Goal: Task Accomplishment & Management: Use online tool/utility

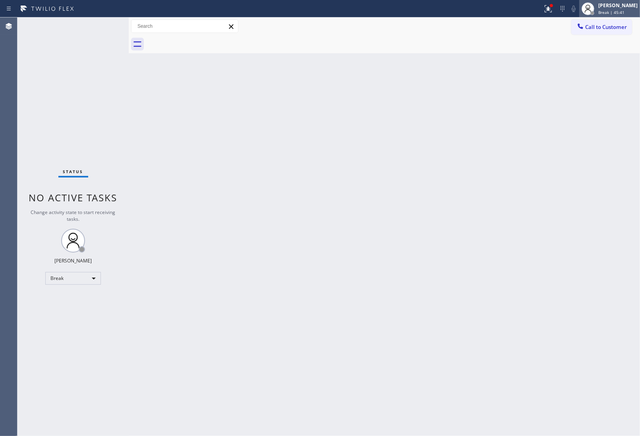
click at [599, 11] on span "Break | 45:41" at bounding box center [611, 13] width 26 height 6
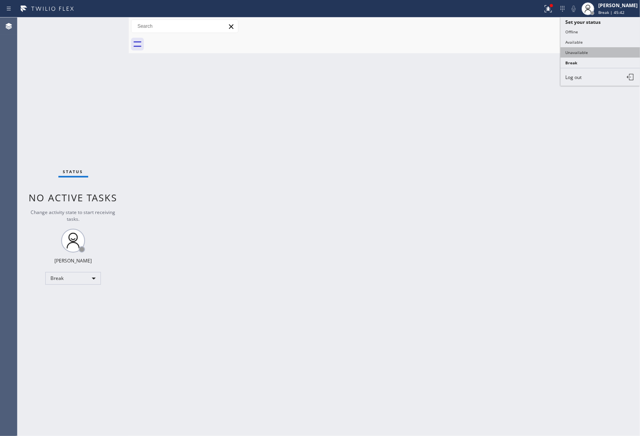
click at [571, 54] on button "Unavailable" at bounding box center [600, 52] width 79 height 10
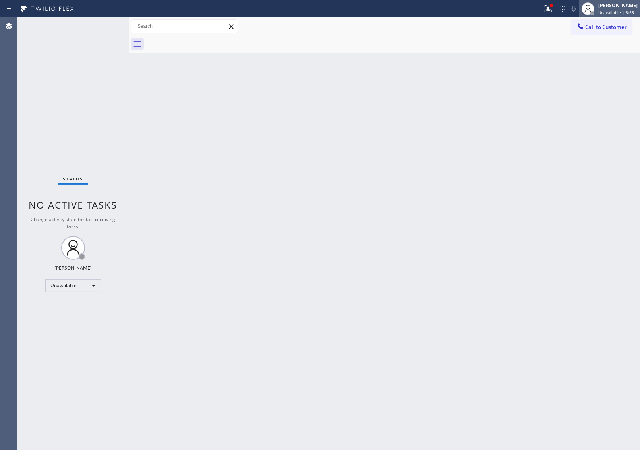
click at [611, 14] on span "Unavailable | 3:55" at bounding box center [616, 13] width 36 height 6
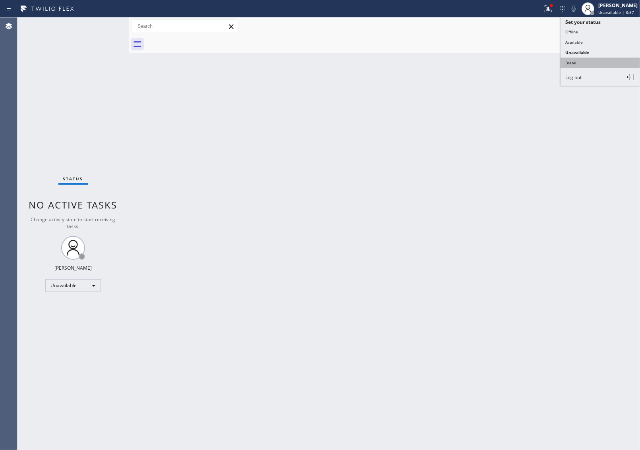
click at [587, 58] on button "Break" at bounding box center [600, 63] width 79 height 10
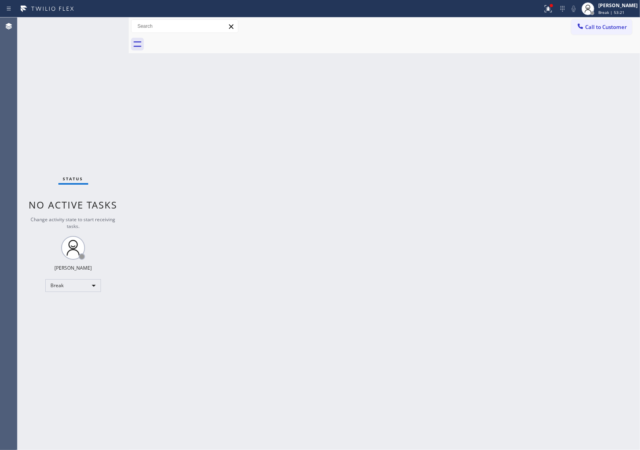
click at [591, 62] on div "Back to Dashboard Change Sender ID Customers Technicians Select a contact Outbo…" at bounding box center [384, 233] width 511 height 433
click at [608, 15] on div "[PERSON_NAME] Break | 59:43" at bounding box center [618, 9] width 43 height 14
click at [602, 54] on button "Unavailable" at bounding box center [600, 52] width 79 height 10
drag, startPoint x: 554, startPoint y: 130, endPoint x: 575, endPoint y: 52, distance: 81.1
click at [555, 129] on div "Back to Dashboard Change Sender ID Customers Technicians Select a contact Outbo…" at bounding box center [384, 233] width 511 height 433
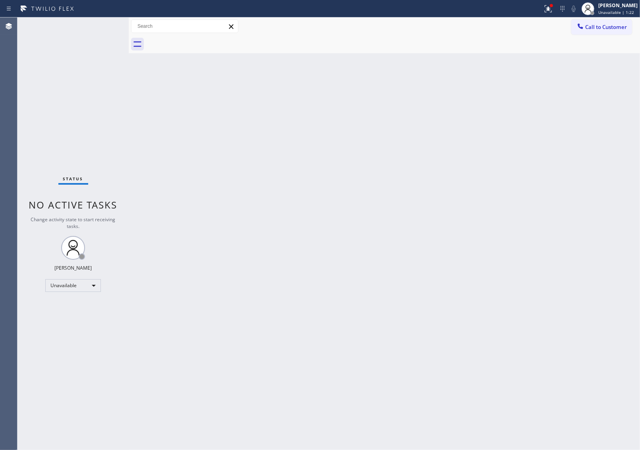
drag, startPoint x: 583, startPoint y: 34, endPoint x: 545, endPoint y: 60, distance: 46.6
click at [585, 34] on div "Call to Customer Outbound call Location Same Day Subzero Repair [GEOGRAPHIC_DAT…" at bounding box center [384, 26] width 511 height 18
click at [598, 20] on button "Call to Customer" at bounding box center [601, 26] width 61 height 15
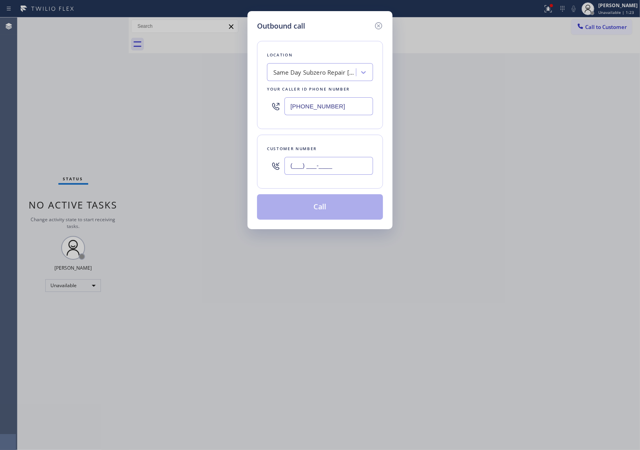
click at [347, 170] on input "(___) ___-____" at bounding box center [329, 166] width 89 height 18
paste input "609) 558-9089"
type input "[PHONE_NUMBER]"
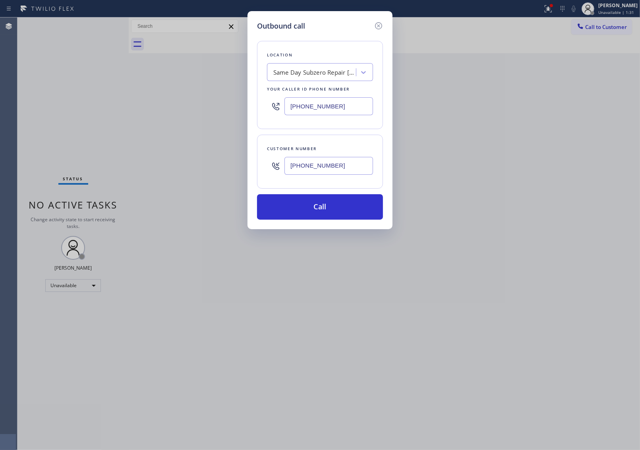
drag, startPoint x: 558, startPoint y: 235, endPoint x: 396, endPoint y: 206, distance: 164.8
click at [557, 234] on div "Outbound call Location Same Day Subzero Repair [GEOGRAPHIC_DATA] Your caller id…" at bounding box center [320, 225] width 640 height 450
click at [335, 110] on input "[PHONE_NUMBER]" at bounding box center [329, 106] width 89 height 18
paste input "text"
paste input "877) 777-079"
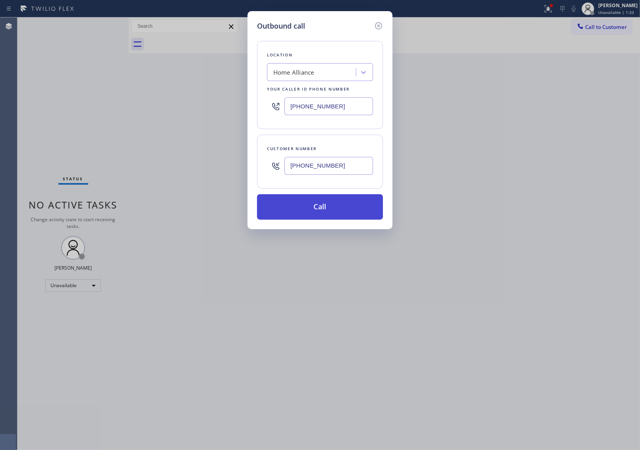
type input "[PHONE_NUMBER]"
click at [354, 214] on button "Call" at bounding box center [320, 206] width 126 height 25
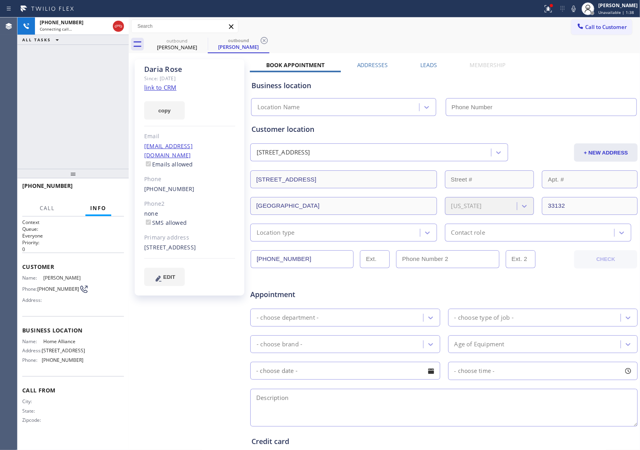
type input "[PHONE_NUMBER]"
click at [544, 126] on div "Customer location" at bounding box center [444, 129] width 385 height 11
click at [171, 87] on link "link to CRM" at bounding box center [160, 87] width 32 height 8
drag, startPoint x: 41, startPoint y: 287, endPoint x: 76, endPoint y: 288, distance: 35.0
click at [76, 288] on div "Phone: [PHONE_NUMBER]" at bounding box center [52, 290] width 61 height 10
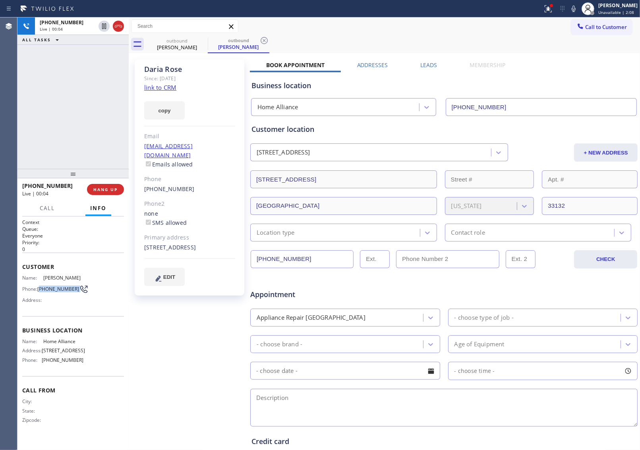
copy div "609) 558-9089"
click at [114, 188] on span "HANG UP" at bounding box center [105, 190] width 24 height 6
click at [617, 28] on span "Call to Customer" at bounding box center [606, 26] width 42 height 7
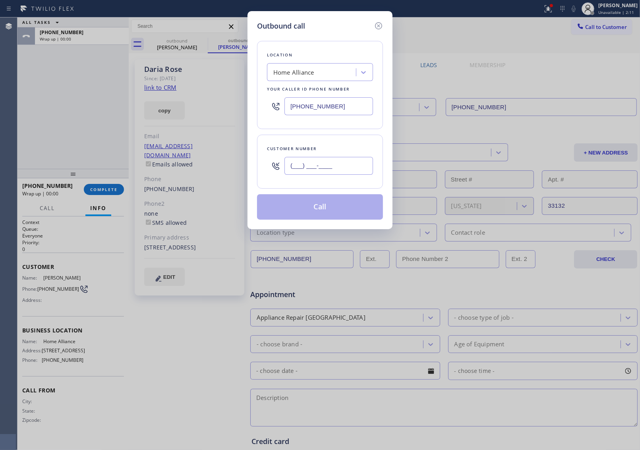
click at [305, 159] on input "(___) ___-____" at bounding box center [329, 166] width 89 height 18
paste input "609) 558-9089"
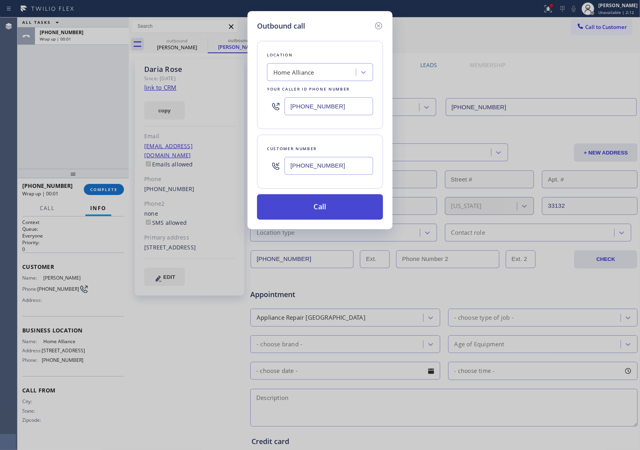
type input "[PHONE_NUMBER]"
click at [328, 209] on button "Call" at bounding box center [320, 206] width 126 height 25
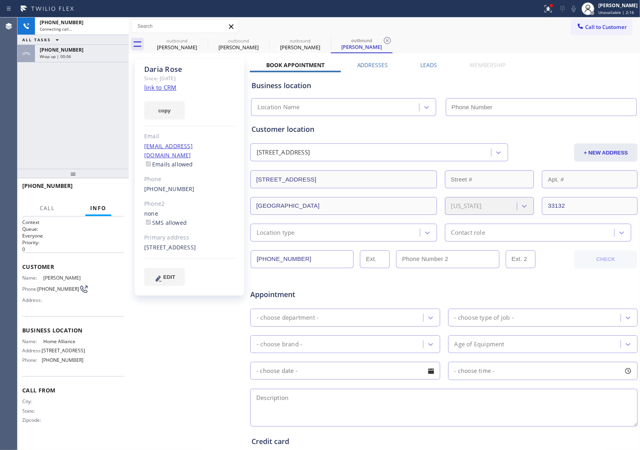
type input "[PHONE_NUMBER]"
click at [116, 35] on div "ALL TASKS ALL TASKS ACTIVE TASKS TASKS IN WRAP UP" at bounding box center [72, 40] width 111 height 10
click at [103, 190] on span "HANG UP" at bounding box center [105, 190] width 24 height 6
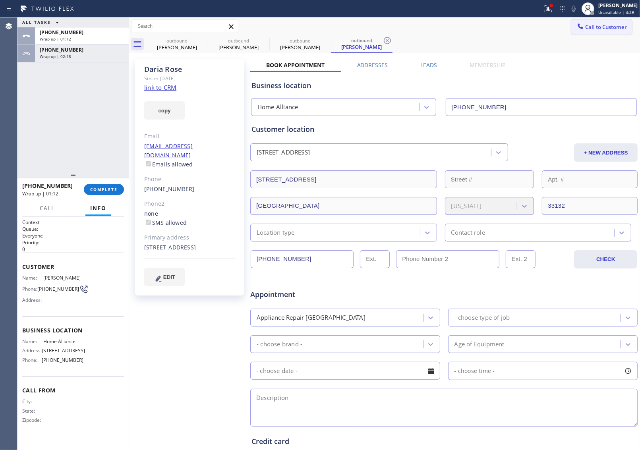
click at [595, 23] on span "Call to Customer" at bounding box center [606, 26] width 42 height 7
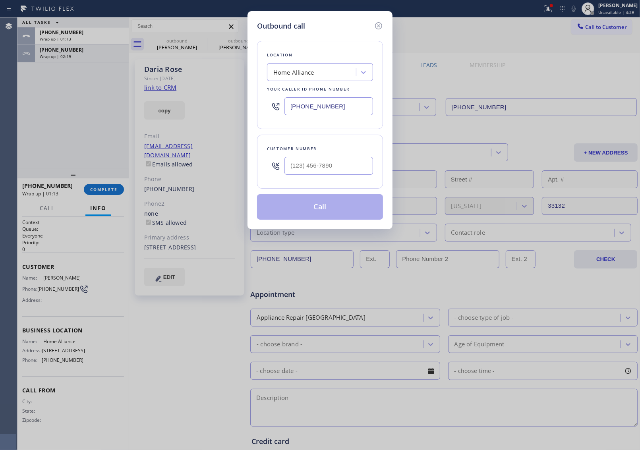
click at [324, 104] on input "[PHONE_NUMBER]" at bounding box center [329, 106] width 89 height 18
paste input "714) 942-0804"
type input "[PHONE_NUMBER]"
type input "(___) ___-____"
click at [325, 167] on input "(___) ___-____" at bounding box center [329, 166] width 89 height 18
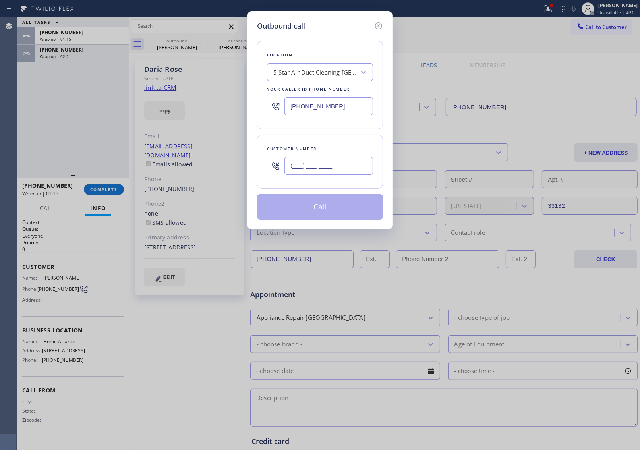
paste input "714) 886-1299"
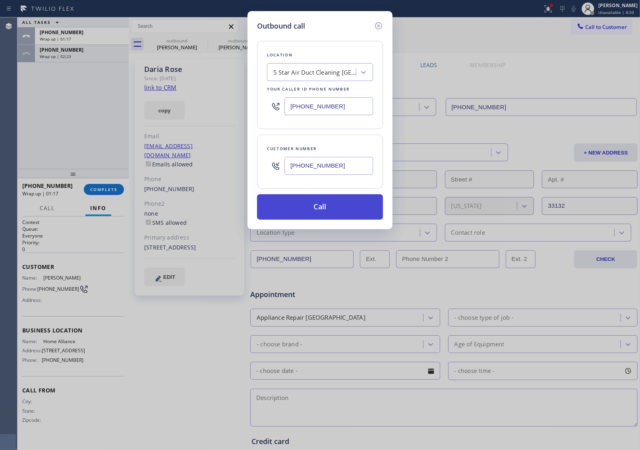
type input "[PHONE_NUMBER]"
click at [317, 211] on button "Call" at bounding box center [320, 206] width 126 height 25
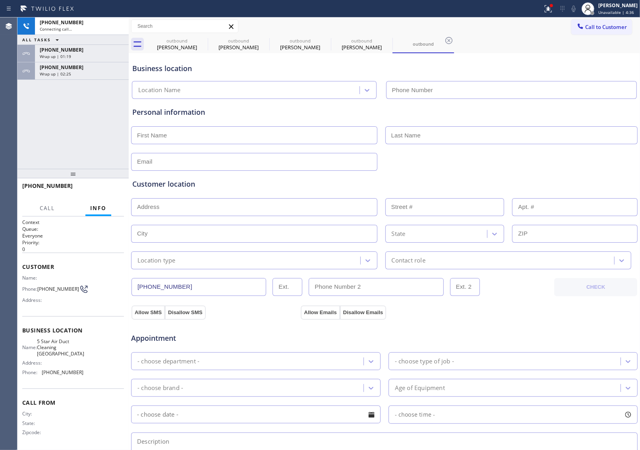
type input "[PHONE_NUMBER]"
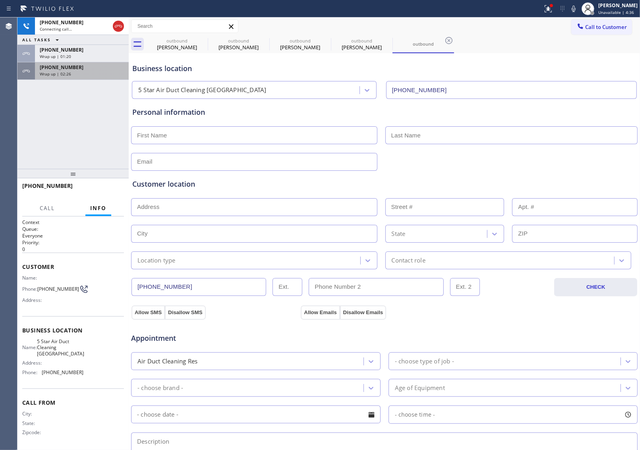
click at [87, 70] on div "[PHONE_NUMBER]" at bounding box center [82, 67] width 84 height 7
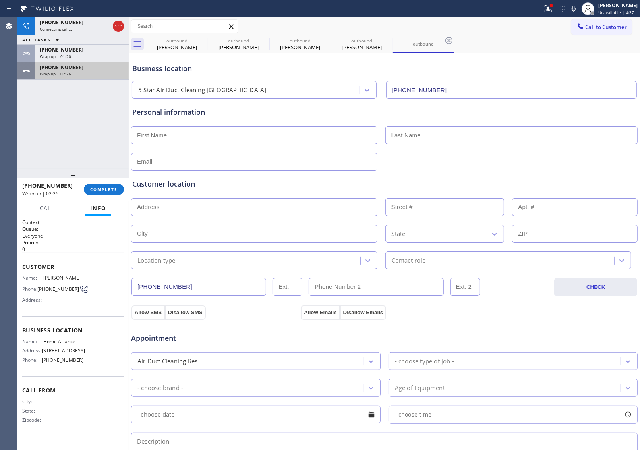
click at [80, 74] on div "Wrap up | 02:26" at bounding box center [82, 74] width 84 height 6
click at [111, 193] on button "COMPLETE" at bounding box center [104, 189] width 40 height 11
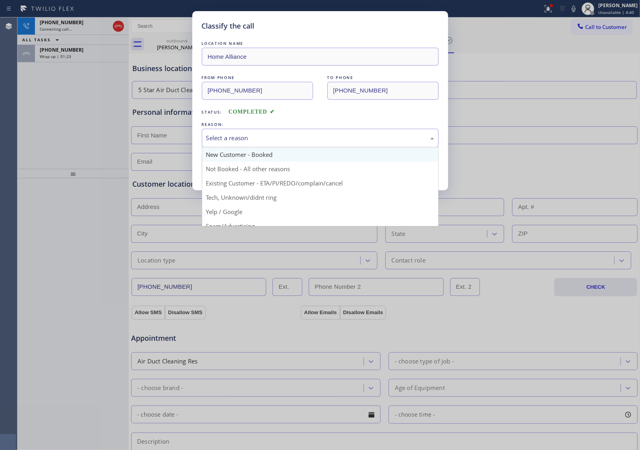
drag, startPoint x: 262, startPoint y: 141, endPoint x: 255, endPoint y: 160, distance: 19.8
click at [261, 141] on div "Select a reason" at bounding box center [320, 138] width 228 height 9
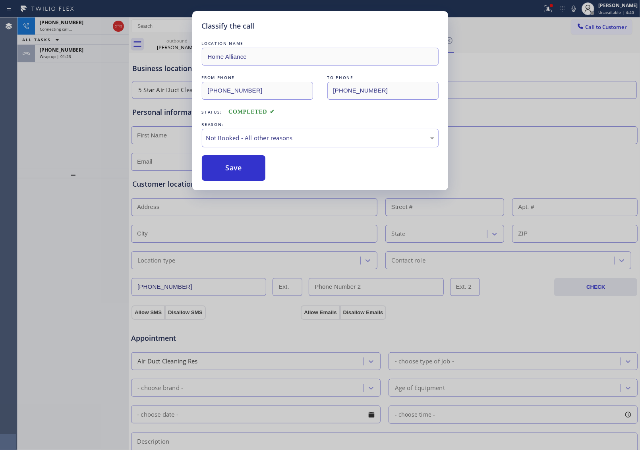
click at [252, 165] on button "Save" at bounding box center [234, 167] width 64 height 25
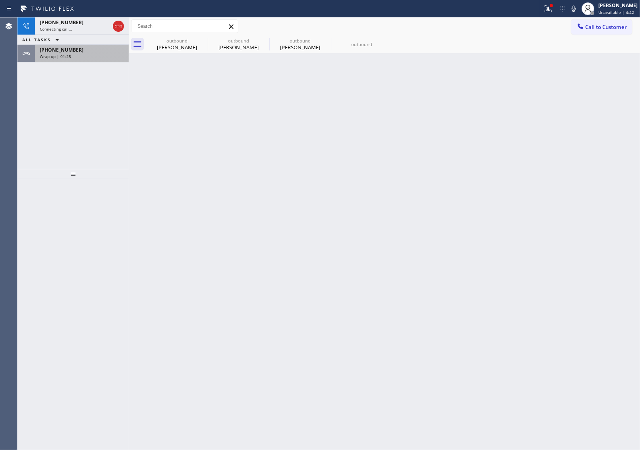
click at [90, 56] on div "Wrap up | 01:25" at bounding box center [82, 57] width 84 height 6
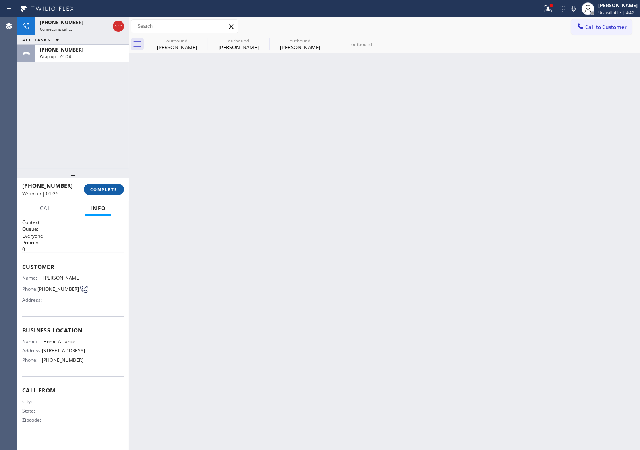
click at [112, 192] on span "COMPLETE" at bounding box center [103, 190] width 27 height 6
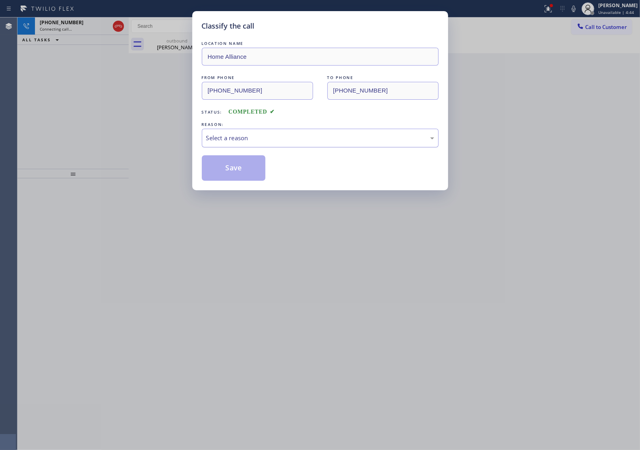
click at [243, 142] on div "Select a reason" at bounding box center [320, 138] width 228 height 9
click at [240, 170] on button "Save" at bounding box center [234, 167] width 64 height 25
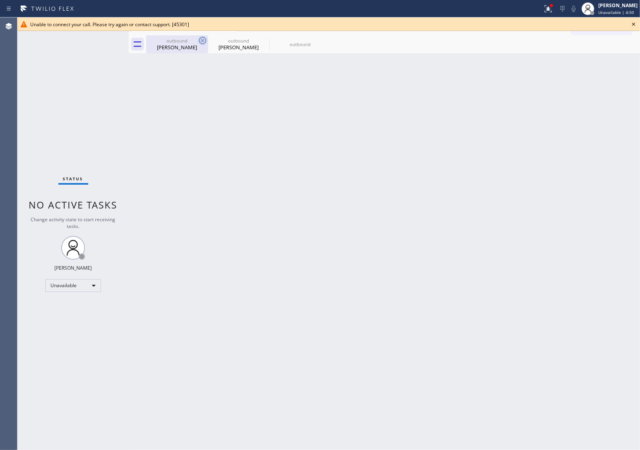
click at [203, 37] on div "Call to Customer Outbound call Location 5 Star Air Duct Cleaning [GEOGRAPHIC_DA…" at bounding box center [384, 35] width 511 height 36
click at [201, 40] on icon at bounding box center [202, 40] width 7 height 7
click at [0, 0] on icon at bounding box center [0, 0] width 0 height 0
click at [201, 40] on div "outbound [PERSON_NAME] outbound [PERSON_NAME] outbound" at bounding box center [393, 44] width 494 height 18
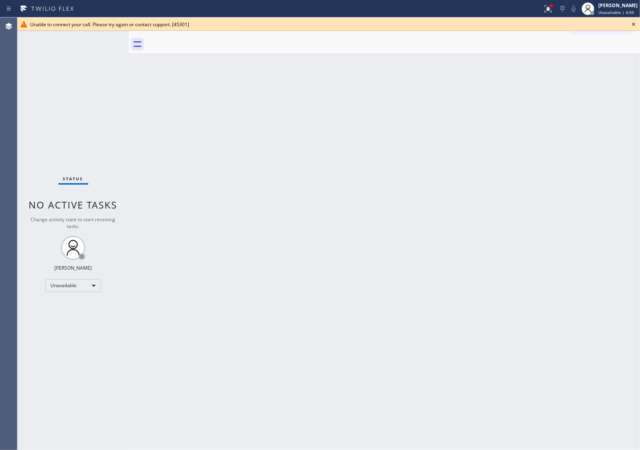
click at [201, 40] on div at bounding box center [393, 44] width 494 height 18
drag, startPoint x: 201, startPoint y: 40, endPoint x: 572, endPoint y: 41, distance: 370.8
click at [205, 40] on div at bounding box center [393, 44] width 494 height 18
click at [636, 24] on icon at bounding box center [634, 24] width 10 height 10
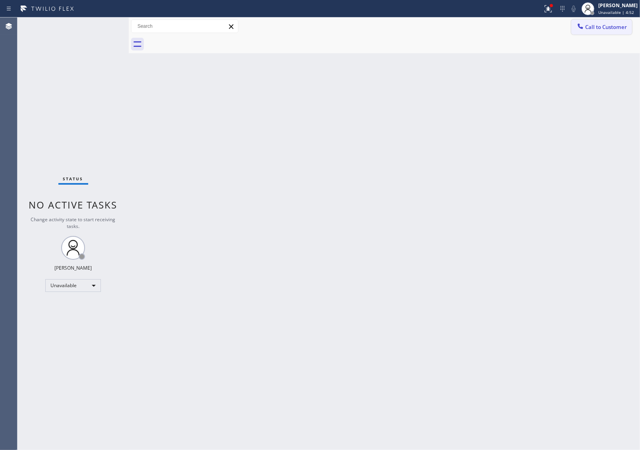
drag, startPoint x: 617, startPoint y: 23, endPoint x: 411, endPoint y: 124, distance: 229.4
click at [617, 23] on span "Call to Customer" at bounding box center [606, 26] width 42 height 7
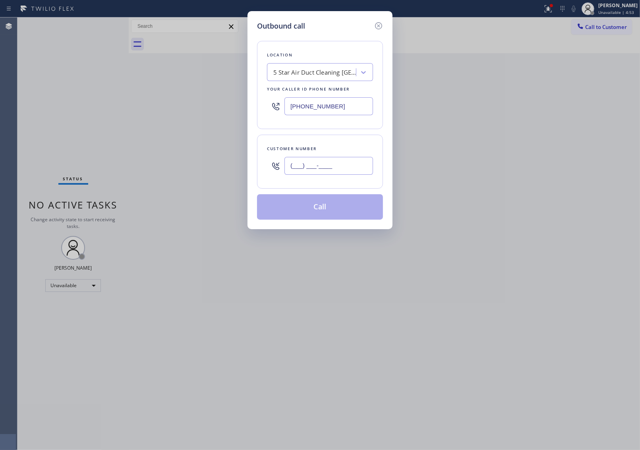
drag, startPoint x: 333, startPoint y: 162, endPoint x: 349, endPoint y: 177, distance: 21.9
click at [332, 162] on input "(___) ___-____" at bounding box center [329, 166] width 89 height 18
paste input "714) 886-1299"
type input "[PHONE_NUMBER]"
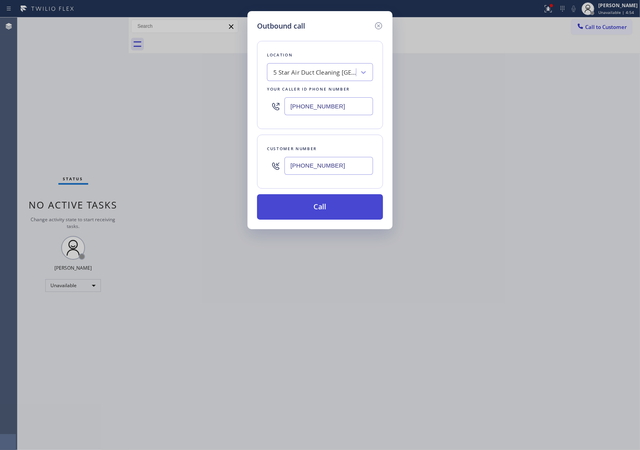
click at [325, 209] on button "Call" at bounding box center [320, 206] width 126 height 25
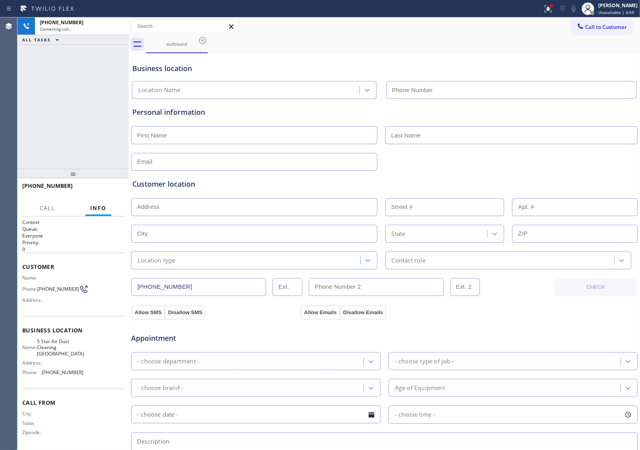
type input "[PHONE_NUMBER]"
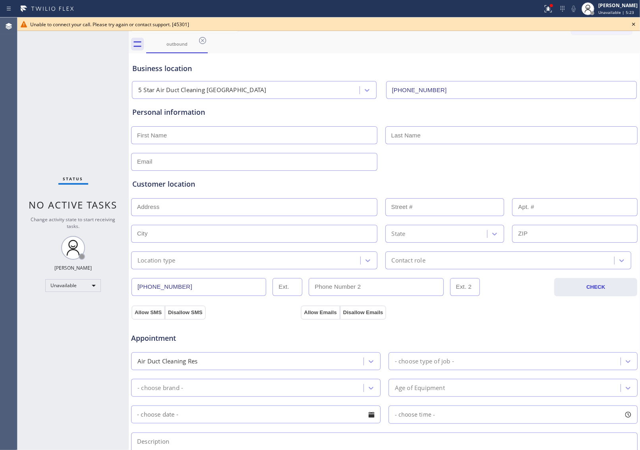
click at [633, 39] on div "Back to Dashboard Change Sender ID Customers Technicians Select a contact Outbo…" at bounding box center [384, 233] width 511 height 433
click at [637, 26] on div "Unable to connect your call. Please try again or contact support. [45301]" at bounding box center [328, 24] width 623 height 14
click at [632, 23] on icon at bounding box center [634, 24] width 10 height 10
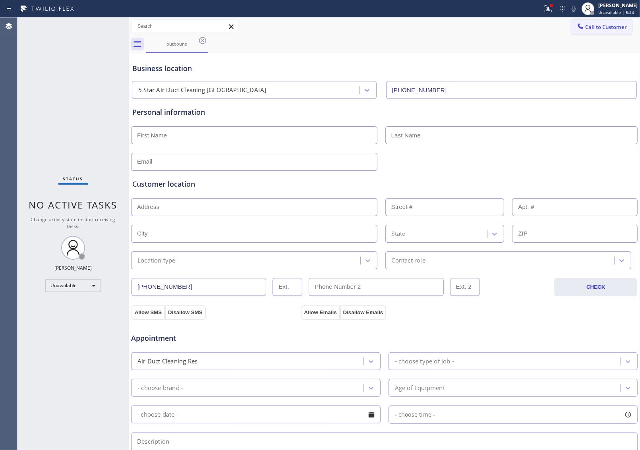
click at [597, 28] on span "Call to Customer" at bounding box center [606, 26] width 42 height 7
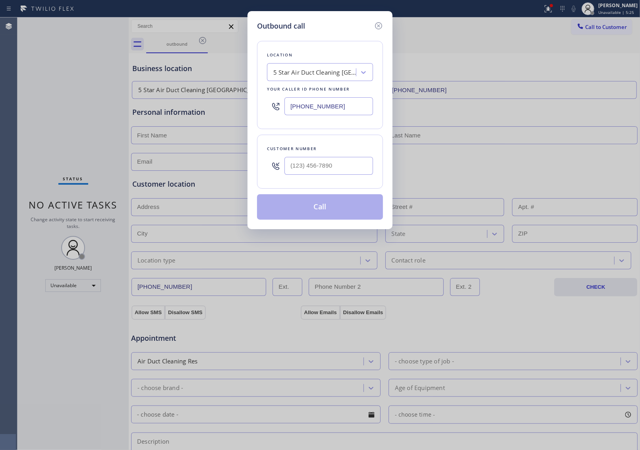
click at [323, 116] on div "[PHONE_NUMBER]" at bounding box center [320, 106] width 106 height 26
click at [322, 110] on input "[PHONE_NUMBER]" at bounding box center [329, 106] width 89 height 18
paste input "805) 728-9087"
type input "[PHONE_NUMBER]"
type input "(___) ___-____"
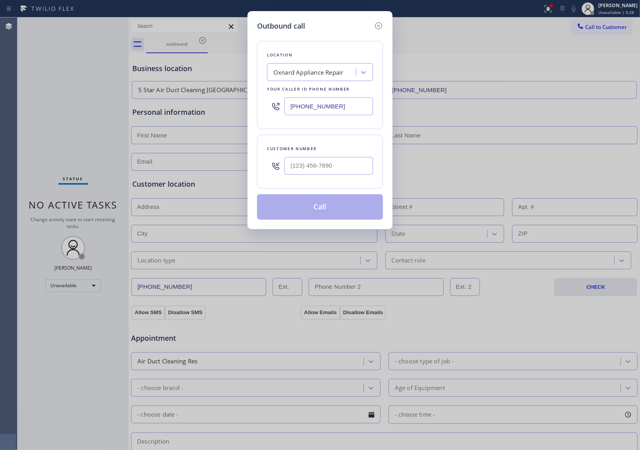
click at [562, 55] on div "Outbound call Location Oxnard Appliance Repair Your caller id phone number [PHO…" at bounding box center [320, 225] width 640 height 450
click at [306, 169] on input "(___) ___-____" at bounding box center [329, 166] width 89 height 18
paste input "323) 422-0643"
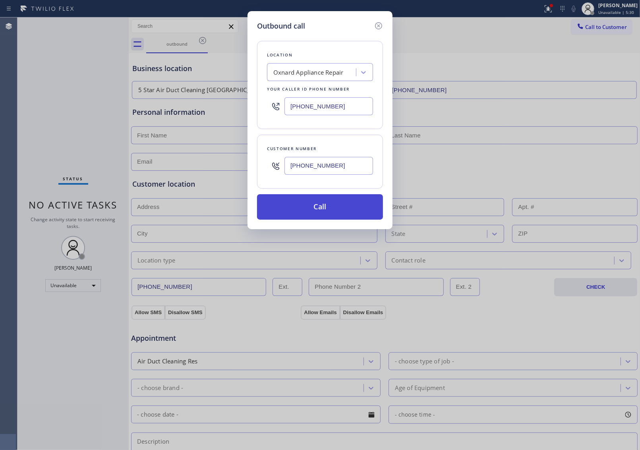
type input "[PHONE_NUMBER]"
click at [316, 199] on button "Call" at bounding box center [320, 206] width 126 height 25
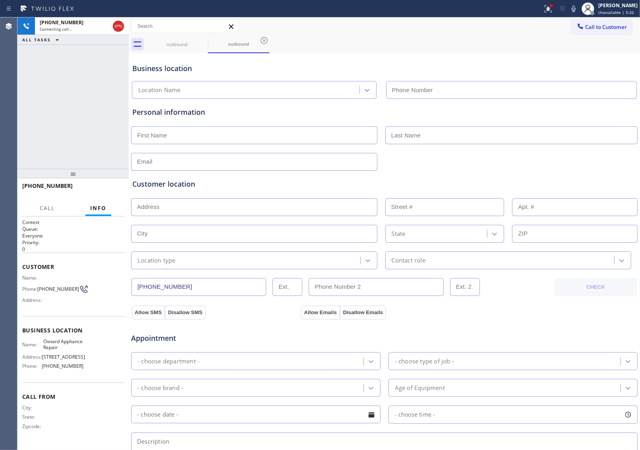
type input "[PHONE_NUMBER]"
click at [569, 56] on div "Business location Oxnard Appliance Repair [PHONE_NUMBER]" at bounding box center [384, 77] width 507 height 44
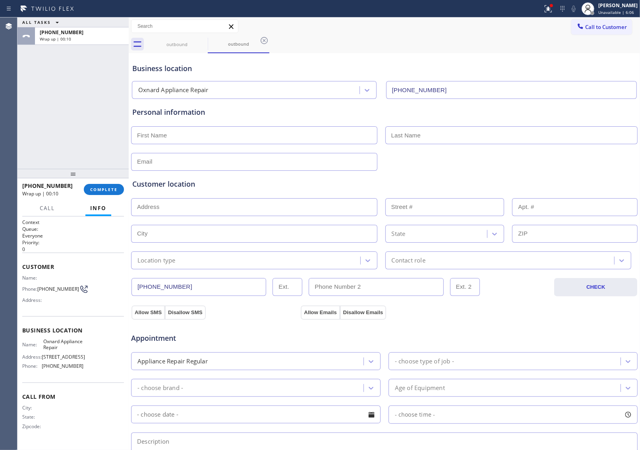
drag, startPoint x: 550, startPoint y: 52, endPoint x: 326, endPoint y: 132, distance: 237.0
click at [542, 56] on div "Business location Oxnard Appliance Repair [PHONE_NUMBER]" at bounding box center [384, 75] width 507 height 47
click at [558, 60] on div "Business location Oxnard Appliance Repair [PHONE_NUMBER]" at bounding box center [384, 77] width 507 height 44
click at [611, 25] on button "Call to Customer" at bounding box center [601, 26] width 61 height 15
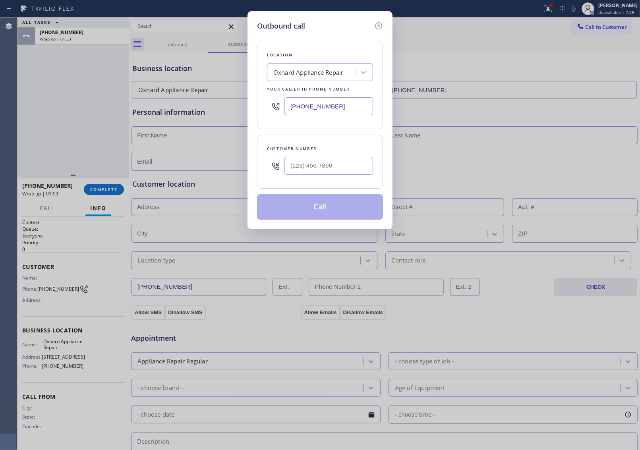
click at [316, 106] on input "[PHONE_NUMBER]" at bounding box center [329, 106] width 89 height 18
paste input "626) 779-8644"
type input "[PHONE_NUMBER]"
type input "(___) ___-____"
click at [349, 159] on input "text" at bounding box center [329, 166] width 89 height 18
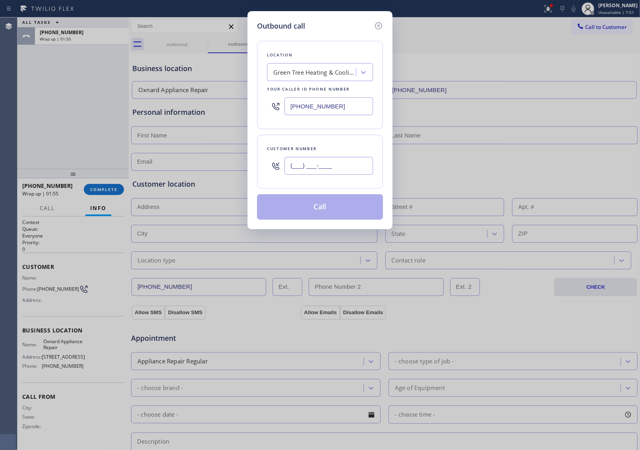
paste input "626) 612-1792"
type input "[PHONE_NUMBER]"
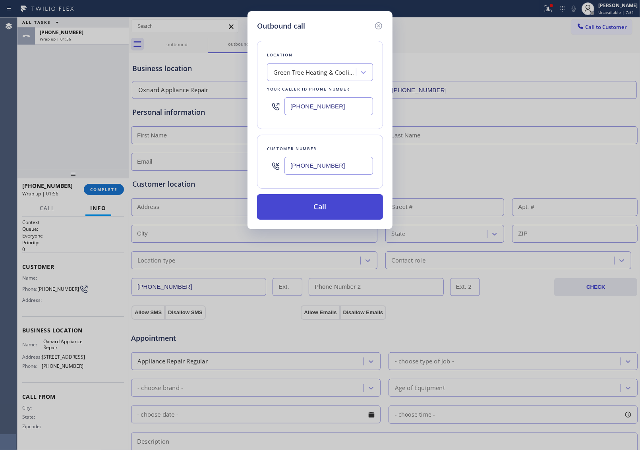
click at [347, 205] on button "Call" at bounding box center [320, 206] width 126 height 25
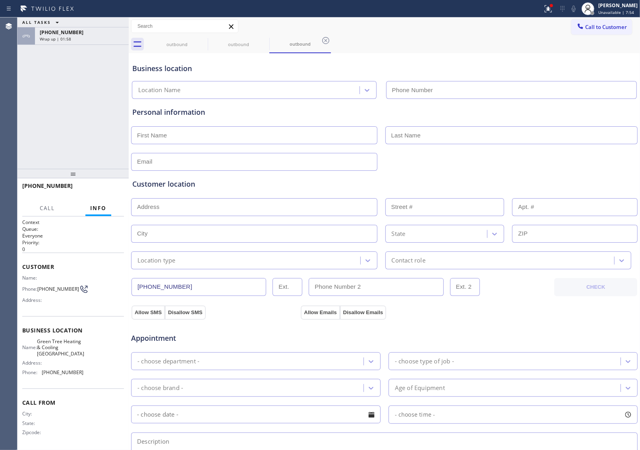
type input "[PHONE_NUMBER]"
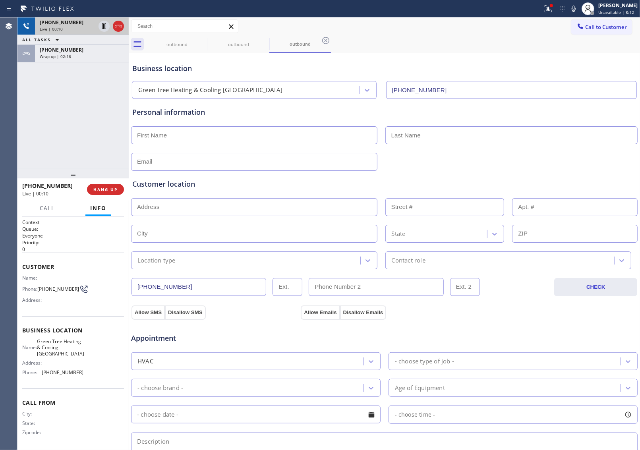
click at [118, 32] on div at bounding box center [111, 25] width 29 height 17
click at [120, 24] on icon at bounding box center [119, 26] width 10 height 10
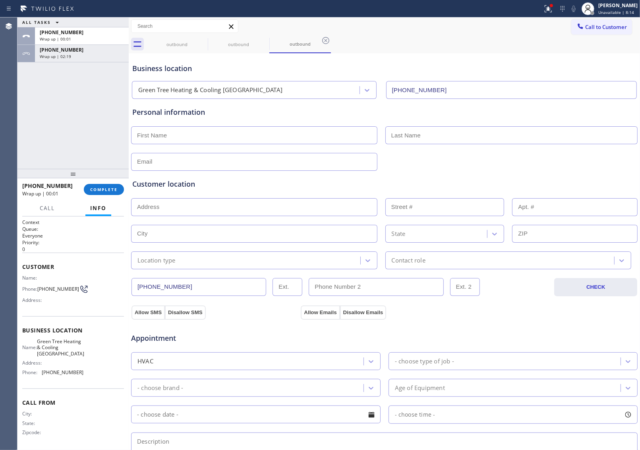
click at [577, 339] on div "Appointment" at bounding box center [384, 333] width 508 height 20
click at [600, 31] on button "Call to Customer" at bounding box center [601, 26] width 61 height 15
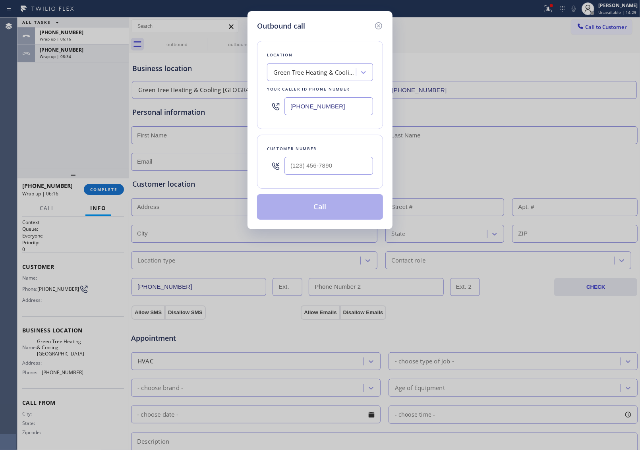
click at [306, 110] on input "[PHONE_NUMBER]" at bounding box center [329, 106] width 89 height 18
paste input "760) 276-5458"
type input "[PHONE_NUMBER]"
type input "(___) ___-____"
click at [324, 168] on input "(___) ___-____" at bounding box center [329, 166] width 89 height 18
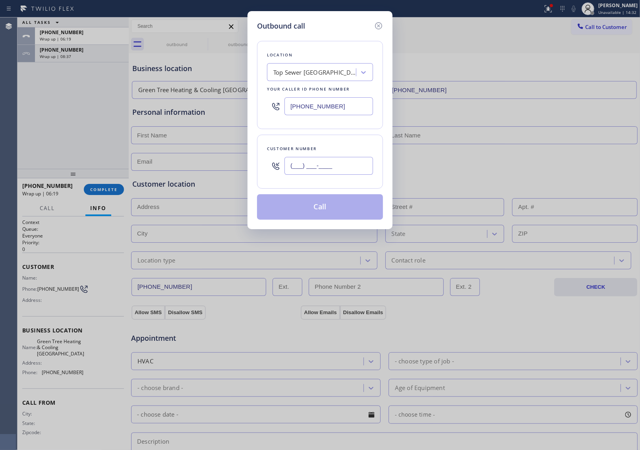
paste input "209) 221-4332"
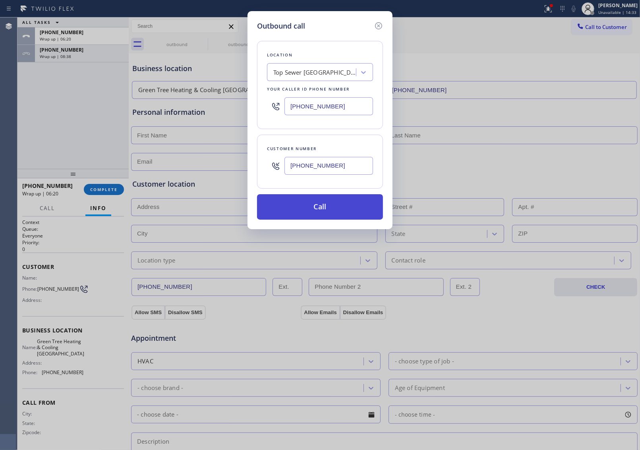
type input "[PHONE_NUMBER]"
click at [324, 211] on button "Call" at bounding box center [320, 206] width 126 height 25
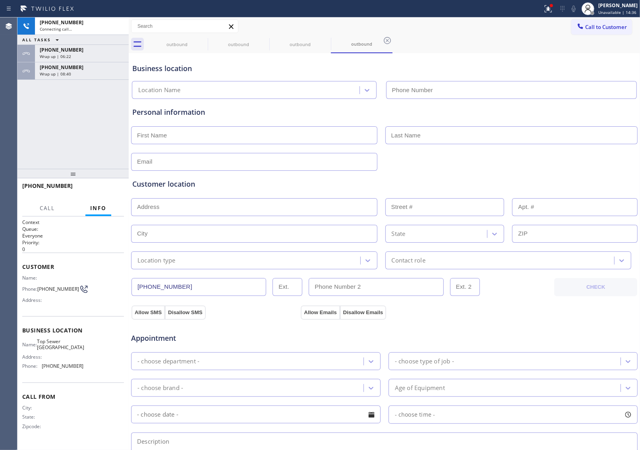
type input "[PHONE_NUMBER]"
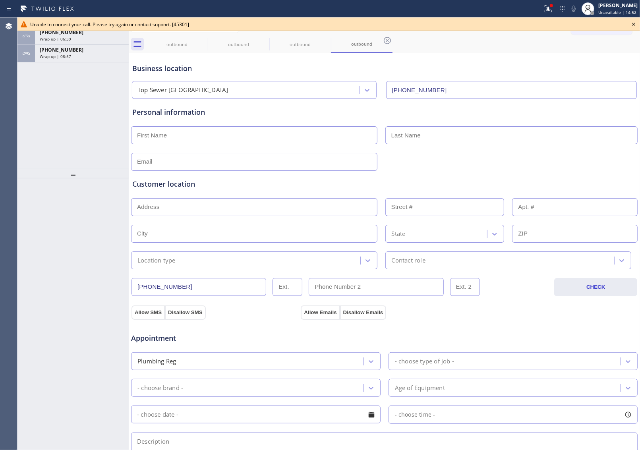
click at [552, 76] on div "Business location Top [GEOGRAPHIC_DATA] [PHONE_NUMBER]" at bounding box center [384, 77] width 507 height 44
drag, startPoint x: 632, startPoint y: 26, endPoint x: 623, endPoint y: 26, distance: 8.8
click at [631, 26] on icon at bounding box center [634, 24] width 10 height 10
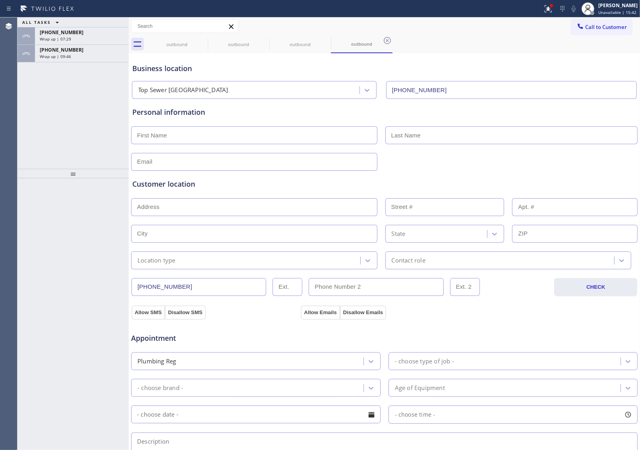
click at [616, 28] on span "Call to Customer" at bounding box center [606, 26] width 42 height 7
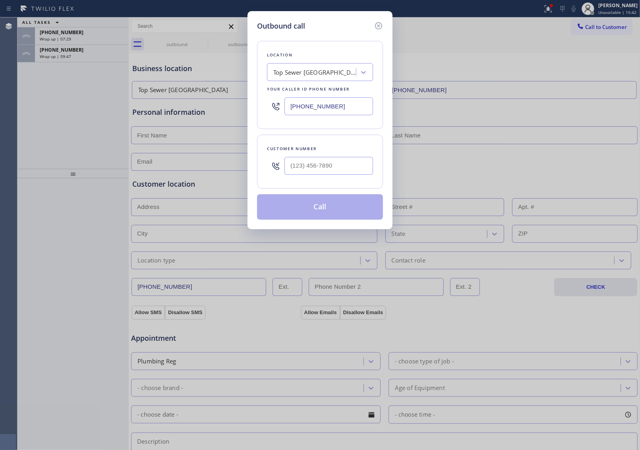
drag, startPoint x: 320, startPoint y: 110, endPoint x: 19, endPoint y: 213, distance: 318.8
click at [320, 110] on input "[PHONE_NUMBER]" at bounding box center [329, 106] width 89 height 18
paste input "text"
type input "[PHONE_NUMBER]"
click at [354, 173] on input "(___) ___-____" at bounding box center [329, 166] width 89 height 18
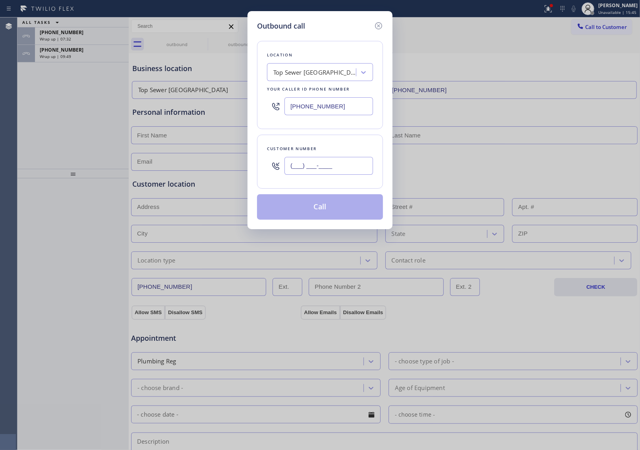
paste input "209) 221-4332"
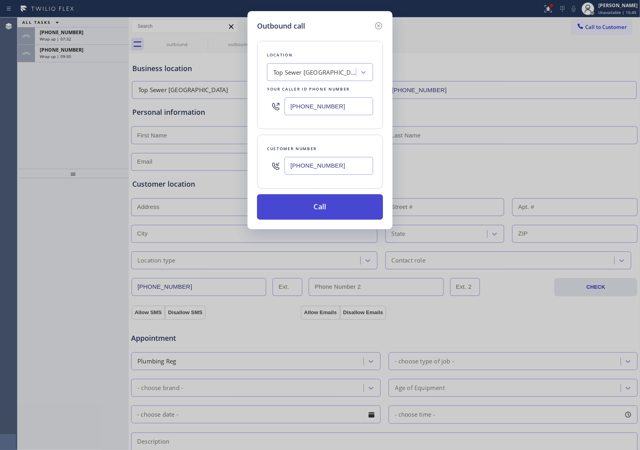
type input "[PHONE_NUMBER]"
click at [325, 209] on button "Call" at bounding box center [320, 206] width 126 height 25
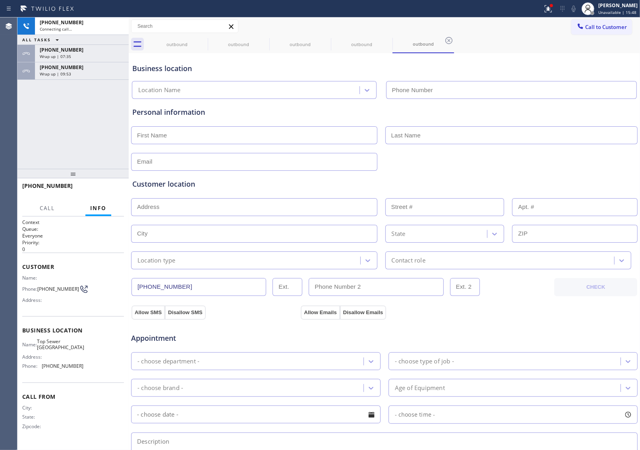
type input "[PHONE_NUMBER]"
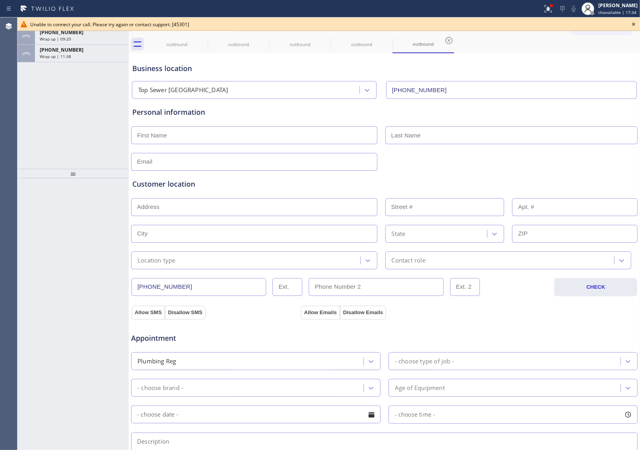
click at [631, 24] on icon at bounding box center [634, 24] width 10 height 10
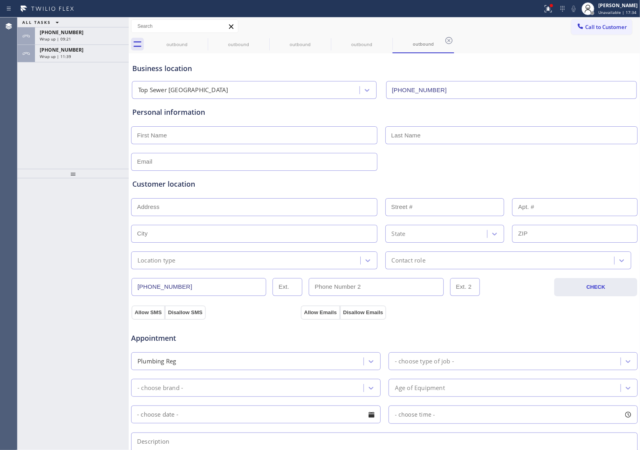
drag, startPoint x: 579, startPoint y: 26, endPoint x: 443, endPoint y: 127, distance: 169.8
click at [585, 27] on span "Call to Customer" at bounding box center [606, 26] width 42 height 7
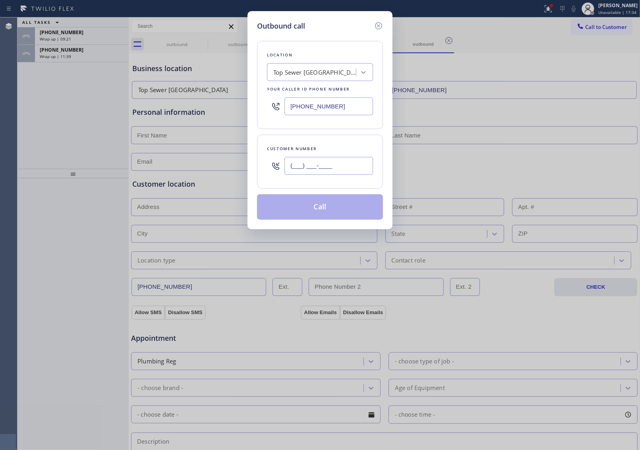
drag, startPoint x: 362, startPoint y: 164, endPoint x: 354, endPoint y: 175, distance: 13.7
click at [362, 164] on input "(___) ___-____" at bounding box center [329, 166] width 89 height 18
paste input "209) 221-4332"
type input "[PHONE_NUMBER]"
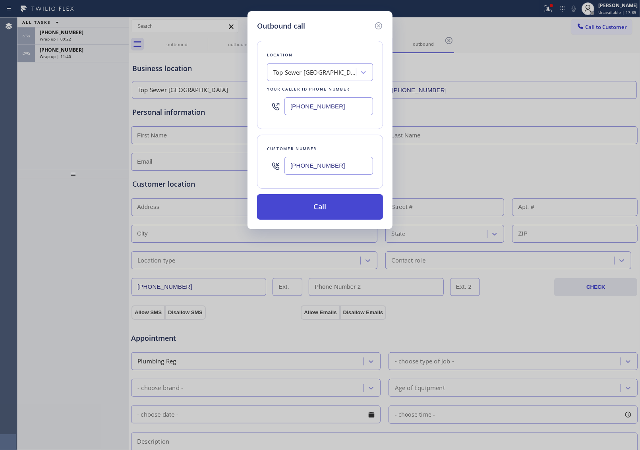
click at [322, 207] on button "Call" at bounding box center [320, 206] width 126 height 25
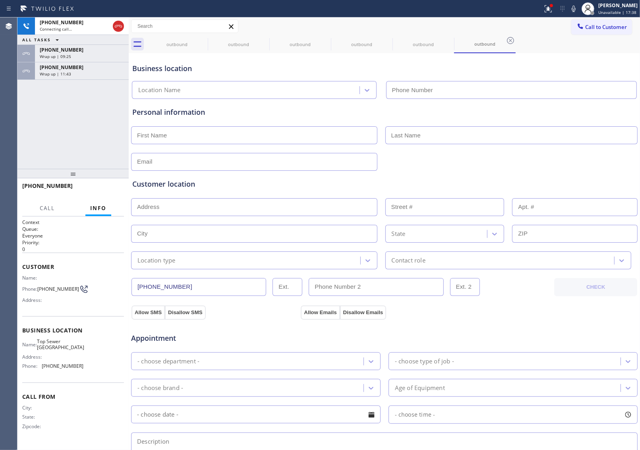
type input "[PHONE_NUMBER]"
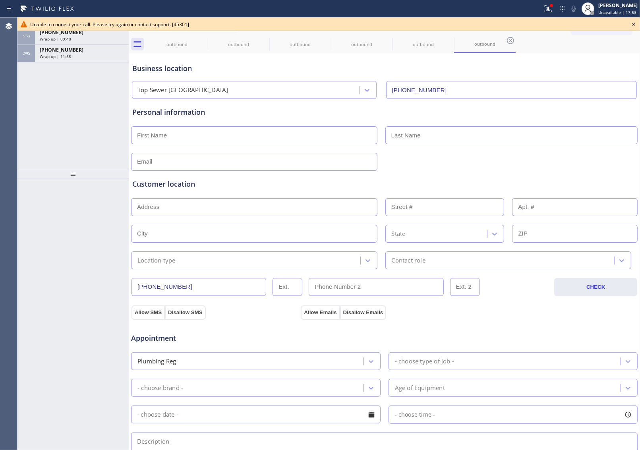
click at [636, 21] on icon at bounding box center [634, 24] width 10 height 10
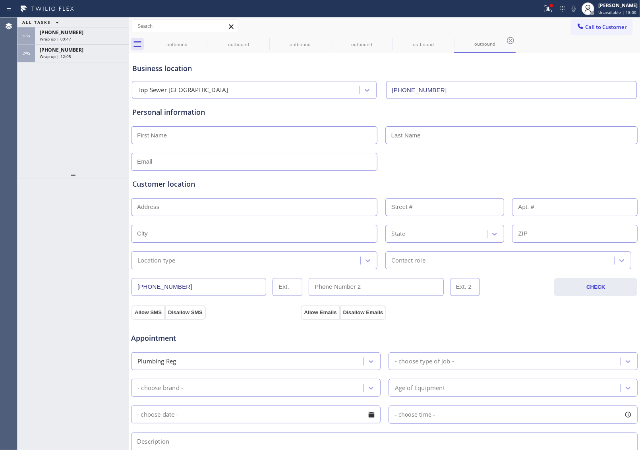
drag, startPoint x: 582, startPoint y: 130, endPoint x: 550, endPoint y: 121, distance: 33.0
click at [582, 130] on input "text" at bounding box center [511, 135] width 253 height 18
click at [599, 30] on span "Call to Customer" at bounding box center [606, 26] width 42 height 7
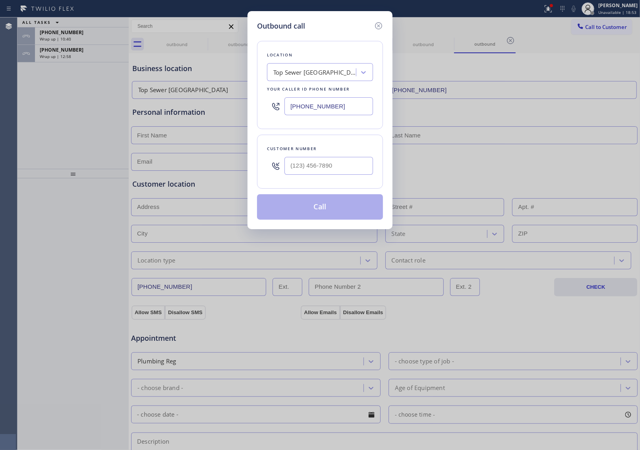
drag, startPoint x: 316, startPoint y: 104, endPoint x: 259, endPoint y: 134, distance: 64.4
click at [316, 105] on input "[PHONE_NUMBER]" at bounding box center [329, 106] width 89 height 18
paste input "410) 237-0575"
type input "[PHONE_NUMBER]"
type input "(___) ___-____"
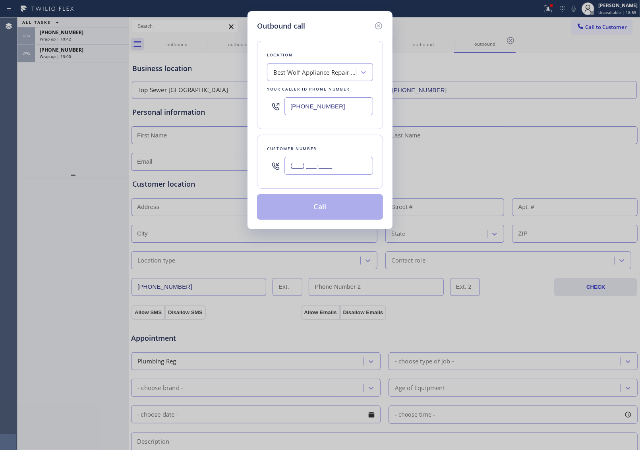
drag, startPoint x: 334, startPoint y: 171, endPoint x: 332, endPoint y: 193, distance: 22.0
click at [334, 171] on input "(___) ___-____" at bounding box center [329, 166] width 89 height 18
paste input "770) 741-3651"
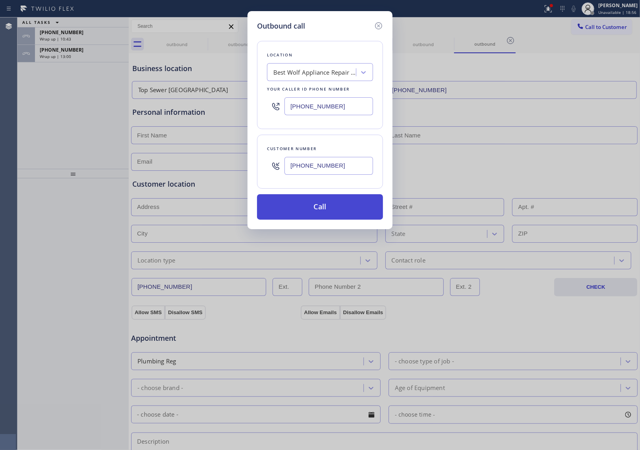
type input "[PHONE_NUMBER]"
click at [325, 209] on button "Call" at bounding box center [320, 206] width 126 height 25
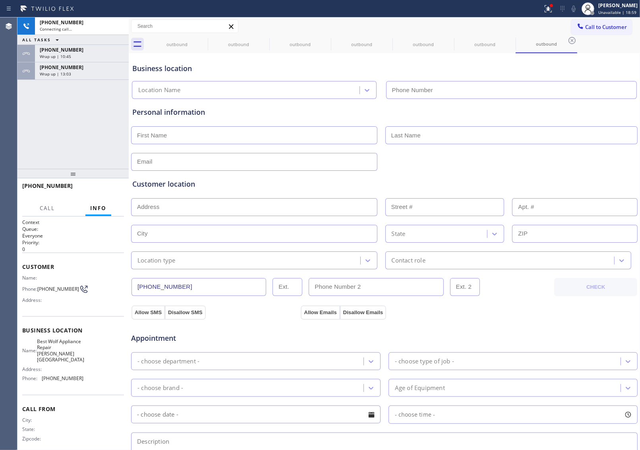
type input "[PHONE_NUMBER]"
click at [574, 100] on div "Personal information" at bounding box center [384, 135] width 507 height 72
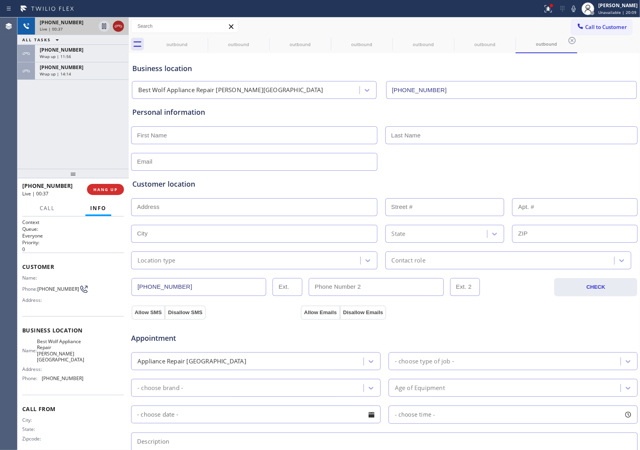
click at [118, 29] on icon at bounding box center [119, 26] width 10 height 10
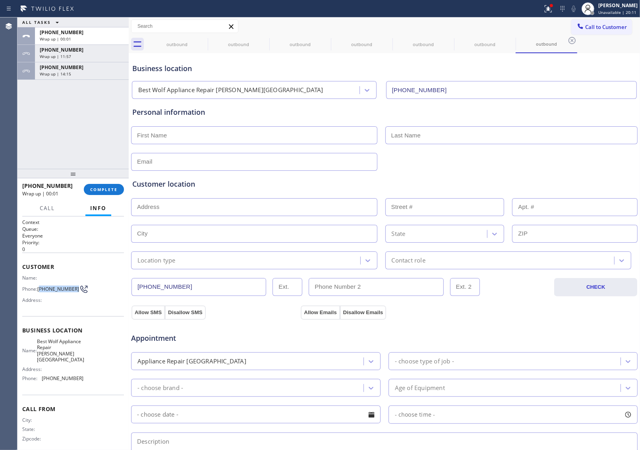
drag, startPoint x: 54, startPoint y: 291, endPoint x: 424, endPoint y: 91, distance: 420.5
click at [41, 281] on div "Name: Phone: [PHONE_NUMBER] Address:" at bounding box center [52, 290] width 61 height 31
copy div "Phone: [PHONE_NUMBER]"
click at [601, 23] on button "Call to Customer" at bounding box center [601, 26] width 61 height 15
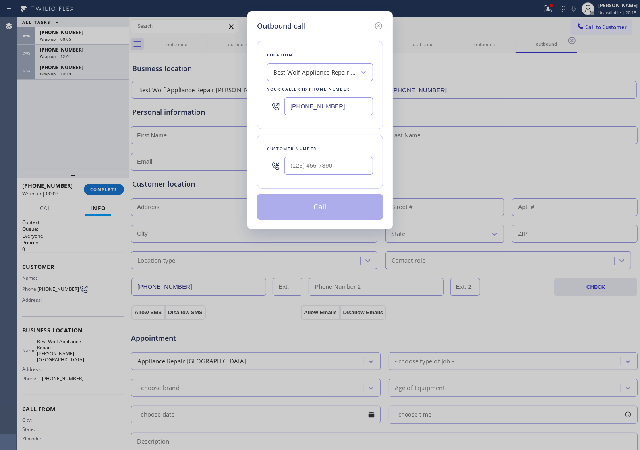
click at [324, 181] on div "Customer number" at bounding box center [320, 162] width 126 height 54
click at [324, 172] on input "(___) ___-____" at bounding box center [329, 166] width 89 height 18
paste input "770) 741-3651"
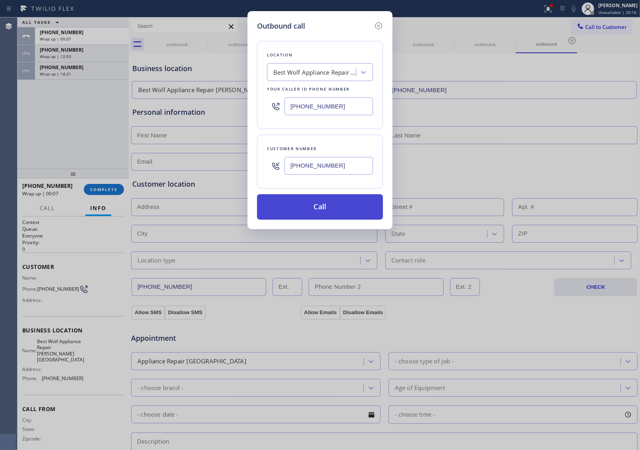
type input "[PHONE_NUMBER]"
click at [326, 211] on button "Call" at bounding box center [320, 206] width 126 height 25
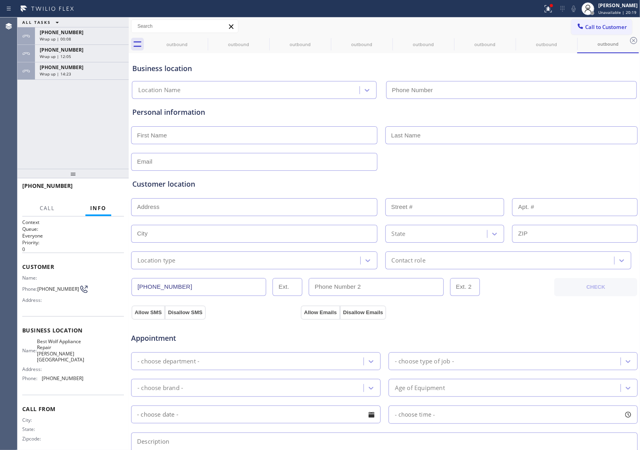
type input "[PHONE_NUMBER]"
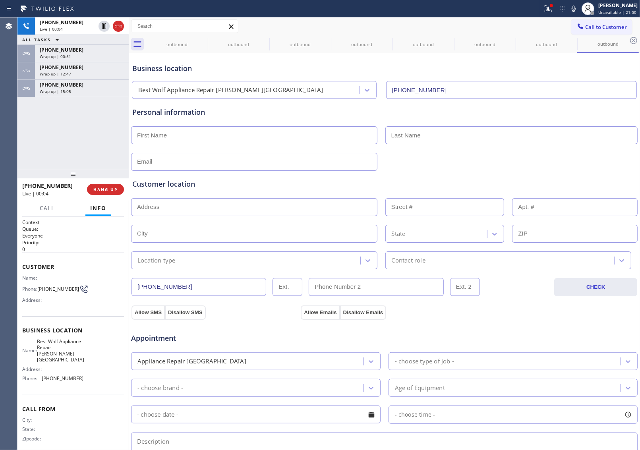
click at [119, 26] on icon at bounding box center [119, 26] width 10 height 10
click at [103, 188] on span "COMPLETE" at bounding box center [103, 190] width 27 height 6
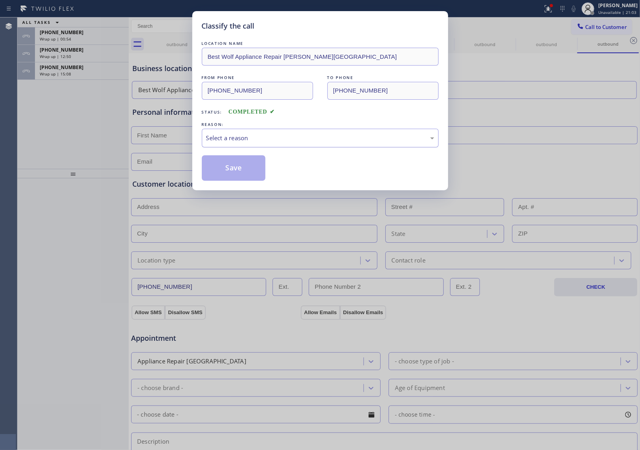
click at [256, 137] on div "Select a reason" at bounding box center [320, 138] width 228 height 9
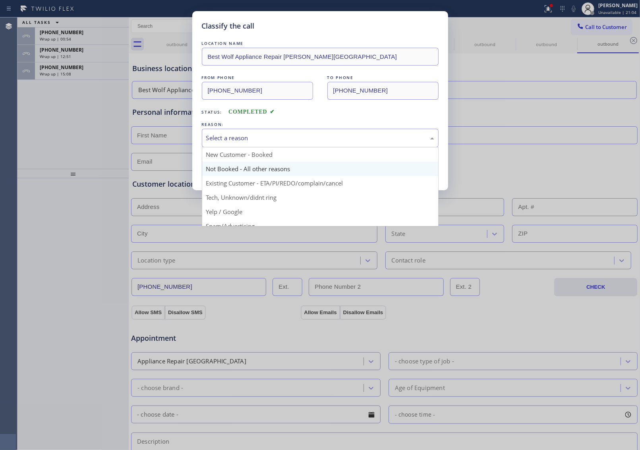
click at [241, 166] on button "Save" at bounding box center [234, 167] width 64 height 25
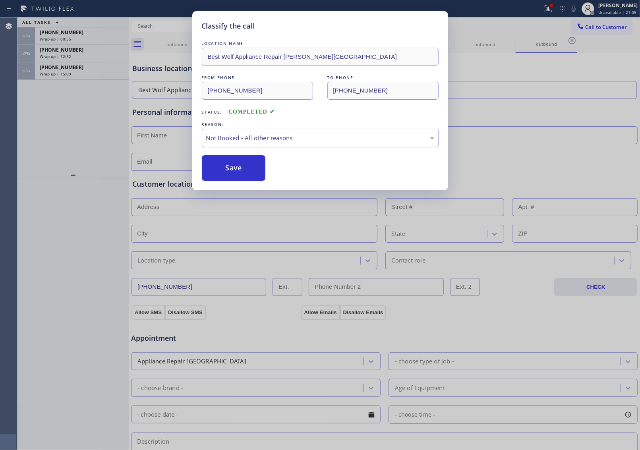
click at [70, 79] on div "[PHONE_NUMBER] Wrap up | 15:09" at bounding box center [80, 70] width 91 height 17
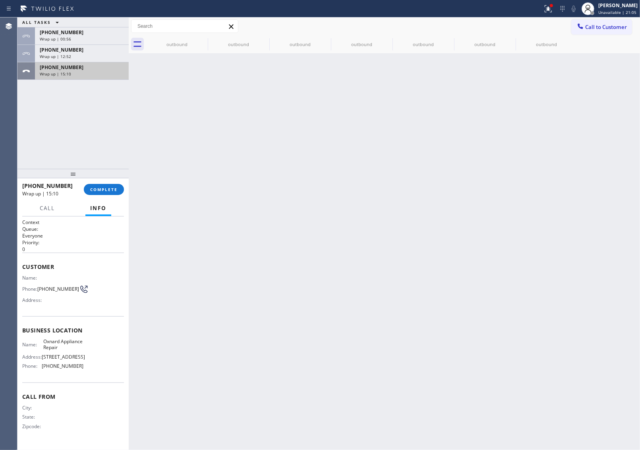
click at [70, 77] on div "[PHONE_NUMBER] Wrap up | 15:10" at bounding box center [80, 70] width 91 height 17
click at [70, 75] on div "Wrap up | 15:10" at bounding box center [82, 74] width 84 height 6
click at [105, 188] on span "COMPLETE" at bounding box center [103, 190] width 27 height 6
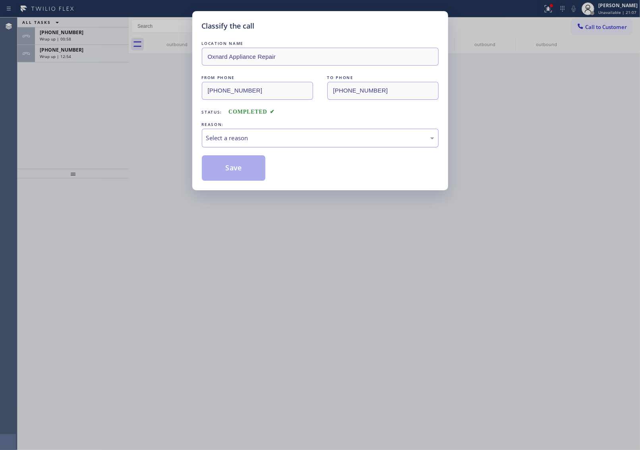
click at [243, 141] on div "Select a reason" at bounding box center [320, 138] width 228 height 9
click at [236, 167] on button "Save" at bounding box center [234, 167] width 64 height 25
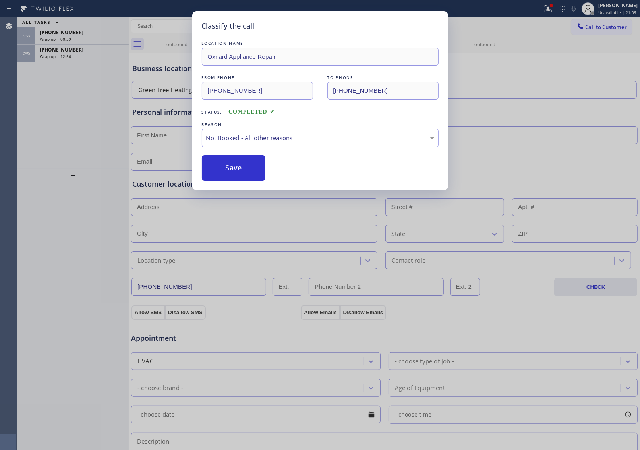
click at [59, 56] on div "Classify the call LOCATION NAME Oxnard Appliance Repair FROM PHONE [PHONE_NUMBE…" at bounding box center [320, 225] width 640 height 450
click at [59, 56] on div "Classify the call LOCATION NAME Best Wolf Appliance Repair [GEOGRAPHIC_DATA] FR…" at bounding box center [328, 233] width 623 height 433
click at [59, 56] on span "Wrap up | 12:56" at bounding box center [55, 57] width 31 height 6
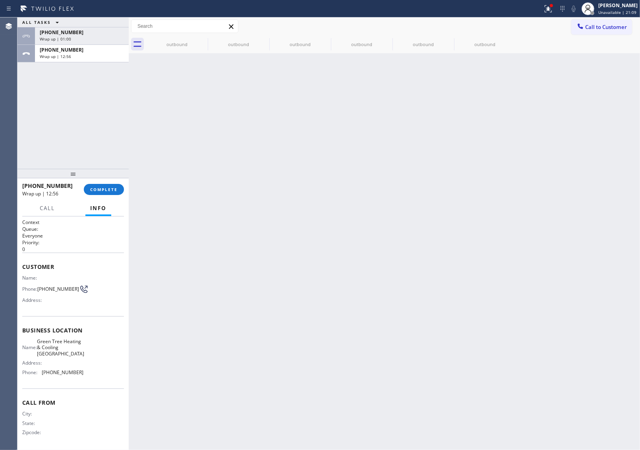
click at [59, 56] on span "Wrap up | 12:56" at bounding box center [55, 57] width 31 height 6
click at [104, 188] on span "COMPLETE" at bounding box center [103, 190] width 27 height 6
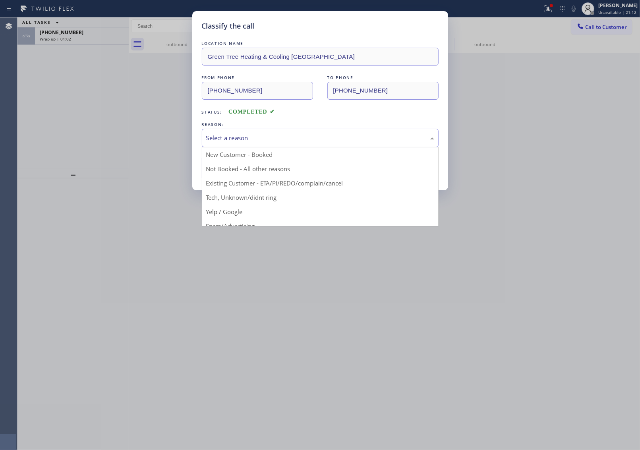
click at [268, 136] on div "Select a reason" at bounding box center [320, 138] width 228 height 9
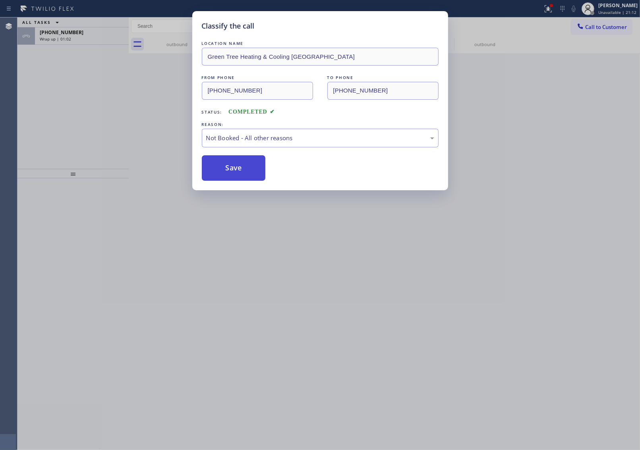
click at [250, 172] on button "Save" at bounding box center [234, 167] width 64 height 25
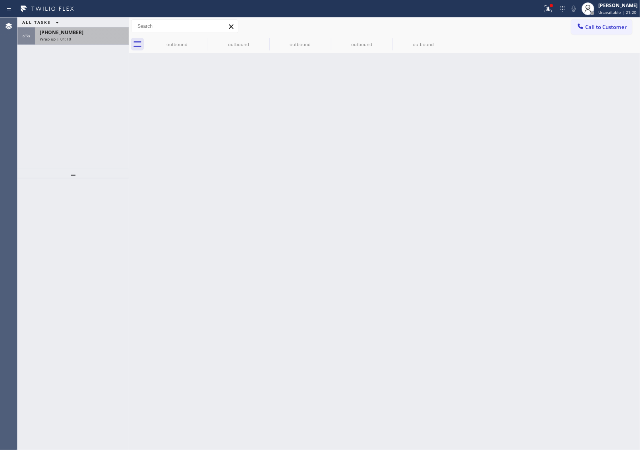
click at [72, 35] on div "[PHONE_NUMBER]" at bounding box center [82, 32] width 84 height 7
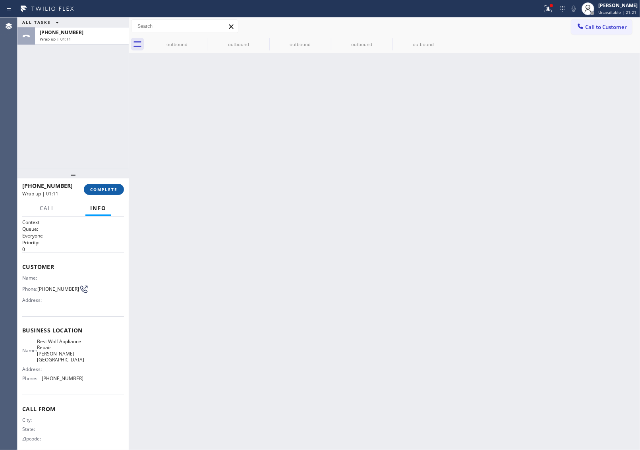
click at [108, 188] on span "COMPLETE" at bounding box center [103, 190] width 27 height 6
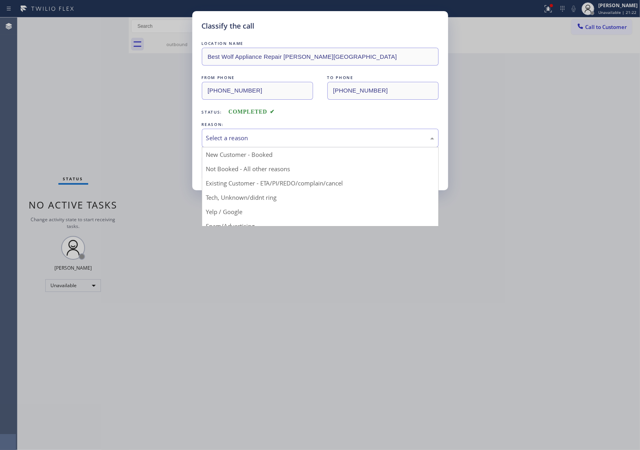
click at [255, 136] on div "Select a reason" at bounding box center [320, 138] width 228 height 9
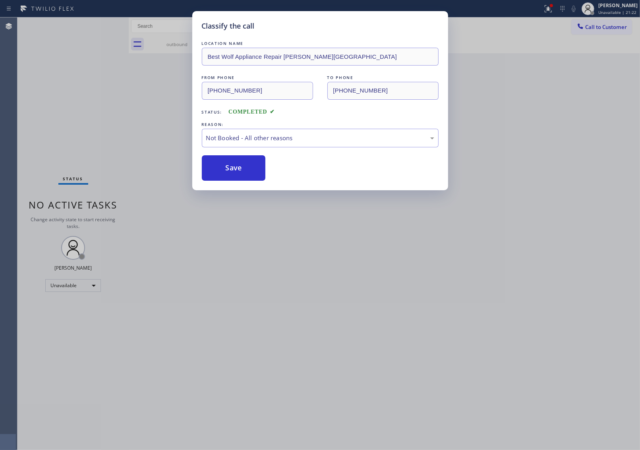
click at [235, 168] on button "Save" at bounding box center [234, 167] width 64 height 25
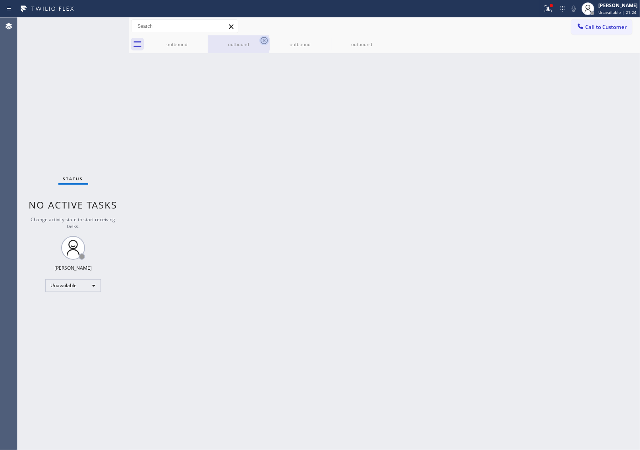
click at [0, 0] on icon at bounding box center [0, 0] width 0 height 0
click at [259, 39] on icon at bounding box center [264, 41] width 10 height 10
click at [0, 0] on icon at bounding box center [0, 0] width 0 height 0
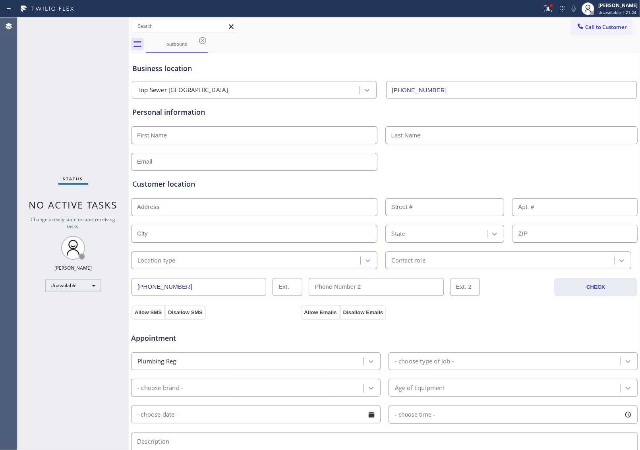
click at [203, 39] on icon at bounding box center [203, 41] width 10 height 10
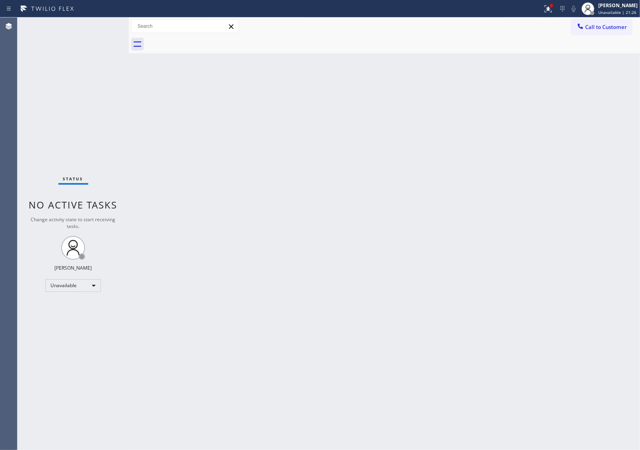
click at [203, 39] on div at bounding box center [393, 44] width 494 height 18
click at [563, 239] on div "Back to Dashboard Change Sender ID Customers Technicians Select a contact Outbo…" at bounding box center [384, 233] width 511 height 433
click at [581, 215] on div "Back to Dashboard Change Sender ID Customers Technicians Select a contact Outbo…" at bounding box center [384, 233] width 511 height 433
drag, startPoint x: 612, startPoint y: 28, endPoint x: 602, endPoint y: 34, distance: 11.4
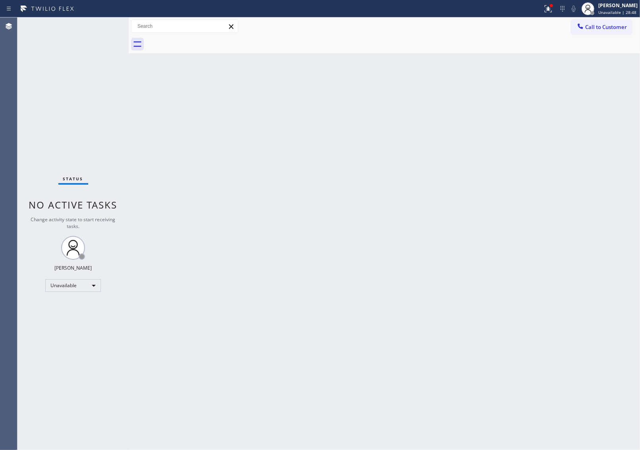
click at [611, 28] on span "Call to Customer" at bounding box center [606, 26] width 42 height 7
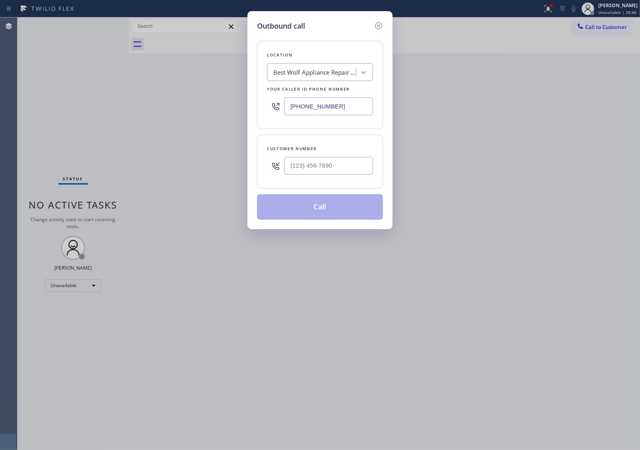
click at [327, 116] on div "[PHONE_NUMBER]" at bounding box center [320, 106] width 106 height 26
drag, startPoint x: 327, startPoint y: 111, endPoint x: 100, endPoint y: 175, distance: 235.6
click at [326, 111] on input "[PHONE_NUMBER]" at bounding box center [329, 106] width 89 height 18
paste input "650) 529-4916"
type input "[PHONE_NUMBER]"
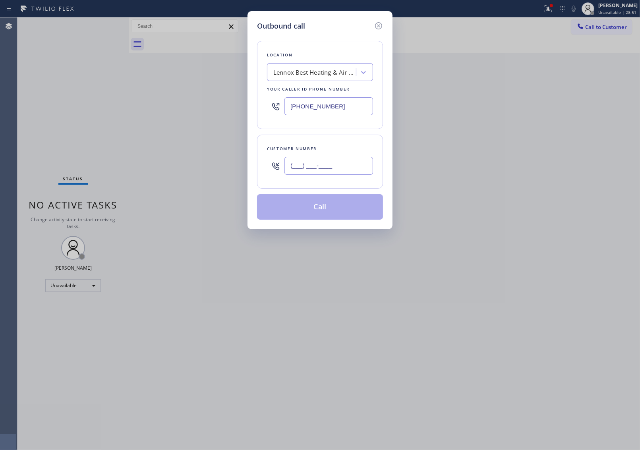
click at [326, 168] on input "(___) ___-____" at bounding box center [329, 166] width 89 height 18
paste input "650) 424-9682"
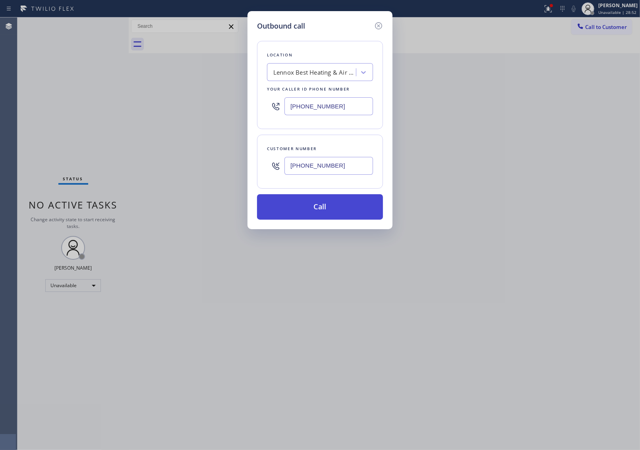
type input "[PHONE_NUMBER]"
click at [324, 211] on button "Call" at bounding box center [320, 206] width 126 height 25
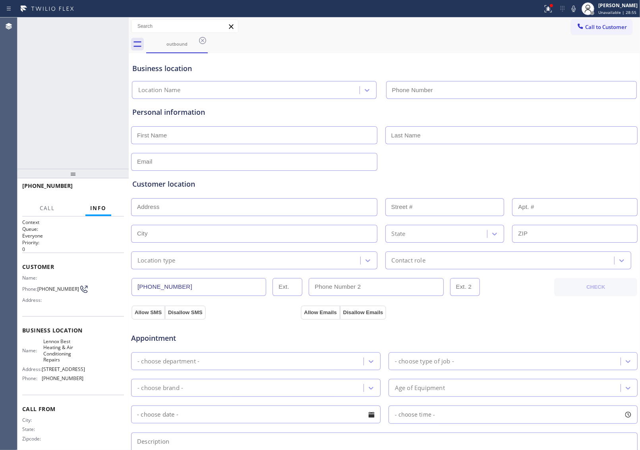
type input "[PHONE_NUMBER]"
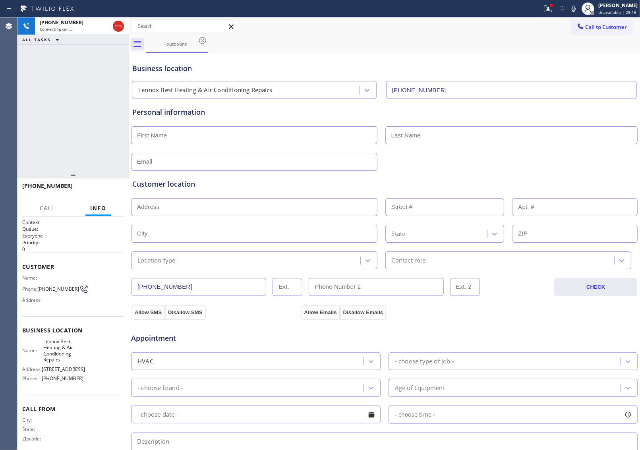
drag, startPoint x: 118, startPoint y: 27, endPoint x: 310, endPoint y: 1, distance: 194.5
click at [117, 27] on icon at bounding box center [119, 26] width 10 height 10
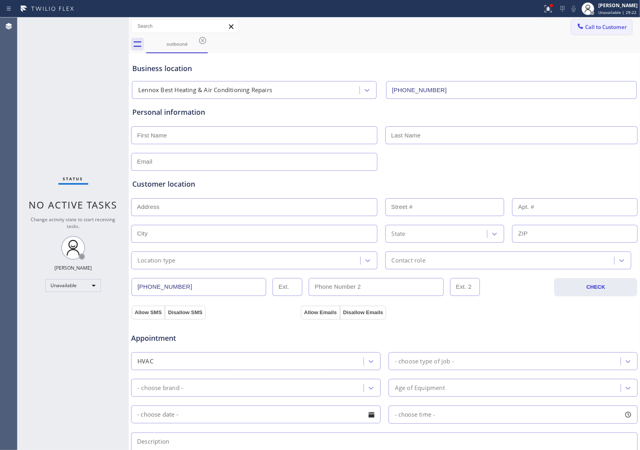
click at [605, 23] on button "Call to Customer" at bounding box center [601, 26] width 61 height 15
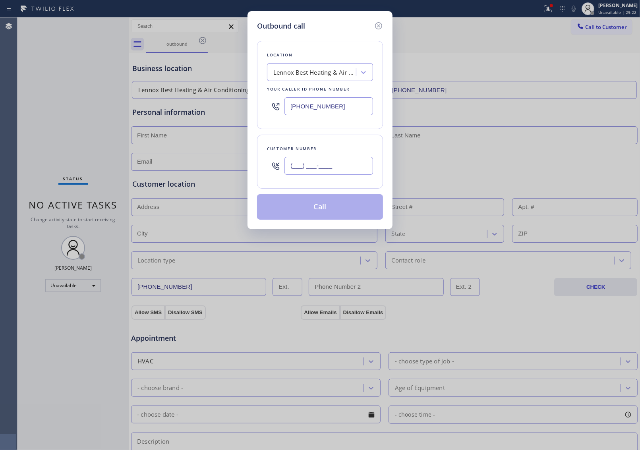
click at [348, 174] on input "(___) ___-____" at bounding box center [329, 166] width 89 height 18
paste input "315) 921-0778"
type input "[PHONE_NUMBER]"
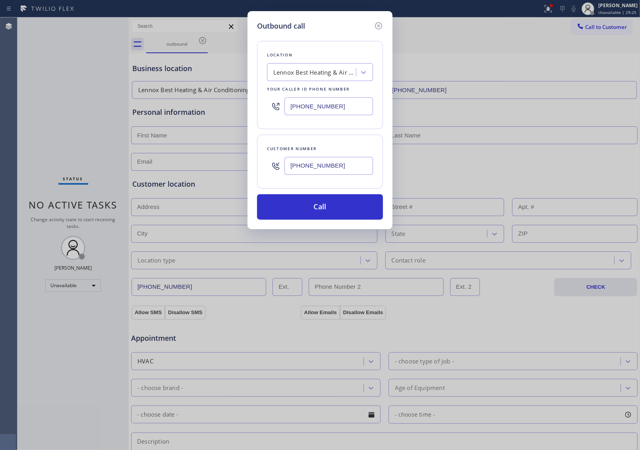
click at [315, 105] on input "[PHONE_NUMBER]" at bounding box center [329, 106] width 89 height 18
paste input "929) 416-665"
type input "[PHONE_NUMBER]"
click at [313, 207] on button "Call" at bounding box center [320, 206] width 126 height 25
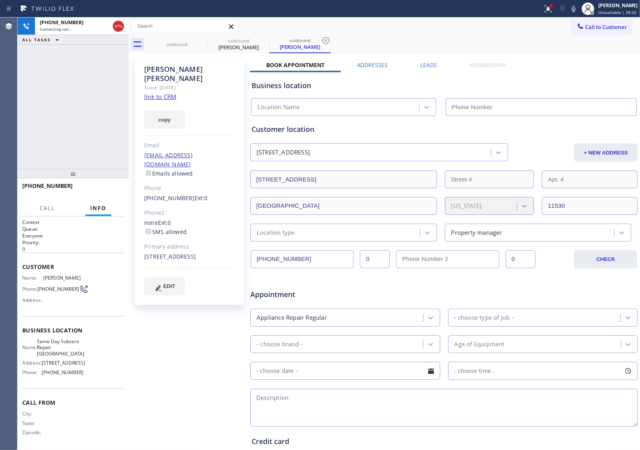
type input "[PHONE_NUMBER]"
click at [562, 75] on div "Business location Same Day Subzero Repair [GEOGRAPHIC_DATA] [PHONE_NUMBER]" at bounding box center [444, 94] width 388 height 44
click at [119, 24] on icon at bounding box center [119, 26] width 10 height 10
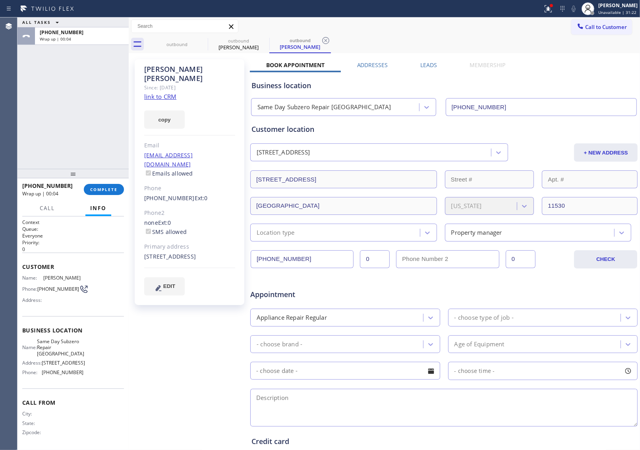
click at [597, 30] on span "Call to Customer" at bounding box center [606, 26] width 42 height 7
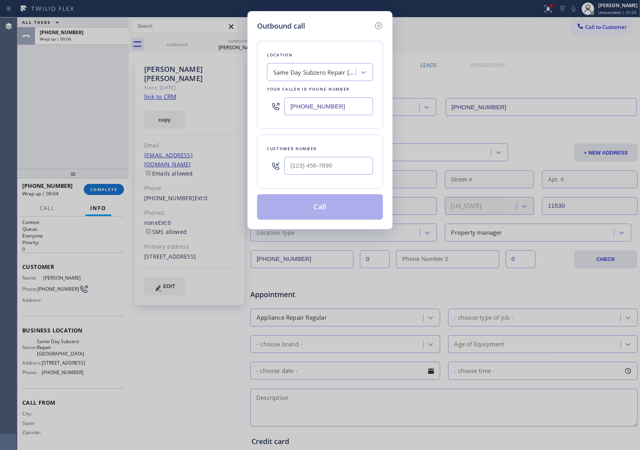
click at [331, 108] on input "[PHONE_NUMBER]" at bounding box center [329, 106] width 89 height 18
paste input "855) 213-9318"
type input "[PHONE_NUMBER]"
type input "(___) ___-____"
click at [327, 166] on input "(___) ___-____" at bounding box center [329, 166] width 89 height 18
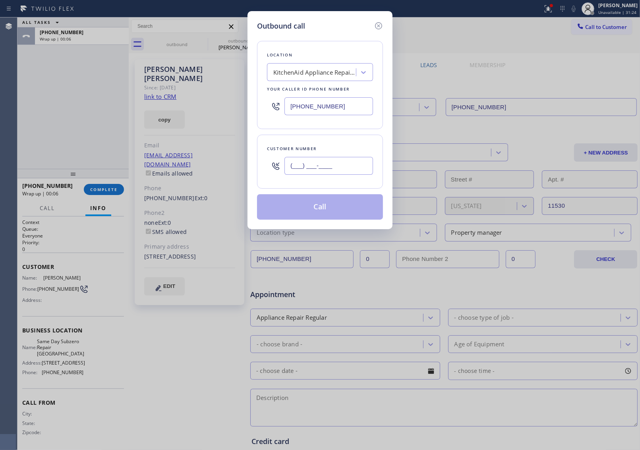
paste input "516) 708-6936"
type input "[PHONE_NUMBER]"
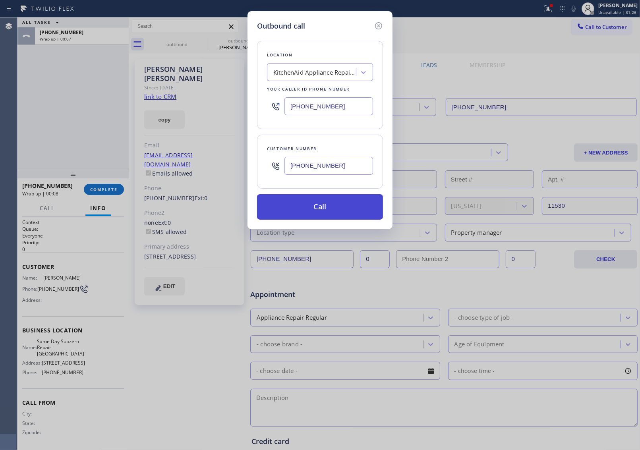
click at [293, 208] on button "Call" at bounding box center [320, 206] width 126 height 25
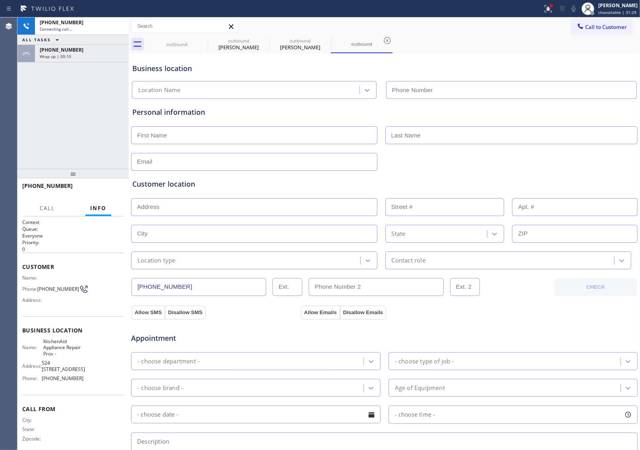
type input "[PHONE_NUMBER]"
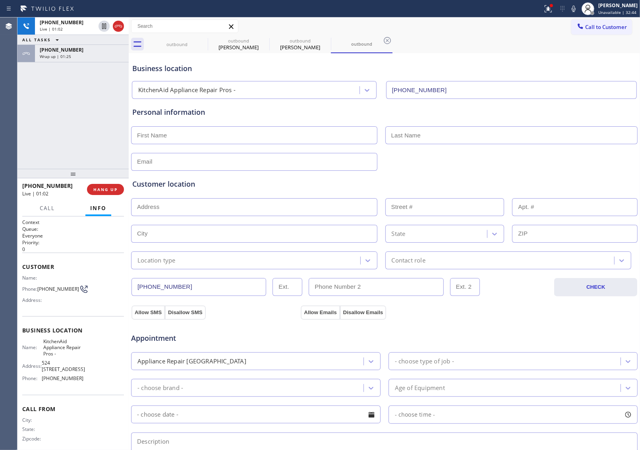
click at [537, 46] on div "outbound outbound [PERSON_NAME] outbound [PERSON_NAME] outbound" at bounding box center [393, 44] width 494 height 18
click at [544, 178] on div "Customer location >> ADD NEW ADDRESS << + NEW ADDRESS State Location type Conta…" at bounding box center [384, 220] width 507 height 99
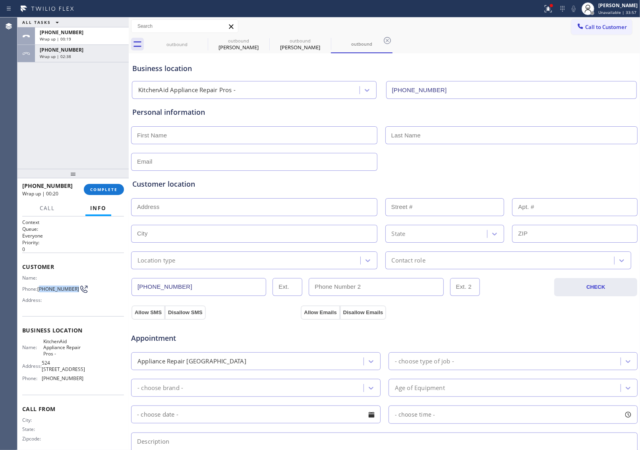
drag, startPoint x: 56, startPoint y: 291, endPoint x: 41, endPoint y: 287, distance: 15.8
click at [41, 287] on span "[PHONE_NUMBER]" at bounding box center [58, 289] width 42 height 6
copy span "516) 708-6936"
click at [593, 23] on span "Call to Customer" at bounding box center [606, 26] width 42 height 7
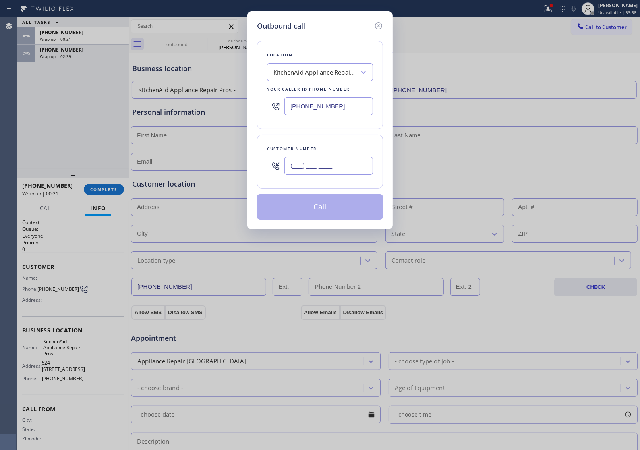
click at [308, 171] on input "(___) ___-____" at bounding box center [329, 166] width 89 height 18
paste input "516) 708-6936"
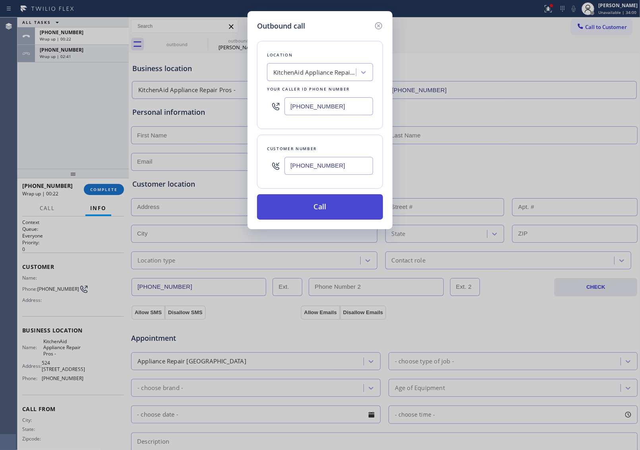
type input "[PHONE_NUMBER]"
click at [327, 207] on button "Call" at bounding box center [320, 206] width 126 height 25
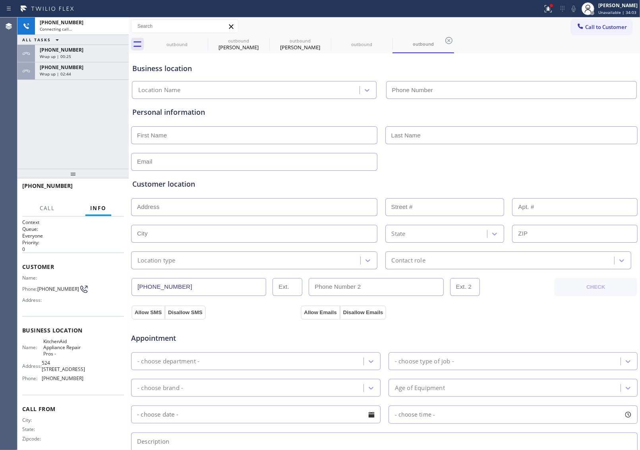
type input "[PHONE_NUMBER]"
click at [548, 164] on div at bounding box center [384, 160] width 508 height 19
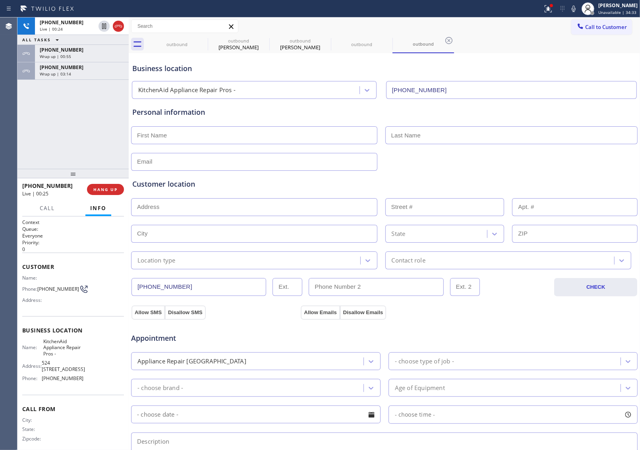
click at [547, 50] on div "outbound outbound [PERSON_NAME] outbound [PERSON_NAME] outbound outbound" at bounding box center [393, 44] width 494 height 18
click at [556, 48] on div "outbound outbound [PERSON_NAME] outbound [PERSON_NAME] outbound outbound" at bounding box center [393, 44] width 494 height 18
click at [573, 4] on icon at bounding box center [574, 9] width 10 height 10
click at [555, 58] on div "Business location KitchenAid Appliance Repair Pros - [PHONE_NUMBER]" at bounding box center [384, 77] width 507 height 44
click at [565, 61] on div "Business location KitchenAid Appliance Repair Pros - [PHONE_NUMBER]" at bounding box center [384, 77] width 507 height 44
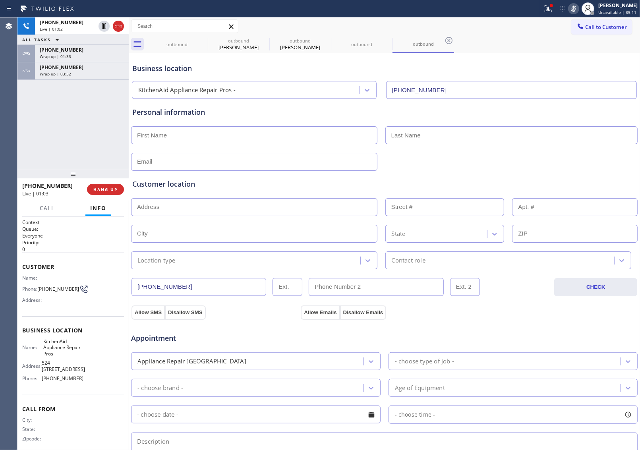
drag, startPoint x: 538, startPoint y: 45, endPoint x: 551, endPoint y: 25, distance: 23.6
click at [541, 40] on div "outbound outbound [PERSON_NAME] outbound [PERSON_NAME] outbound outbound" at bounding box center [393, 44] width 494 height 18
click at [569, 12] on icon at bounding box center [574, 9] width 10 height 10
click at [572, 8] on icon at bounding box center [574, 9] width 10 height 10
click at [554, 25] on div "Call to Customer Outbound call Location KitchenAid Appliance Repair Pros - Your…" at bounding box center [384, 26] width 511 height 14
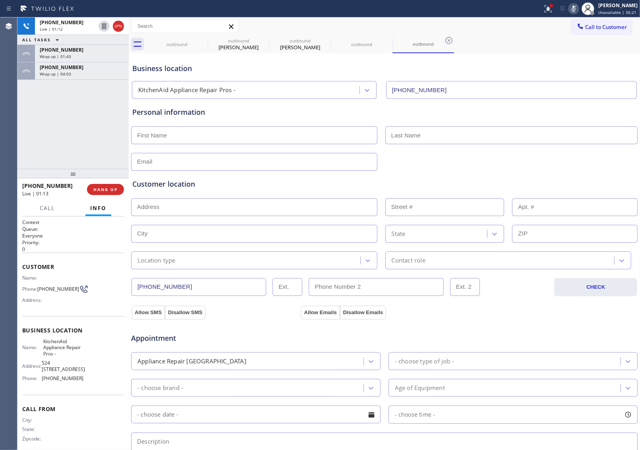
click at [572, 7] on icon at bounding box center [574, 9] width 4 height 6
click at [531, 166] on div at bounding box center [384, 160] width 508 height 19
drag, startPoint x: 50, startPoint y: 292, endPoint x: 39, endPoint y: 285, distance: 13.8
click at [39, 286] on span "[PHONE_NUMBER]" at bounding box center [58, 289] width 42 height 6
copy span "[PHONE_NUMBER]"
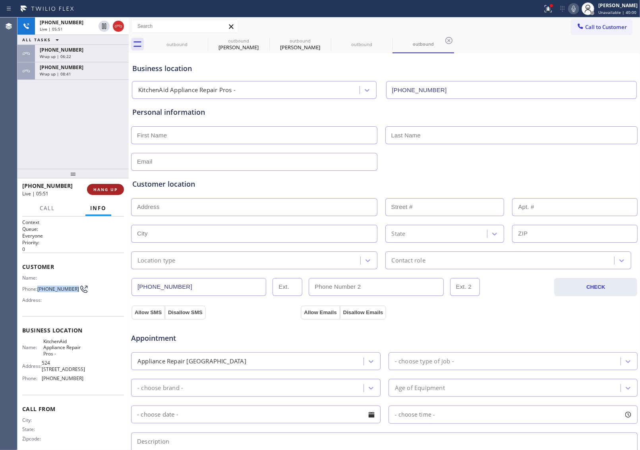
click at [104, 189] on span "HANG UP" at bounding box center [105, 190] width 24 height 6
click at [573, 159] on div at bounding box center [384, 160] width 508 height 19
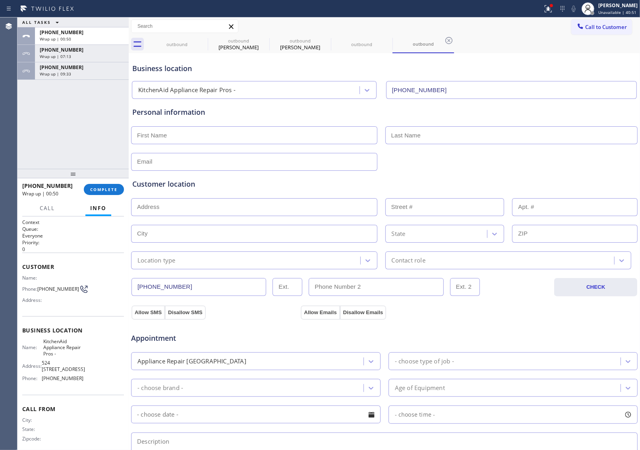
click at [301, 160] on input "text" at bounding box center [254, 162] width 246 height 18
click at [253, 140] on input "text" at bounding box center [254, 135] width 246 height 18
click at [234, 133] on input "text" at bounding box center [254, 135] width 246 height 18
paste input "[PERSON_NAME]"
type input "[PERSON_NAME]"
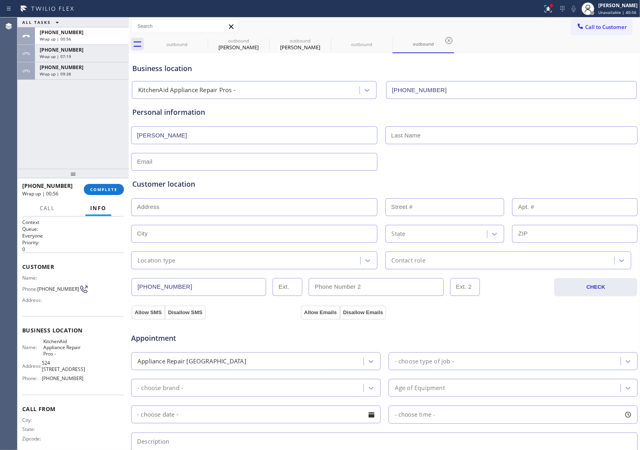
click at [434, 140] on input "text" at bounding box center [511, 135] width 253 height 18
paste input "[PERSON_NAME]"
type input "[PERSON_NAME]"
click at [274, 170] on div "Customer location >> ADD NEW ADDRESS << + NEW ADDRESS State Location type Conta…" at bounding box center [384, 219] width 507 height 102
drag, startPoint x: 255, startPoint y: 163, endPoint x: 368, endPoint y: 51, distance: 158.8
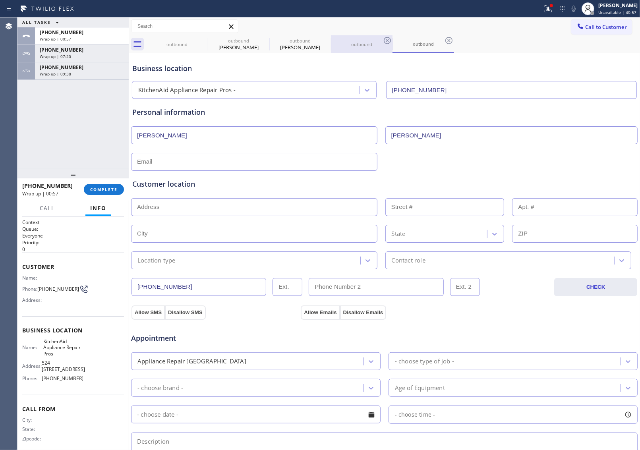
click at [255, 163] on input "text" at bounding box center [254, 162] width 246 height 18
type input "[EMAIL_ADDRESS]"
type input "[EMAIL_ADDRESS][DOMAIN_NAME]"
click at [195, 205] on input "text" at bounding box center [254, 207] width 246 height 18
paste input "[STREET_ADDRESS]"
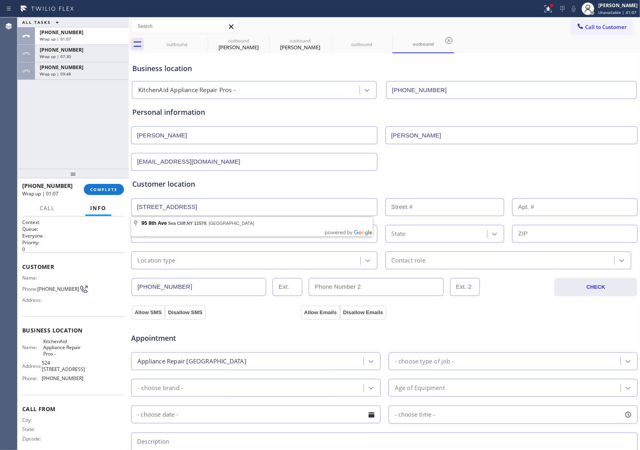
type input "[STREET_ADDRESS]"
type input "95"
type input "Sea Cliff"
type input "11579"
click at [171, 259] on div "Location type" at bounding box center [156, 260] width 38 height 9
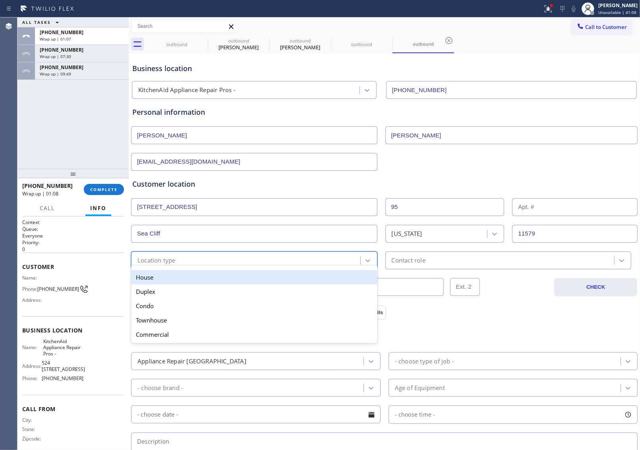
click at [168, 278] on div "House" at bounding box center [254, 277] width 246 height 14
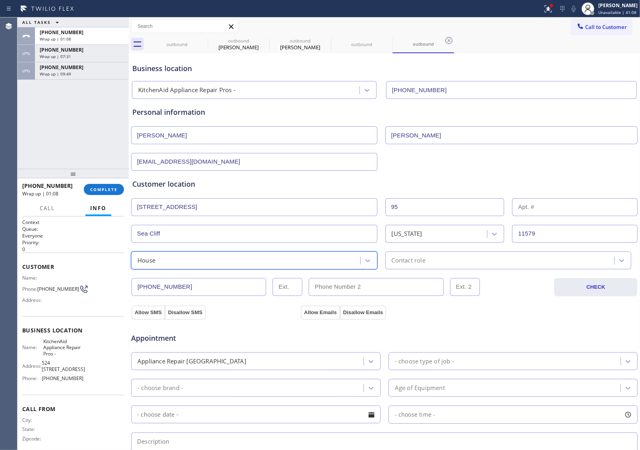
click at [406, 260] on div "Contact role" at bounding box center [409, 260] width 34 height 9
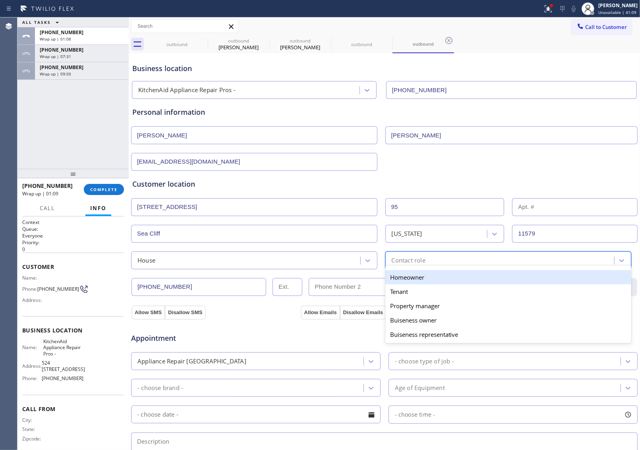
click at [408, 280] on div "Homeowner" at bounding box center [508, 277] width 246 height 14
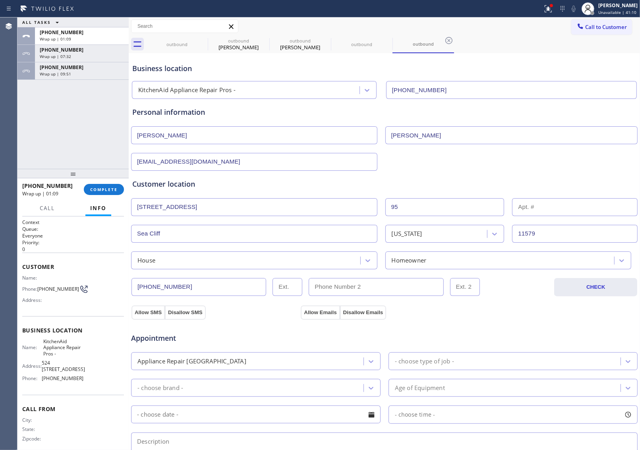
drag, startPoint x: 148, startPoint y: 316, endPoint x: 261, endPoint y: 312, distance: 112.5
click at [157, 315] on button "Allow SMS" at bounding box center [148, 313] width 33 height 14
click at [307, 313] on button "Allow Emails" at bounding box center [320, 313] width 39 height 14
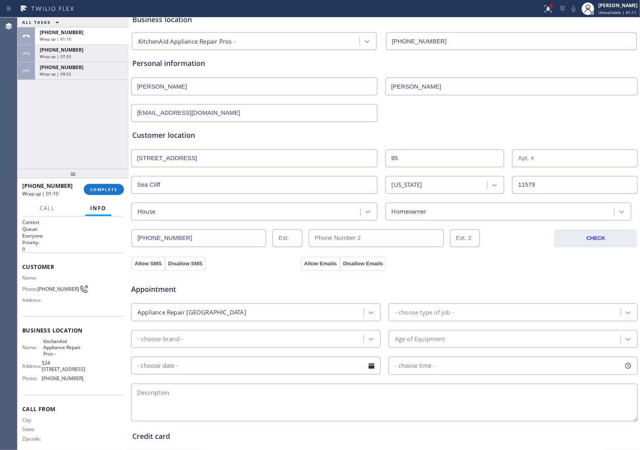
scroll to position [149, 0]
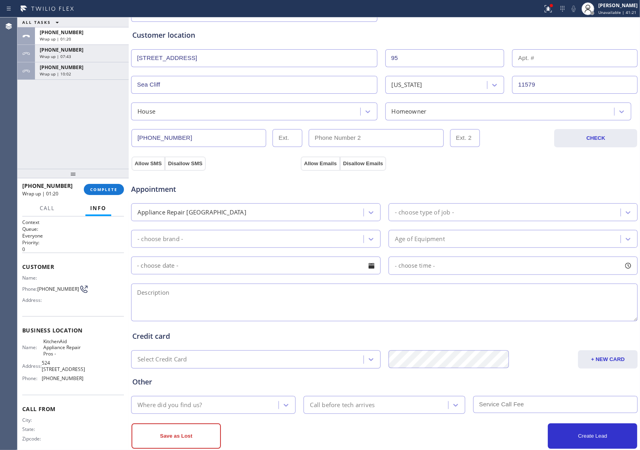
click at [191, 210] on div "Appliance Repair [GEOGRAPHIC_DATA]" at bounding box center [191, 212] width 109 height 9
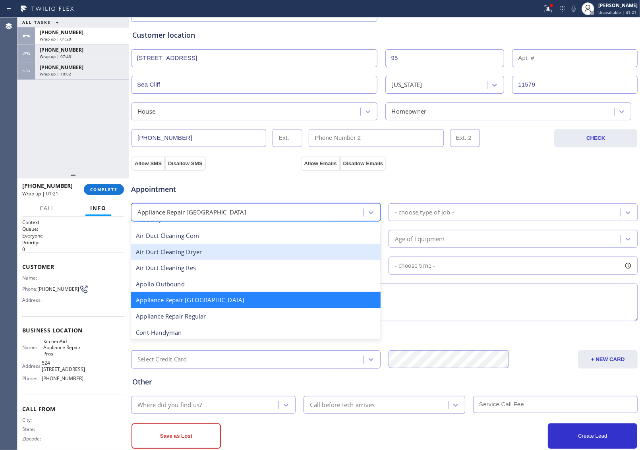
scroll to position [50, 0]
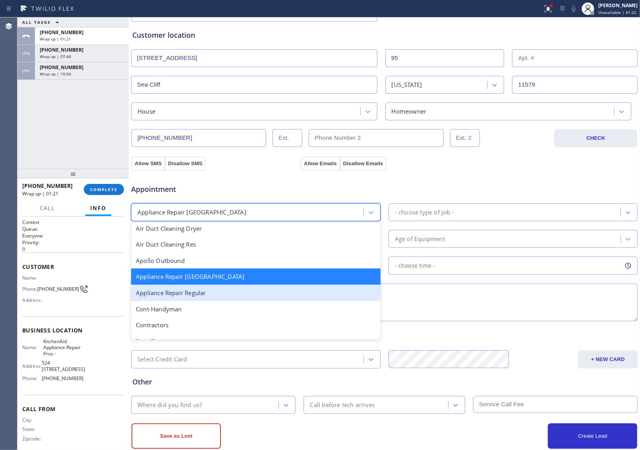
click at [209, 293] on div "Appliance Repair Regular" at bounding box center [256, 293] width 250 height 16
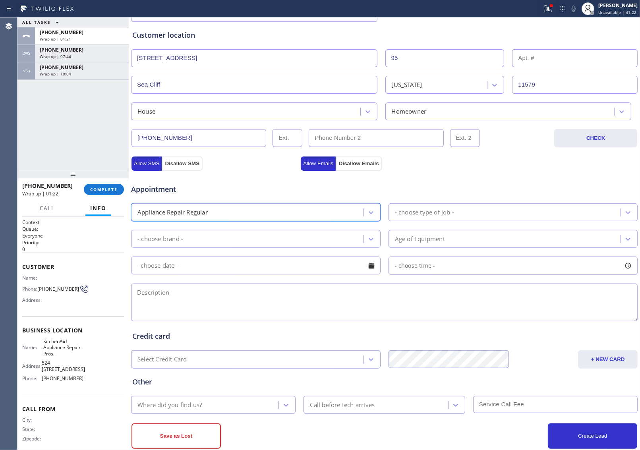
click at [432, 208] on div "- choose type of job -" at bounding box center [506, 212] width 230 height 14
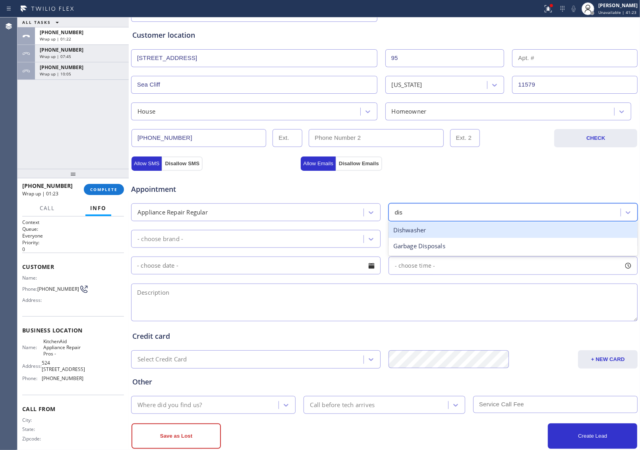
type input "dish"
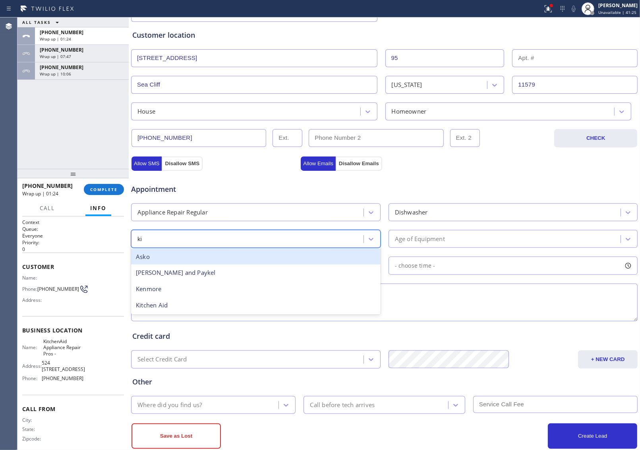
type input "kit"
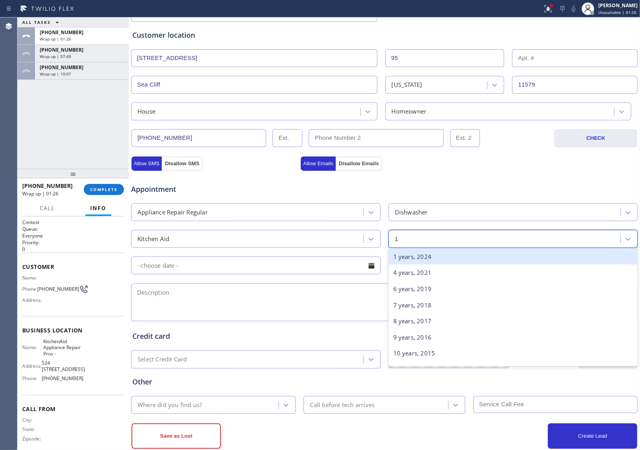
type input "10"
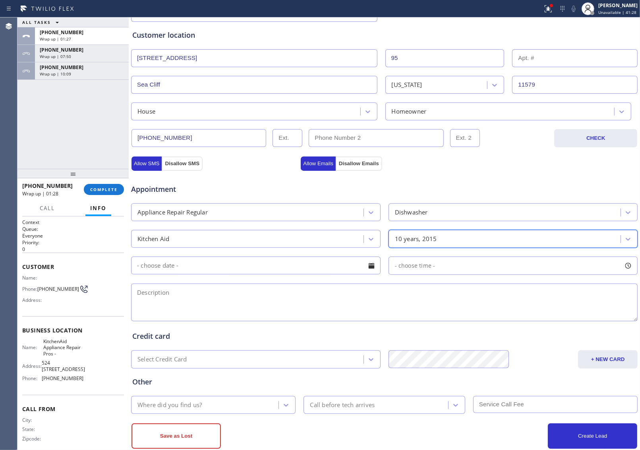
click at [269, 273] on input "text" at bounding box center [256, 266] width 250 height 18
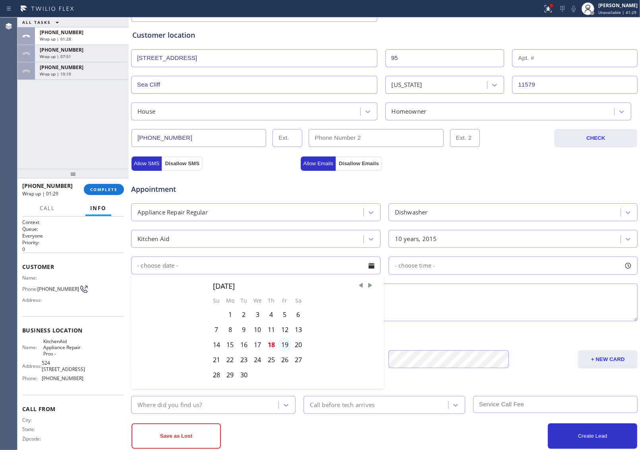
click at [285, 348] on div "19" at bounding box center [285, 344] width 14 height 15
type input "[DATE]"
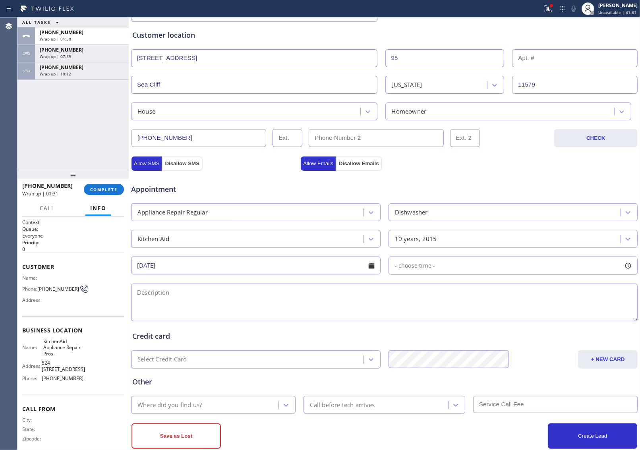
click at [435, 265] on div "- choose time -" at bounding box center [514, 266] width 250 height 18
drag, startPoint x: 395, startPoint y: 319, endPoint x: 519, endPoint y: 327, distance: 124.2
click at [519, 327] on div "FROM TILL 8:00 AM 3:00 PM" at bounding box center [508, 303] width 238 height 57
drag, startPoint x: 454, startPoint y: 320, endPoint x: 464, endPoint y: 321, distance: 9.6
click at [465, 321] on div at bounding box center [470, 314] width 10 height 17
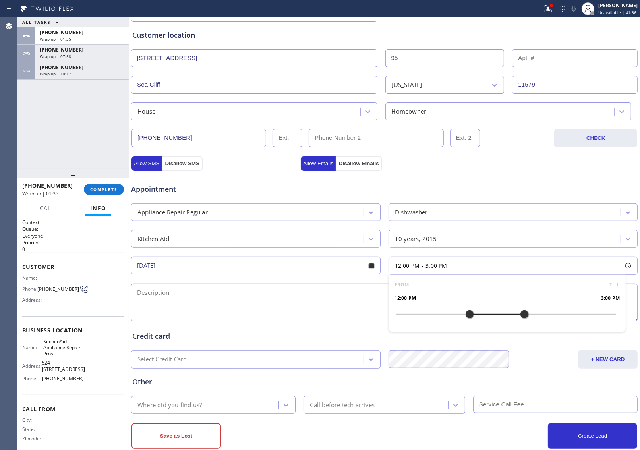
click at [291, 308] on textarea at bounding box center [384, 303] width 507 height 38
paste textarea "Kitchenaid | Dishwasher | 10 Yrs | The top rack is not washer properly | [STREE…"
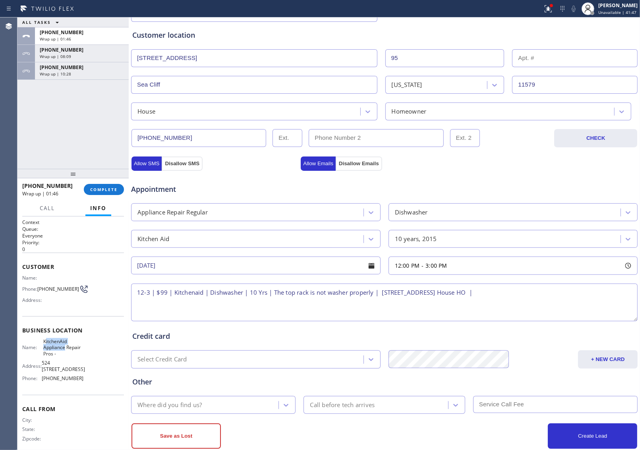
drag, startPoint x: 78, startPoint y: 350, endPoint x: 43, endPoint y: 340, distance: 36.6
click at [45, 341] on span "KitchenAid Appliance Repair Pros -" at bounding box center [63, 348] width 40 height 18
copy span "KitchenAid Appliance"
drag, startPoint x: 41, startPoint y: 339, endPoint x: 71, endPoint y: 354, distance: 33.4
click at [71, 354] on div "Business location Name: KitchenAid Appliance Repair Pros - Address: [STREET_ADD…" at bounding box center [73, 355] width 102 height 79
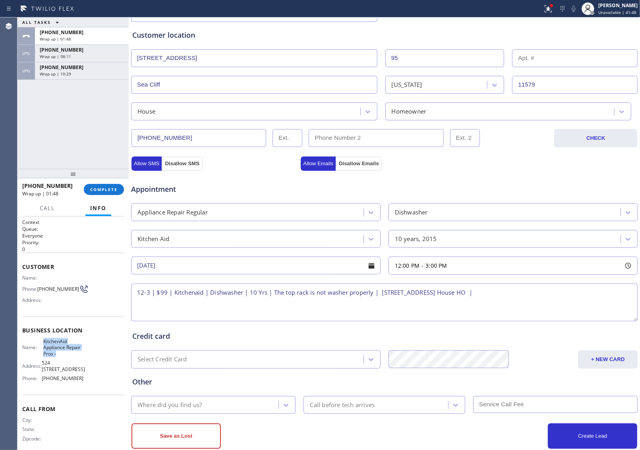
copy span "KitchenAid Appliance Repair Pros -"
click at [542, 299] on textarea "12-3 | $99 | Kitchenaid | Dishwasher | 10 Yrs | The top rack is not washer prop…" at bounding box center [384, 303] width 507 height 38
paste textarea "KitchenAid Appliance Repair Pros -"
click at [623, 293] on textarea "12-3 | $99 | Kitchenaid | Dishwasher | 10 Yrs | The top rack is not washer prop…" at bounding box center [384, 303] width 507 height 38
paste textarea "Please call 30 minutes prior to arrival."
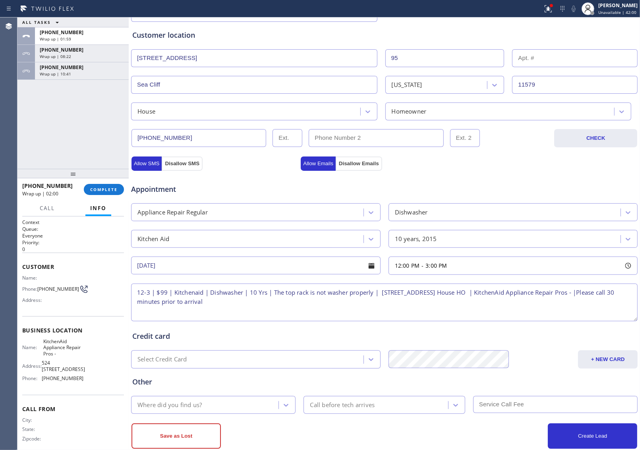
click at [269, 306] on textarea "12-3 | $99 | Kitchenaid | Dishwasher | 10 Yrs | The top rack is not washer prop…" at bounding box center [384, 303] width 507 height 38
paste textarea "[PHONE_NUMBER]"
click at [249, 302] on textarea "12-3 | $99 | Kitchenaid | Dishwasher | 10 Yrs | The top rack is not washer prop…" at bounding box center [384, 303] width 507 height 38
click at [332, 303] on textarea "12-3 | $99 | Kitchenaid | Dishwasher | 10 Yrs | The top rack is not washer prop…" at bounding box center [384, 303] width 507 height 38
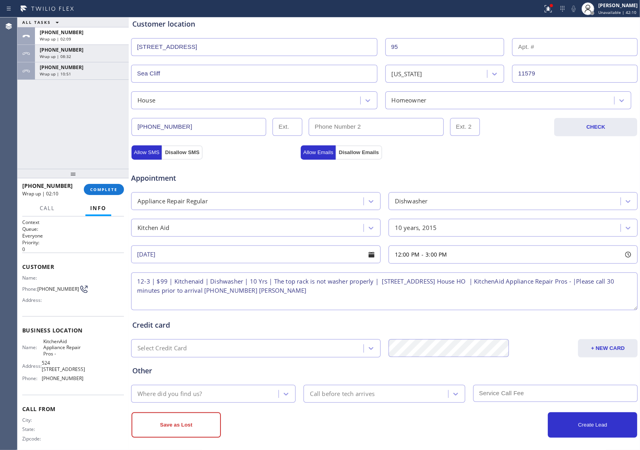
scroll to position [167, 0]
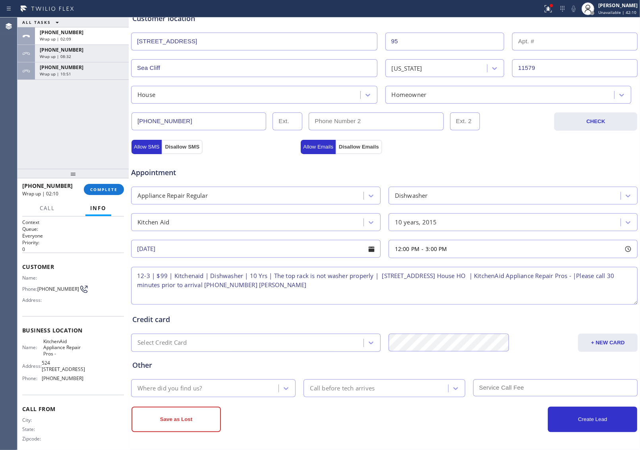
type textarea "12-3 | $99 | Kitchenaid | Dishwasher | 10 Yrs | The top rack is not washer prop…"
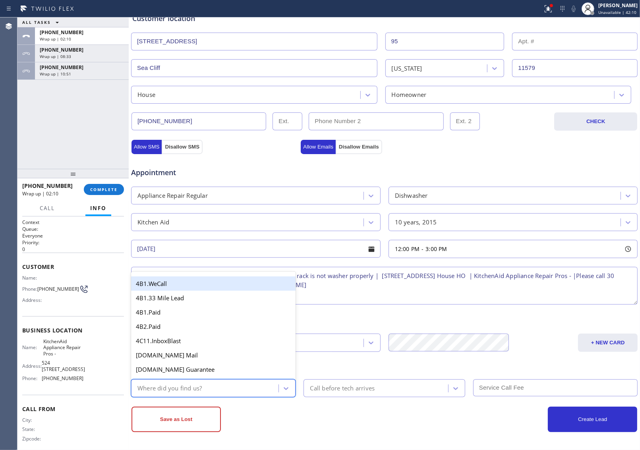
click at [228, 379] on div "Where did you find us?" at bounding box center [213, 388] width 165 height 18
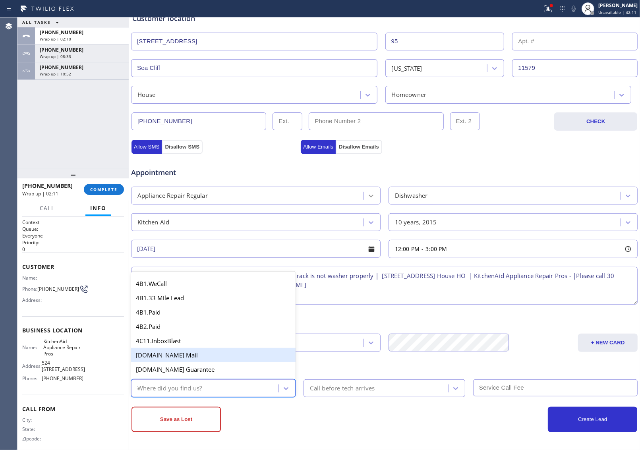
type input "go"
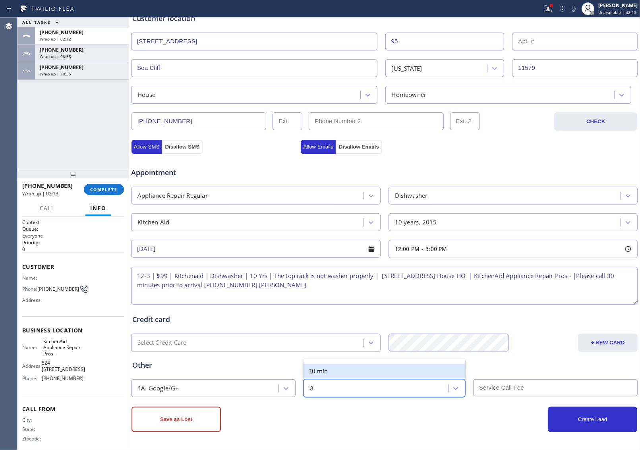
type input "30"
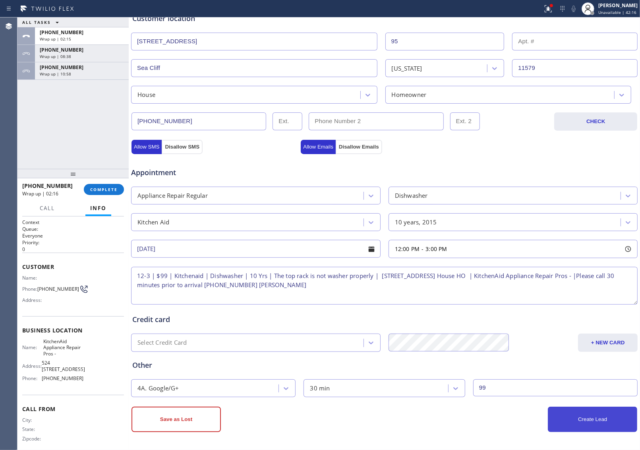
type input "99"
click at [583, 426] on button "Create Lead" at bounding box center [592, 419] width 89 height 25
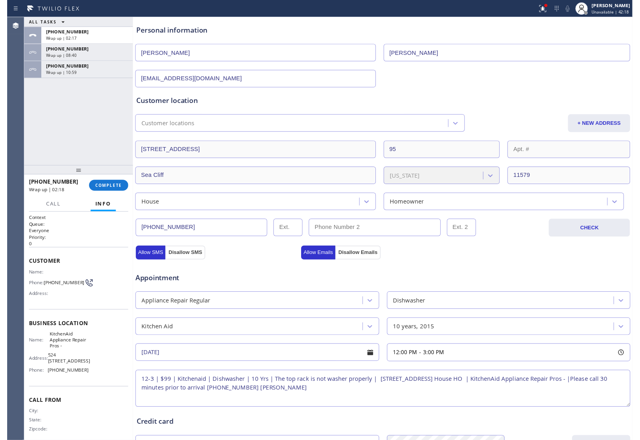
scroll to position [0, 0]
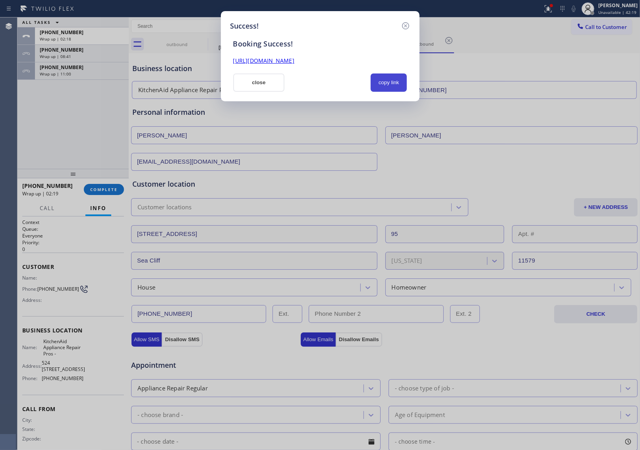
click at [399, 83] on button "copy link" at bounding box center [389, 83] width 37 height 18
drag, startPoint x: 556, startPoint y: 177, endPoint x: 454, endPoint y: 199, distance: 103.7
click at [556, 177] on div "Success! Booking Success! [URL][DOMAIN_NAME] close copy link" at bounding box center [320, 225] width 640 height 450
click at [253, 88] on button "close" at bounding box center [259, 83] width 52 height 18
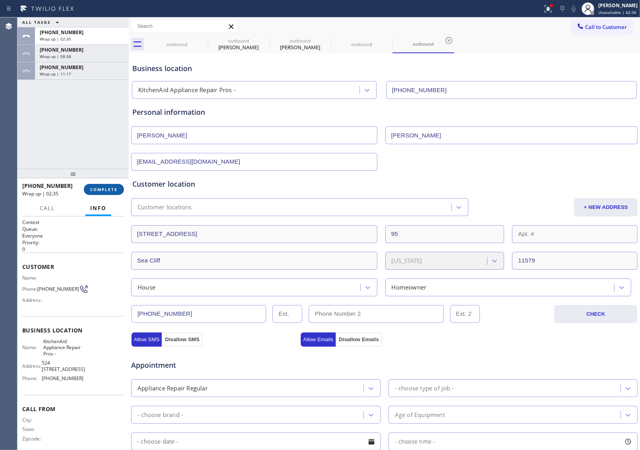
click at [99, 191] on span "COMPLETE" at bounding box center [103, 190] width 27 height 6
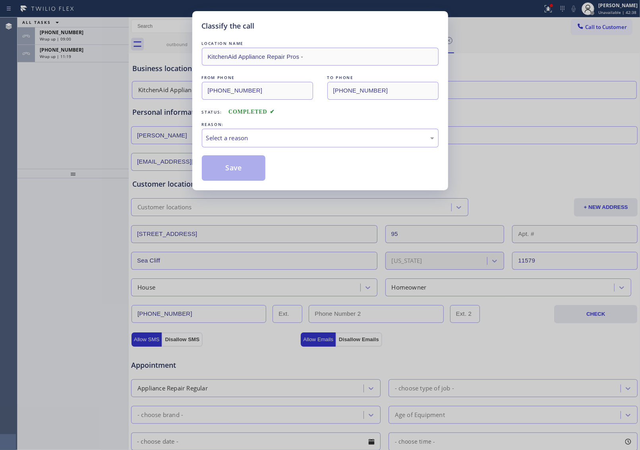
click at [256, 126] on div "REASON:" at bounding box center [320, 124] width 237 height 8
click at [252, 138] on div "Select a reason" at bounding box center [320, 138] width 228 height 9
click at [236, 167] on button "Save" at bounding box center [234, 167] width 64 height 25
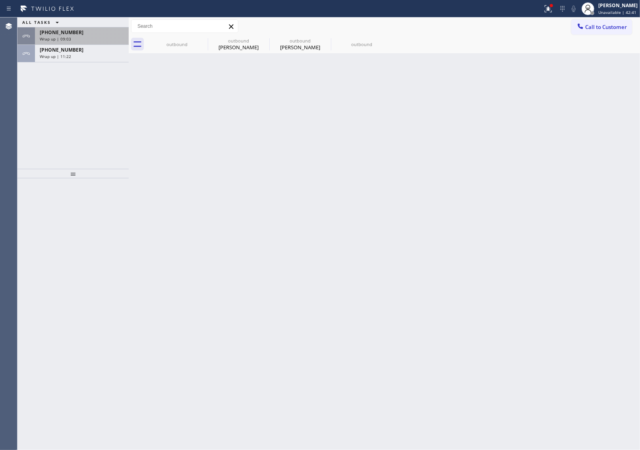
click at [62, 39] on span "Wrap up | 09:03" at bounding box center [55, 39] width 31 height 6
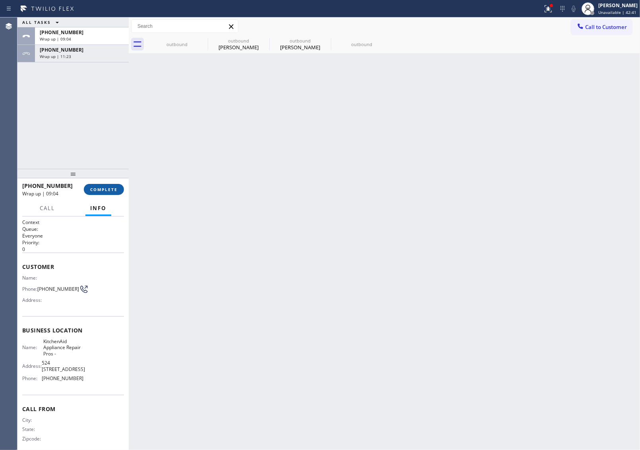
click at [115, 194] on button "COMPLETE" at bounding box center [104, 189] width 40 height 11
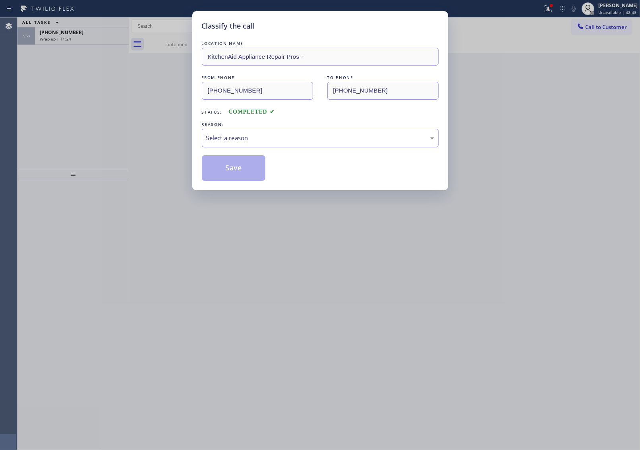
drag, startPoint x: 246, startPoint y: 133, endPoint x: 245, endPoint y: 145, distance: 12.3
click at [246, 134] on div "Select a reason" at bounding box center [320, 138] width 228 height 9
click at [230, 174] on button "Save" at bounding box center [234, 167] width 64 height 25
type input "[PHONE_NUMBER]"
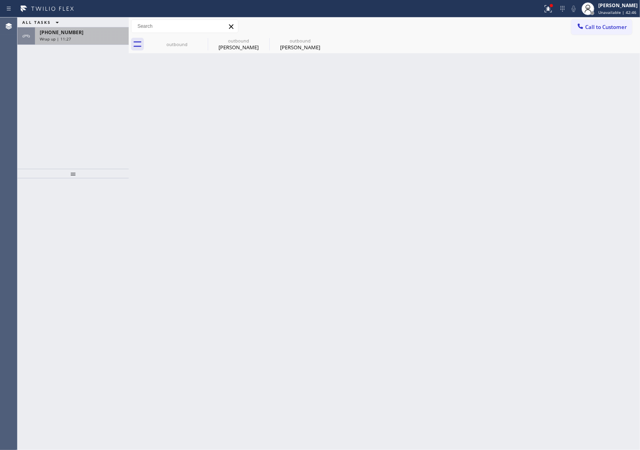
click at [51, 41] on span "Wrap up | 11:27" at bounding box center [55, 39] width 31 height 6
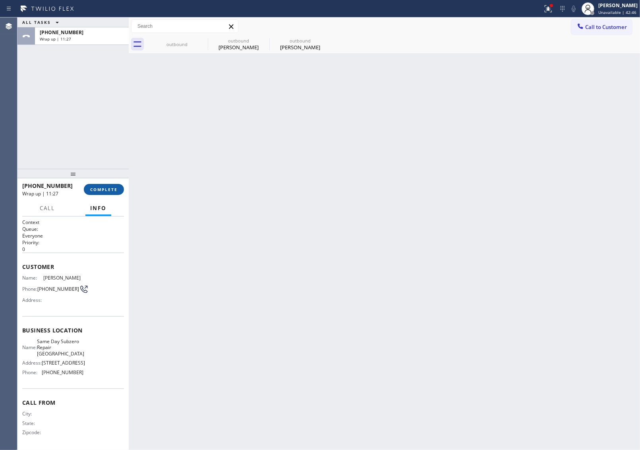
click at [111, 193] on button "COMPLETE" at bounding box center [104, 189] width 40 height 11
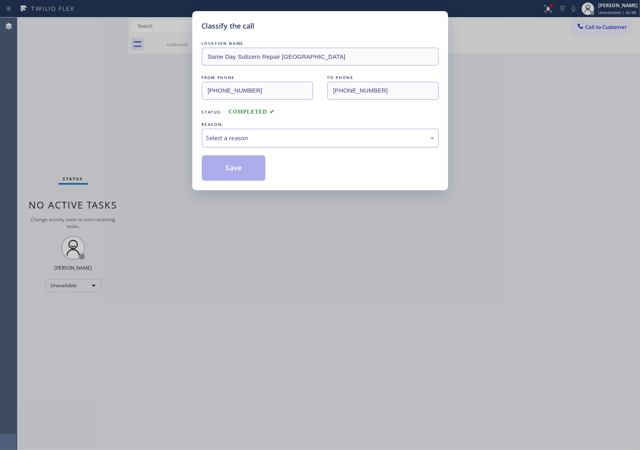
click at [299, 141] on div "Select a reason" at bounding box center [320, 138] width 228 height 9
click at [248, 174] on button "Save" at bounding box center [234, 167] width 64 height 25
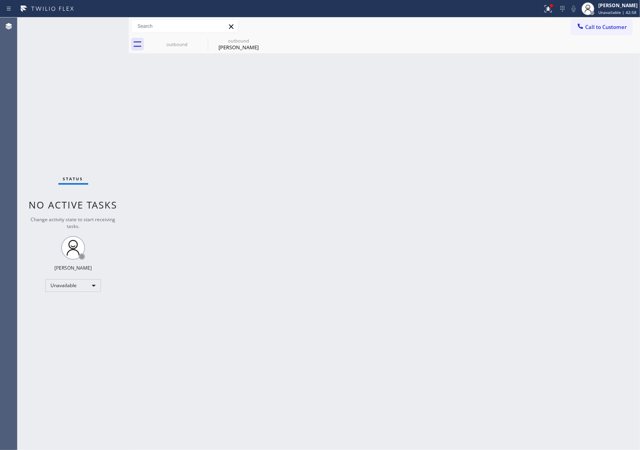
drag, startPoint x: 422, startPoint y: 139, endPoint x: 506, endPoint y: 104, distance: 91.0
click at [436, 129] on div "Back to Dashboard Change Sender ID Customers Technicians Select a contact Outbo…" at bounding box center [384, 233] width 511 height 433
click at [610, 25] on span "Call to Customer" at bounding box center [606, 26] width 42 height 7
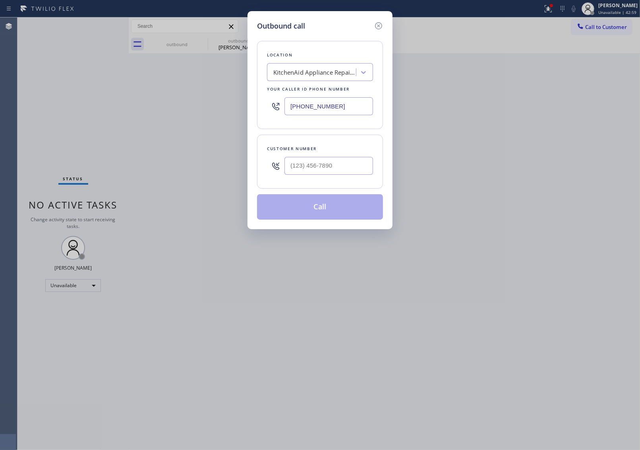
click at [326, 110] on input "[PHONE_NUMBER]" at bounding box center [329, 106] width 89 height 18
paste input "786) 305-6077"
type input "[PHONE_NUMBER]"
type input "(___) ___-____"
drag, startPoint x: 322, startPoint y: 168, endPoint x: 323, endPoint y: 177, distance: 9.5
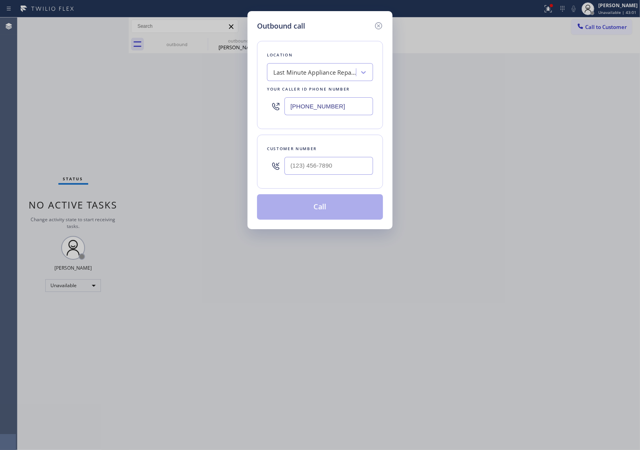
click at [322, 168] on input "text" at bounding box center [329, 166] width 89 height 18
paste input "401) 204-6368"
type input "[PHONE_NUMBER]"
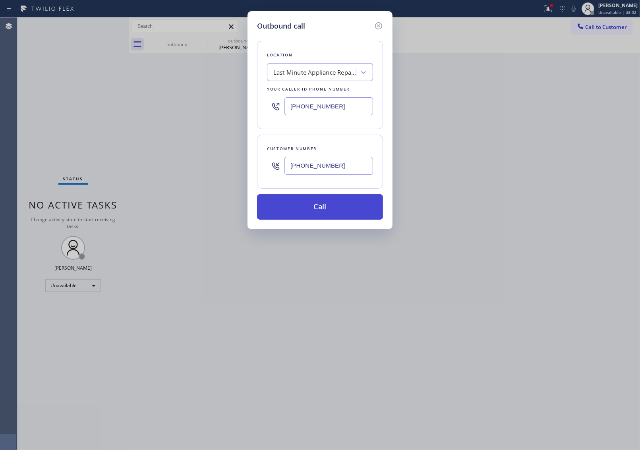
click at [322, 212] on button "Call" at bounding box center [320, 206] width 126 height 25
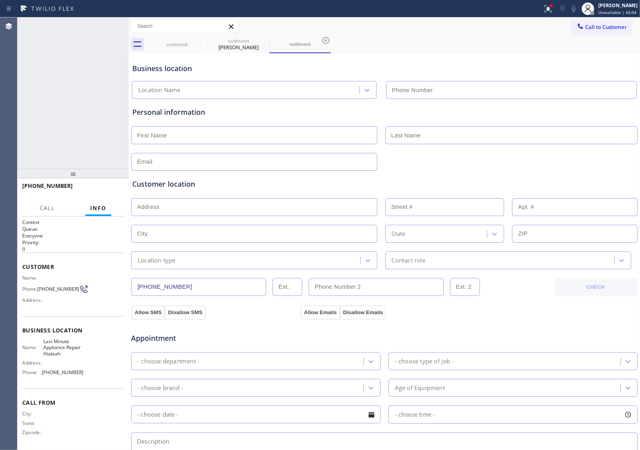
type input "[PHONE_NUMBER]"
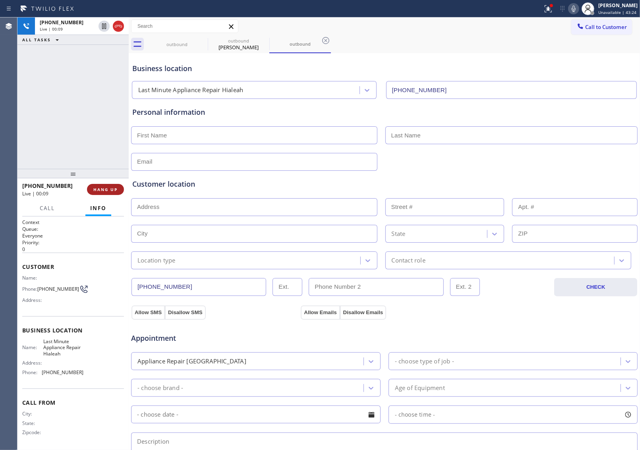
click at [105, 187] on span "HANG UP" at bounding box center [105, 190] width 24 height 6
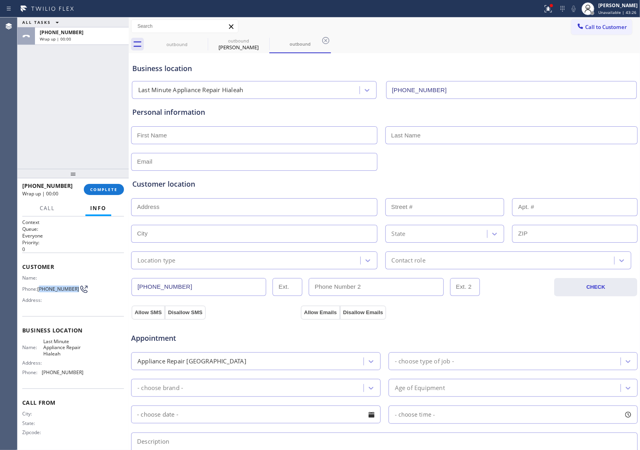
drag, startPoint x: 48, startPoint y: 292, endPoint x: 40, endPoint y: 286, distance: 10.5
click at [40, 286] on span "[PHONE_NUMBER]" at bounding box center [58, 289] width 42 height 6
copy span "401) 204-6368"
click at [589, 44] on div "outbound outbound [PERSON_NAME] outbound" at bounding box center [393, 44] width 494 height 18
click at [599, 25] on span "Call to Customer" at bounding box center [606, 26] width 42 height 7
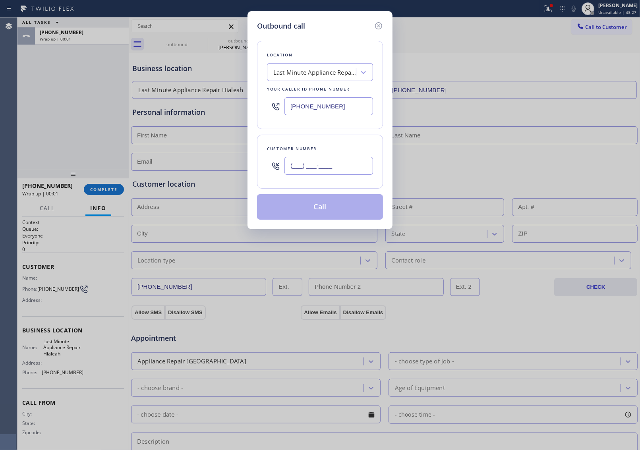
click at [335, 167] on input "(___) ___-____" at bounding box center [329, 166] width 89 height 18
paste input "401) 204-6368"
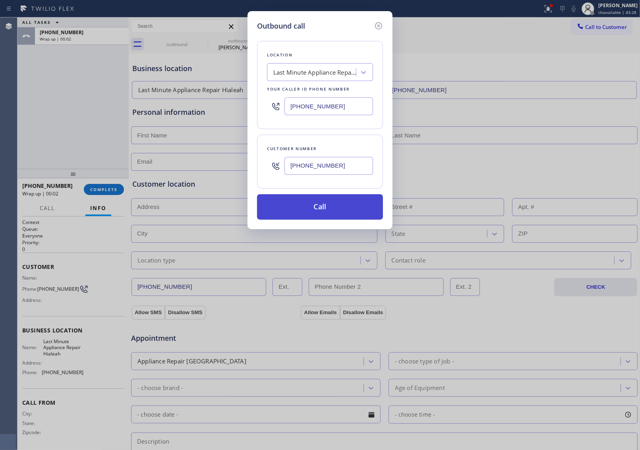
type input "[PHONE_NUMBER]"
click at [321, 209] on button "Call" at bounding box center [320, 206] width 126 height 25
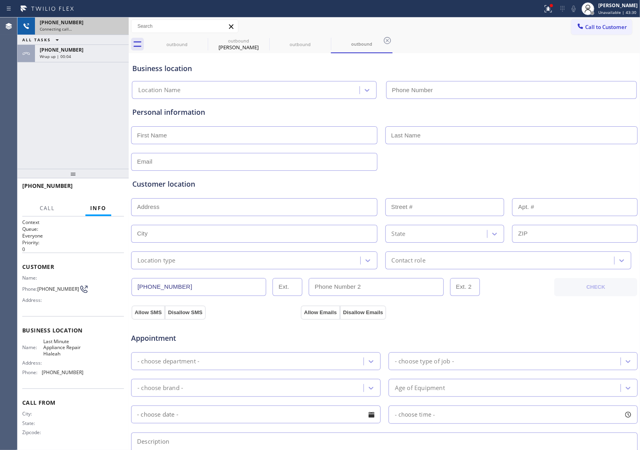
type input "[PHONE_NUMBER]"
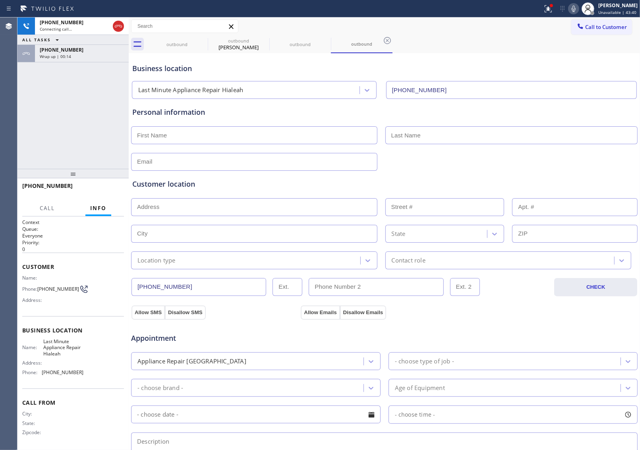
click at [553, 168] on div "Customer location >> ADD NEW ADDRESS << + NEW ADDRESS State Location type Conta…" at bounding box center [384, 219] width 507 height 102
click at [89, 102] on div "[PHONE_NUMBER] Live | 00:01 ALL TASKS ALL TASKS ACTIVE TASKS TASKS IN WRAP UP […" at bounding box center [72, 92] width 111 height 151
click at [566, 168] on div "Customer location >> ADD NEW ADDRESS << + NEW ADDRESS State Location type Conta…" at bounding box center [384, 219] width 507 height 102
click at [120, 27] on icon at bounding box center [119, 26] width 10 height 10
drag, startPoint x: 591, startPoint y: 30, endPoint x: 346, endPoint y: 112, distance: 258.0
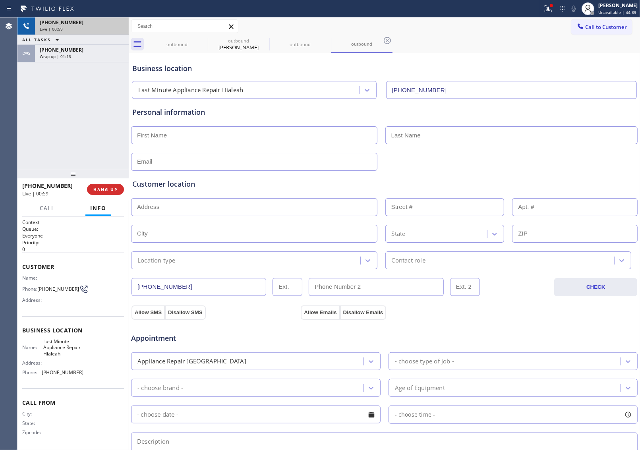
click at [589, 30] on span "Call to Customer" at bounding box center [606, 26] width 42 height 7
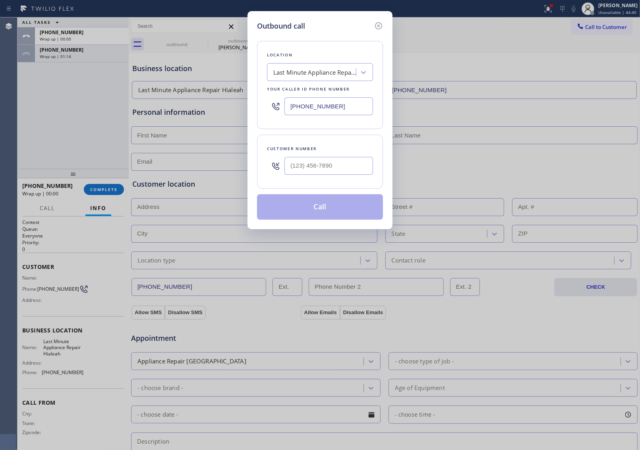
drag, startPoint x: 328, startPoint y: 110, endPoint x: 40, endPoint y: 163, distance: 293.3
click at [328, 110] on input "[PHONE_NUMBER]" at bounding box center [329, 106] width 89 height 18
paste input "917) 935-4352"
type input "[PHONE_NUMBER]"
click at [323, 165] on input "text" at bounding box center [329, 166] width 89 height 18
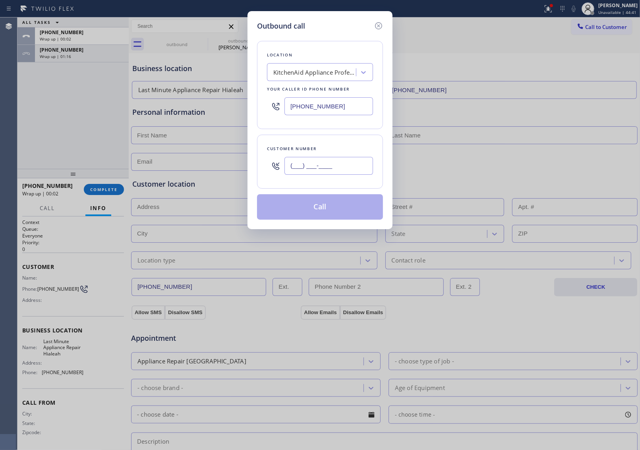
paste input "516) 708-6936"
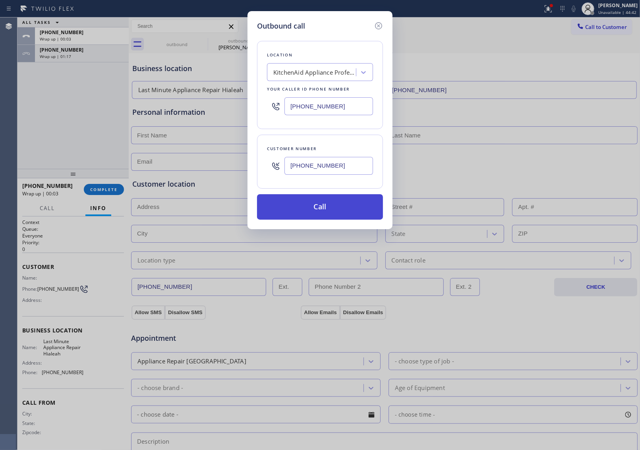
type input "[PHONE_NUMBER]"
click at [312, 213] on button "Call" at bounding box center [320, 206] width 126 height 25
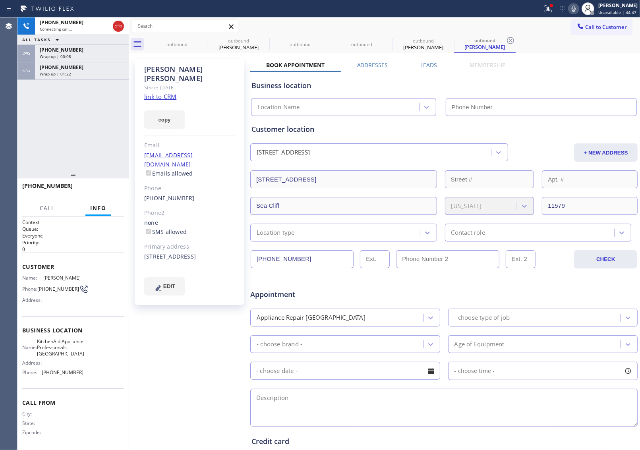
type input "[PHONE_NUMBER]"
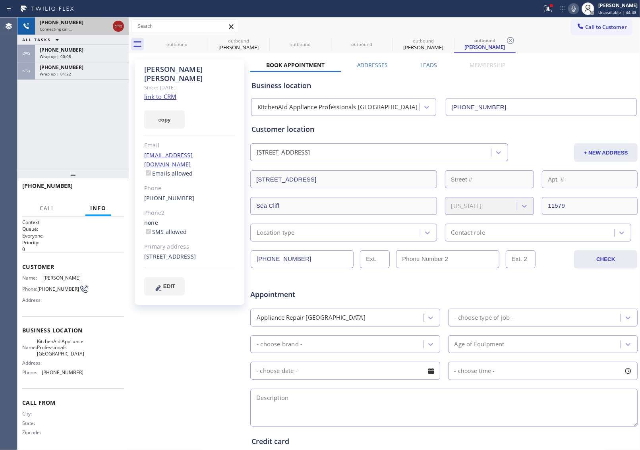
click at [120, 28] on icon at bounding box center [119, 26] width 10 height 10
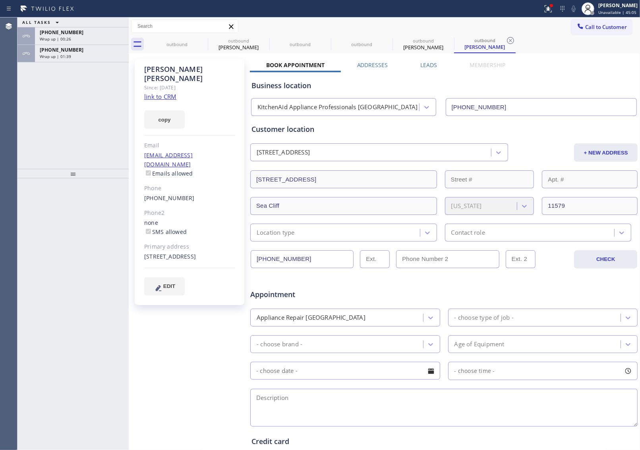
drag, startPoint x: 229, startPoint y: 353, endPoint x: 228, endPoint y: 346, distance: 6.8
click at [227, 354] on div "[PERSON_NAME] Since: [DATE] link to CRM copy Email [EMAIL_ADDRESS][DOMAIN_NAME]…" at bounding box center [190, 312] width 119 height 515
drag, startPoint x: 581, startPoint y: 25, endPoint x: 505, endPoint y: 54, distance: 81.4
click at [585, 26] on span "Call to Customer" at bounding box center [606, 26] width 42 height 7
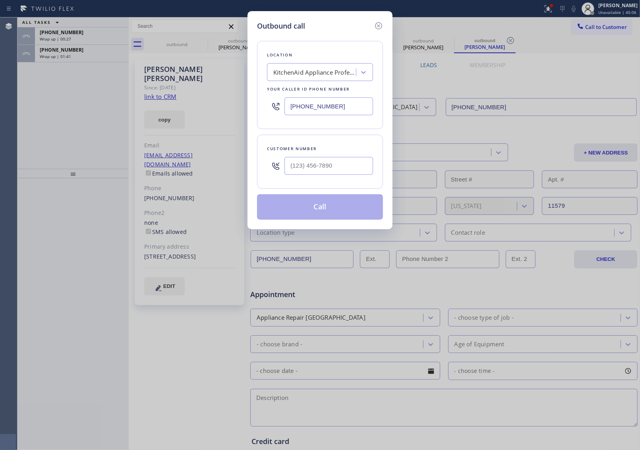
click at [309, 103] on input "[PHONE_NUMBER]" at bounding box center [329, 106] width 89 height 18
paste input "858) 299-0780"
type input "[PHONE_NUMBER]"
click at [313, 162] on input "(___) ___-____" at bounding box center [329, 166] width 89 height 18
paste input "209) 221-4332"
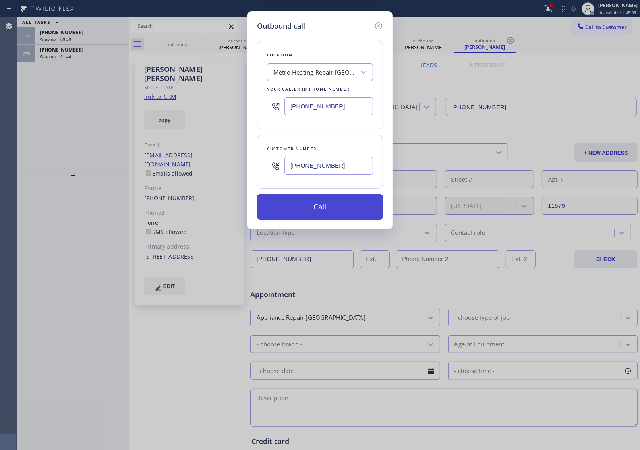
type input "[PHONE_NUMBER]"
click at [318, 209] on button "Call" at bounding box center [320, 206] width 126 height 25
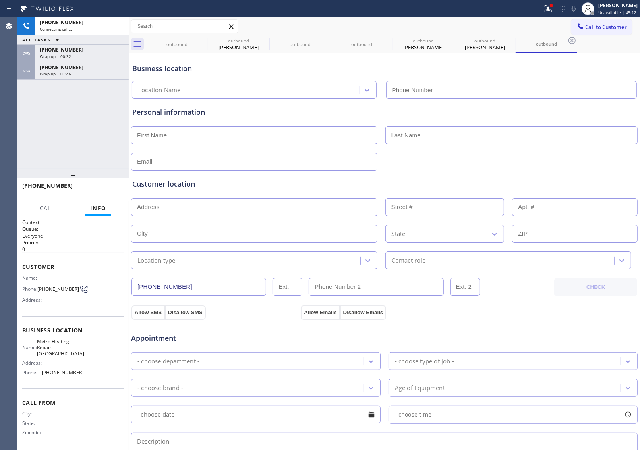
type input "[PHONE_NUMBER]"
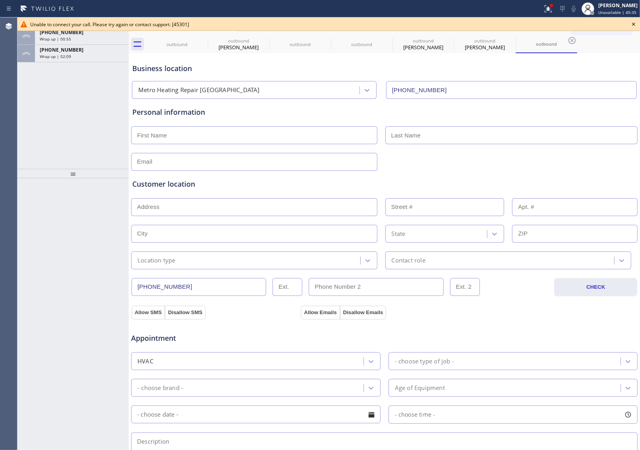
click at [561, 178] on div "Customer location >> ADD NEW ADDRESS << + NEW ADDRESS State Location type Conta…" at bounding box center [384, 220] width 507 height 99
click at [86, 54] on div "[PHONE_NUMBER] Wrap up | 02:11" at bounding box center [80, 53] width 91 height 17
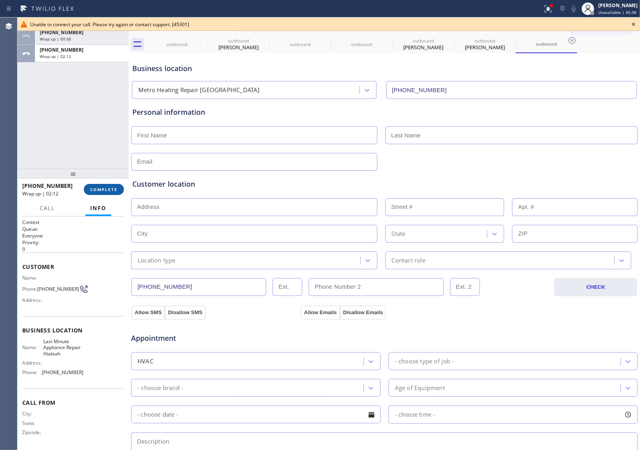
click at [103, 191] on span "COMPLETE" at bounding box center [103, 190] width 27 height 6
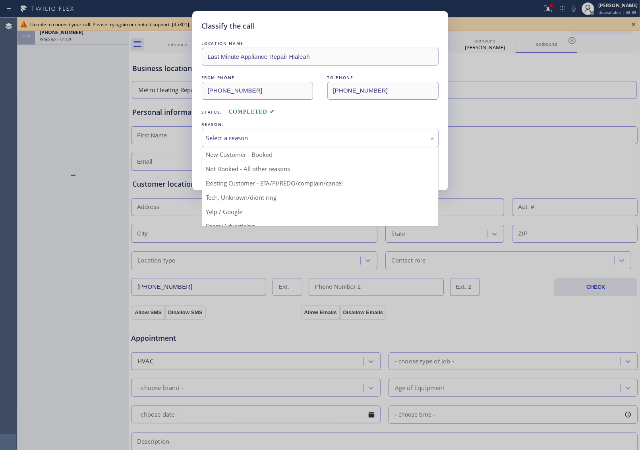
click at [287, 141] on div "Select a reason" at bounding box center [320, 138] width 228 height 9
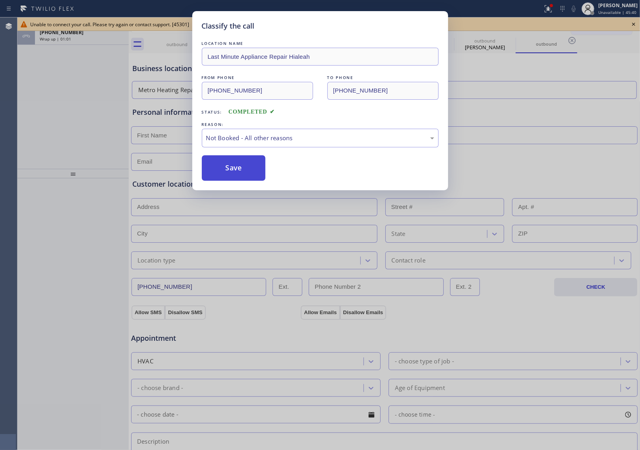
click at [248, 170] on button "Save" at bounding box center [234, 167] width 64 height 25
click at [48, 42] on div "[PHONE_NUMBER] Wrap up | 01:02" at bounding box center [80, 35] width 91 height 17
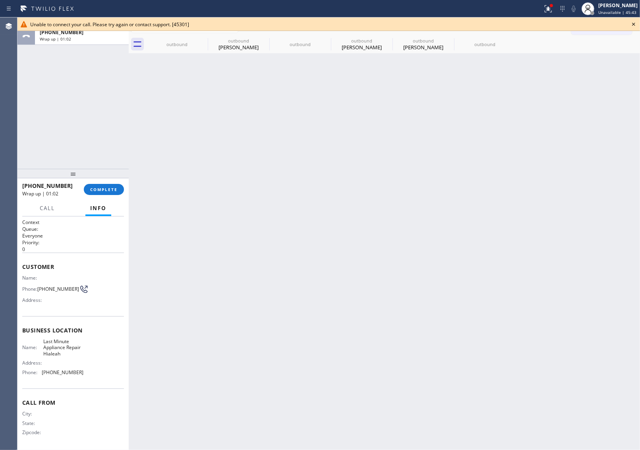
click at [48, 42] on div "[PHONE_NUMBER] Wrap up | 01:02" at bounding box center [80, 35] width 91 height 17
click at [95, 195] on button "COMPLETE" at bounding box center [104, 189] width 40 height 11
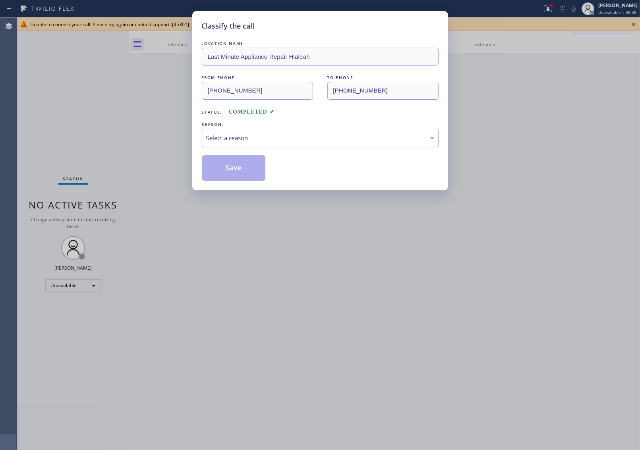
click at [244, 148] on div "LOCATION NAME Last Minute Appliance Repair Hialeah FROM PHONE [PHONE_NUMBER] TO…" at bounding box center [320, 109] width 237 height 141
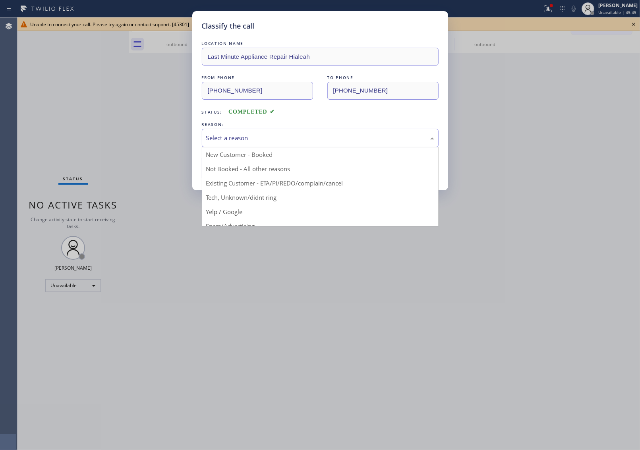
click at [244, 138] on div "Select a reason" at bounding box center [320, 138] width 228 height 9
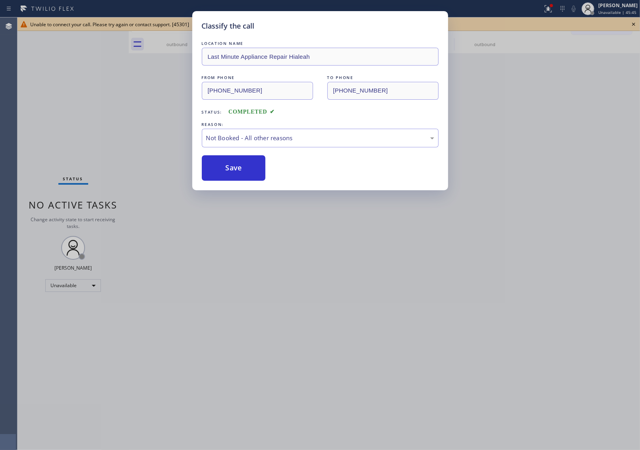
click at [246, 170] on button "Save" at bounding box center [234, 167] width 64 height 25
type input "[PHONE_NUMBER]"
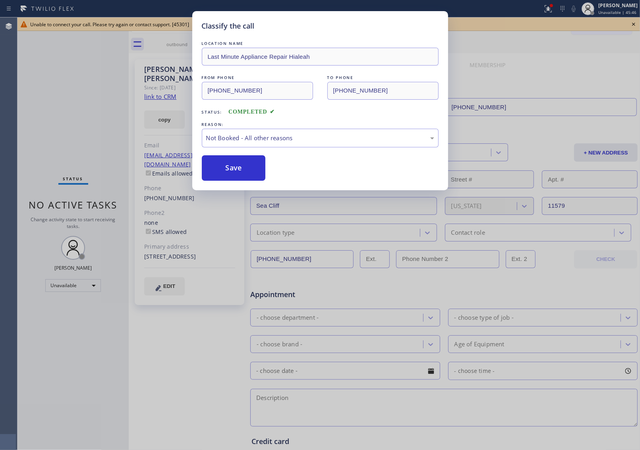
click at [635, 24] on icon at bounding box center [634, 24] width 10 height 10
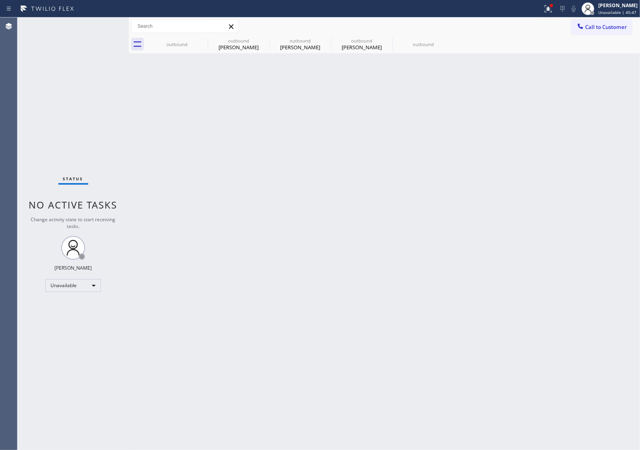
click at [635, 24] on div "Call to Customer Outbound call Location Metro Heating Repair [GEOGRAPHIC_DATA] …" at bounding box center [605, 26] width 69 height 14
click at [203, 37] on icon at bounding box center [202, 40] width 7 height 7
click at [0, 0] on icon at bounding box center [0, 0] width 0 height 0
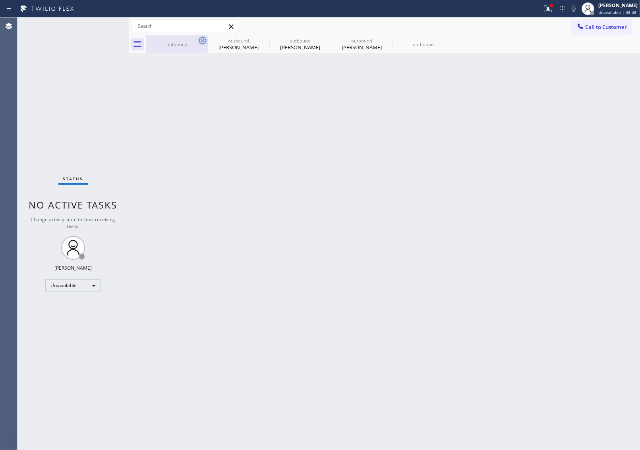
click at [0, 0] on icon at bounding box center [0, 0] width 0 height 0
click at [205, 39] on div at bounding box center [393, 44] width 494 height 18
click at [596, 25] on span "Call to Customer" at bounding box center [606, 26] width 42 height 7
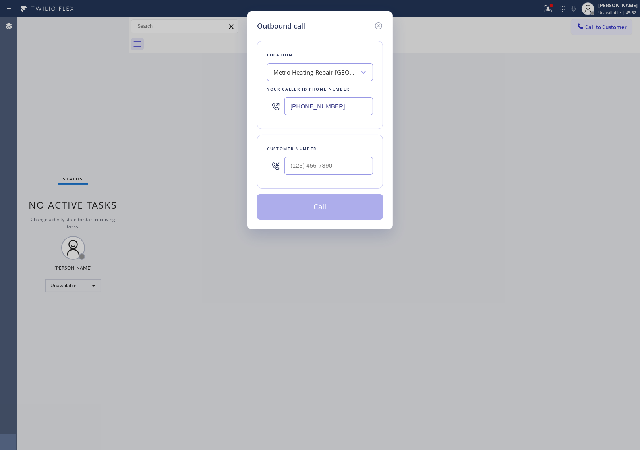
click at [323, 112] on input "[PHONE_NUMBER]" at bounding box center [329, 106] width 89 height 18
paste input "949) 354-5481"
type input "[PHONE_NUMBER]"
click at [299, 165] on input "text" at bounding box center [329, 166] width 89 height 18
click at [307, 172] on input "(___) ___-____" at bounding box center [329, 166] width 89 height 18
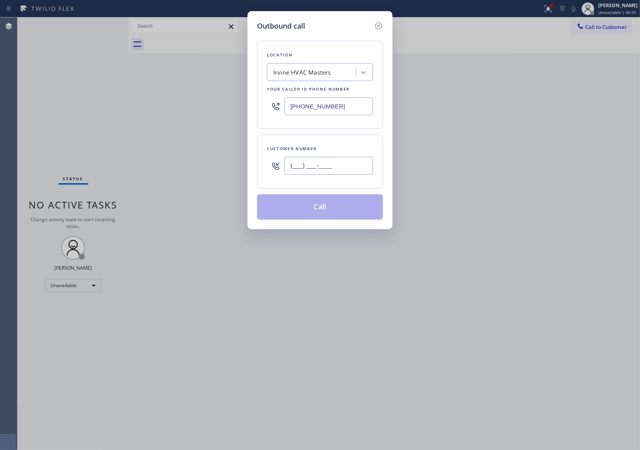
paste input "214) 297-2733"
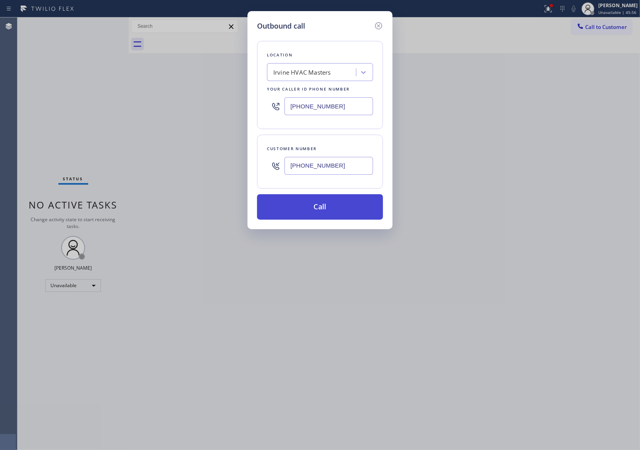
type input "[PHONE_NUMBER]"
click at [329, 211] on button "Call" at bounding box center [320, 206] width 126 height 25
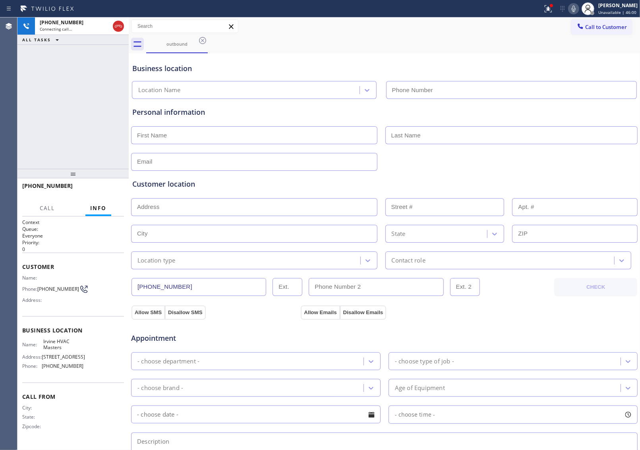
type input "[PHONE_NUMBER]"
click at [597, 66] on div "Business location" at bounding box center [384, 68] width 504 height 11
click at [524, 52] on div "Business location Irvine HVAC Masters [PHONE_NUMBER]" at bounding box center [384, 75] width 507 height 47
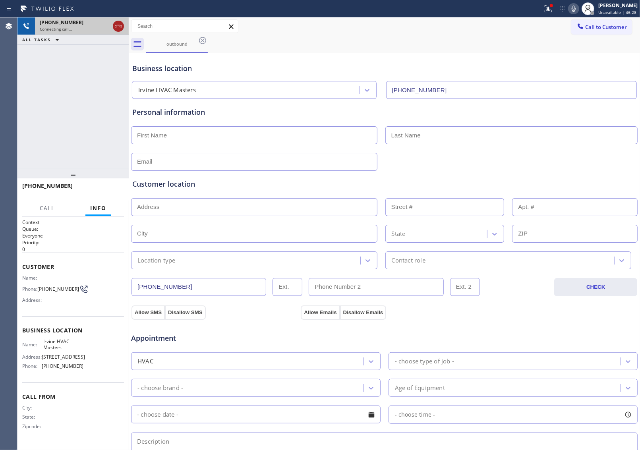
click at [116, 26] on icon at bounding box center [119, 26] width 10 height 10
click at [576, 31] on div at bounding box center [581, 27] width 10 height 10
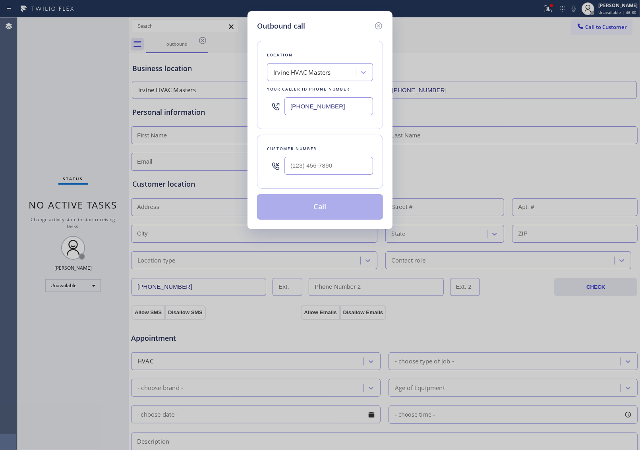
drag, startPoint x: 338, startPoint y: 116, endPoint x: 326, endPoint y: 118, distance: 12.4
click at [338, 116] on div "[PHONE_NUMBER]" at bounding box center [320, 106] width 106 height 26
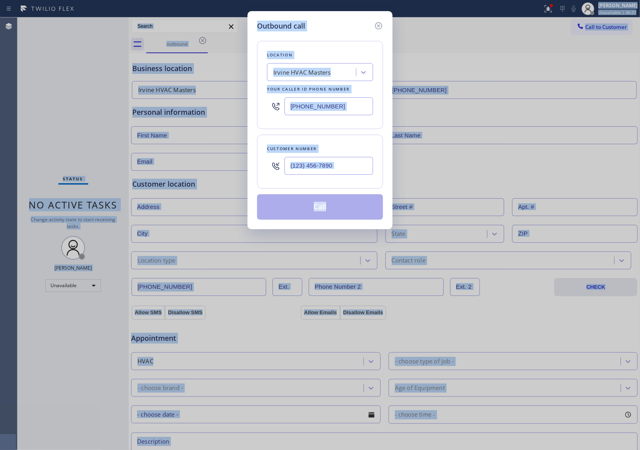
click at [328, 106] on input "[PHONE_NUMBER]" at bounding box center [329, 106] width 89 height 18
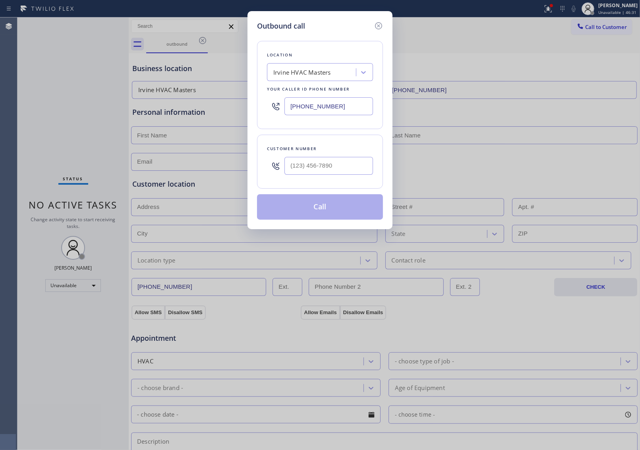
paste input "408) 709-7384"
type input "[PHONE_NUMBER]"
click at [313, 170] on input "text" at bounding box center [329, 166] width 89 height 18
paste input "408) 255-1469"
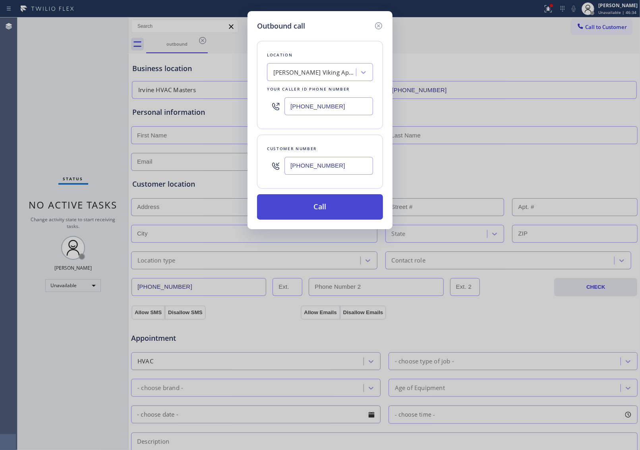
type input "[PHONE_NUMBER]"
click at [313, 209] on button "Call" at bounding box center [320, 206] width 126 height 25
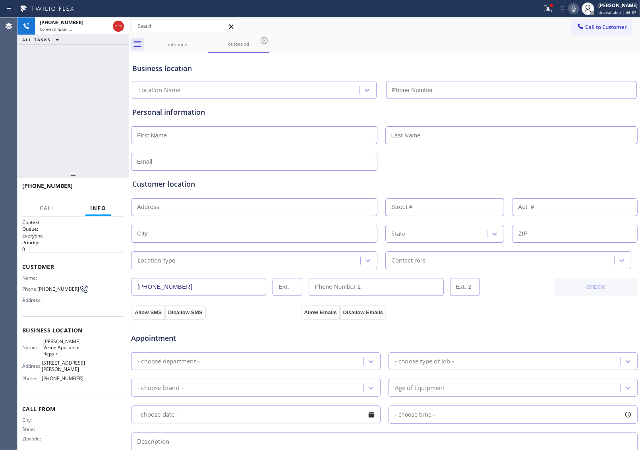
type input "[PHONE_NUMBER]"
drag, startPoint x: 550, startPoint y: 116, endPoint x: 538, endPoint y: 102, distance: 19.1
click at [550, 116] on div "Personal information" at bounding box center [384, 112] width 504 height 11
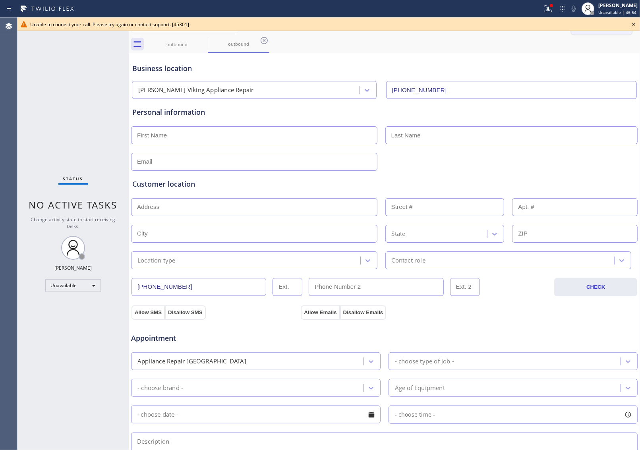
drag, startPoint x: 634, startPoint y: 23, endPoint x: 621, endPoint y: 23, distance: 12.7
click at [633, 23] on icon at bounding box center [634, 24] width 10 height 10
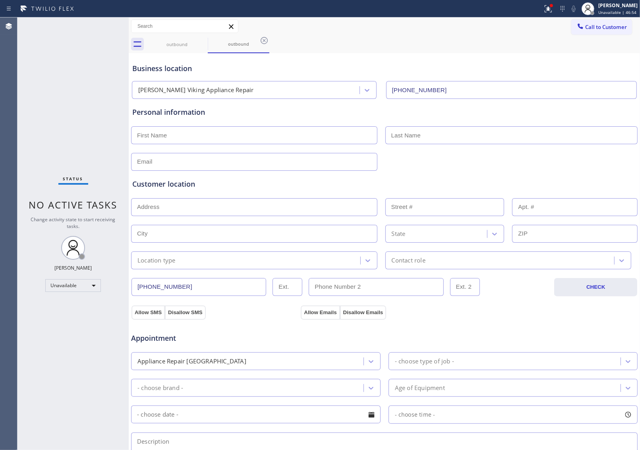
click at [612, 23] on span "Call to Customer" at bounding box center [606, 26] width 42 height 7
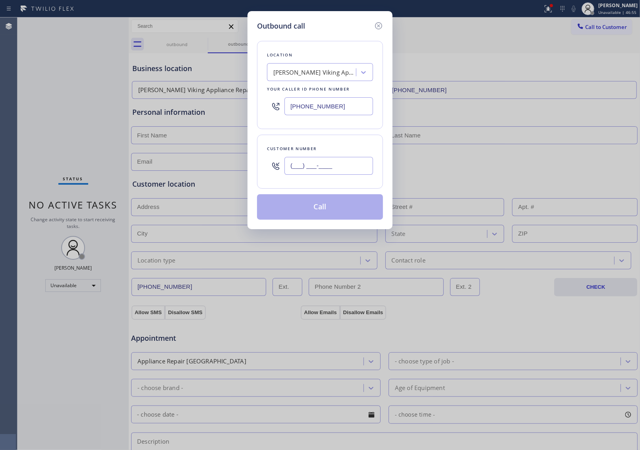
click at [305, 168] on input "(___) ___-____" at bounding box center [329, 166] width 89 height 18
paste input "408) 255-1469"
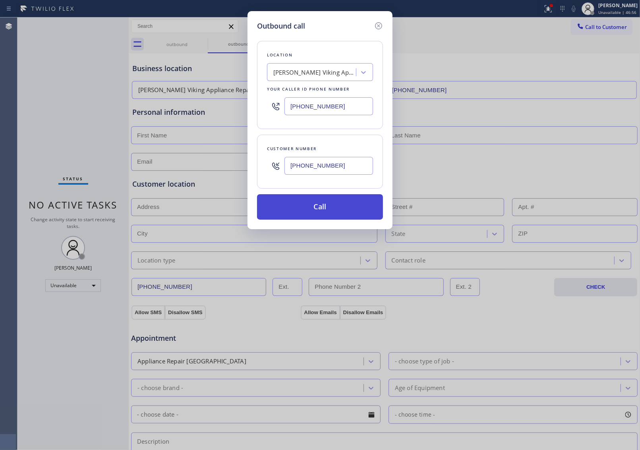
type input "[PHONE_NUMBER]"
click at [317, 207] on button "Call" at bounding box center [320, 206] width 126 height 25
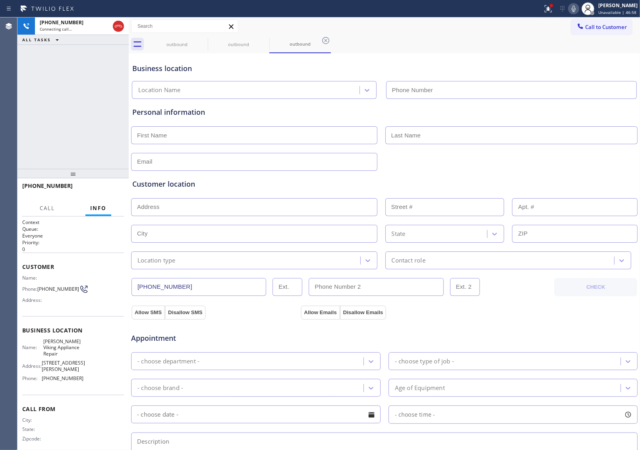
type input "[PHONE_NUMBER]"
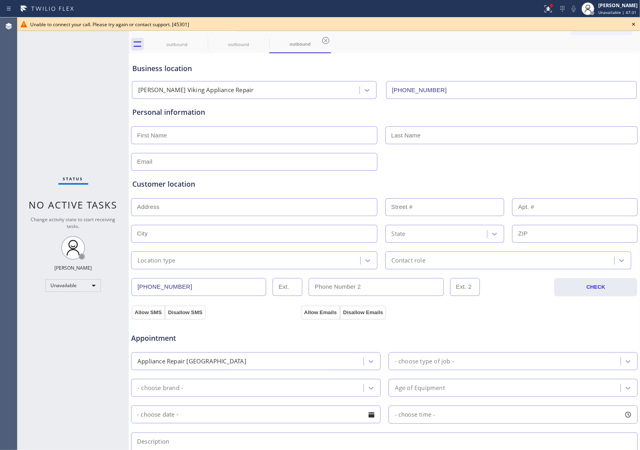
click at [635, 24] on icon at bounding box center [634, 24] width 10 height 10
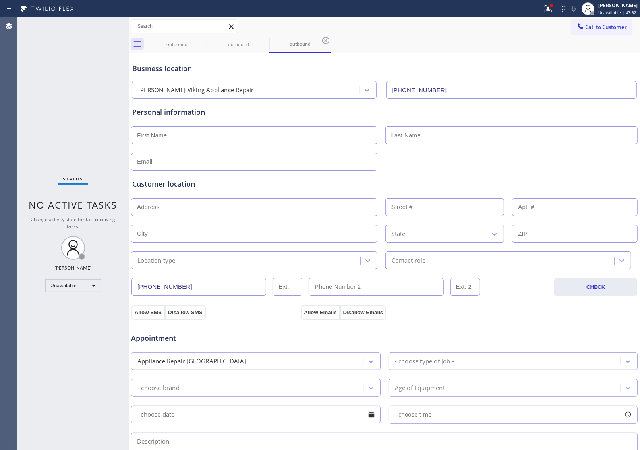
click at [627, 25] on div "Call to Customer Outbound call Location [PERSON_NAME] Viking Appliance Repair Y…" at bounding box center [605, 26] width 69 height 14
click at [602, 18] on div "Call to Customer Outbound call Location [PERSON_NAME] Viking Appliance Repair Y…" at bounding box center [384, 26] width 511 height 18
click at [601, 23] on button "Call to Customer" at bounding box center [601, 26] width 61 height 15
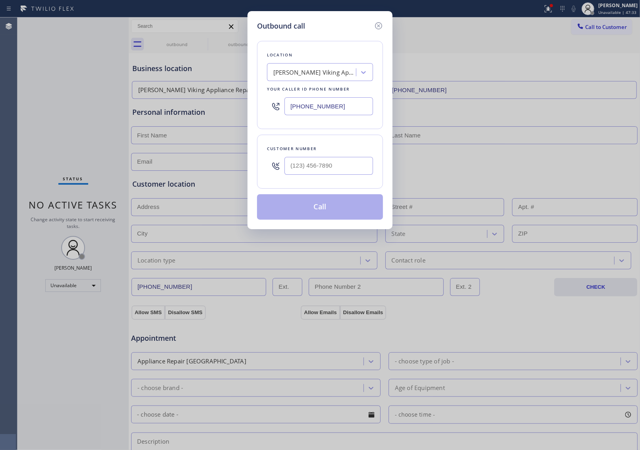
drag, startPoint x: 333, startPoint y: 107, endPoint x: 21, endPoint y: 181, distance: 320.5
click at [332, 107] on input "[PHONE_NUMBER]" at bounding box center [329, 106] width 89 height 18
paste input "949) 354-5481"
type input "[PHONE_NUMBER]"
click at [320, 166] on input "text" at bounding box center [329, 166] width 89 height 18
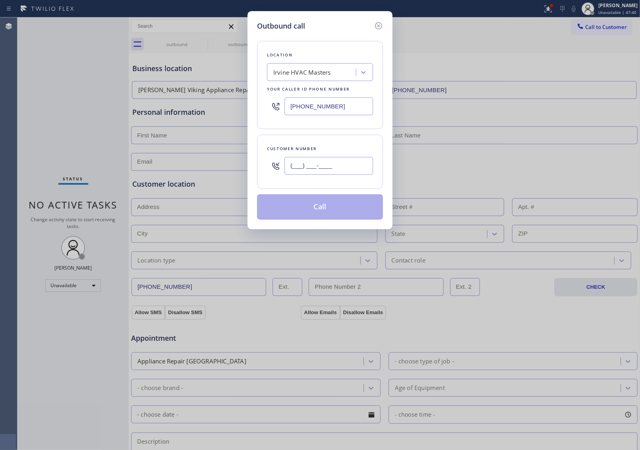
paste input "214) 297-2733"
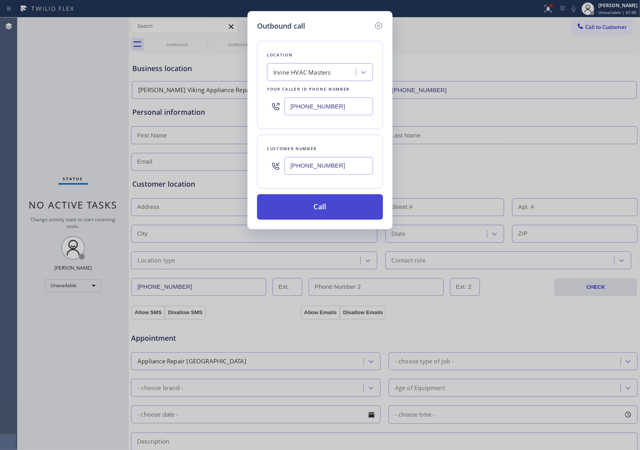
type input "[PHONE_NUMBER]"
click at [315, 210] on button "Call" at bounding box center [320, 206] width 126 height 25
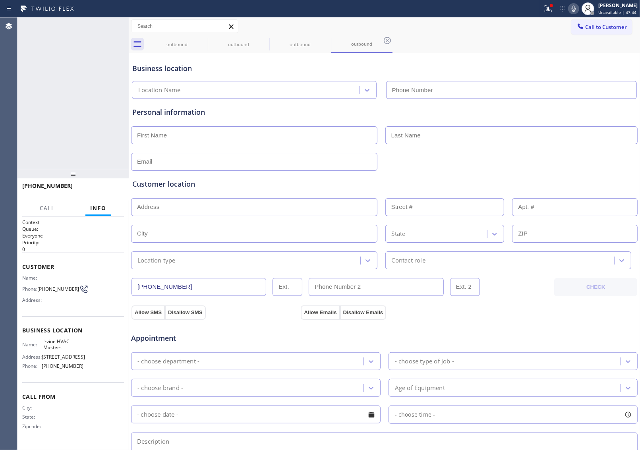
type input "[PHONE_NUMBER]"
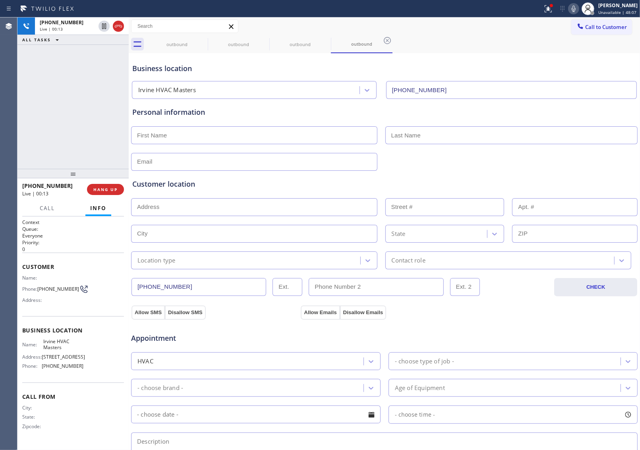
drag, startPoint x: 562, startPoint y: 114, endPoint x: 45, endPoint y: 70, distance: 519.3
click at [552, 106] on div "Personal information" at bounding box center [384, 135] width 507 height 72
drag, startPoint x: 117, startPoint y: 26, endPoint x: 110, endPoint y: 32, distance: 9.0
click at [118, 26] on icon at bounding box center [119, 26] width 10 height 10
drag, startPoint x: 607, startPoint y: 27, endPoint x: 577, endPoint y: 44, distance: 34.4
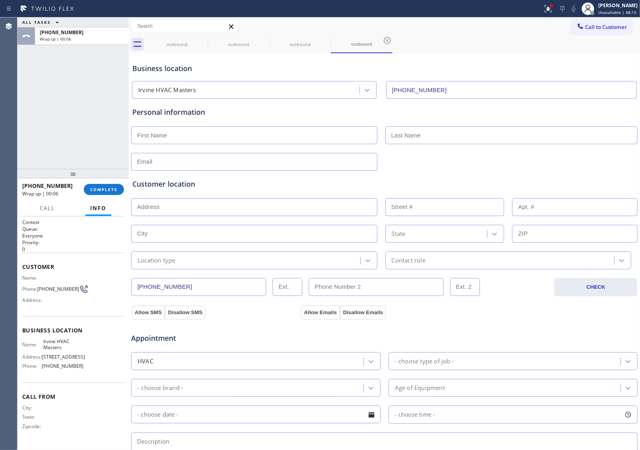
click at [607, 28] on span "Call to Customer" at bounding box center [606, 26] width 42 height 7
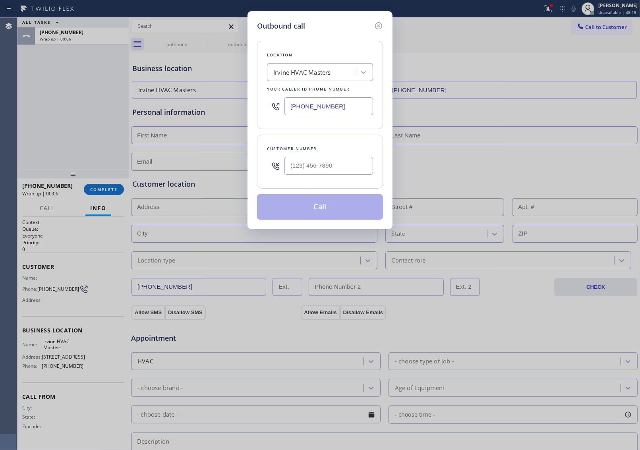
type input "(___) ___-____"
click at [319, 169] on input "(___) ___-____" at bounding box center [329, 166] width 89 height 18
click at [302, 162] on input "(___) ___-____" at bounding box center [329, 166] width 89 height 18
paste input "214) 297-2733"
type input "[PHONE_NUMBER]"
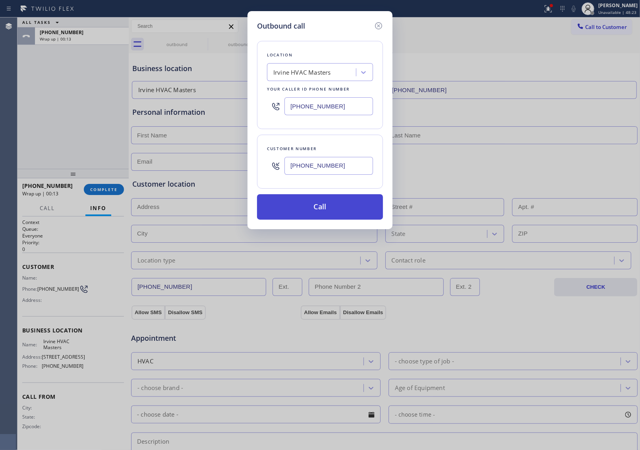
click at [322, 208] on button "Call" at bounding box center [320, 206] width 126 height 25
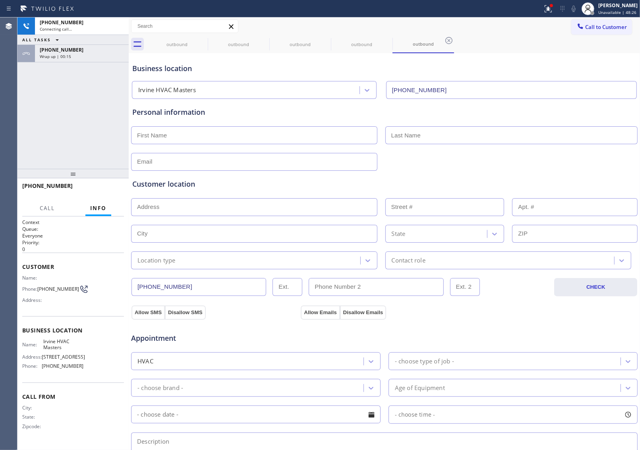
type input "[PHONE_NUMBER]"
drag, startPoint x: 552, startPoint y: 60, endPoint x: 545, endPoint y: 54, distance: 9.3
click at [551, 56] on div "Business location Irvine HVAC Masters [PHONE_NUMBER]" at bounding box center [384, 77] width 507 height 44
click at [120, 28] on div "Live | 00:56" at bounding box center [82, 29] width 84 height 6
click at [551, 148] on div "Personal information" at bounding box center [384, 139] width 504 height 64
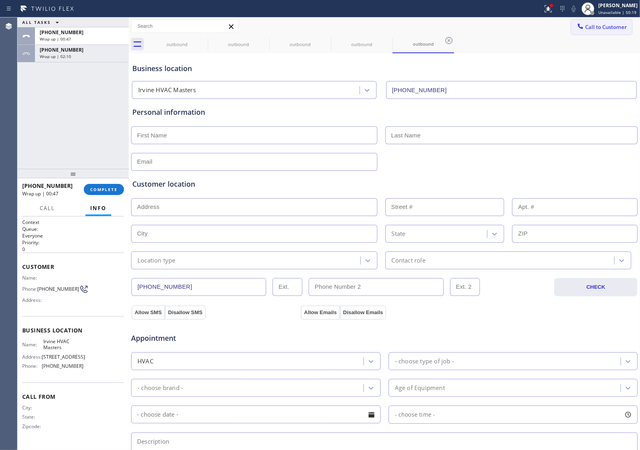
click at [598, 22] on button "Call to Customer" at bounding box center [601, 26] width 61 height 15
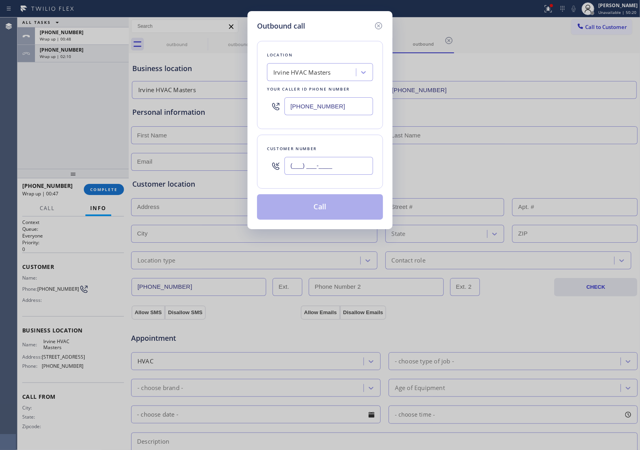
drag, startPoint x: 300, startPoint y: 171, endPoint x: 354, endPoint y: 372, distance: 207.4
click at [302, 172] on input "(___) ___-____" at bounding box center [329, 166] width 89 height 18
paste input "720) 760-6411"
type input "[PHONE_NUMBER]"
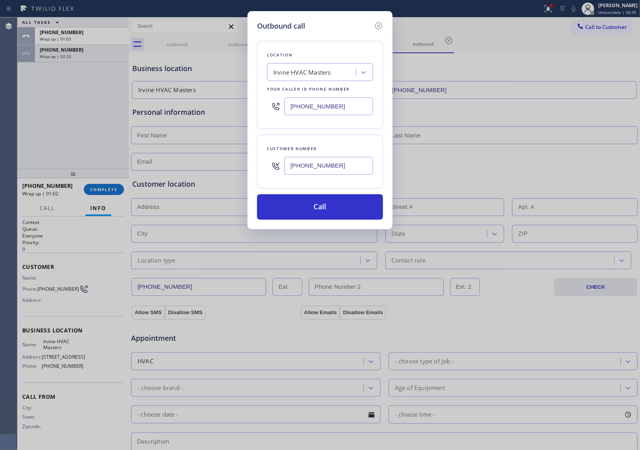
drag, startPoint x: 322, startPoint y: 108, endPoint x: 374, endPoint y: 172, distance: 81.7
click at [323, 108] on input "[PHONE_NUMBER]" at bounding box center [329, 106] width 89 height 18
paste input "844) 914-1738"
type input "[PHONE_NUMBER]"
click at [344, 217] on button "Call" at bounding box center [320, 206] width 126 height 25
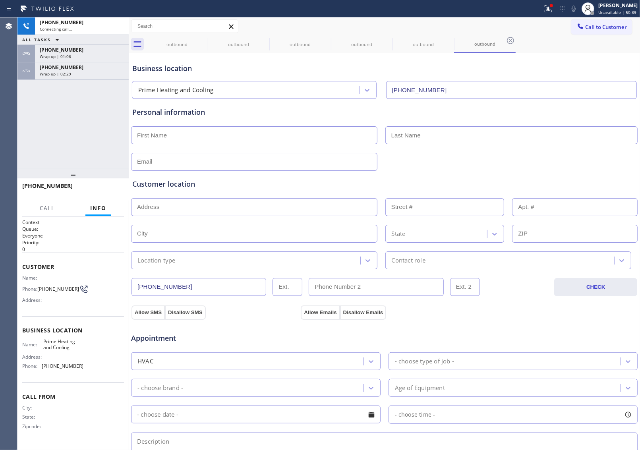
type input "[PHONE_NUMBER]"
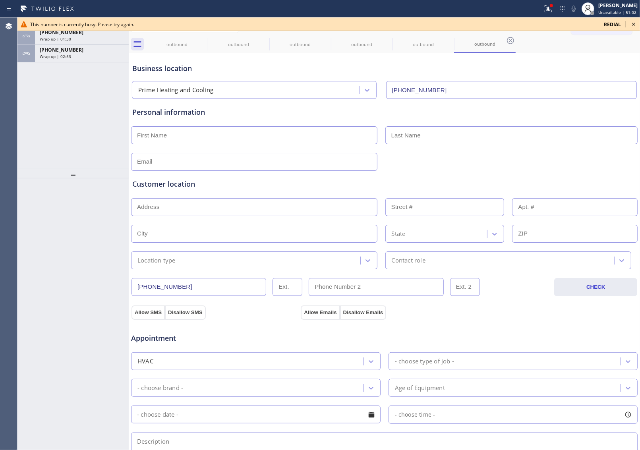
drag, startPoint x: 575, startPoint y: 172, endPoint x: 563, endPoint y: 172, distance: 12.3
click at [575, 172] on div "Customer location >> ADD NEW ADDRESS << + NEW ADDRESS State Location type Conta…" at bounding box center [384, 220] width 507 height 99
click at [75, 50] on div "[PHONE_NUMBER]" at bounding box center [82, 49] width 84 height 7
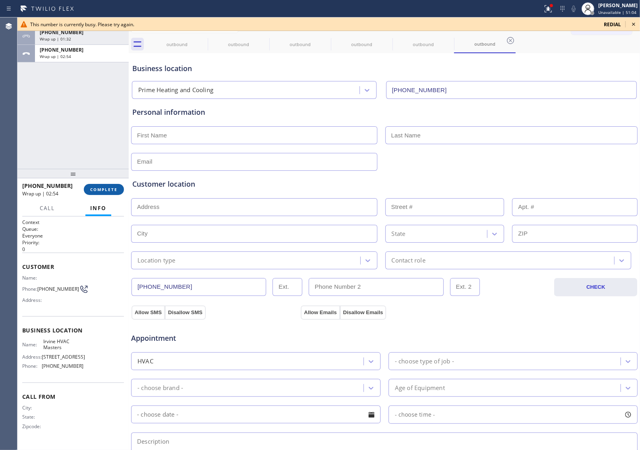
click at [108, 190] on span "COMPLETE" at bounding box center [103, 190] width 27 height 6
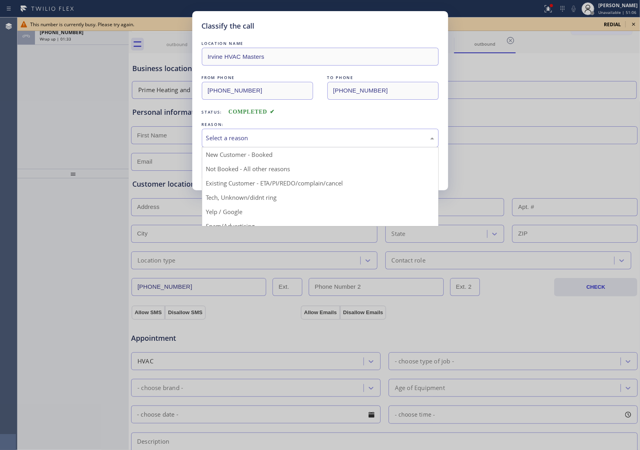
click at [259, 139] on div "Select a reason" at bounding box center [320, 138] width 228 height 9
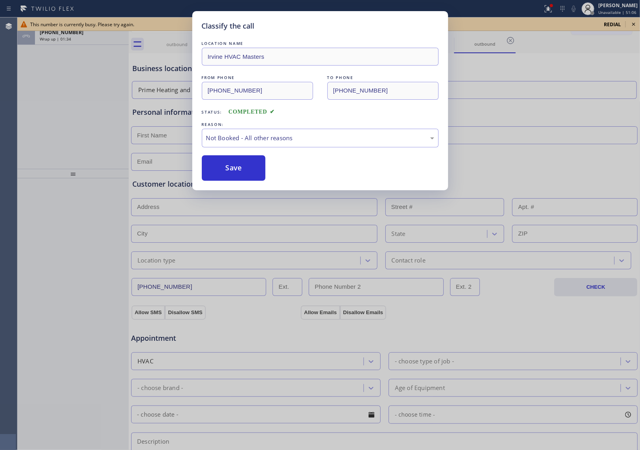
click at [249, 185] on div "Classify the call LOCATION NAME Irvine HVAC Masters FROM PHONE [PHONE_NUMBER] T…" at bounding box center [320, 100] width 256 height 179
click at [244, 180] on button "Save" at bounding box center [234, 167] width 64 height 25
click at [242, 173] on button "Save" at bounding box center [234, 167] width 64 height 25
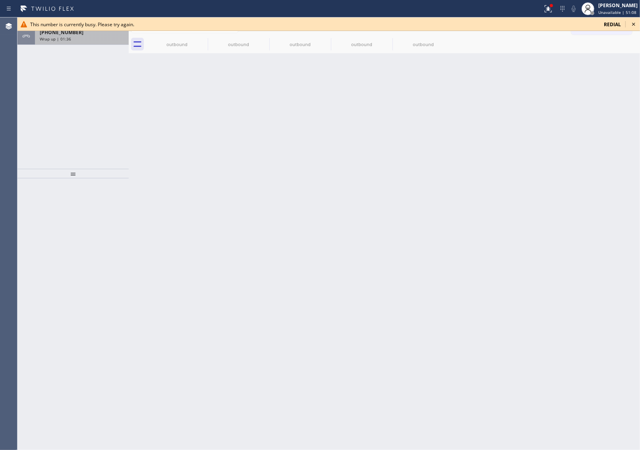
click at [43, 41] on span "Wrap up | 01:36" at bounding box center [55, 39] width 31 height 6
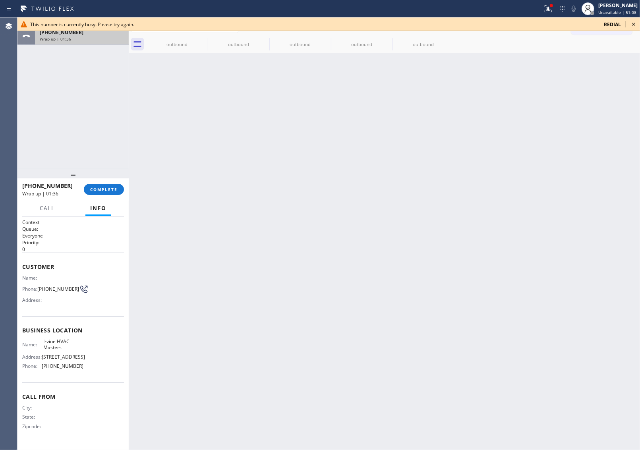
click at [43, 41] on span "Wrap up | 01:36" at bounding box center [55, 39] width 31 height 6
click at [96, 191] on span "COMPLETE" at bounding box center [103, 190] width 27 height 6
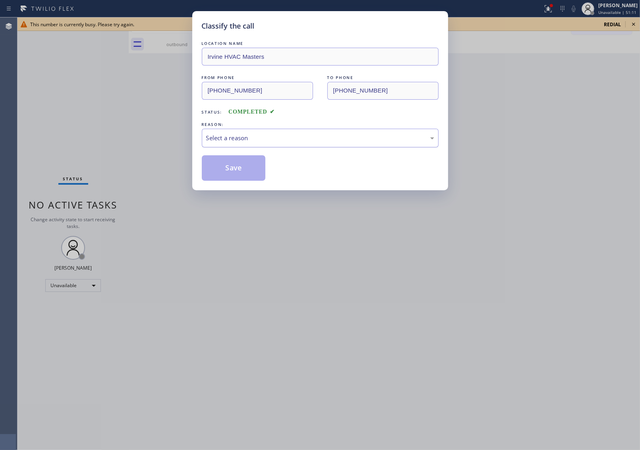
click at [338, 134] on div "Select a reason" at bounding box center [320, 138] width 228 height 9
click at [250, 167] on button "Save" at bounding box center [234, 167] width 64 height 25
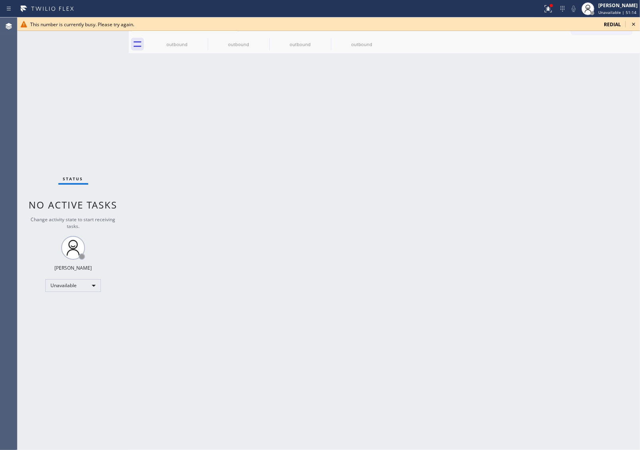
drag, startPoint x: 602, startPoint y: 251, endPoint x: 602, endPoint y: 242, distance: 9.1
click at [602, 247] on div "Back to Dashboard Change Sender ID Customers Technicians Select a contact Outbo…" at bounding box center [384, 233] width 511 height 433
click at [635, 22] on icon at bounding box center [634, 24] width 10 height 10
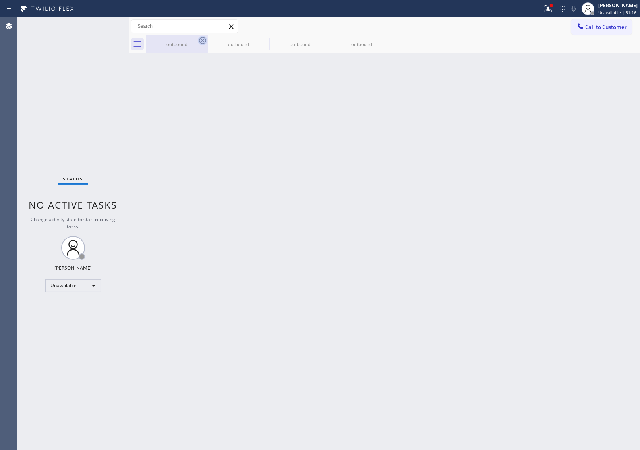
click at [201, 41] on icon at bounding box center [203, 41] width 10 height 10
click at [0, 0] on icon at bounding box center [0, 0] width 0 height 0
click at [322, 41] on icon at bounding box center [325, 40] width 7 height 7
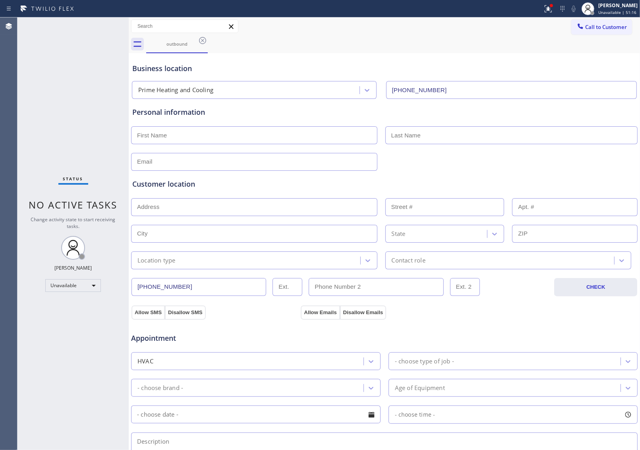
click at [201, 41] on icon at bounding box center [202, 40] width 7 height 7
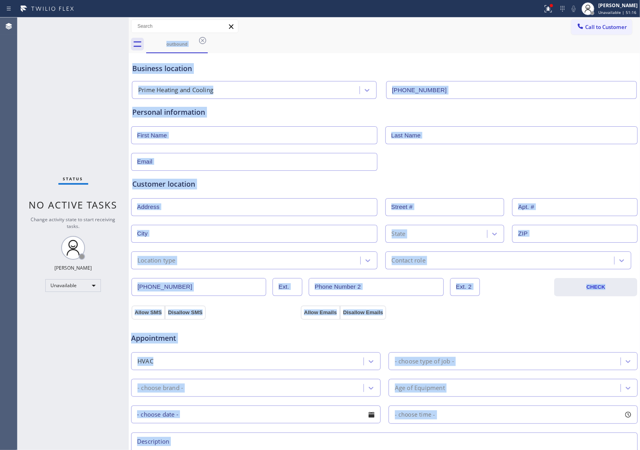
click at [201, 41] on div "outbound" at bounding box center [393, 44] width 494 height 18
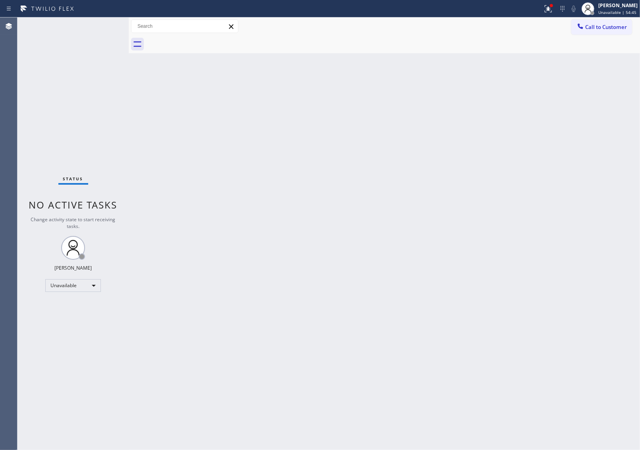
click at [559, 310] on div "Back to Dashboard Change Sender ID Customers Technicians Select a contact Outbo…" at bounding box center [384, 233] width 511 height 433
click at [616, 22] on button "Call to Customer" at bounding box center [601, 26] width 61 height 15
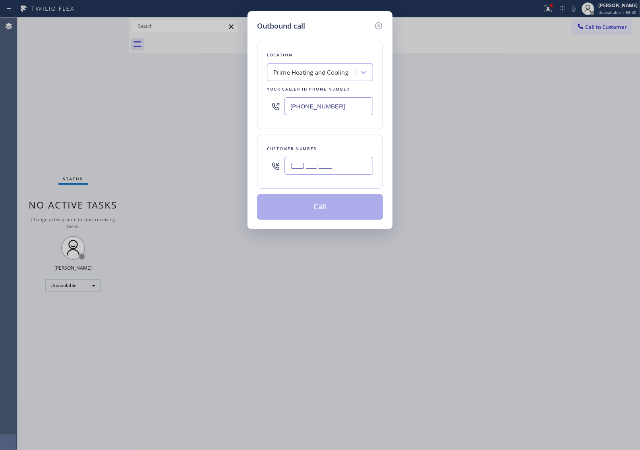
click at [312, 172] on input "(___) ___-____" at bounding box center [329, 166] width 89 height 18
paste input "720) 760-6411"
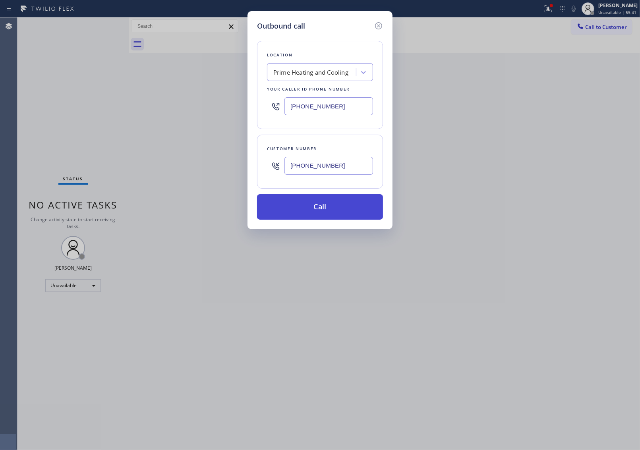
type input "[PHONE_NUMBER]"
click at [340, 211] on button "Call" at bounding box center [320, 206] width 126 height 25
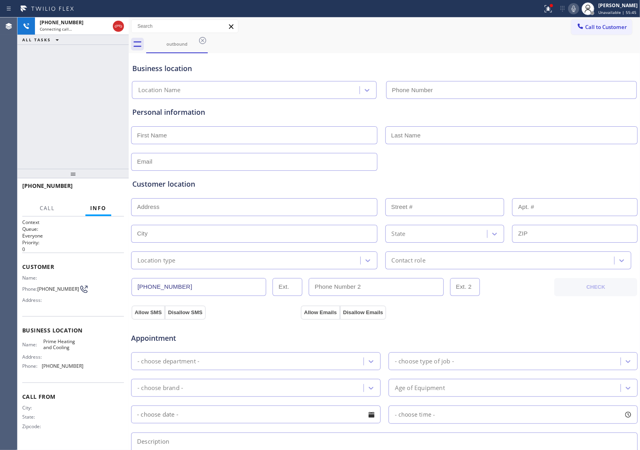
type input "[PHONE_NUMBER]"
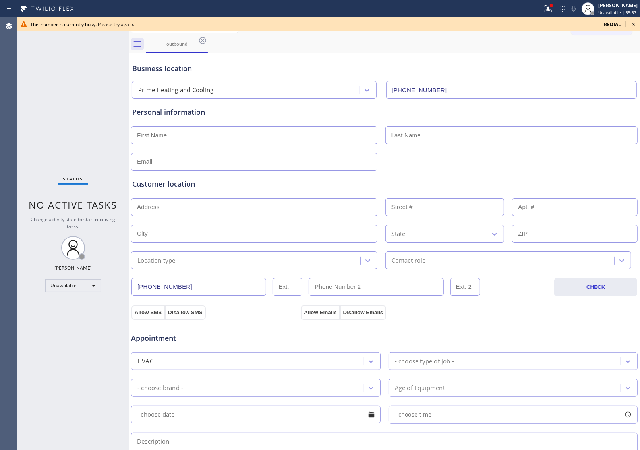
click at [553, 172] on div "Customer location >> ADD NEW ADDRESS << + NEW ADDRESS State Location type Conta…" at bounding box center [384, 220] width 507 height 99
click at [638, 27] on div "This number is currently busy. Please try again. redial" at bounding box center [328, 24] width 623 height 14
click at [635, 25] on icon at bounding box center [633, 24] width 3 height 3
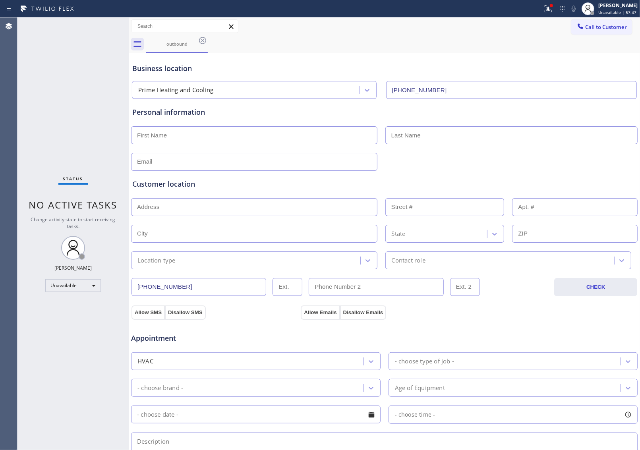
drag, startPoint x: 607, startPoint y: 25, endPoint x: 496, endPoint y: 64, distance: 118.4
click at [602, 27] on span "Call to Customer" at bounding box center [606, 26] width 42 height 7
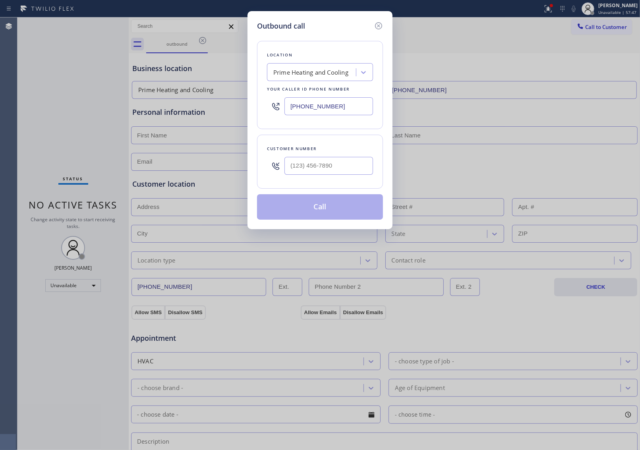
drag, startPoint x: 333, startPoint y: 104, endPoint x: 8, endPoint y: 106, distance: 324.3
click at [316, 104] on input "[PHONE_NUMBER]" at bounding box center [329, 106] width 89 height 18
paste input "949) 569-6029"
type input "[PHONE_NUMBER]"
click at [312, 163] on input "text" at bounding box center [329, 166] width 89 height 18
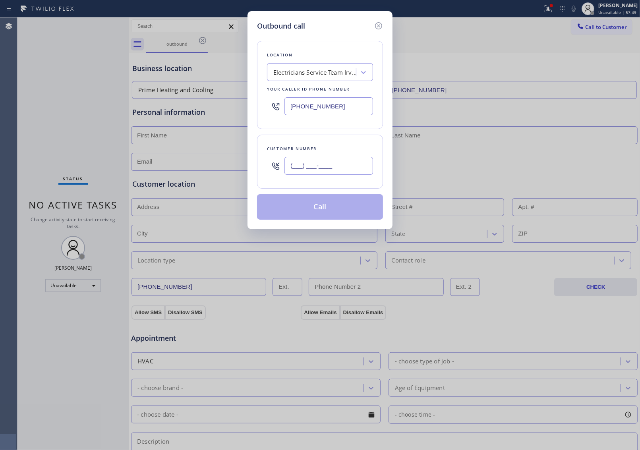
paste input "201) 512-9691"
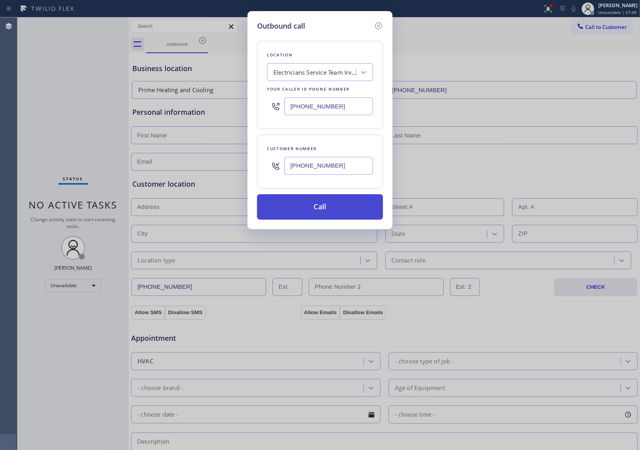
type input "[PHONE_NUMBER]"
click at [322, 207] on button "Call" at bounding box center [320, 206] width 126 height 25
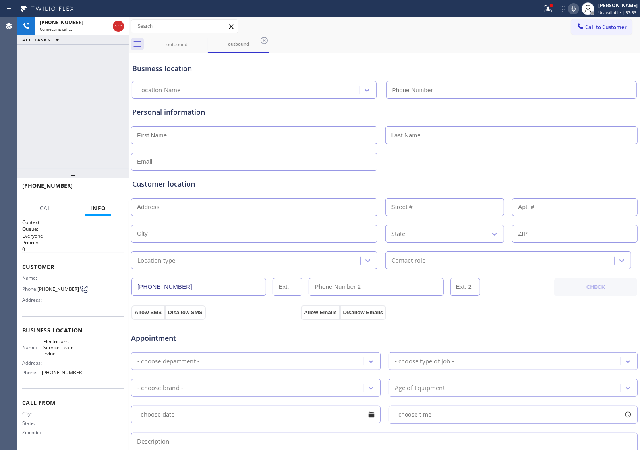
type input "[PHONE_NUMBER]"
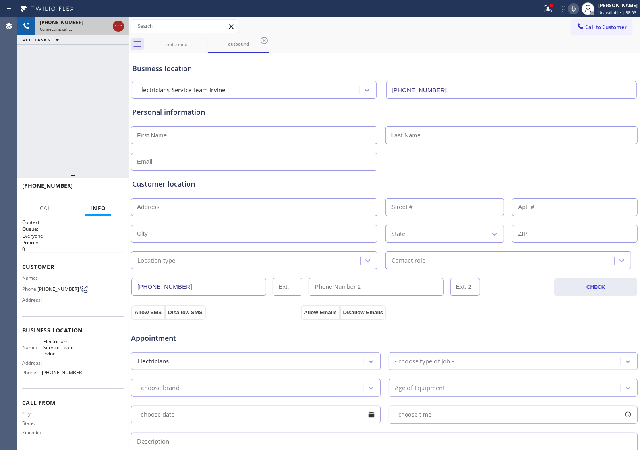
click at [118, 26] on icon at bounding box center [118, 26] width 7 height 2
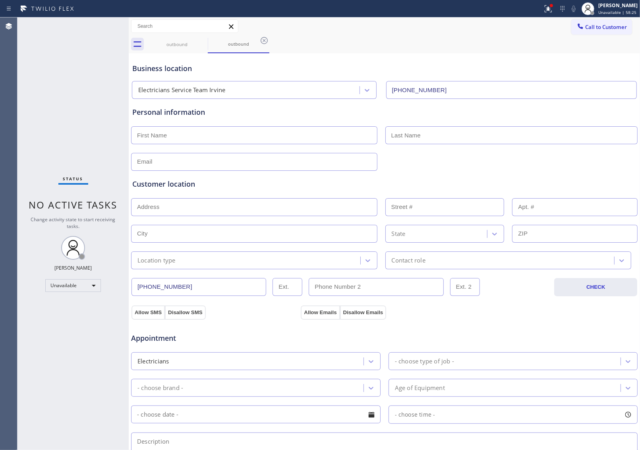
click at [567, 45] on div "outbound outbound" at bounding box center [393, 44] width 494 height 18
click at [590, 24] on span "Call to Customer" at bounding box center [606, 26] width 42 height 7
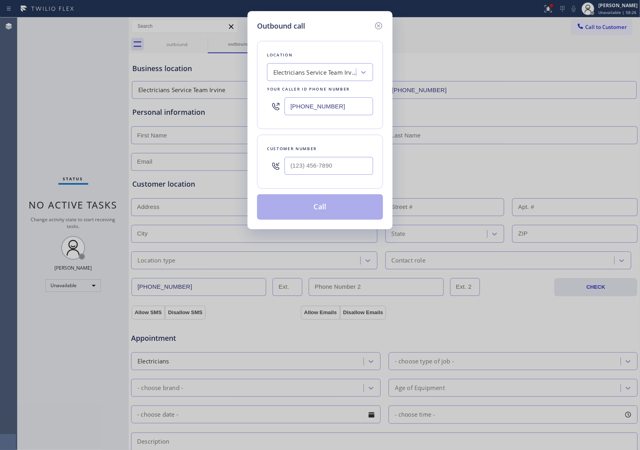
click at [315, 111] on input "[PHONE_NUMBER]" at bounding box center [329, 106] width 89 height 18
paste input "415) 903-2387"
type input "[PHONE_NUMBER]"
type input "(___) ___-____"
click at [309, 168] on input "text" at bounding box center [329, 166] width 89 height 18
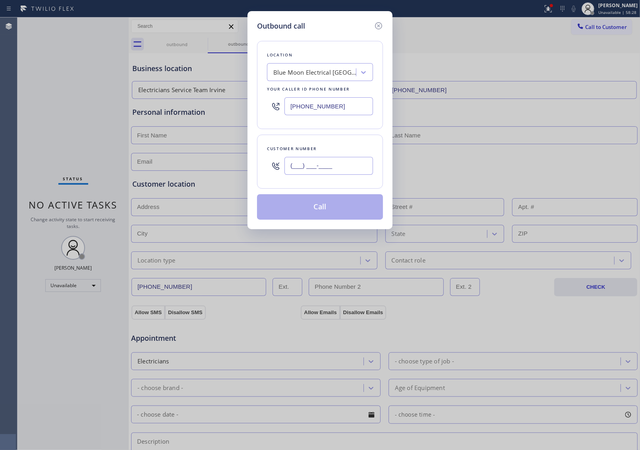
paste input "415) 243-0654"
type input "[PHONE_NUMBER]"
click at [305, 208] on button "Call" at bounding box center [320, 206] width 126 height 25
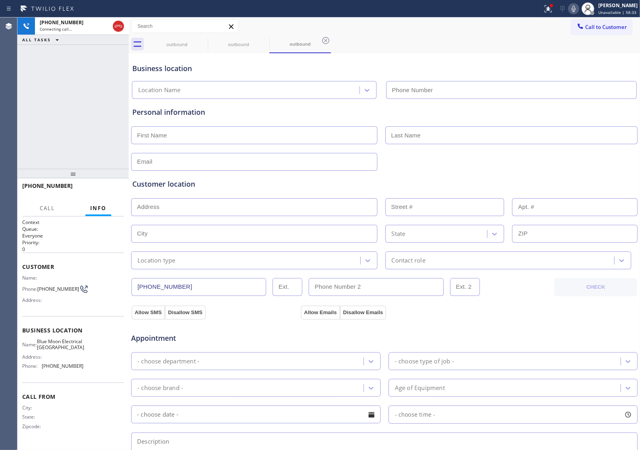
type input "[PHONE_NUMBER]"
drag, startPoint x: 566, startPoint y: 68, endPoint x: 560, endPoint y: 68, distance: 6.0
click at [565, 68] on div "Business location" at bounding box center [384, 68] width 504 height 11
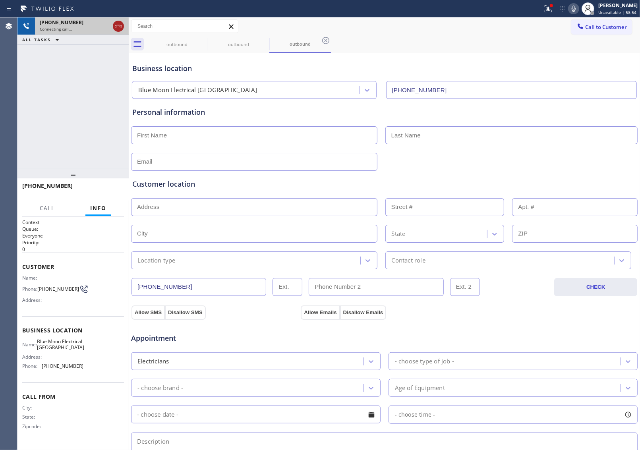
click at [118, 27] on icon at bounding box center [119, 26] width 10 height 10
click at [596, 25] on span "Call to Customer" at bounding box center [606, 26] width 42 height 7
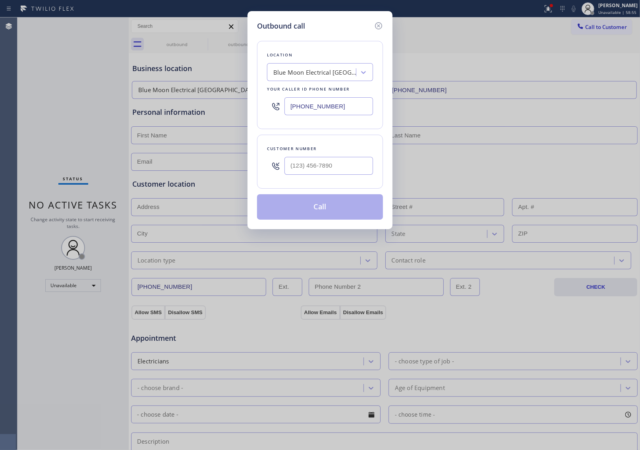
drag, startPoint x: 332, startPoint y: 108, endPoint x: 16, endPoint y: 172, distance: 322.4
click at [326, 108] on input "[PHONE_NUMBER]" at bounding box center [329, 106] width 89 height 18
paste input "908) 774-8246"
type input "[PHONE_NUMBER]"
type input "(___) ___-____"
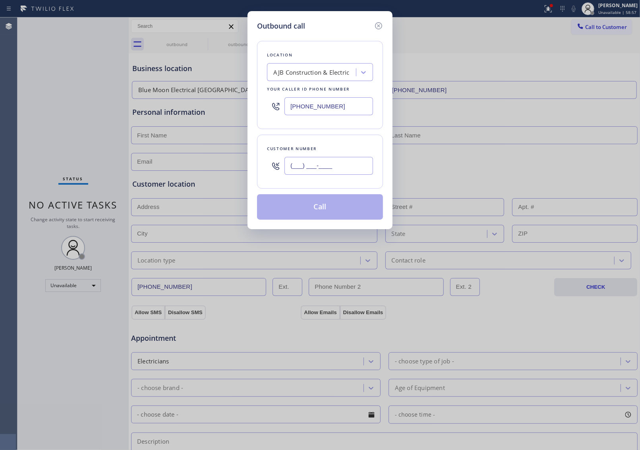
click at [314, 164] on input "(___) ___-____" at bounding box center [329, 166] width 89 height 18
paste input "551) 233-5245"
type input "[PHONE_NUMBER]"
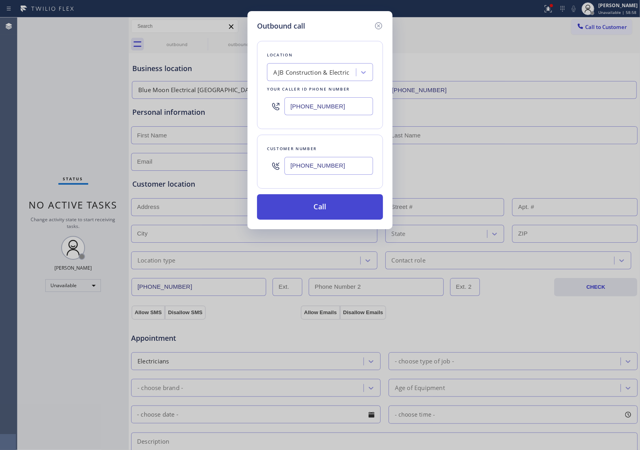
click at [323, 210] on button "Call" at bounding box center [320, 206] width 126 height 25
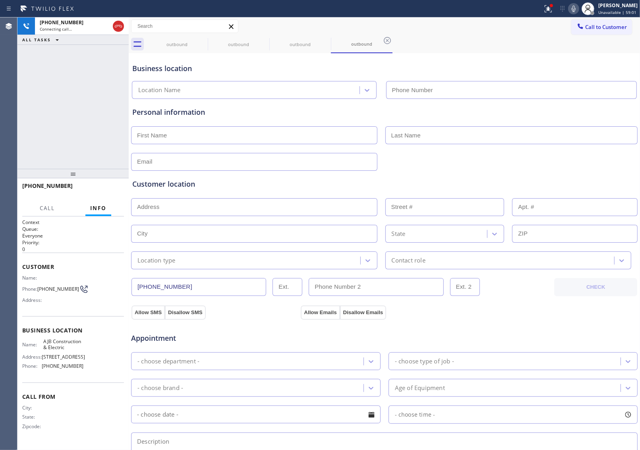
type input "[PHONE_NUMBER]"
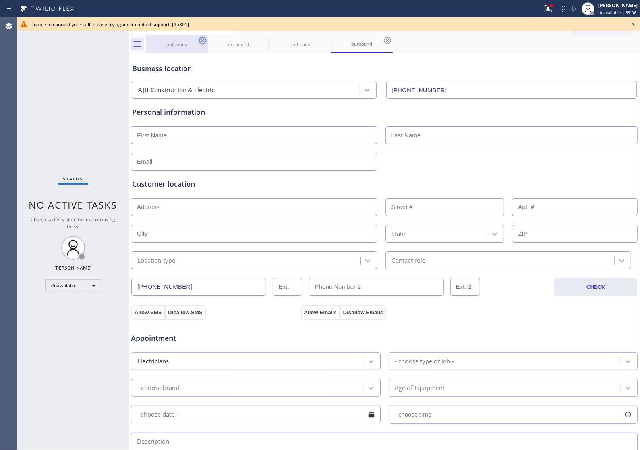
click at [205, 41] on icon at bounding box center [202, 40] width 7 height 7
click at [259, 41] on icon at bounding box center [264, 41] width 10 height 10
click at [0, 0] on icon at bounding box center [0, 0] width 0 height 0
click at [383, 41] on icon at bounding box center [388, 41] width 10 height 10
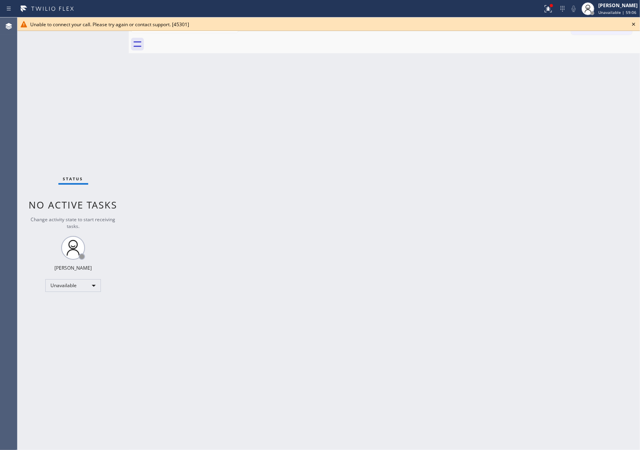
click at [205, 41] on div at bounding box center [393, 44] width 494 height 18
drag, startPoint x: 205, startPoint y: 41, endPoint x: 493, endPoint y: 54, distance: 288.4
click at [219, 44] on div at bounding box center [393, 44] width 494 height 18
drag, startPoint x: 634, startPoint y: 23, endPoint x: 615, endPoint y: 25, distance: 18.8
click at [633, 23] on icon at bounding box center [634, 24] width 10 height 10
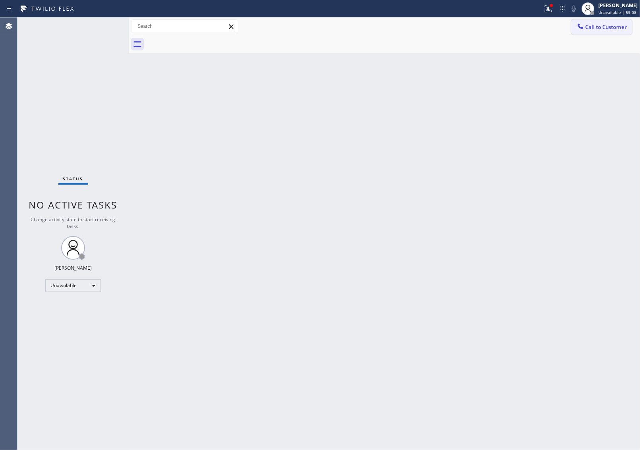
click at [606, 26] on span "Call to Customer" at bounding box center [606, 26] width 42 height 7
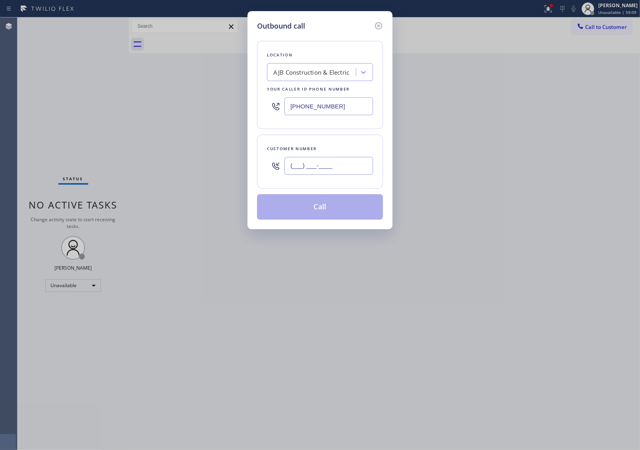
click at [326, 172] on input "(___) ___-____" at bounding box center [329, 166] width 89 height 18
paste input "551) 233-5245"
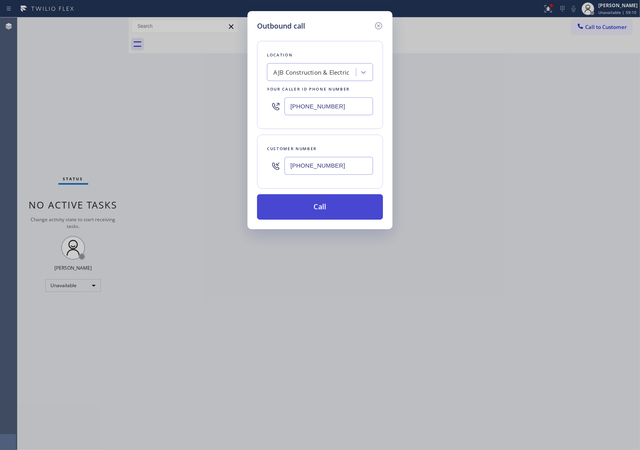
type input "[PHONE_NUMBER]"
click at [306, 213] on button "Call" at bounding box center [320, 206] width 126 height 25
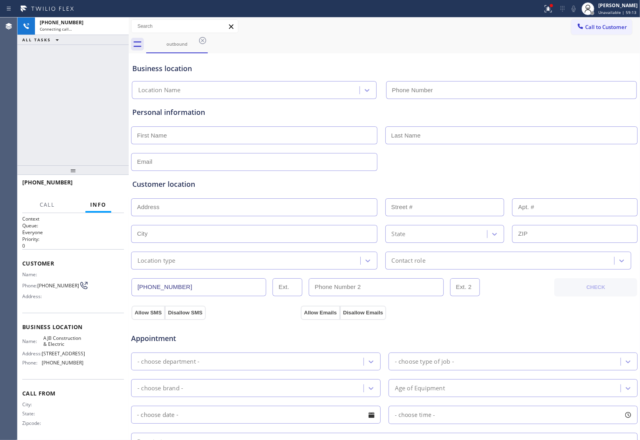
type input "[PHONE_NUMBER]"
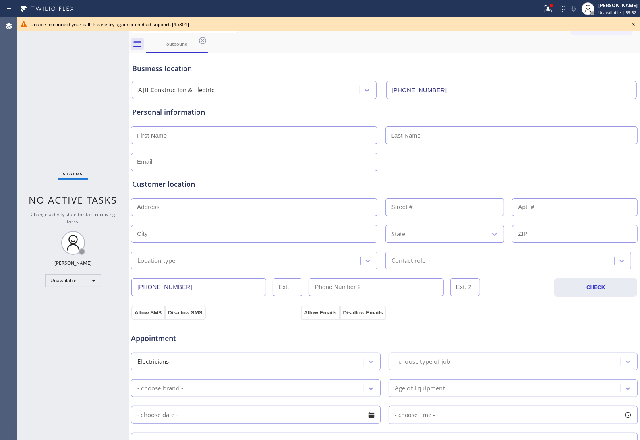
click at [537, 315] on div "Allow SMS Disallow SMS Allow Emails Disallow Emails" at bounding box center [384, 312] width 508 height 16
drag, startPoint x: 629, startPoint y: 26, endPoint x: 622, endPoint y: 25, distance: 6.8
click at [630, 26] on icon at bounding box center [634, 24] width 10 height 10
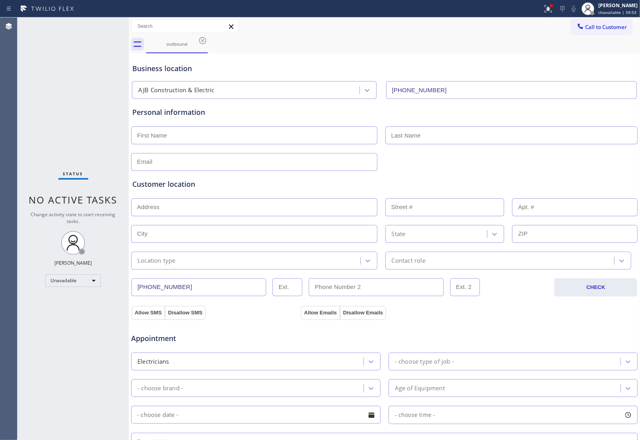
drag, startPoint x: 622, startPoint y: 25, endPoint x: 610, endPoint y: 31, distance: 13.5
click at [621, 25] on button "Call to Customer" at bounding box center [601, 26] width 61 height 15
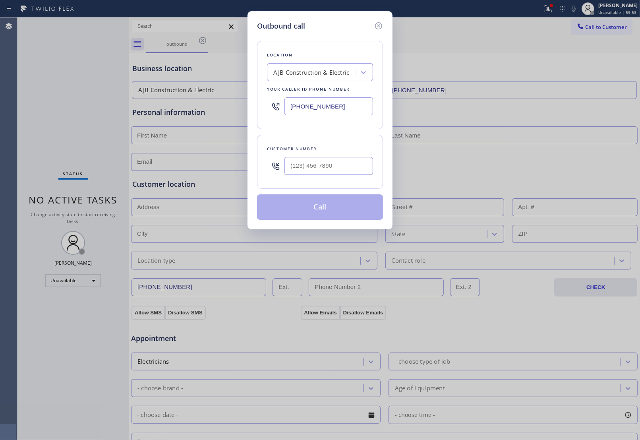
click at [334, 105] on input "[PHONE_NUMBER]" at bounding box center [329, 106] width 89 height 18
paste input "4) 351-0757"
type input "[PHONE_NUMBER]"
type input "(___) ___-____"
click at [317, 173] on input "(___) ___-____" at bounding box center [329, 166] width 89 height 18
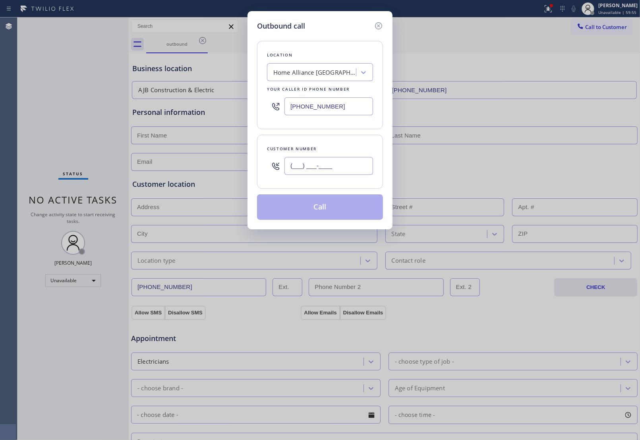
paste input "904) 233-6854"
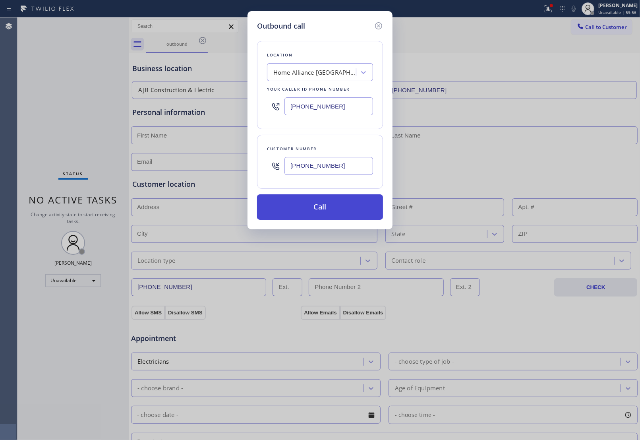
type input "[PHONE_NUMBER]"
click at [318, 208] on button "Call" at bounding box center [320, 206] width 126 height 25
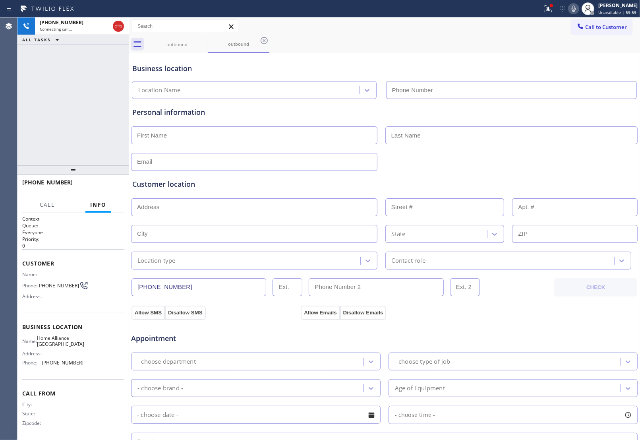
type input "[PHONE_NUMBER]"
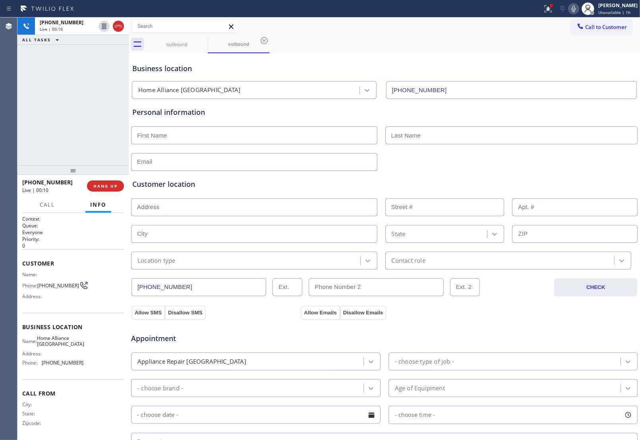
click at [601, 174] on div "Customer location >> ADD NEW ADDRESS << + NEW ADDRESS State Location type Conta…" at bounding box center [384, 220] width 507 height 99
drag, startPoint x: 117, startPoint y: 26, endPoint x: 290, endPoint y: 51, distance: 174.7
click at [118, 26] on icon at bounding box center [118, 26] width 7 height 2
drag, startPoint x: 616, startPoint y: 26, endPoint x: 589, endPoint y: 35, distance: 28.1
click at [615, 26] on span "Call to Customer" at bounding box center [606, 26] width 42 height 7
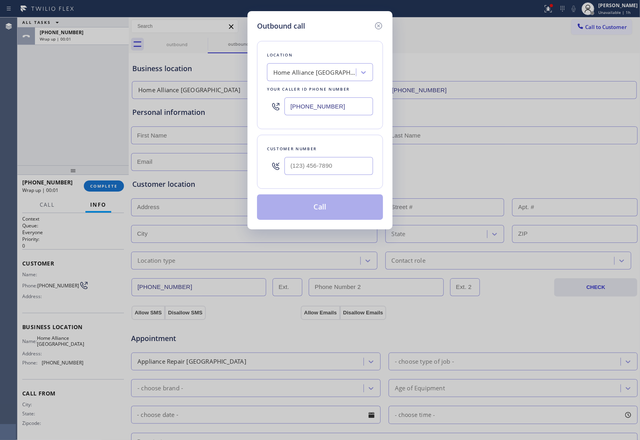
paste input "650) 881-3530"
type input "[PHONE_NUMBER]"
type input "(___) ___-____"
click at [320, 168] on input "text" at bounding box center [329, 166] width 89 height 18
paste input "442) 542-0090"
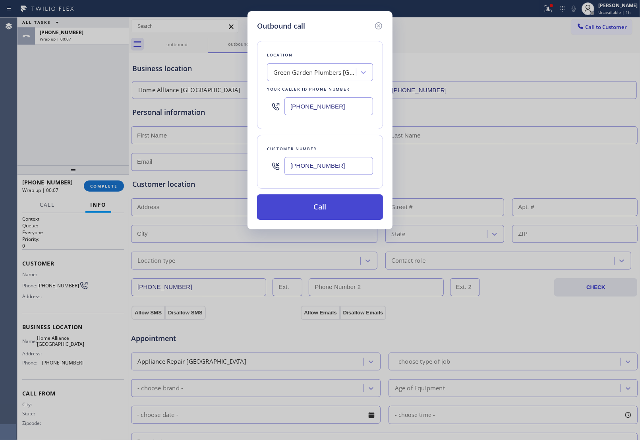
type input "[PHONE_NUMBER]"
click at [319, 213] on button "Call" at bounding box center [320, 206] width 126 height 25
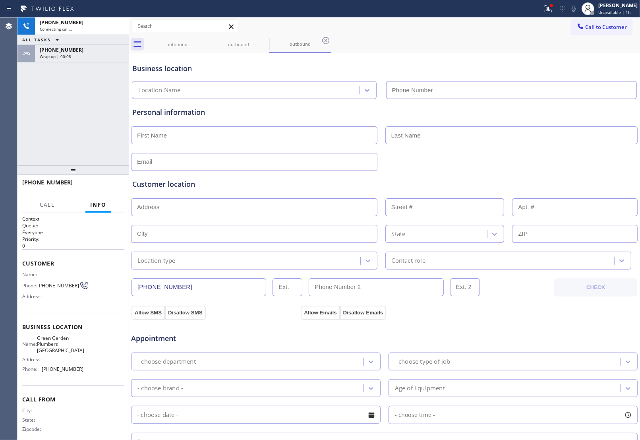
type input "[PHONE_NUMBER]"
click at [569, 6] on icon at bounding box center [574, 9] width 10 height 10
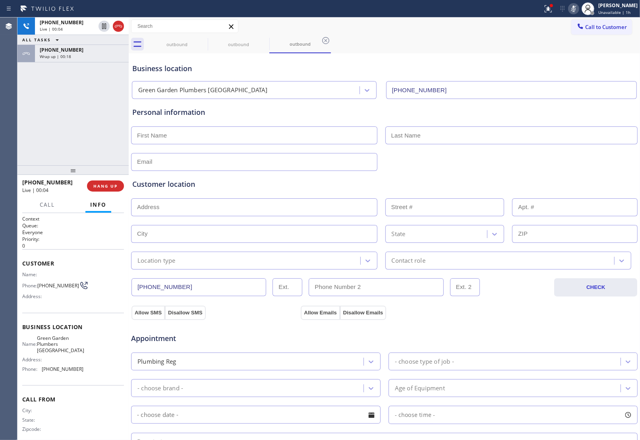
drag, startPoint x: 537, startPoint y: 56, endPoint x: 118, endPoint y: 16, distance: 420.8
click at [536, 56] on div "Business location [GEOGRAPHIC_DATA] [GEOGRAPHIC_DATA] [GEOGRAPHIC_DATA] [PHONE_…" at bounding box center [384, 77] width 507 height 44
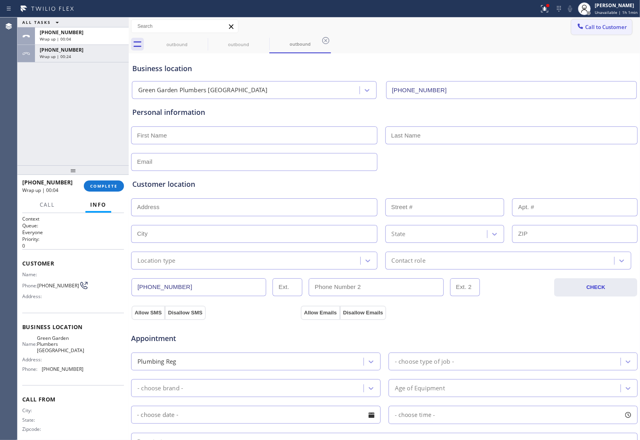
click at [585, 24] on span "Call to Customer" at bounding box center [606, 26] width 42 height 7
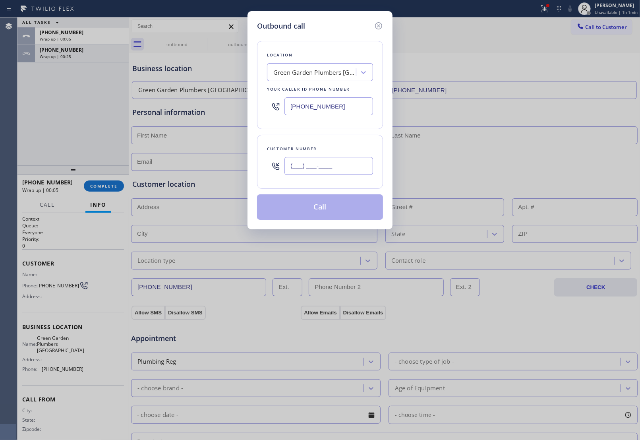
click at [309, 168] on input "(___) ___-____" at bounding box center [329, 166] width 89 height 18
paste input "442) 542-0090"
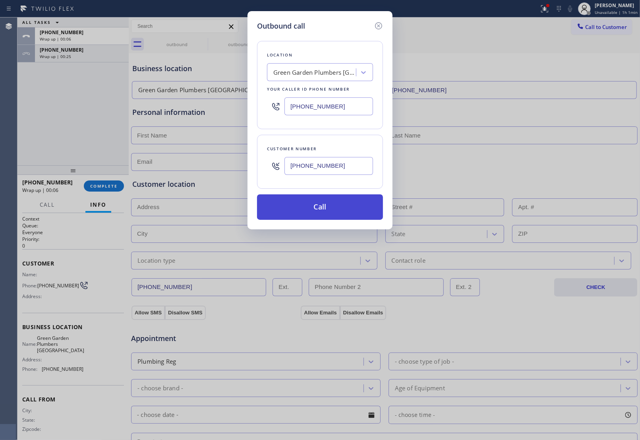
type input "[PHONE_NUMBER]"
click at [311, 211] on button "Call" at bounding box center [320, 206] width 126 height 25
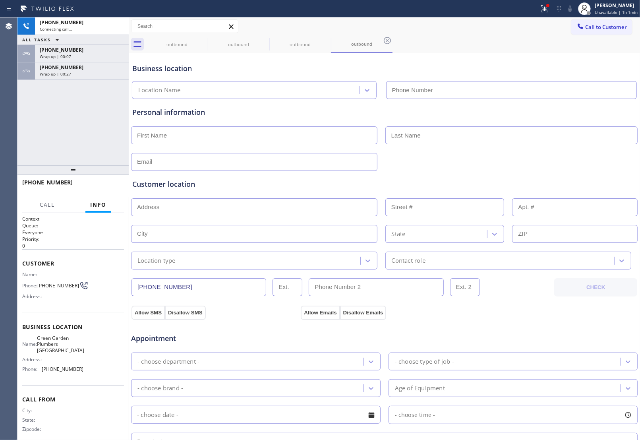
type input "[PHONE_NUMBER]"
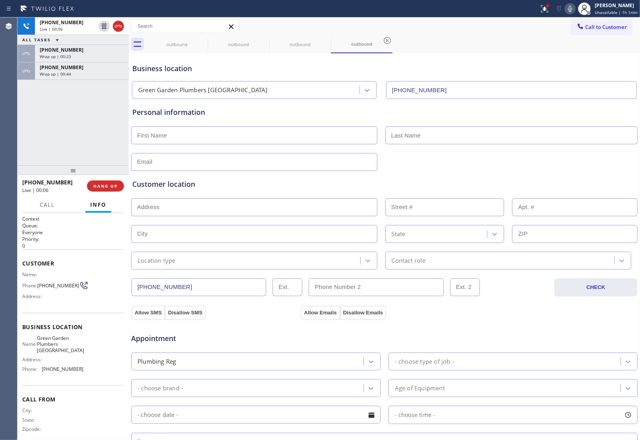
click at [548, 62] on div "Business location [GEOGRAPHIC_DATA] [GEOGRAPHIC_DATA] [GEOGRAPHIC_DATA] [PHONE_…" at bounding box center [384, 77] width 507 height 44
drag, startPoint x: 607, startPoint y: 23, endPoint x: 484, endPoint y: 54, distance: 127.0
click at [606, 23] on button "Call to Customer" at bounding box center [601, 26] width 61 height 15
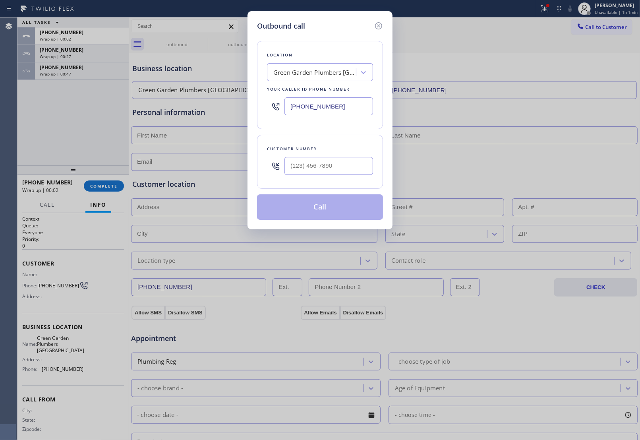
click at [316, 102] on input "[PHONE_NUMBER]" at bounding box center [329, 106] width 89 height 18
paste input "904) 351-0757"
type input "[PHONE_NUMBER]"
type input "(___) ___-____"
click at [315, 165] on input "(___) ___-____" at bounding box center [329, 166] width 89 height 18
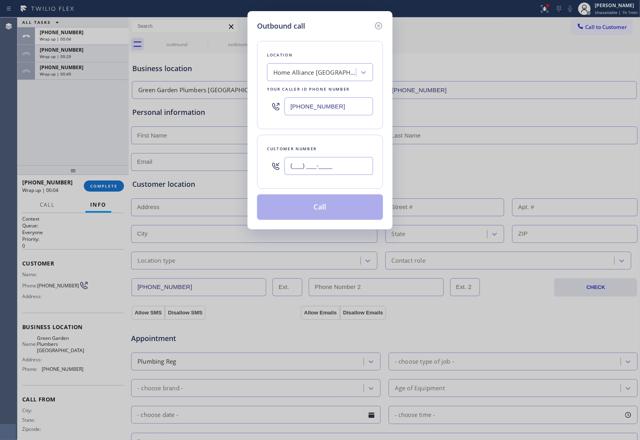
paste input "904) 233-6854"
click at [313, 171] on input "[PHONE_NUMBER]" at bounding box center [329, 166] width 89 height 18
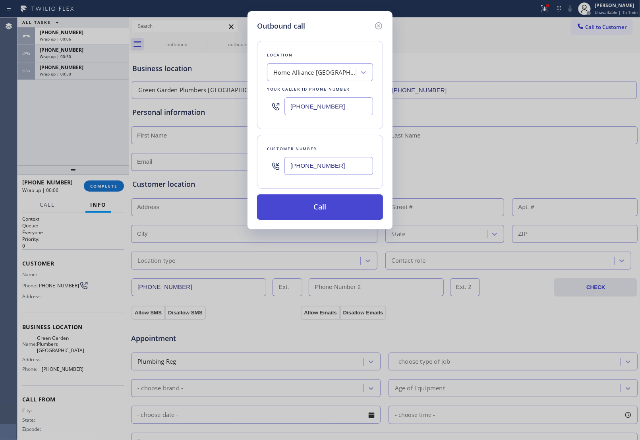
type input "[PHONE_NUMBER]"
click at [332, 205] on button "Call" at bounding box center [320, 206] width 126 height 25
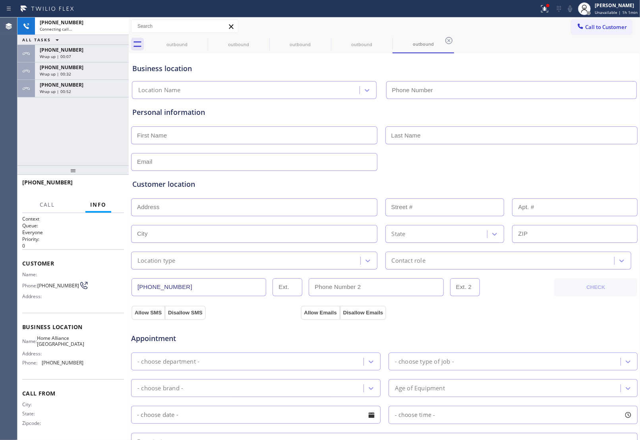
type input "[PHONE_NUMBER]"
click at [545, 324] on div "Appointment" at bounding box center [384, 333] width 508 height 20
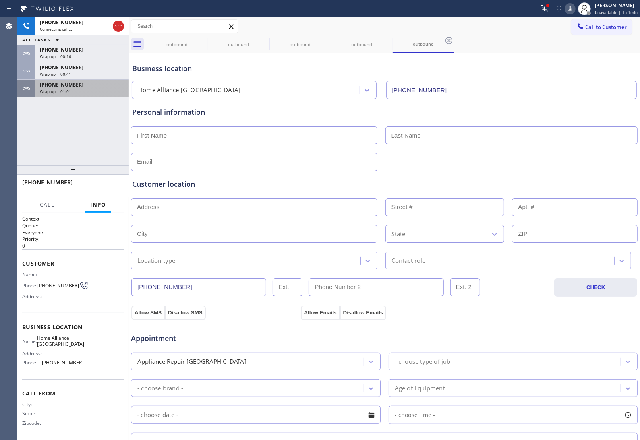
click at [77, 90] on div "Wrap up | 01:01" at bounding box center [82, 92] width 84 height 6
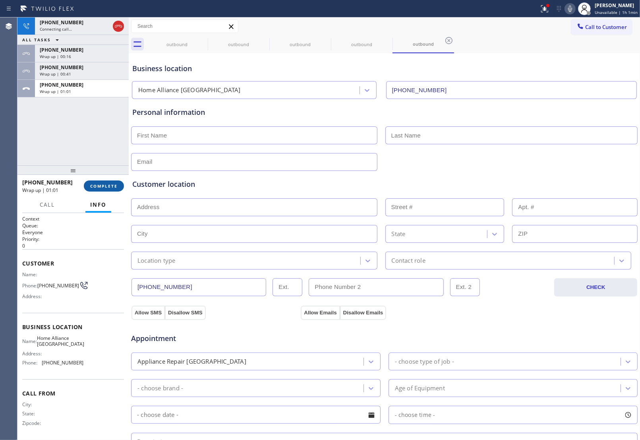
click at [108, 190] on button "COMPLETE" at bounding box center [104, 185] width 40 height 11
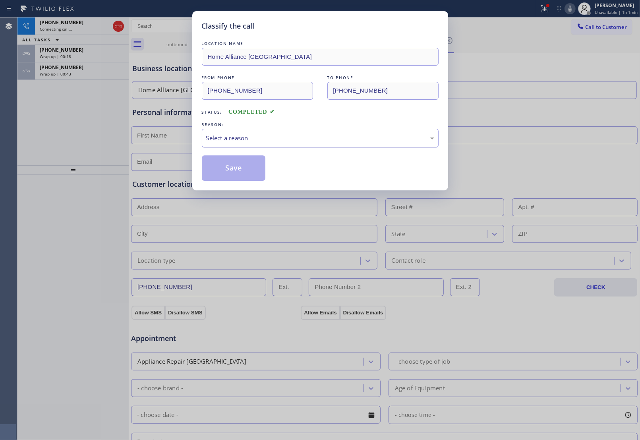
click at [275, 131] on div "Select a reason" at bounding box center [320, 138] width 237 height 19
click at [246, 169] on button "Save" at bounding box center [234, 167] width 64 height 25
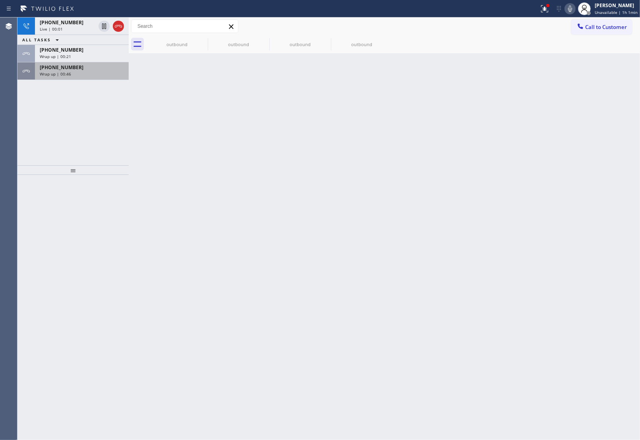
click at [72, 77] on div "[PHONE_NUMBER] Wrap up | 00:46" at bounding box center [80, 70] width 91 height 17
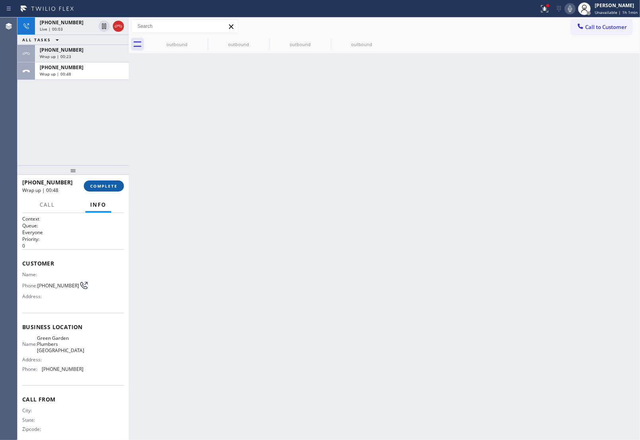
click at [105, 182] on button "COMPLETE" at bounding box center [104, 185] width 40 height 11
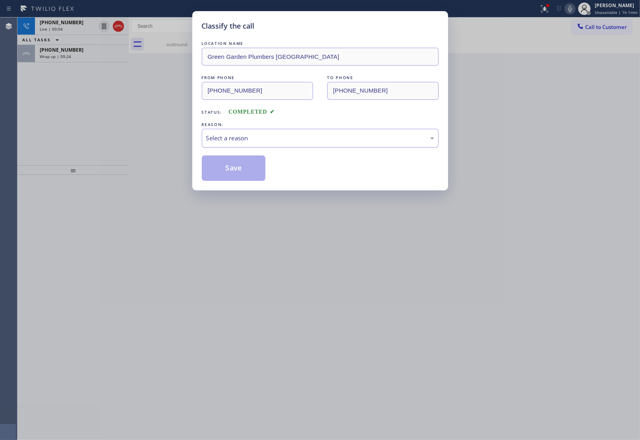
click at [239, 136] on div "Select a reason" at bounding box center [320, 138] width 228 height 9
click at [237, 171] on button "Save" at bounding box center [234, 167] width 64 height 25
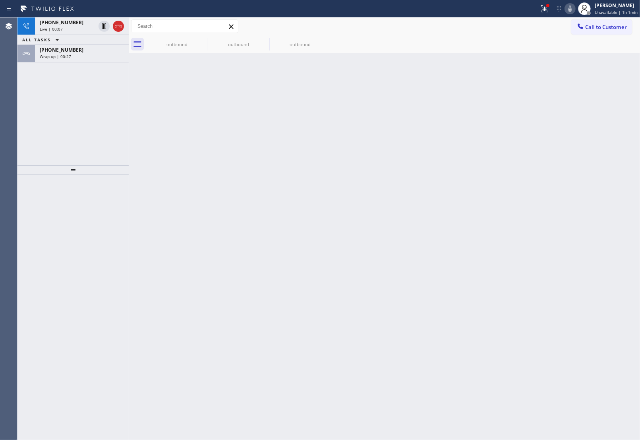
click at [72, 54] on div "Wrap up | 00:27" at bounding box center [82, 57] width 84 height 6
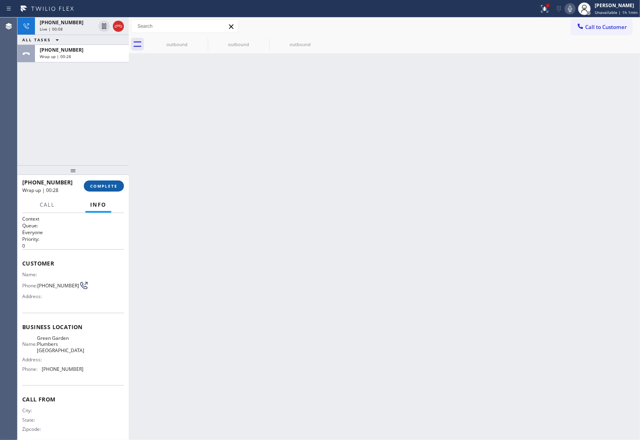
click at [114, 184] on span "COMPLETE" at bounding box center [103, 186] width 27 height 6
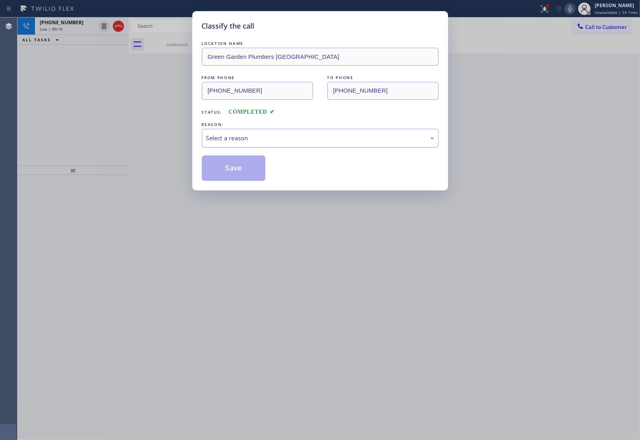
click at [236, 135] on div "Select a reason" at bounding box center [320, 138] width 228 height 9
click at [233, 174] on button "Save" at bounding box center [234, 167] width 64 height 25
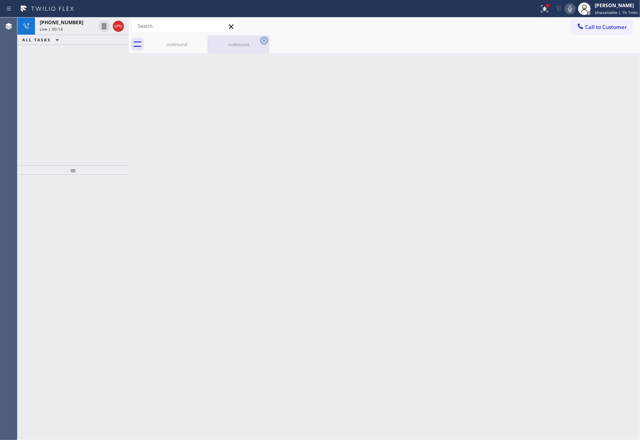
click at [264, 40] on icon at bounding box center [264, 40] width 7 height 7
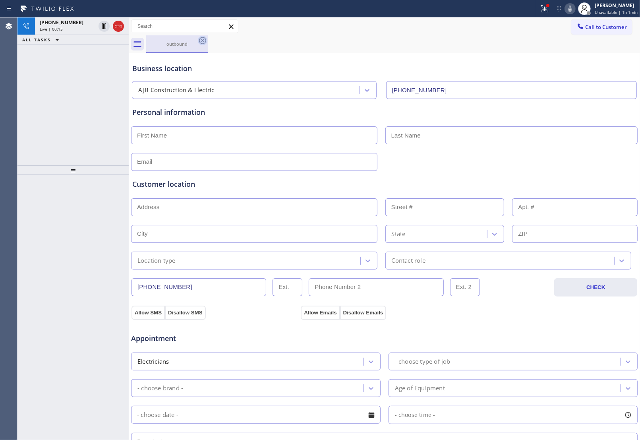
click at [203, 41] on icon at bounding box center [202, 40] width 7 height 7
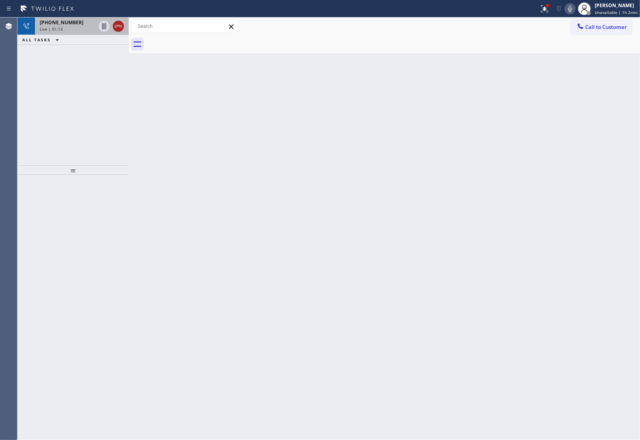
click at [118, 27] on icon at bounding box center [119, 26] width 10 height 10
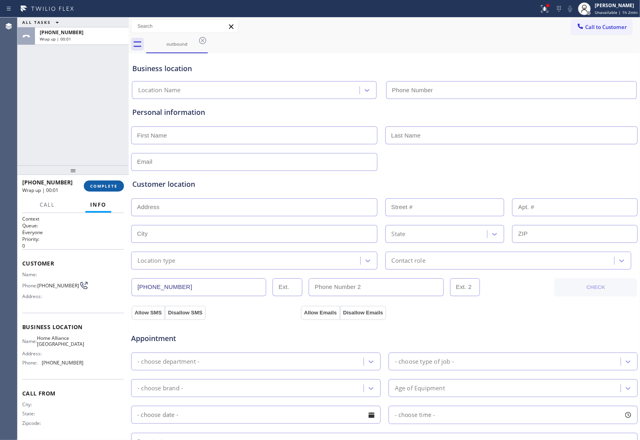
drag, startPoint x: 104, startPoint y: 177, endPoint x: 103, endPoint y: 181, distance: 4.1
click at [104, 177] on div "[PHONE_NUMBER] Wrap up | 00:01 COMPLETE" at bounding box center [73, 186] width 102 height 21
type input "[PHONE_NUMBER]"
click at [100, 188] on span "COMPLETE" at bounding box center [103, 186] width 27 height 6
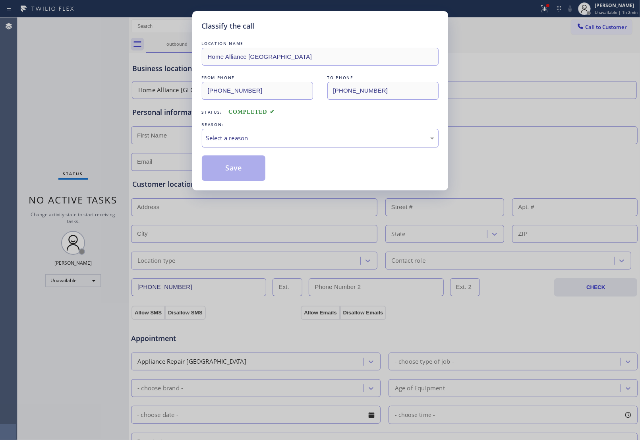
drag, startPoint x: 243, startPoint y: 136, endPoint x: 251, endPoint y: 145, distance: 11.9
click at [245, 137] on div "Select a reason" at bounding box center [320, 138] width 228 height 9
click at [236, 171] on button "Save" at bounding box center [234, 167] width 64 height 25
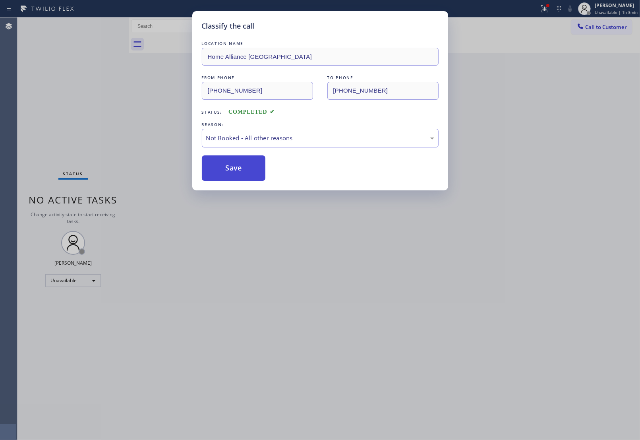
click at [227, 165] on button "Save" at bounding box center [234, 167] width 64 height 25
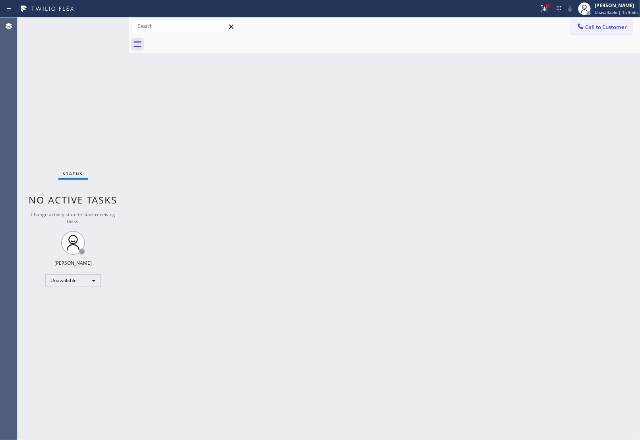
click at [594, 26] on span "Call to Customer" at bounding box center [606, 26] width 42 height 7
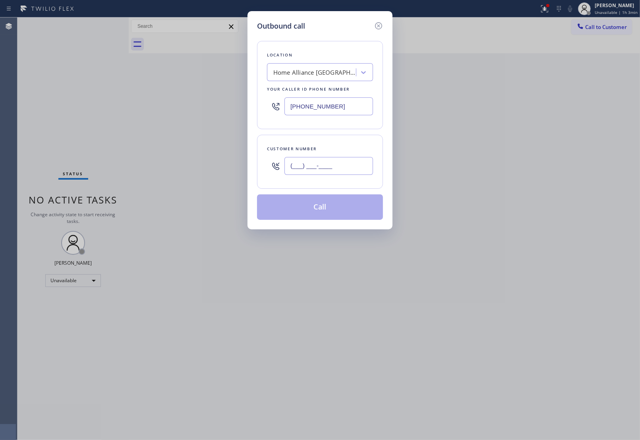
click at [332, 167] on input "(___) ___-____" at bounding box center [329, 166] width 89 height 18
paste input "516) 708-6936"
type input "[PHONE_NUMBER]"
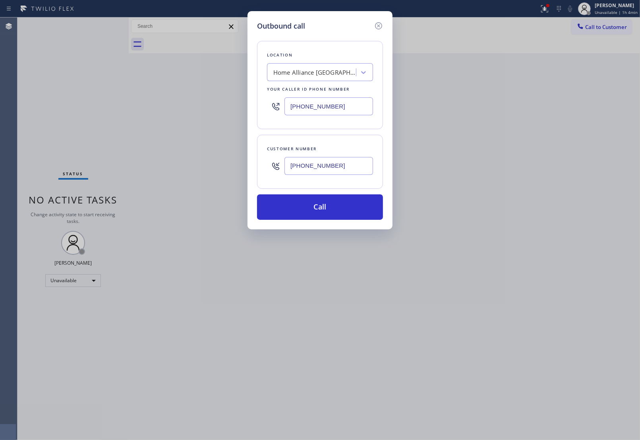
click at [316, 110] on input "[PHONE_NUMBER]" at bounding box center [329, 106] width 89 height 18
paste input "855) 213-9318"
type input "[PHONE_NUMBER]"
click at [333, 214] on button "Call" at bounding box center [320, 206] width 126 height 25
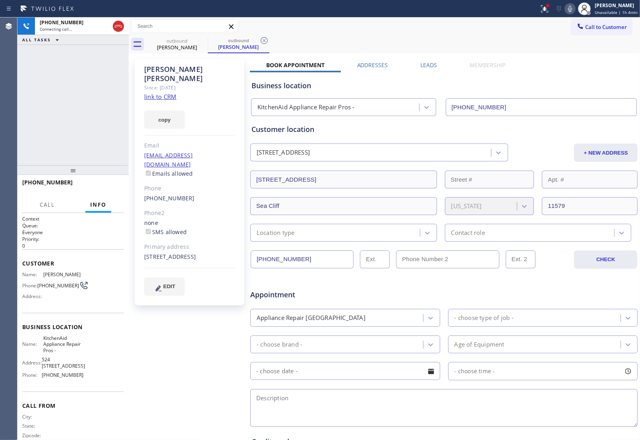
type input "[PHONE_NUMBER]"
click at [550, 119] on div "Customer location [STREET_ADDRESS] + NEW ADDRESS [STREET_ADDRESS][US_STATE] Loc…" at bounding box center [444, 179] width 388 height 126
click at [540, 54] on div "[PERSON_NAME] Since: [DATE] link to CRM copy Email [EMAIL_ADDRESS][DOMAIN_NAME]…" at bounding box center [384, 312] width 511 height 519
click at [571, 6] on icon at bounding box center [570, 9] width 10 height 10
click at [577, 29] on icon at bounding box center [581, 26] width 8 height 8
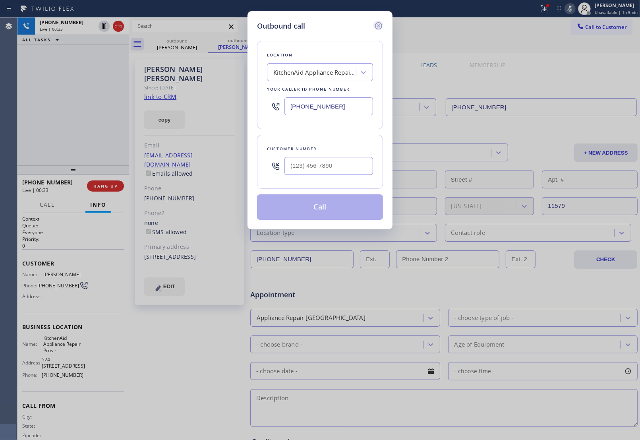
click at [378, 26] on icon at bounding box center [379, 26] width 10 height 10
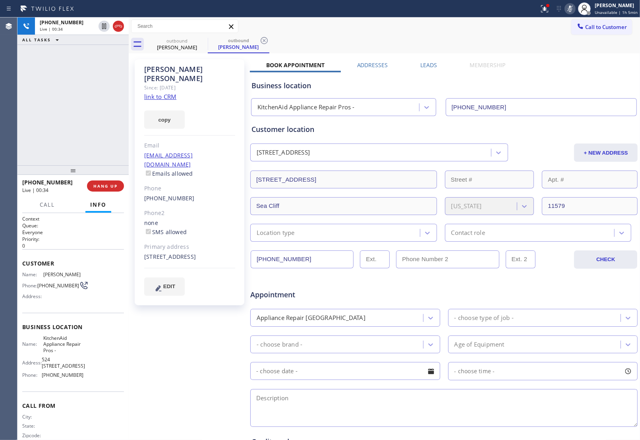
click at [573, 10] on icon at bounding box center [570, 9] width 10 height 10
click at [116, 26] on icon at bounding box center [119, 26] width 10 height 10
click at [112, 187] on span "COMPLETE" at bounding box center [103, 186] width 27 height 6
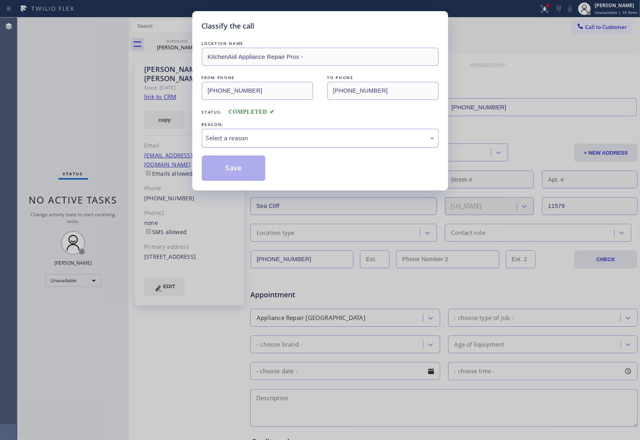
click at [249, 143] on div "Select a reason" at bounding box center [320, 138] width 228 height 9
click at [234, 170] on button "Save" at bounding box center [234, 167] width 64 height 25
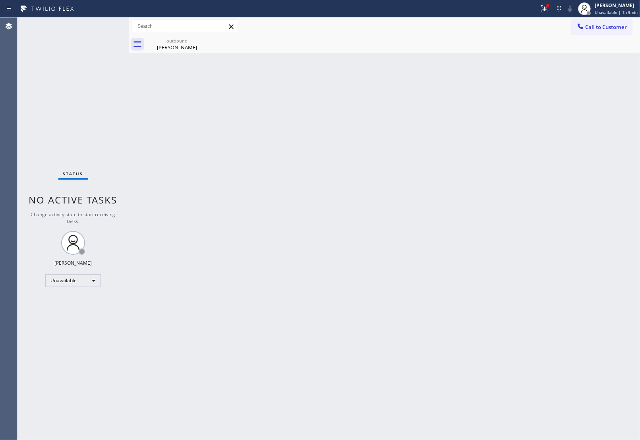
click at [564, 70] on div "Back to Dashboard Change Sender ID Customers Technicians Select a contact Outbo…" at bounding box center [384, 228] width 511 height 422
click at [611, 27] on span "Call to Customer" at bounding box center [606, 26] width 42 height 7
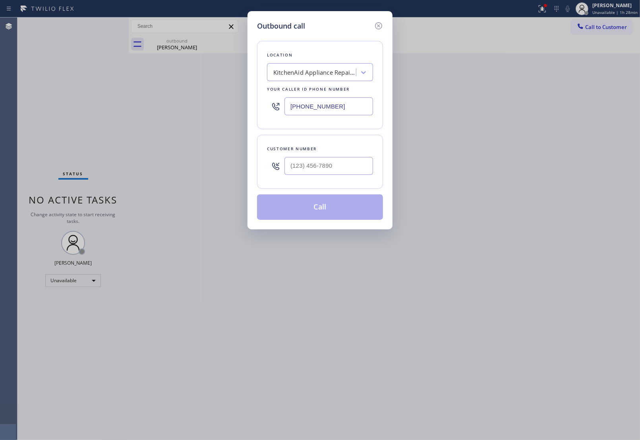
click at [350, 106] on input "[PHONE_NUMBER]" at bounding box center [329, 106] width 89 height 18
click at [311, 106] on input "[PHONE_NUMBER]" at bounding box center [329, 106] width 89 height 18
paste input "908) 774-8246"
type input "[PHONE_NUMBER]"
type input "(___) ___-____"
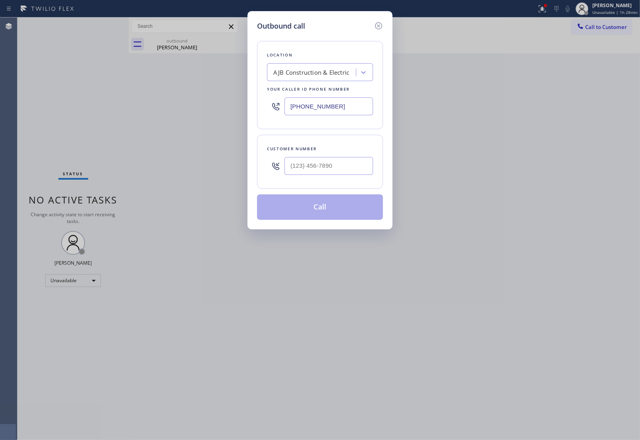
drag, startPoint x: 581, startPoint y: 226, endPoint x: 420, endPoint y: 215, distance: 161.3
click at [579, 226] on div "Outbound call Location AJB Construction & Electric Your caller id phone number …" at bounding box center [320, 220] width 640 height 440
click at [336, 172] on input "(___) ___-____" at bounding box center [329, 166] width 89 height 18
paste input "551) 233-5245"
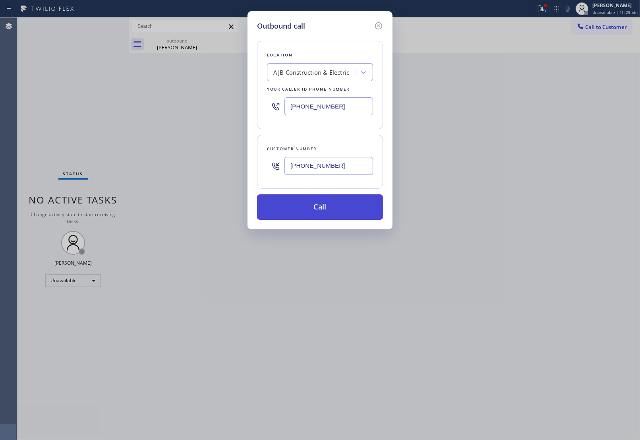
type input "[PHONE_NUMBER]"
click at [324, 211] on button "Call" at bounding box center [320, 206] width 126 height 25
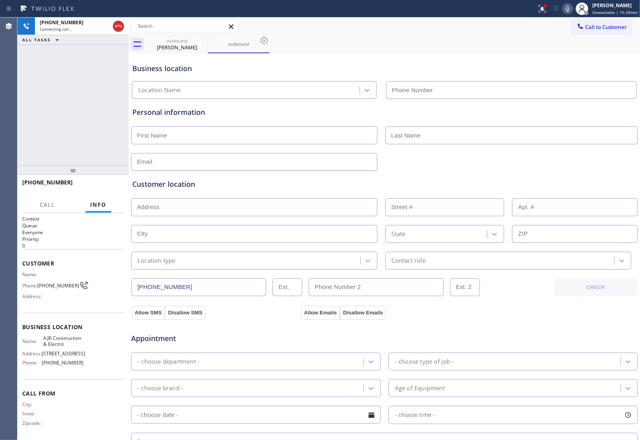
type input "[PHONE_NUMBER]"
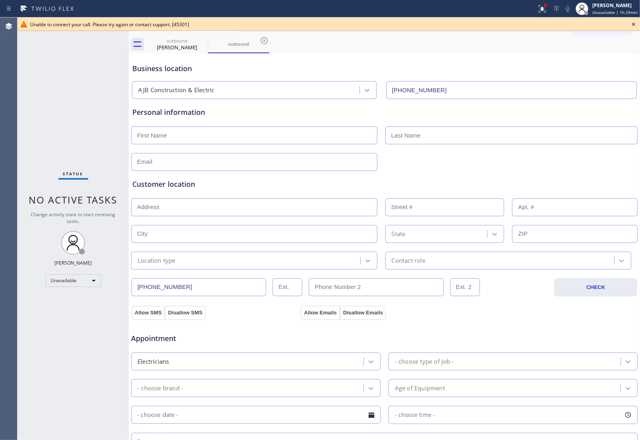
click at [623, 42] on div "outbound [PERSON_NAME] outbound" at bounding box center [393, 44] width 494 height 18
click at [631, 25] on icon at bounding box center [634, 24] width 10 height 10
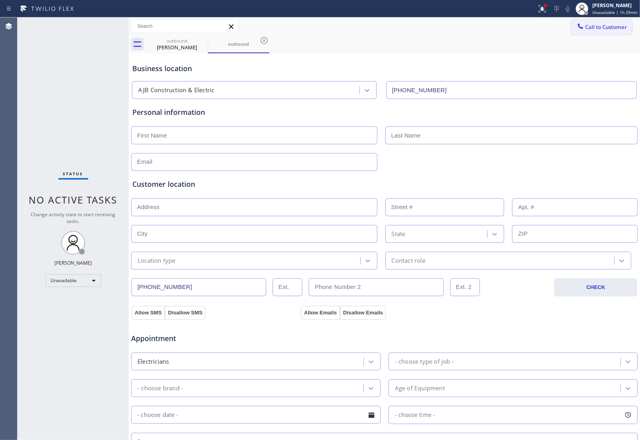
click at [632, 23] on div "Call to Customer Outbound call Location AJB Construction & Electric Your caller…" at bounding box center [605, 26] width 69 height 14
click at [616, 24] on span "Call to Customer" at bounding box center [606, 26] width 42 height 7
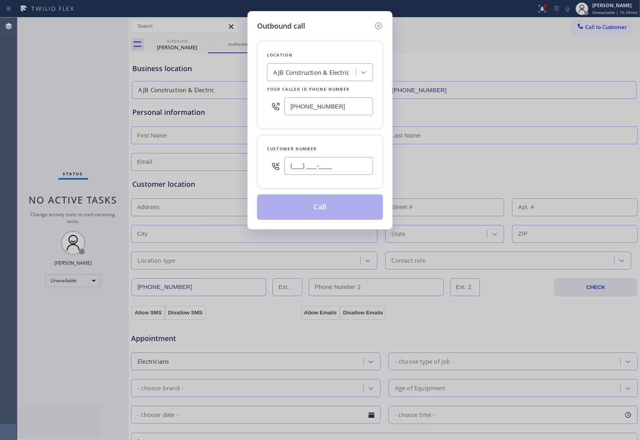
click at [338, 167] on input "(___) ___-____" at bounding box center [329, 166] width 89 height 18
paste input "551) 233-5245"
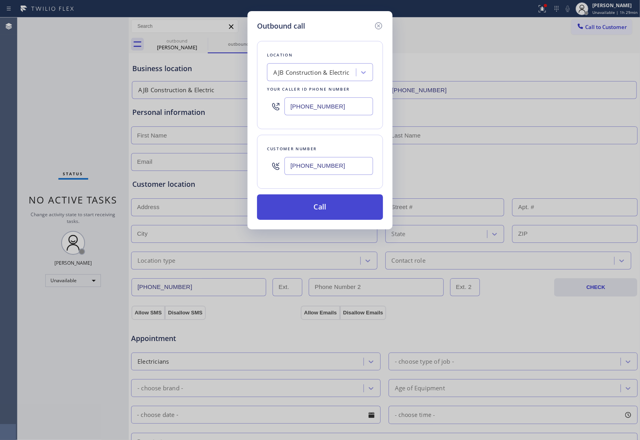
type input "[PHONE_NUMBER]"
click at [322, 206] on button "Call" at bounding box center [320, 206] width 126 height 25
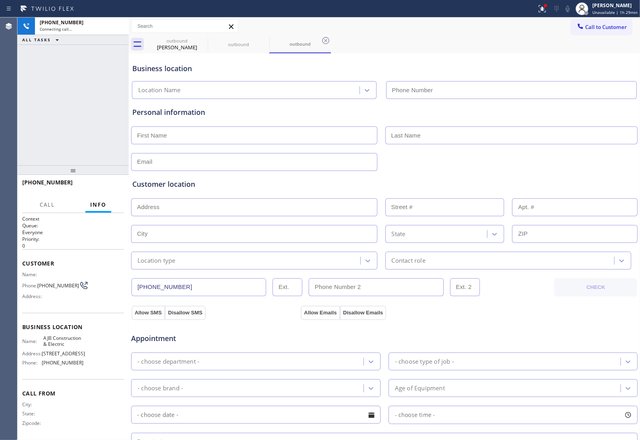
type input "[PHONE_NUMBER]"
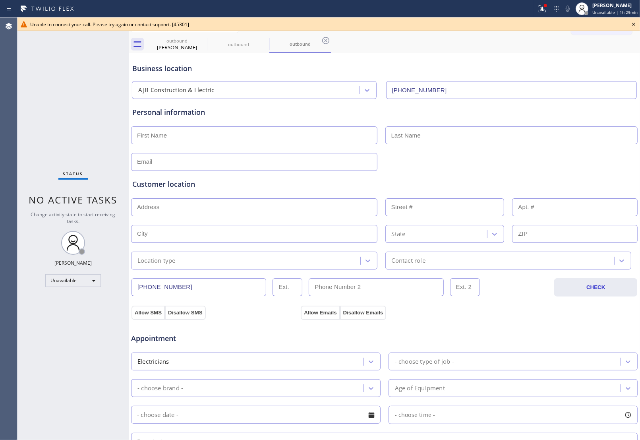
drag, startPoint x: 569, startPoint y: 67, endPoint x: 573, endPoint y: 63, distance: 5.6
click at [569, 66] on div "Business location" at bounding box center [384, 68] width 504 height 11
click at [632, 24] on icon at bounding box center [634, 24] width 10 height 10
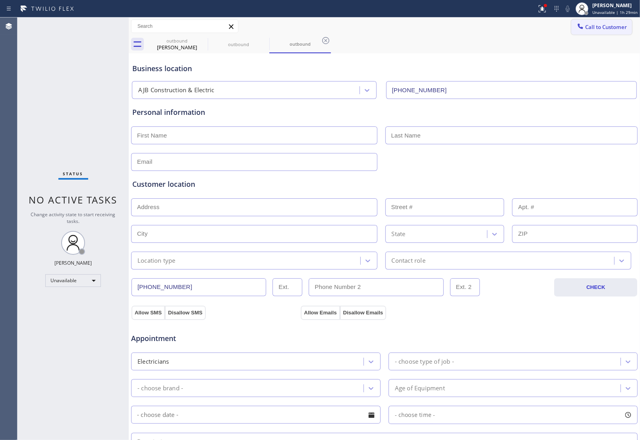
click at [624, 24] on button "Call to Customer" at bounding box center [601, 26] width 61 height 15
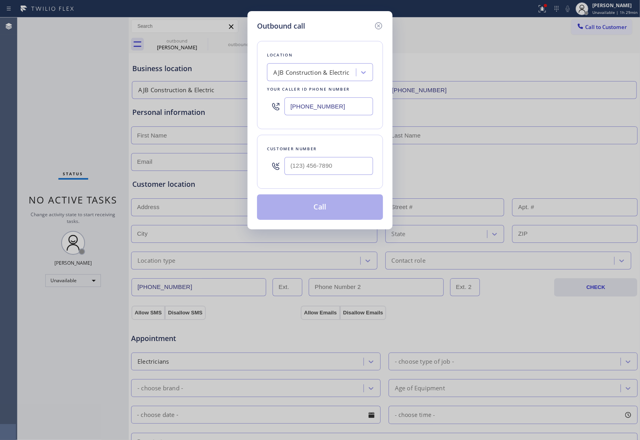
click at [317, 176] on div at bounding box center [329, 166] width 89 height 26
click at [315, 167] on input "(___) ___-____" at bounding box center [329, 166] width 89 height 18
paste input "551) 233-5245"
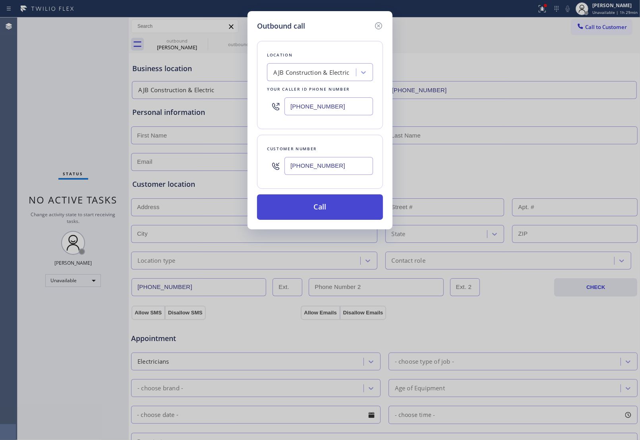
type input "[PHONE_NUMBER]"
click at [302, 209] on button "Call" at bounding box center [320, 206] width 126 height 25
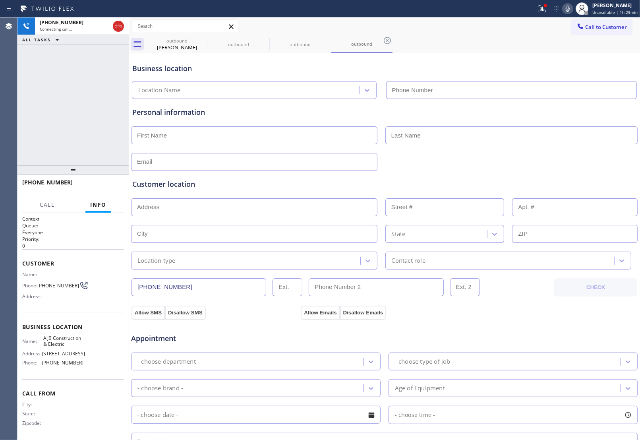
type input "[PHONE_NUMBER]"
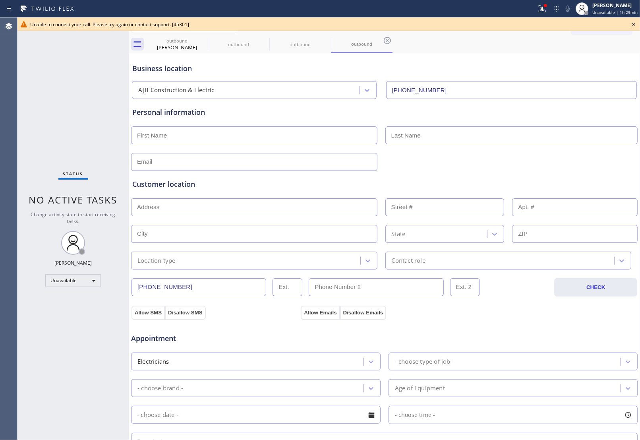
drag, startPoint x: 562, startPoint y: 46, endPoint x: 607, endPoint y: 38, distance: 46.3
click at [576, 44] on div "outbound [PERSON_NAME] outbound outbound outbound" at bounding box center [393, 44] width 494 height 18
drag, startPoint x: 636, startPoint y: 23, endPoint x: 624, endPoint y: 25, distance: 11.7
click at [635, 23] on icon at bounding box center [634, 24] width 10 height 10
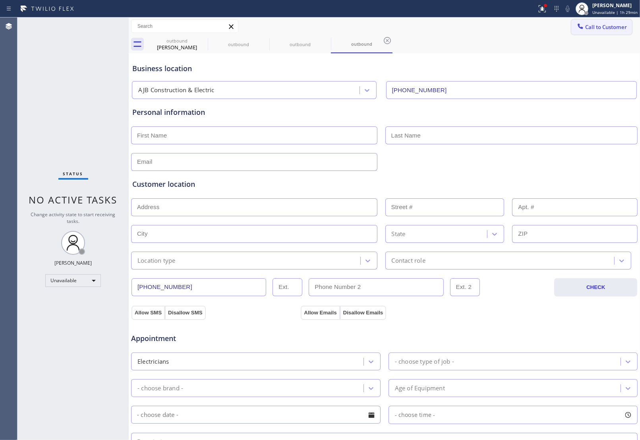
click at [601, 27] on span "Call to Customer" at bounding box center [606, 26] width 42 height 7
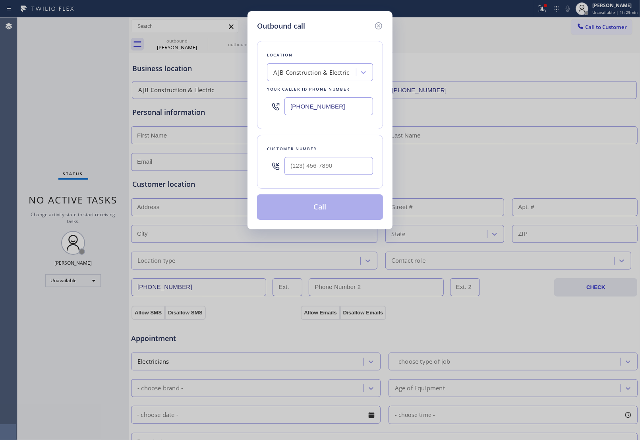
click at [316, 108] on input "[PHONE_NUMBER]" at bounding box center [329, 106] width 89 height 18
paste input "415) 903-2387"
type input "[PHONE_NUMBER]"
drag, startPoint x: 544, startPoint y: 75, endPoint x: 376, endPoint y: 126, distance: 175.5
click at [533, 78] on div "Outbound call Location Blue Moon Electrical [GEOGRAPHIC_DATA] Your caller id ph…" at bounding box center [320, 220] width 640 height 440
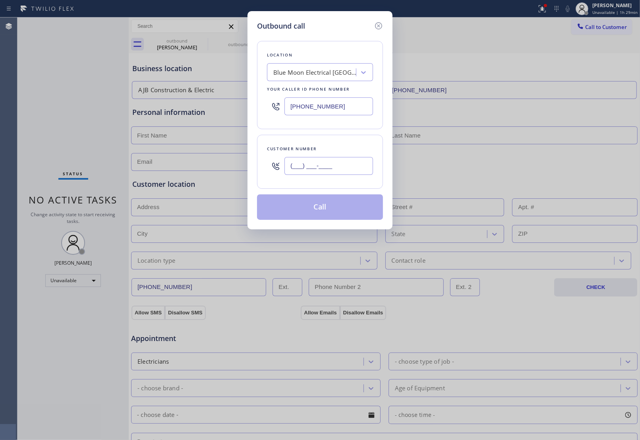
drag, startPoint x: 304, startPoint y: 169, endPoint x: 343, endPoint y: 183, distance: 40.6
click at [304, 170] on input "(___) ___-____" at bounding box center [329, 166] width 89 height 18
paste input "415) 243-0654"
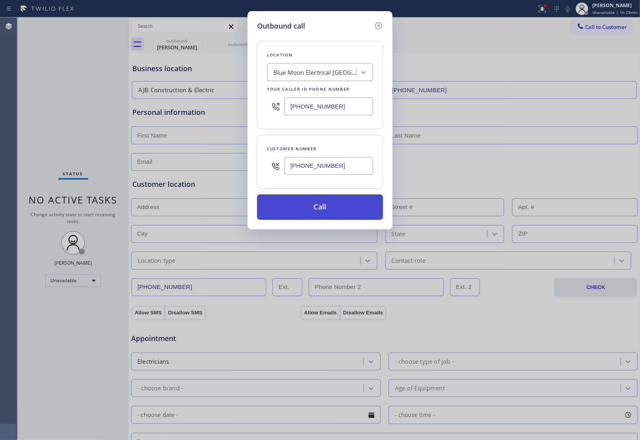
type input "[PHONE_NUMBER]"
click at [317, 213] on button "Call" at bounding box center [320, 206] width 126 height 25
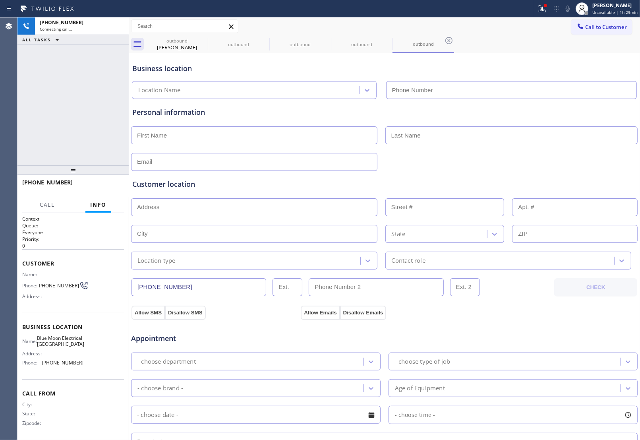
type input "[PHONE_NUMBER]"
click at [555, 94] on input "[PHONE_NUMBER]" at bounding box center [511, 90] width 251 height 18
click at [118, 24] on icon at bounding box center [119, 26] width 10 height 10
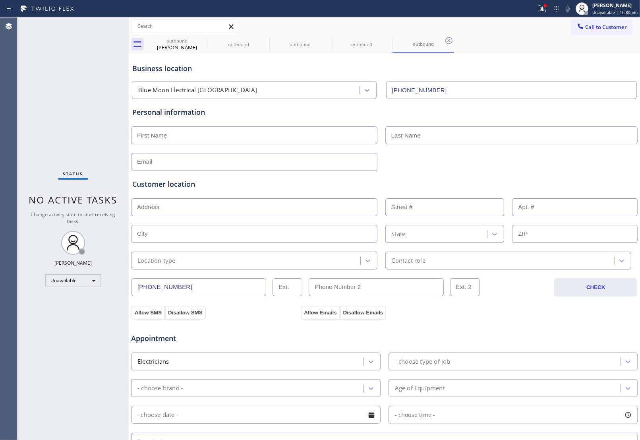
click at [529, 108] on div "Personal information" at bounding box center [384, 112] width 504 height 11
click at [585, 24] on span "Call to Customer" at bounding box center [606, 26] width 42 height 7
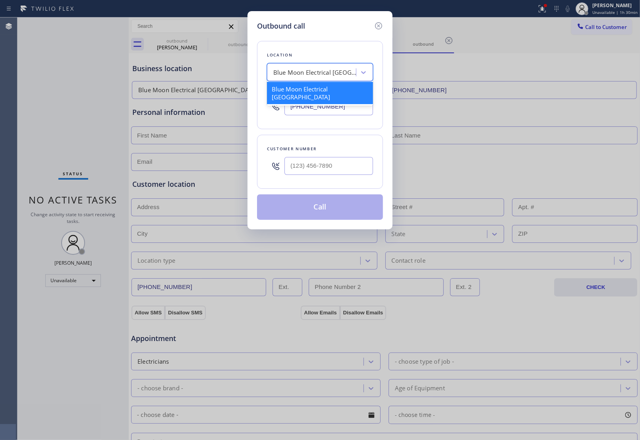
drag, startPoint x: 271, startPoint y: 79, endPoint x: 275, endPoint y: 80, distance: 4.1
click at [273, 80] on div "Blue Moon Electrical [GEOGRAPHIC_DATA]" at bounding box center [320, 72] width 106 height 18
type input "5 Star Appliance"
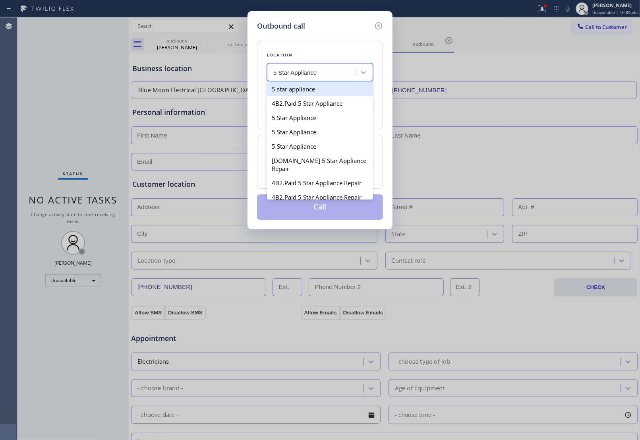
type input "[PHONE_NUMBER]"
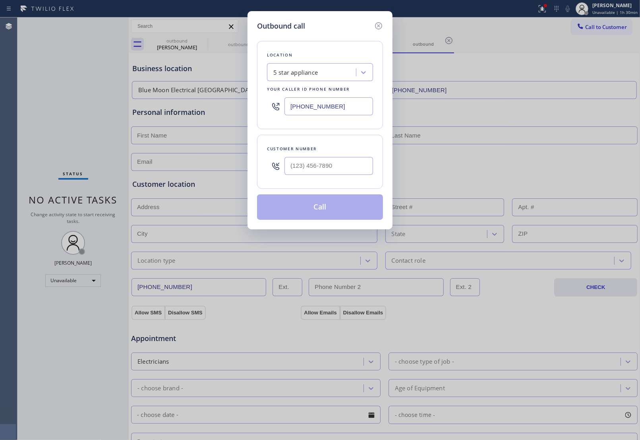
type input "(___) ___-____"
drag, startPoint x: 609, startPoint y: 129, endPoint x: 490, endPoint y: 150, distance: 121.4
click at [602, 131] on div "Outbound call Location 5 star appliance Your caller id phone number [PHONE_NUMB…" at bounding box center [320, 220] width 640 height 440
click at [352, 165] on input "(___) ___-____" at bounding box center [329, 166] width 89 height 18
paste input "408) 255-1469"
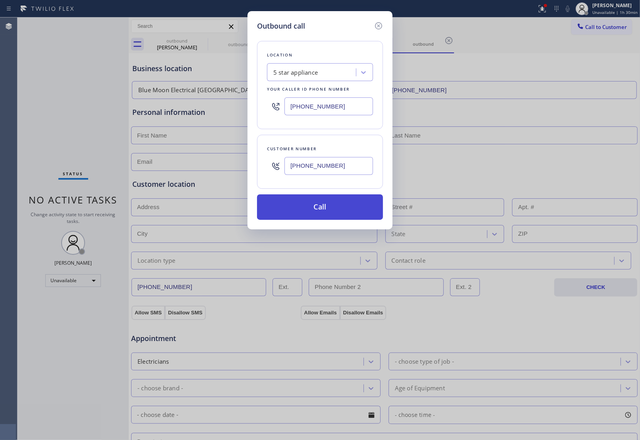
type input "[PHONE_NUMBER]"
click at [323, 207] on button "Call" at bounding box center [320, 206] width 126 height 25
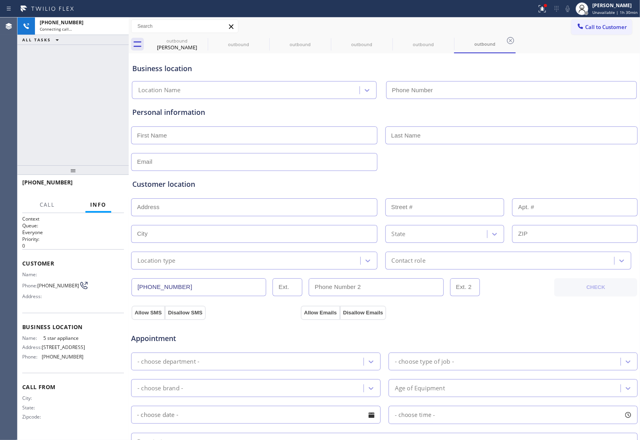
type input "[PHONE_NUMBER]"
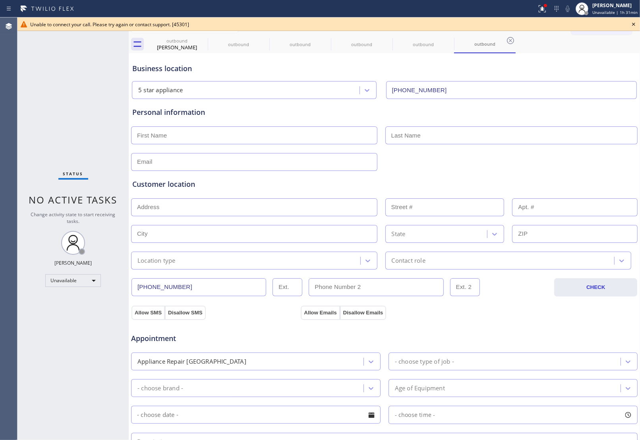
click at [564, 149] on div "Personal information" at bounding box center [384, 139] width 504 height 64
click at [0, 0] on icon at bounding box center [0, 0] width 0 height 0
click at [261, 41] on icon at bounding box center [264, 40] width 7 height 7
click at [0, 0] on icon at bounding box center [0, 0] width 0 height 0
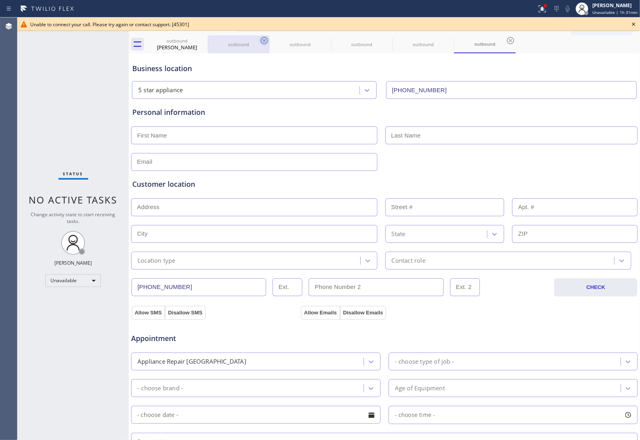
click at [0, 0] on icon at bounding box center [0, 0] width 0 height 0
click at [507, 41] on icon at bounding box center [510, 40] width 7 height 7
click at [203, 41] on div "outbound [PERSON_NAME] outbound outbound outbound outbound outbound" at bounding box center [393, 44] width 494 height 18
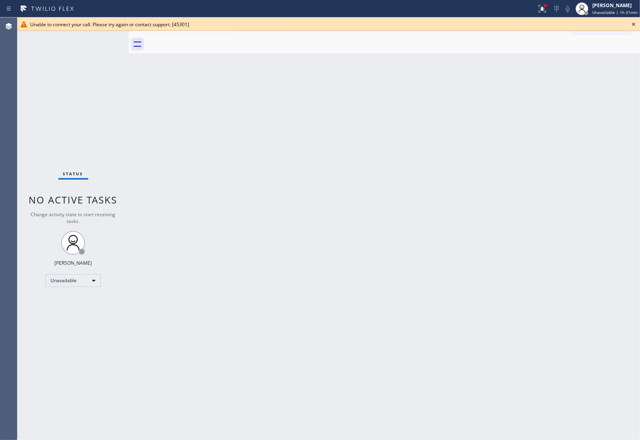
click at [203, 41] on div at bounding box center [393, 44] width 494 height 18
click at [637, 22] on icon at bounding box center [634, 24] width 10 height 10
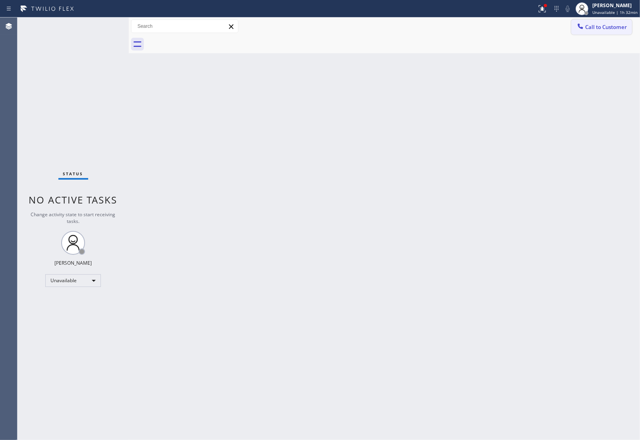
click at [608, 24] on span "Call to Customer" at bounding box center [606, 26] width 42 height 7
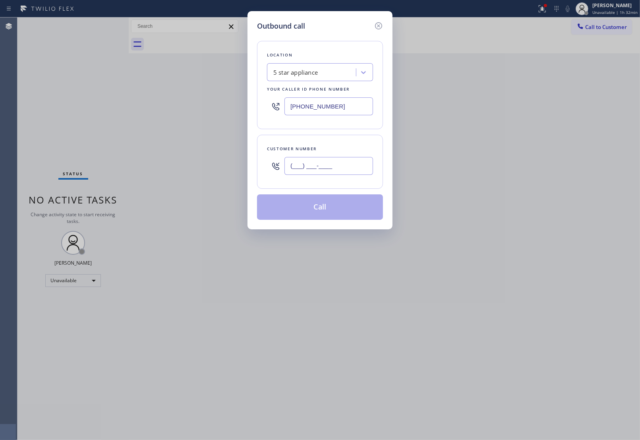
click at [293, 175] on input "(___) ___-____" at bounding box center [329, 166] width 89 height 18
paste input "609) 558-9089"
type input "[PHONE_NUMBER]"
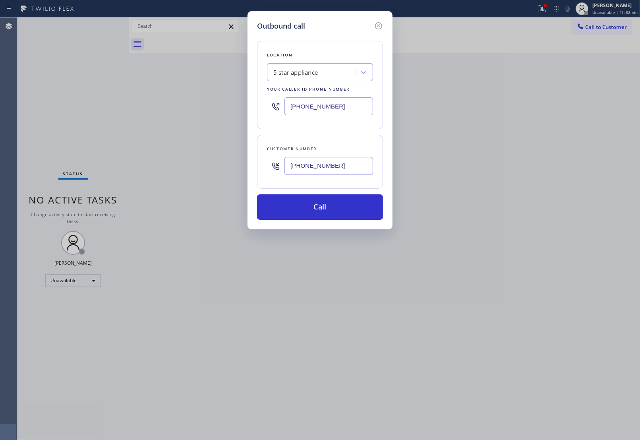
click at [562, 142] on div "Outbound call Location 5 star appliance Your caller id phone number [PHONE_NUMB…" at bounding box center [320, 220] width 640 height 440
click at [345, 106] on input "[PHONE_NUMBER]" at bounding box center [329, 106] width 89 height 18
paste input "609) 558-9089"
drag, startPoint x: 552, startPoint y: 163, endPoint x: 420, endPoint y: 139, distance: 134.5
click at [552, 163] on div "Outbound call Location 5 star appliance Your caller id phone number [PHONE_NUMB…" at bounding box center [320, 220] width 640 height 440
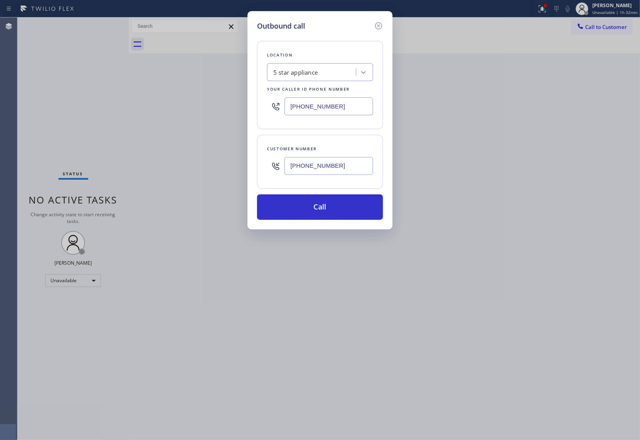
click at [327, 103] on input "[PHONE_NUMBER]" at bounding box center [329, 106] width 89 height 18
paste input "609) 558-9089"
click at [582, 193] on div "Outbound call Location Search location Your caller id phone number [PHONE_NUMBE…" at bounding box center [320, 220] width 640 height 440
click at [354, 110] on input "[PHONE_NUMBER]" at bounding box center [329, 106] width 89 height 18
paste input "877) 777-0796"
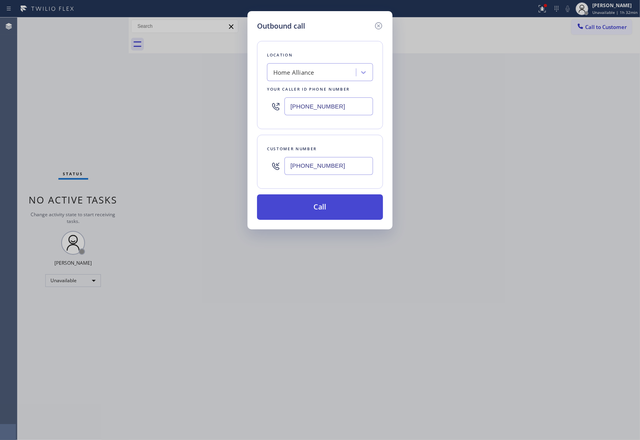
type input "[PHONE_NUMBER]"
click at [347, 215] on button "Call" at bounding box center [320, 206] width 126 height 25
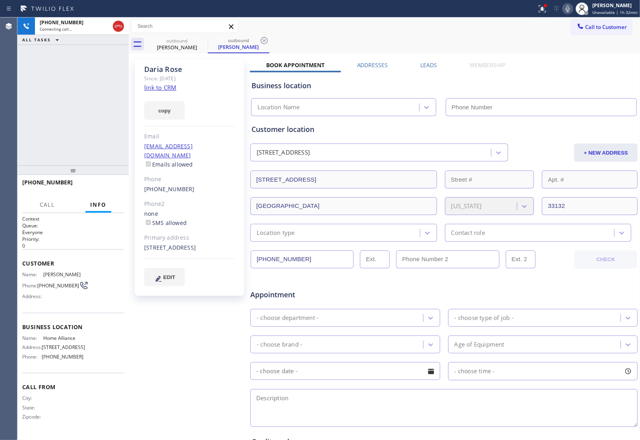
type input "[PHONE_NUMBER]"
click at [550, 298] on div "Appointment" at bounding box center [444, 290] width 389 height 20
drag, startPoint x: 53, startPoint y: 288, endPoint x: 40, endPoint y: 279, distance: 16.2
click at [40, 283] on span "[PHONE_NUMBER]" at bounding box center [58, 286] width 42 height 6
copy span "609) 558-9089"
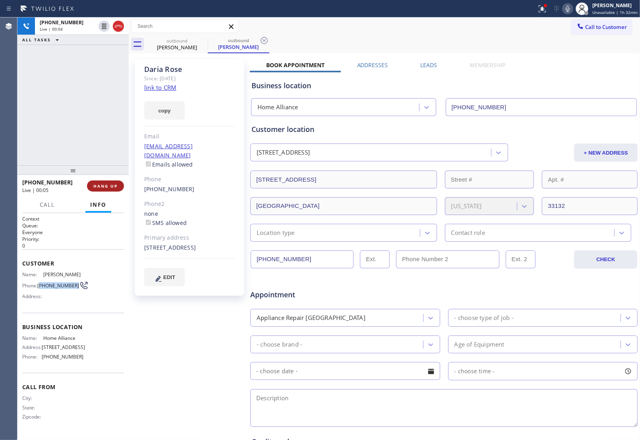
click at [112, 182] on button "HANG UP" at bounding box center [105, 185] width 37 height 11
click at [603, 24] on span "Call to Customer" at bounding box center [606, 26] width 42 height 7
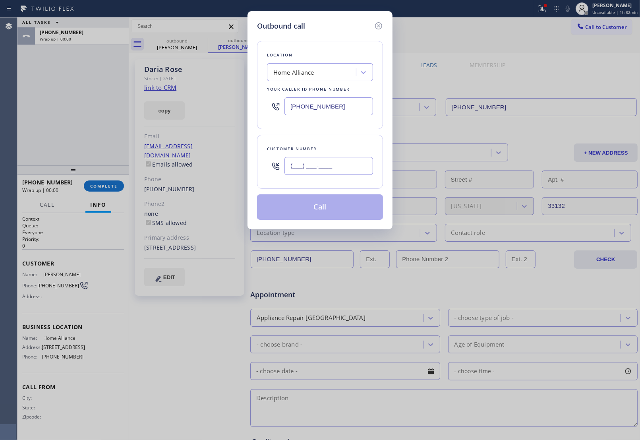
click at [323, 173] on input "(___) ___-____" at bounding box center [329, 166] width 89 height 18
paste input "609) 558-9089"
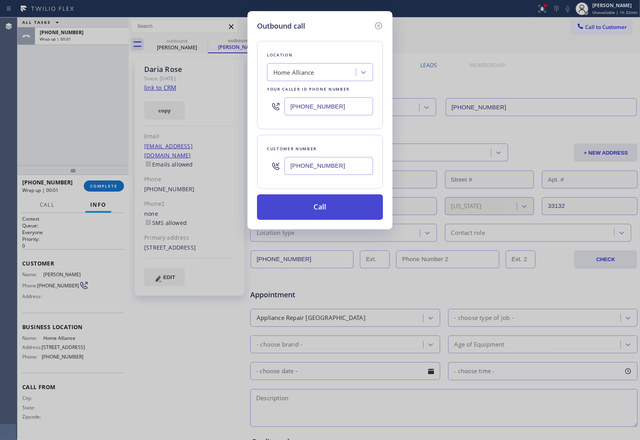
type input "[PHONE_NUMBER]"
click at [325, 209] on button "Call" at bounding box center [320, 206] width 126 height 25
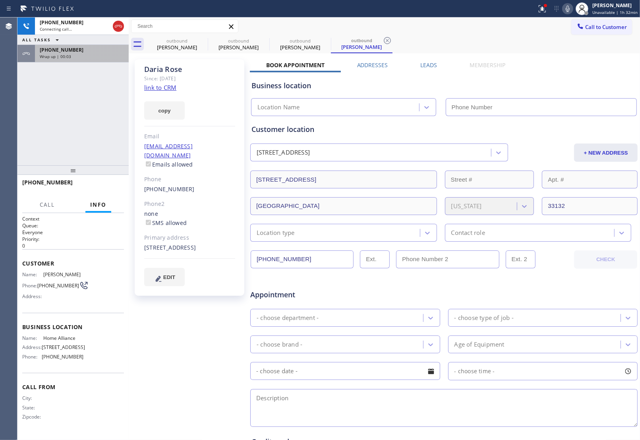
click at [57, 54] on span "Wrap up | 00:03" at bounding box center [55, 57] width 31 height 6
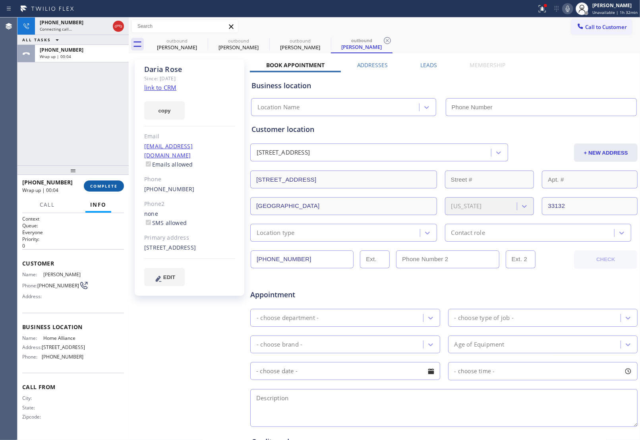
click at [104, 189] on button "COMPLETE" at bounding box center [104, 185] width 40 height 11
type input "[PHONE_NUMBER]"
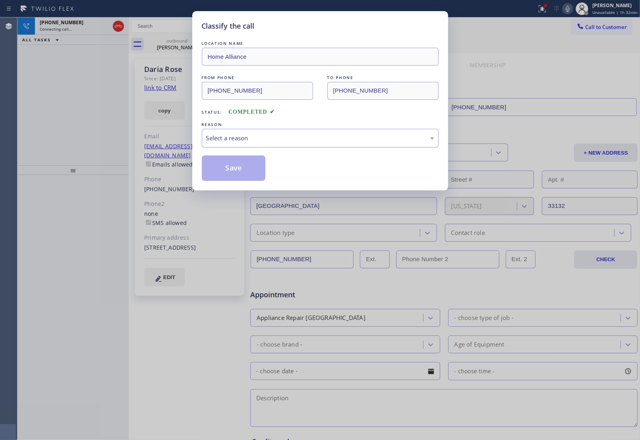
click at [277, 140] on div "Select a reason" at bounding box center [320, 138] width 228 height 9
click at [240, 164] on button "Save" at bounding box center [234, 167] width 64 height 25
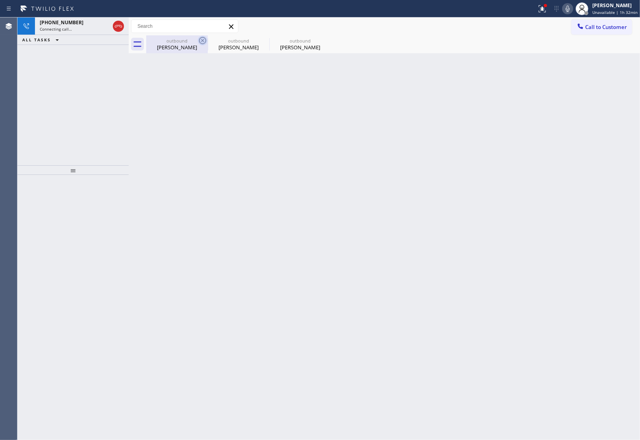
click at [201, 39] on icon at bounding box center [203, 41] width 10 height 10
click at [0, 0] on icon at bounding box center [0, 0] width 0 height 0
click at [543, 190] on div "Back to Dashboard Change Sender ID Customers Technicians Select a contact Outbo…" at bounding box center [384, 228] width 511 height 422
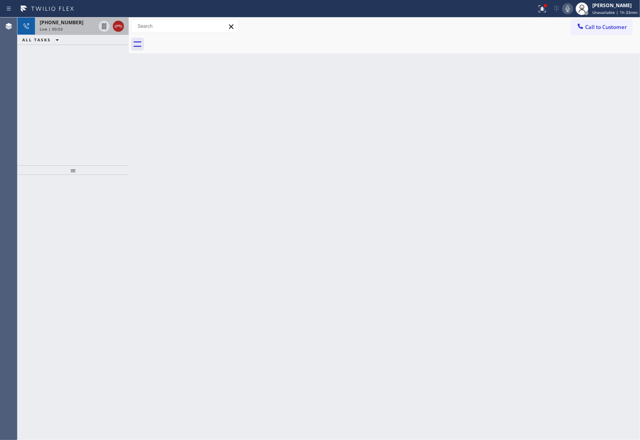
click at [117, 23] on icon at bounding box center [119, 26] width 10 height 10
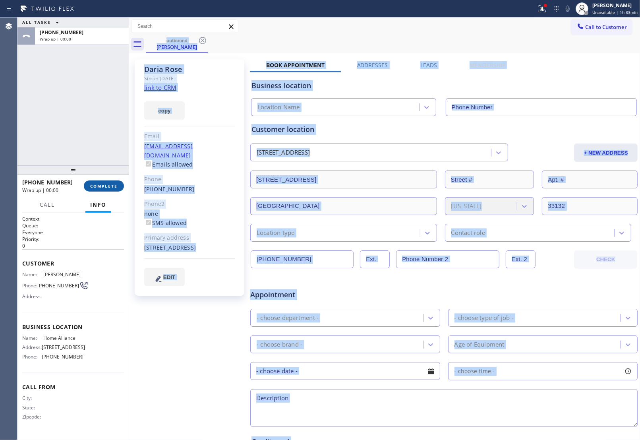
click at [100, 189] on button "COMPLETE" at bounding box center [104, 185] width 40 height 11
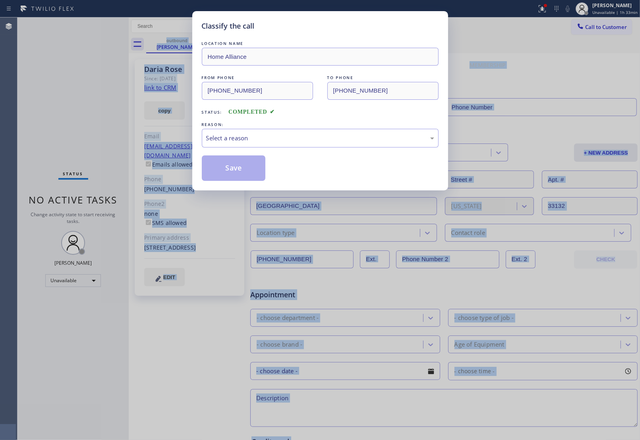
type input "[PHONE_NUMBER]"
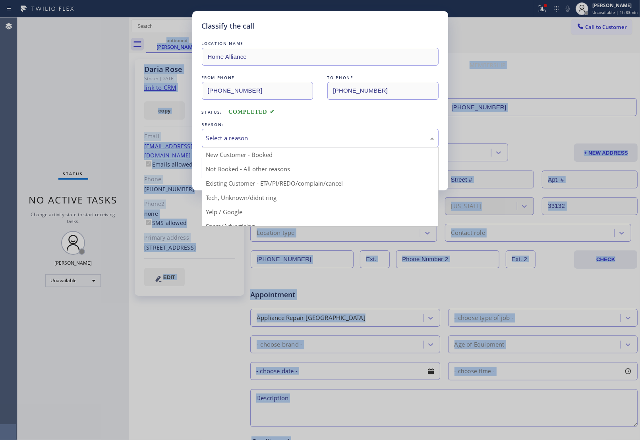
drag, startPoint x: 244, startPoint y: 142, endPoint x: 240, endPoint y: 147, distance: 6.8
click at [240, 145] on div "Select a reason" at bounding box center [320, 138] width 237 height 19
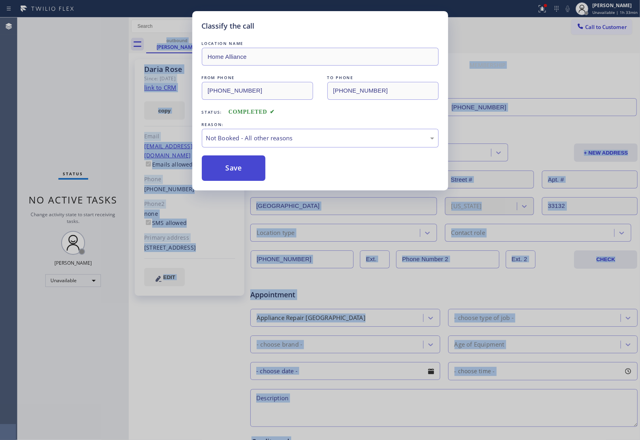
click at [239, 166] on button "Save" at bounding box center [234, 167] width 64 height 25
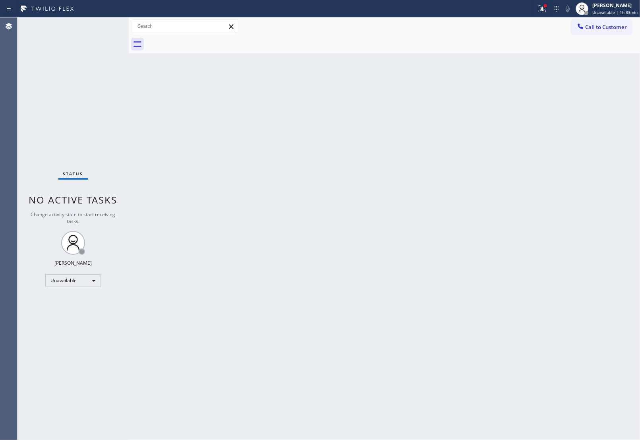
click at [619, 18] on div "Call to Customer Outbound call Location Home Alliance Your caller id phone numb…" at bounding box center [384, 26] width 511 height 18
click at [593, 28] on span "Call to Customer" at bounding box center [606, 26] width 42 height 7
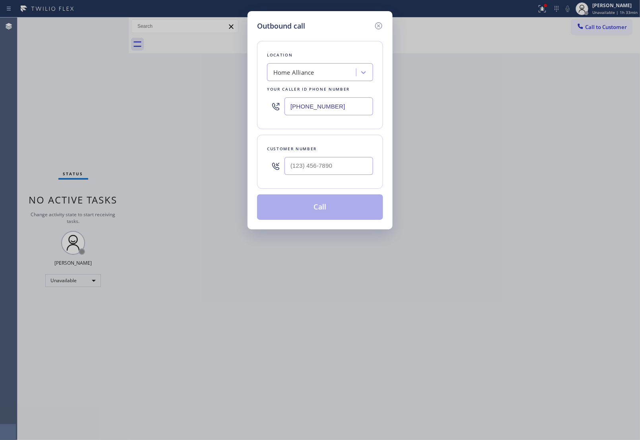
click at [338, 152] on div "Customer number" at bounding box center [320, 149] width 106 height 8
click at [334, 162] on input "(___) ___-____" at bounding box center [329, 166] width 89 height 18
paste input "820) 758-6433"
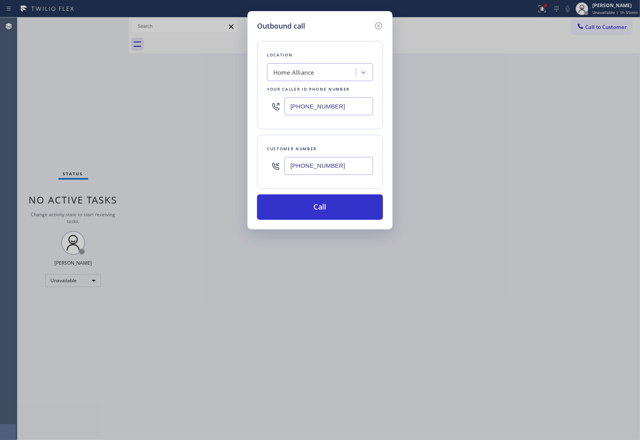
drag, startPoint x: 381, startPoint y: 24, endPoint x: 390, endPoint y: 35, distance: 13.9
click at [382, 24] on icon at bounding box center [379, 26] width 10 height 10
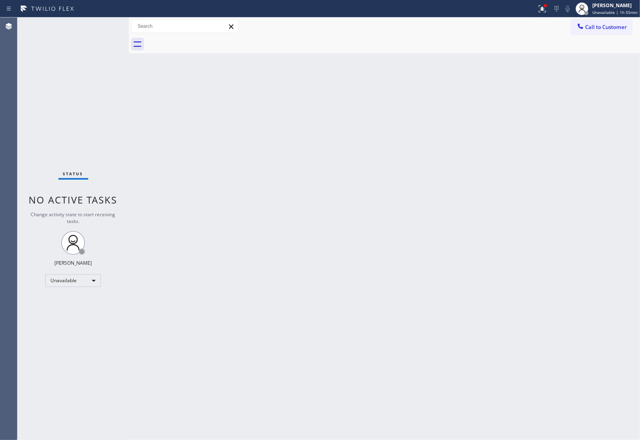
click at [591, 143] on div "Back to Dashboard Change Sender ID Customers Technicians Select a contact Outbo…" at bounding box center [384, 228] width 511 height 422
click at [324, 194] on div "Back to Dashboard Change Sender ID Customers Technicians Select a contact Outbo…" at bounding box center [384, 228] width 511 height 422
click at [603, 32] on button "Call to Customer" at bounding box center [601, 26] width 61 height 15
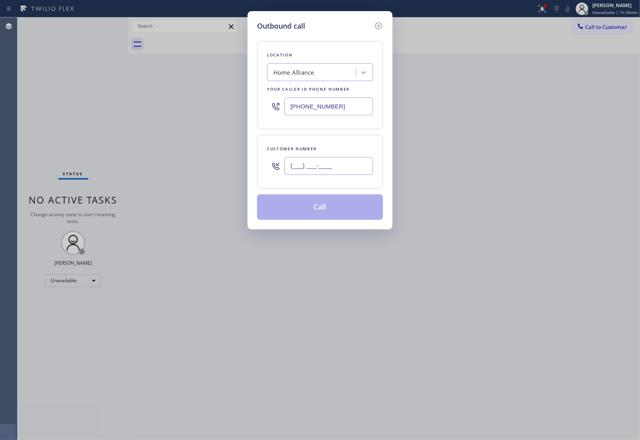
click at [324, 171] on input "(___) ___-____" at bounding box center [329, 166] width 89 height 18
paste input "820) 758-6433"
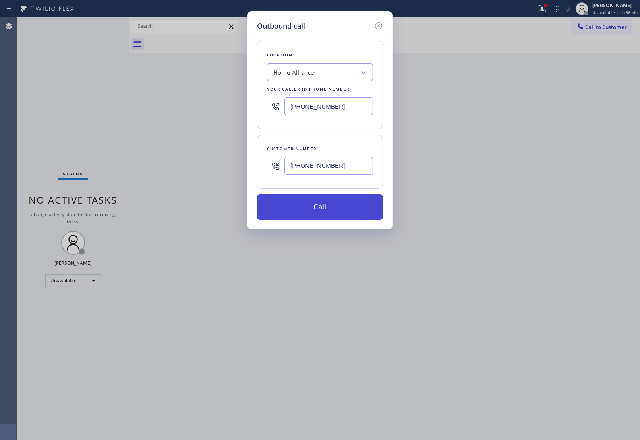
type input "[PHONE_NUMBER]"
click at [329, 211] on button "Call" at bounding box center [320, 206] width 126 height 25
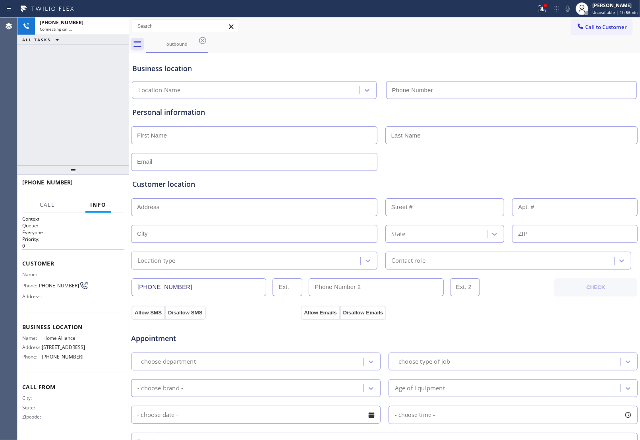
type input "[PHONE_NUMBER]"
drag, startPoint x: 61, startPoint y: 133, endPoint x: 25, endPoint y: 191, distance: 68.4
click at [62, 134] on div "[PHONE_NUMBER] Connecting call… ALL TASKS ALL TASKS ACTIVE TASKS TASKS IN WRAP …" at bounding box center [72, 91] width 111 height 148
drag, startPoint x: 77, startPoint y: 128, endPoint x: 105, endPoint y: 284, distance: 158.6
click at [77, 128] on div "[PHONE_NUMBER] Connecting call… ALL TASKS ALL TASKS ACTIVE TASKS TASKS IN WRAP …" at bounding box center [72, 91] width 111 height 148
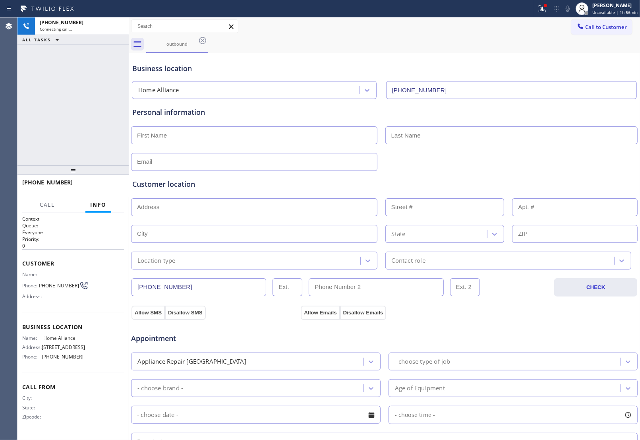
click at [550, 172] on div "Customer location >> ADD NEW ADDRESS << + NEW ADDRESS State Location type Conta…" at bounding box center [384, 220] width 507 height 99
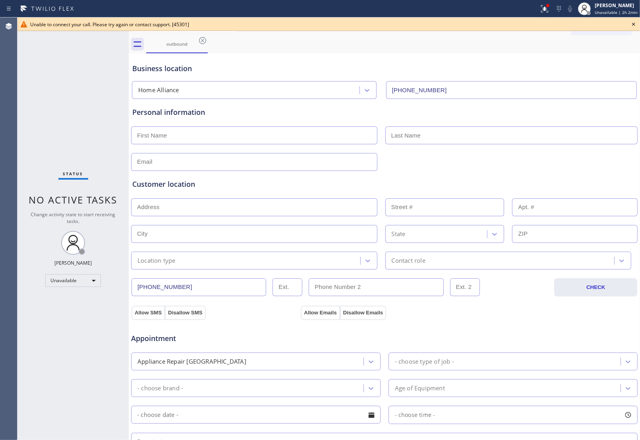
click at [630, 24] on icon at bounding box center [634, 24] width 10 height 10
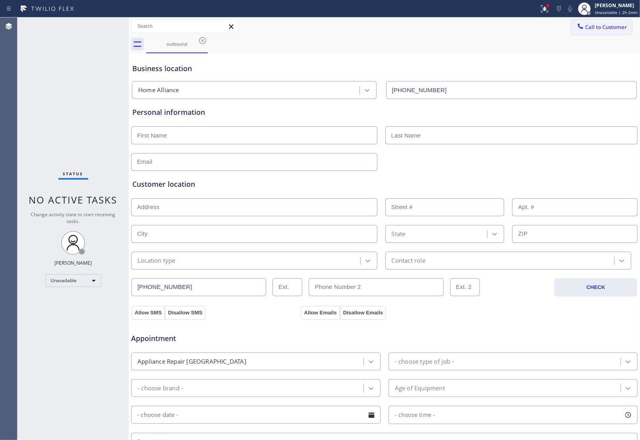
click at [617, 24] on span "Call to Customer" at bounding box center [606, 26] width 42 height 7
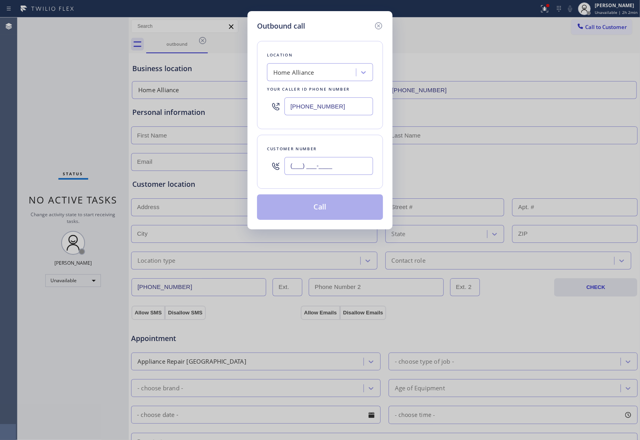
click at [315, 175] on input "(___) ___-____" at bounding box center [329, 166] width 89 height 18
paste input "820) 758-6433"
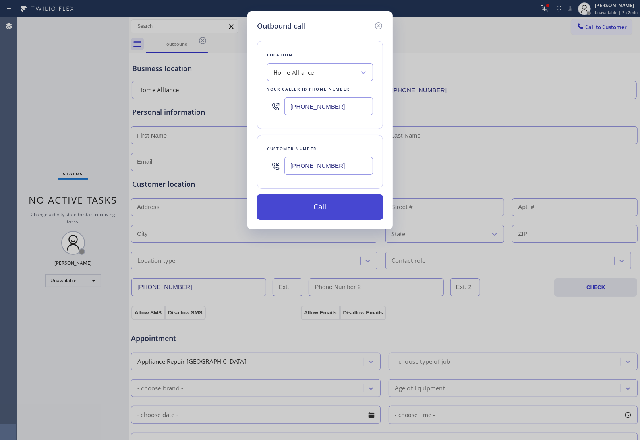
type input "[PHONE_NUMBER]"
click at [325, 210] on button "Call" at bounding box center [320, 206] width 126 height 25
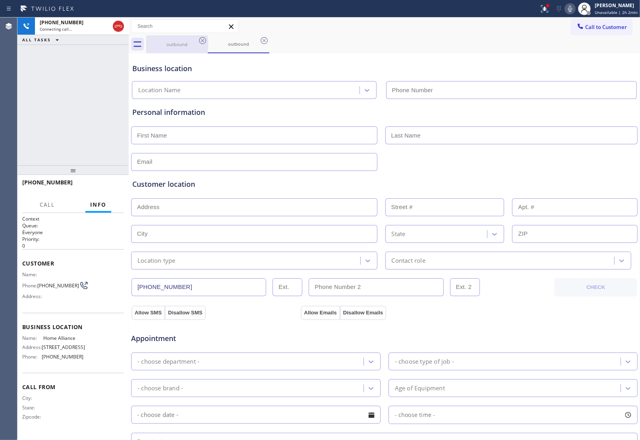
type input "[PHONE_NUMBER]"
click at [199, 41] on icon at bounding box center [202, 40] width 7 height 7
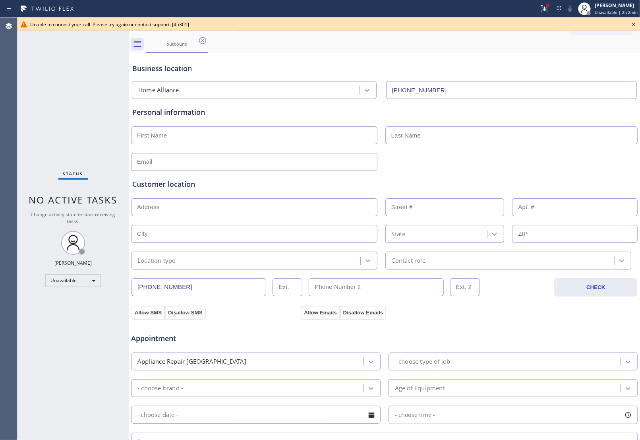
click at [565, 64] on div "Business location" at bounding box center [384, 68] width 504 height 11
click at [637, 23] on icon at bounding box center [634, 24] width 10 height 10
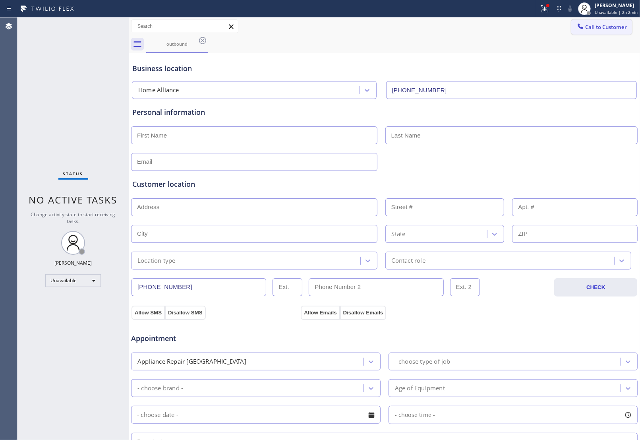
click at [621, 24] on button "Call to Customer" at bounding box center [601, 26] width 61 height 15
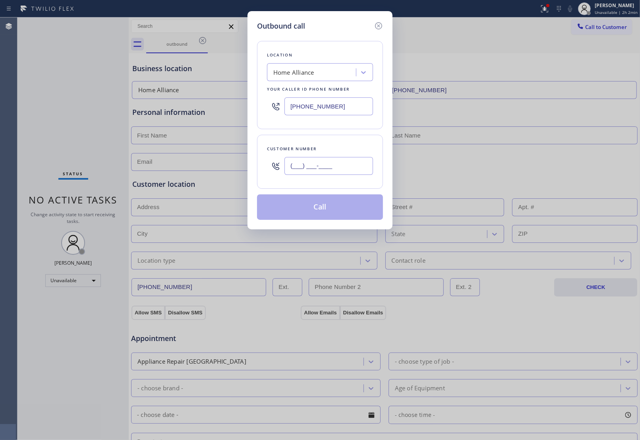
click at [334, 165] on input "(___) ___-____" at bounding box center [329, 166] width 89 height 18
paste input "820) 758-6433"
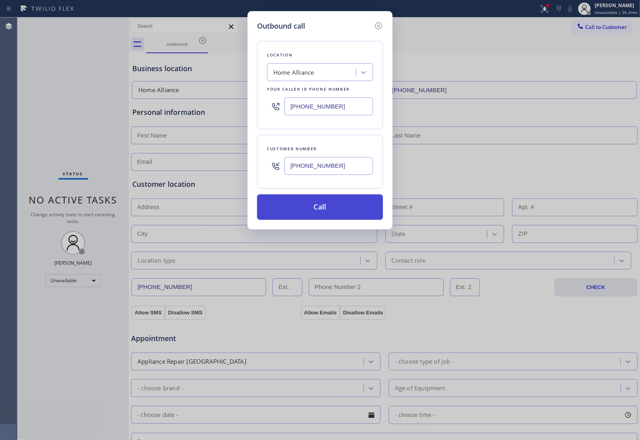
type input "[PHONE_NUMBER]"
click at [330, 209] on button "Call" at bounding box center [320, 206] width 126 height 25
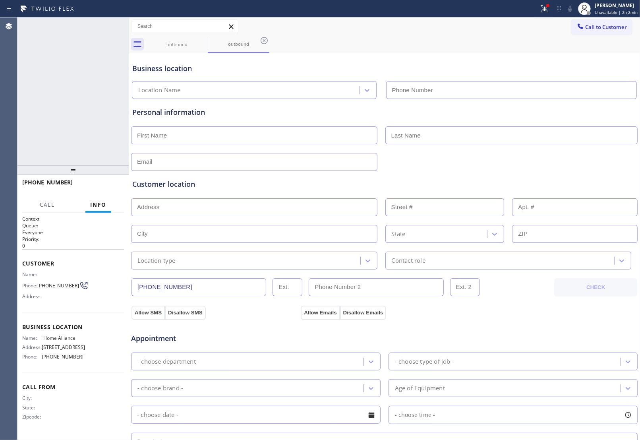
drag, startPoint x: 563, startPoint y: 58, endPoint x: 471, endPoint y: 9, distance: 104.4
click at [544, 57] on div "Business location Location Name" at bounding box center [384, 77] width 507 height 44
type input "[PHONE_NUMBER]"
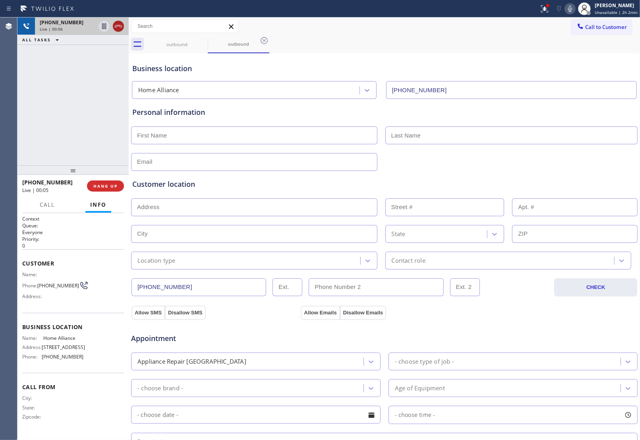
click at [114, 22] on icon at bounding box center [119, 26] width 10 height 10
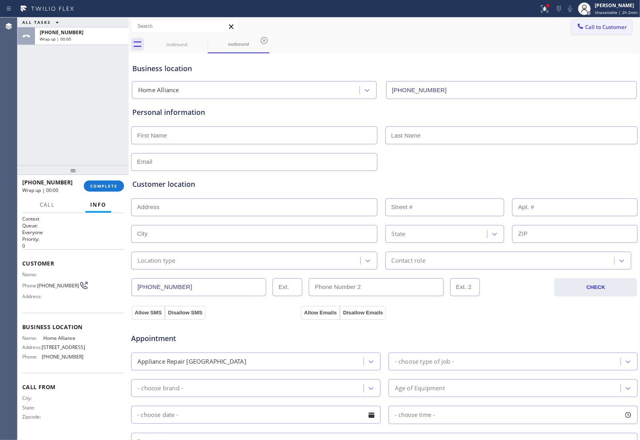
click at [585, 29] on span "Call to Customer" at bounding box center [606, 26] width 42 height 7
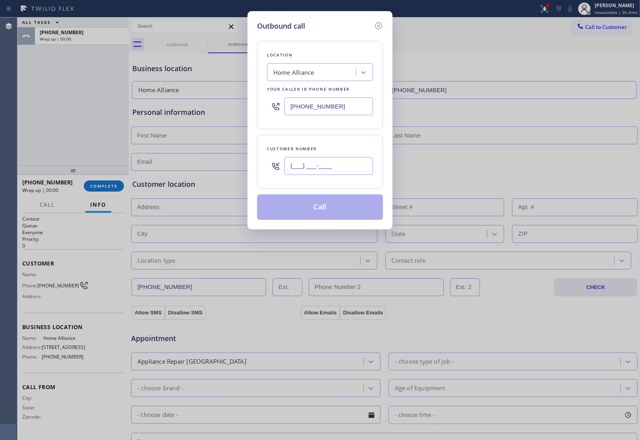
drag, startPoint x: 310, startPoint y: 167, endPoint x: 354, endPoint y: 198, distance: 54.2
click at [310, 167] on input "(___) ___-____" at bounding box center [329, 166] width 89 height 18
paste input "820) 758-6433"
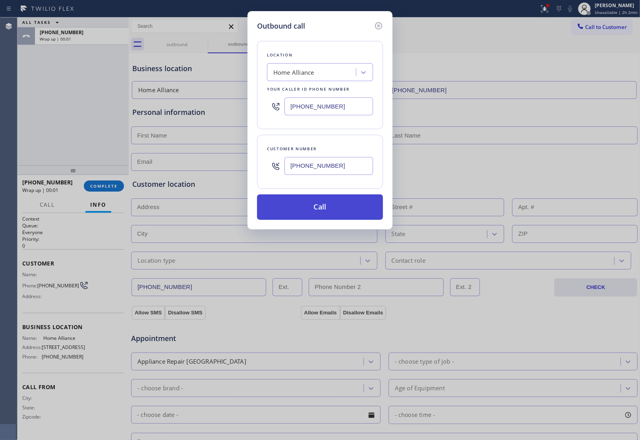
type input "[PHONE_NUMBER]"
click at [346, 209] on button "Call" at bounding box center [320, 206] width 126 height 25
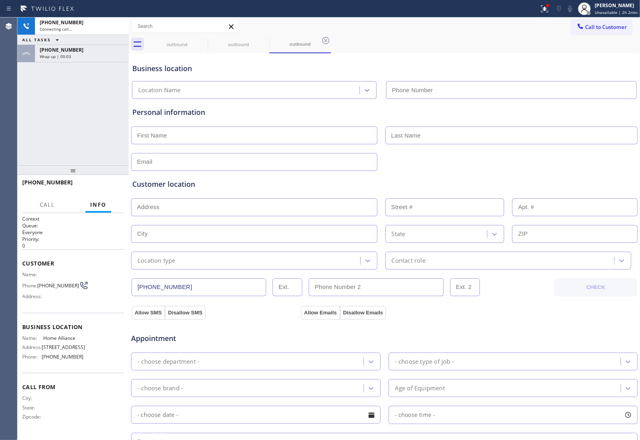
type input "[PHONE_NUMBER]"
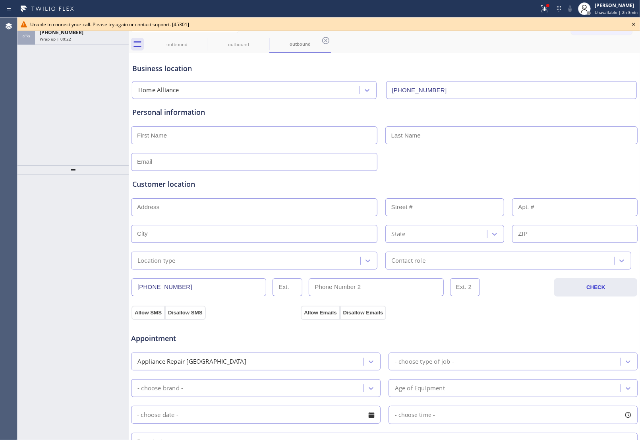
click at [559, 179] on div "Customer location >> ADD NEW ADDRESS << + NEW ADDRESS State Location type Conta…" at bounding box center [384, 220] width 507 height 99
click at [94, 40] on div "Wrap up | 00:24" at bounding box center [82, 39] width 84 height 6
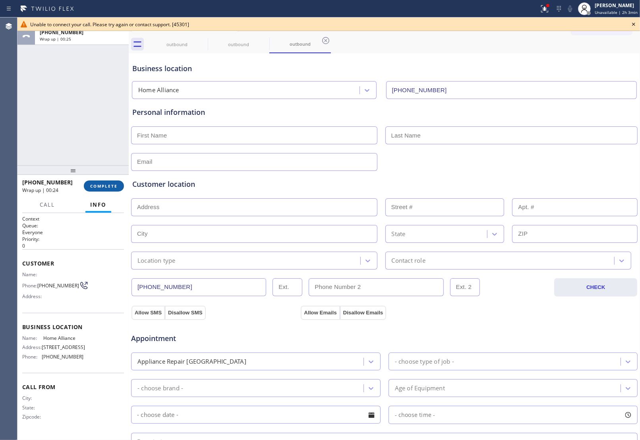
click at [98, 182] on button "COMPLETE" at bounding box center [104, 185] width 40 height 11
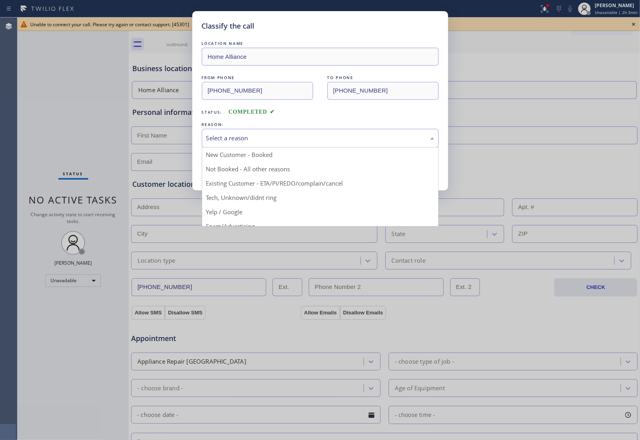
click at [277, 141] on div "Select a reason" at bounding box center [320, 138] width 228 height 9
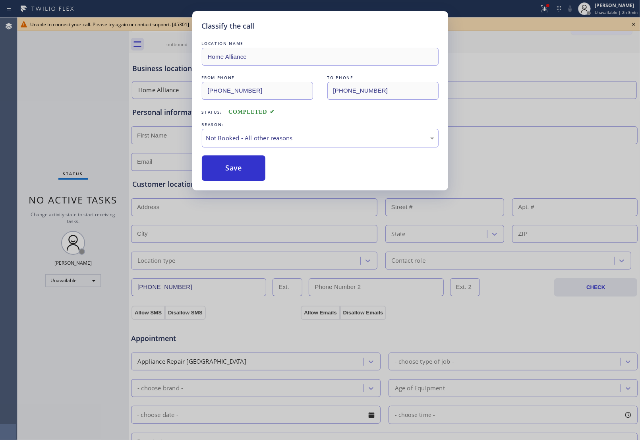
click at [234, 172] on button "Save" at bounding box center [234, 167] width 64 height 25
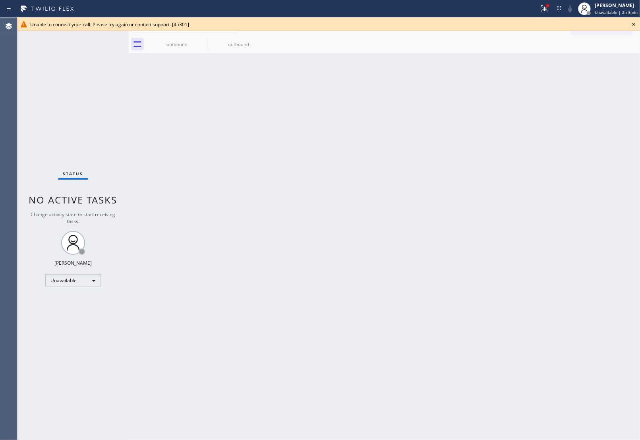
click at [298, 115] on div "Back to Dashboard Change Sender ID Customers Technicians Select a contact Outbo…" at bounding box center [384, 228] width 511 height 422
click at [205, 38] on icon at bounding box center [203, 41] width 10 height 10
click at [0, 0] on icon at bounding box center [0, 0] width 0 height 0
click at [205, 38] on div at bounding box center [393, 44] width 494 height 18
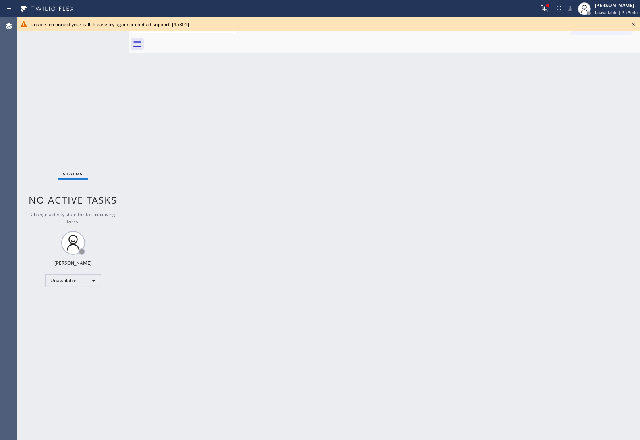
click at [205, 39] on div at bounding box center [393, 44] width 494 height 18
click at [632, 21] on icon at bounding box center [634, 24] width 10 height 10
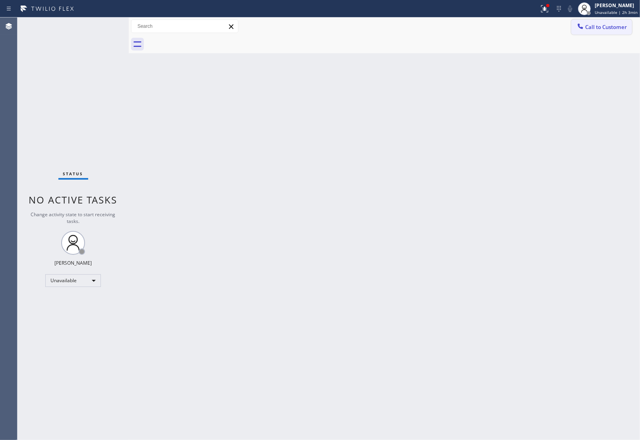
click at [606, 26] on span "Call to Customer" at bounding box center [606, 26] width 42 height 7
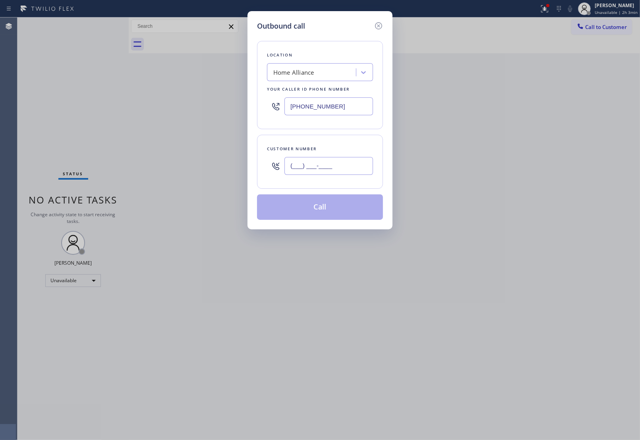
click at [296, 166] on input "(___) ___-____" at bounding box center [329, 166] width 89 height 18
paste input "820) 758-6433"
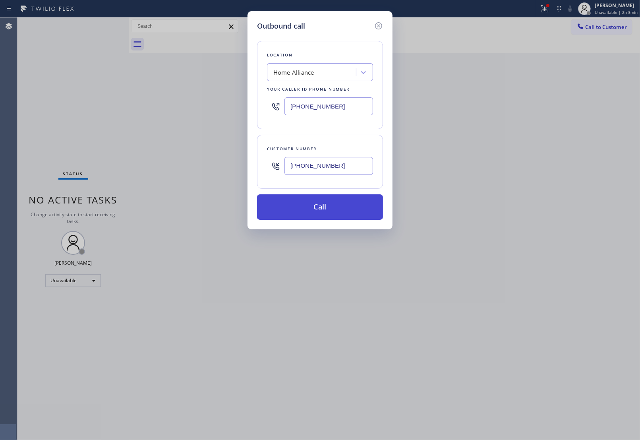
type input "[PHONE_NUMBER]"
click at [320, 211] on button "Call" at bounding box center [320, 206] width 126 height 25
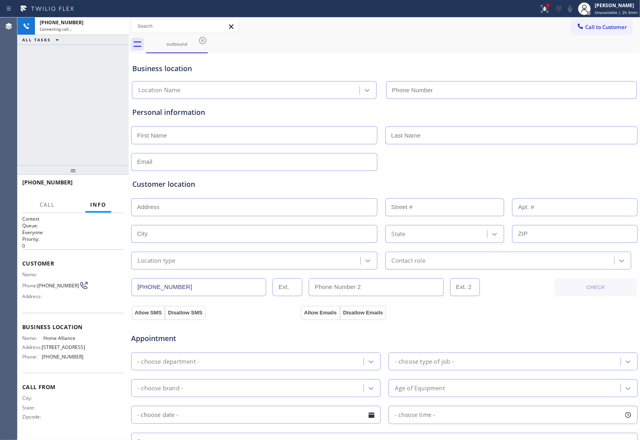
type input "[PHONE_NUMBER]"
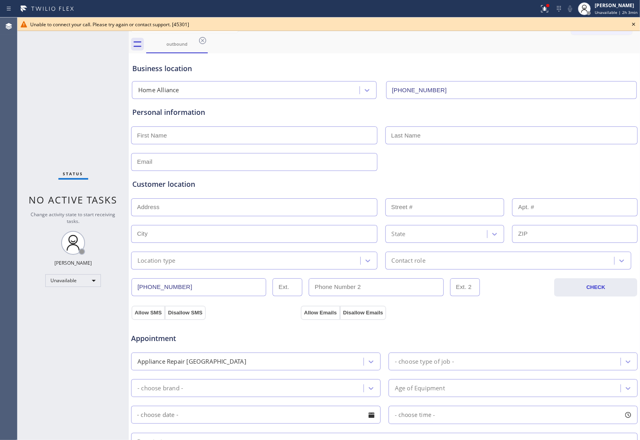
drag, startPoint x: 560, startPoint y: 180, endPoint x: 534, endPoint y: 196, distance: 30.3
click at [560, 180] on div "Customer location" at bounding box center [384, 184] width 504 height 11
click at [633, 25] on icon at bounding box center [633, 24] width 3 height 3
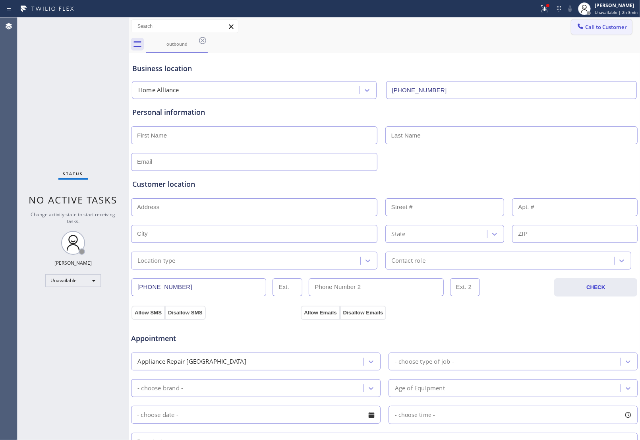
click at [623, 26] on button "Call to Customer" at bounding box center [601, 26] width 61 height 15
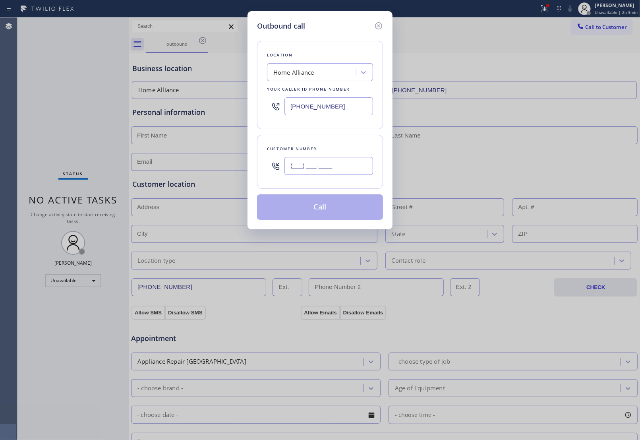
drag, startPoint x: 333, startPoint y: 165, endPoint x: 337, endPoint y: 169, distance: 5.3
click at [333, 166] on input "(___) ___-____" at bounding box center [329, 166] width 89 height 18
paste input "820) 758-6433"
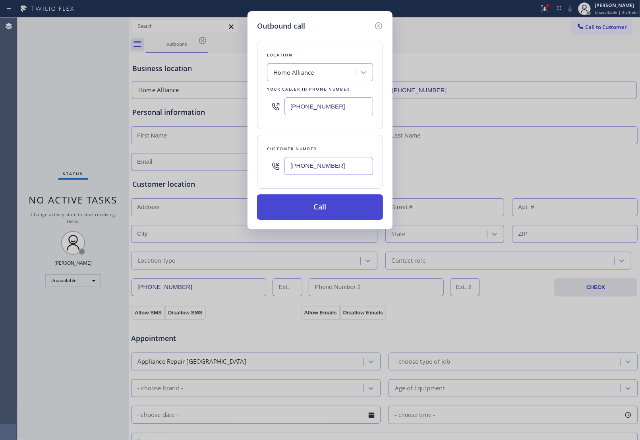
type input "[PHONE_NUMBER]"
click at [325, 213] on button "Call" at bounding box center [320, 206] width 126 height 25
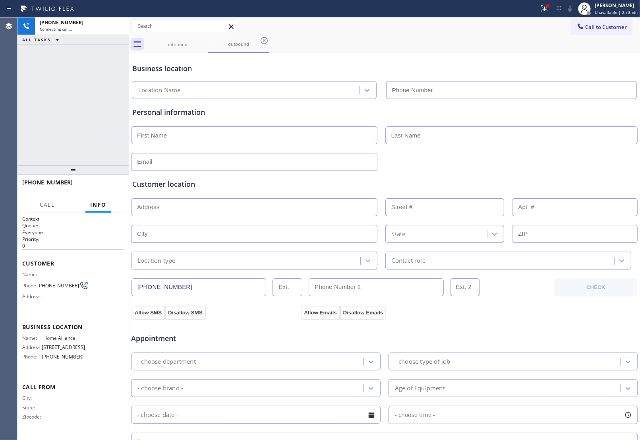
type input "[PHONE_NUMBER]"
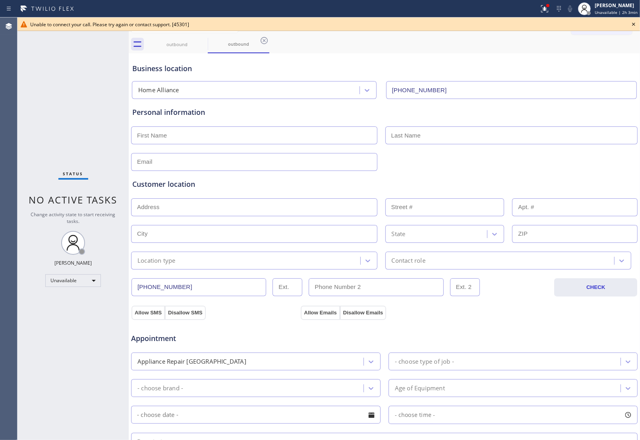
drag, startPoint x: 550, startPoint y: 161, endPoint x: 544, endPoint y: 157, distance: 7.4
click at [548, 160] on div at bounding box center [384, 160] width 508 height 19
click at [198, 37] on icon at bounding box center [203, 41] width 10 height 10
click at [0, 0] on icon at bounding box center [0, 0] width 0 height 0
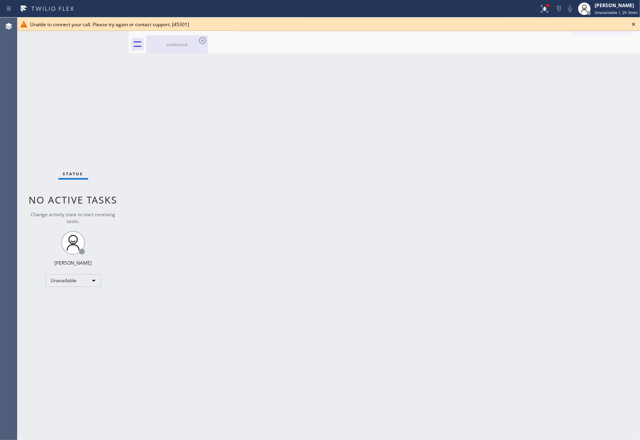
click at [201, 38] on icon at bounding box center [202, 40] width 7 height 7
click at [201, 39] on icon at bounding box center [203, 41] width 10 height 10
click at [160, 49] on div "outbound" at bounding box center [177, 44] width 60 height 18
click at [635, 24] on icon at bounding box center [634, 24] width 10 height 10
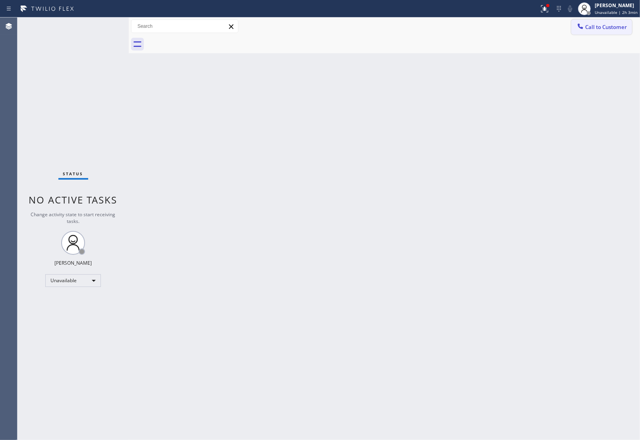
click at [628, 22] on button "Call to Customer" at bounding box center [601, 26] width 61 height 15
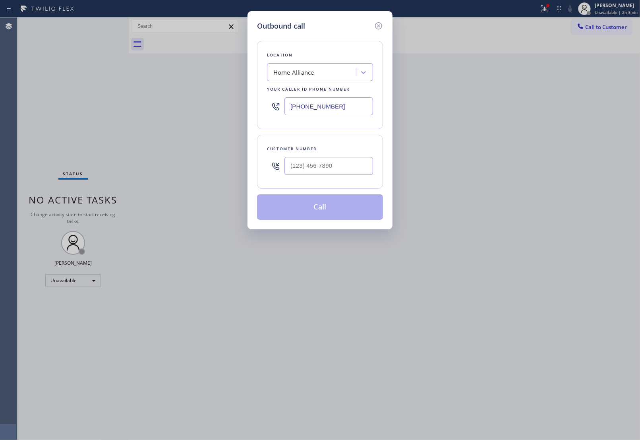
click at [342, 157] on div at bounding box center [329, 166] width 89 height 26
click at [340, 174] on input "(___) ___-____" at bounding box center [329, 166] width 89 height 18
click at [335, 167] on input "(___) ___-____" at bounding box center [329, 166] width 89 height 18
paste input "text"
paste input "820) 758-6433"
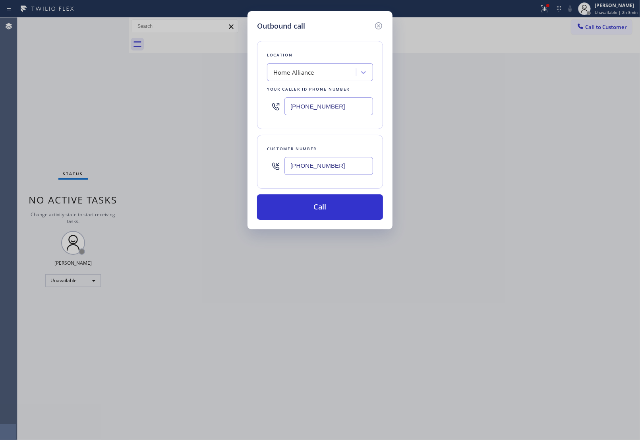
type input "[PHONE_NUMBER]"
click at [305, 105] on input "[PHONE_NUMBER]" at bounding box center [329, 106] width 89 height 18
paste input "917) 935-4352"
type input "[PHONE_NUMBER]"
click at [332, 169] on input "[PHONE_NUMBER]" at bounding box center [329, 166] width 89 height 18
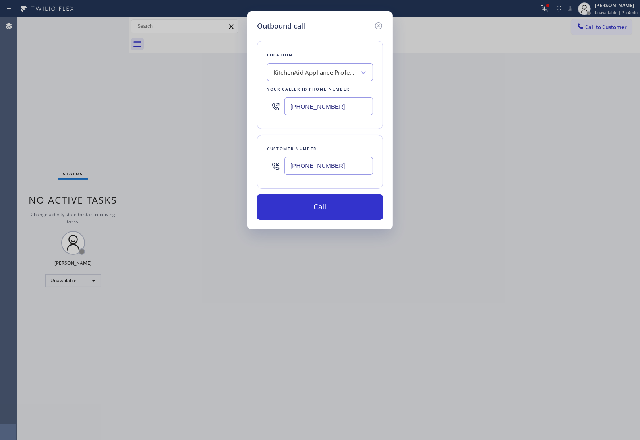
paste input "646) 400-3674"
type input "[PHONE_NUMBER]"
click at [323, 201] on button "Call" at bounding box center [320, 206] width 126 height 25
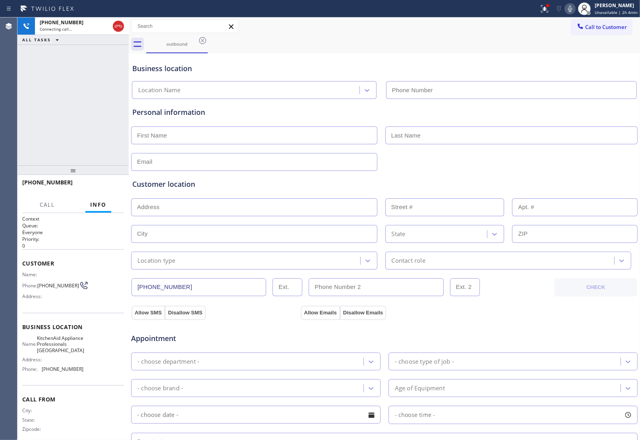
type input "[PHONE_NUMBER]"
click at [548, 157] on div at bounding box center [384, 160] width 508 height 19
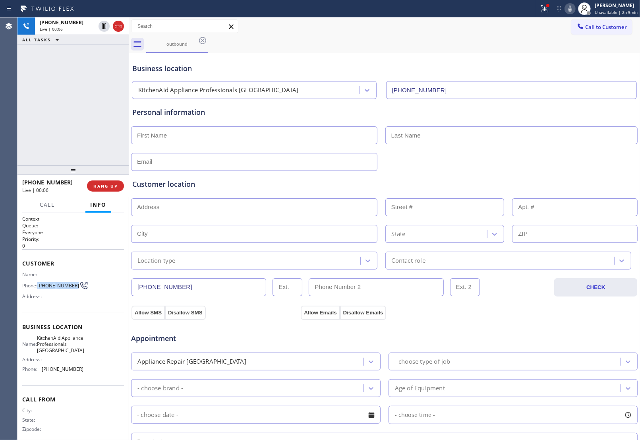
drag, startPoint x: 51, startPoint y: 288, endPoint x: 39, endPoint y: 279, distance: 15.0
click at [39, 283] on span "[PHONE_NUMBER]" at bounding box center [58, 286] width 42 height 6
copy span "[PHONE_NUMBER]"
click at [117, 183] on span "HANG UP" at bounding box center [105, 186] width 24 height 6
drag, startPoint x: 577, startPoint y: 26, endPoint x: 563, endPoint y: 38, distance: 18.3
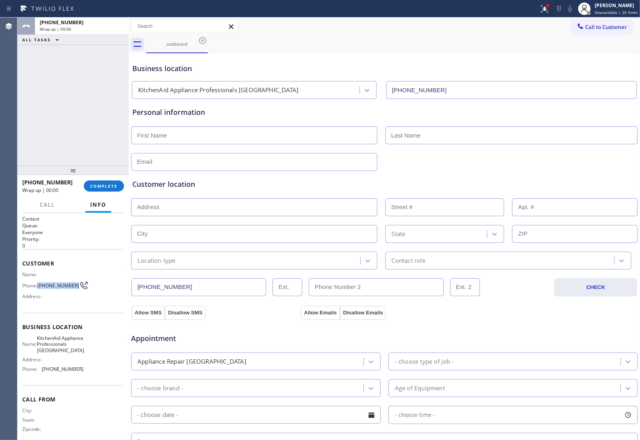
click at [577, 26] on div at bounding box center [581, 27] width 10 height 10
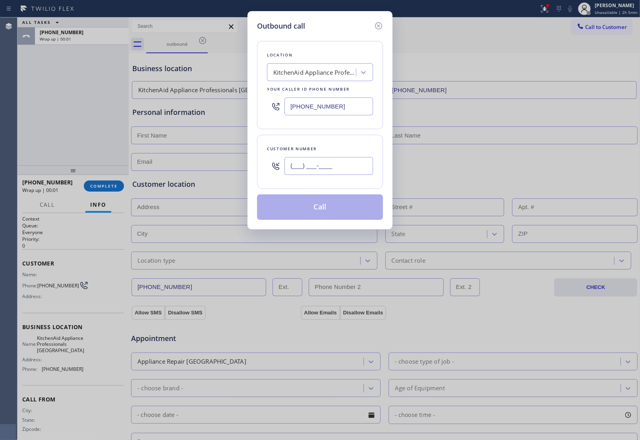
click at [326, 166] on input "(___) ___-____" at bounding box center [329, 166] width 89 height 18
paste input "646) 400-3674"
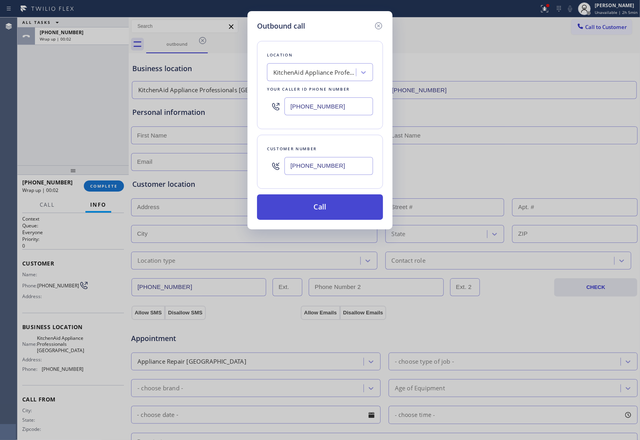
type input "[PHONE_NUMBER]"
drag, startPoint x: 325, startPoint y: 210, endPoint x: 306, endPoint y: 76, distance: 135.6
click at [325, 211] on button "Call" at bounding box center [320, 206] width 126 height 25
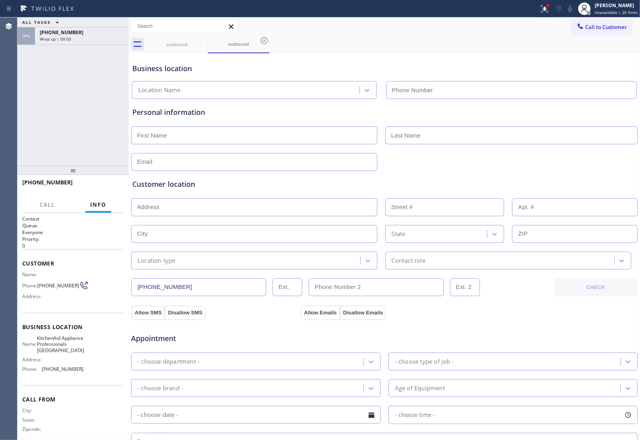
type input "[PHONE_NUMBER]"
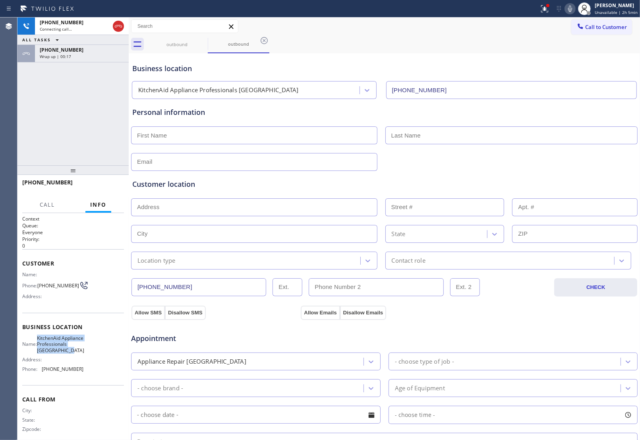
drag, startPoint x: 72, startPoint y: 358, endPoint x: 42, endPoint y: 338, distance: 35.9
click at [42, 338] on span "KitchenAid Appliance Professionals [GEOGRAPHIC_DATA]" at bounding box center [60, 344] width 47 height 18
click at [563, 59] on div "Business location KitchenAid Appliance Professionals [GEOGRAPHIC_DATA] [PHONE_N…" at bounding box center [384, 77] width 507 height 44
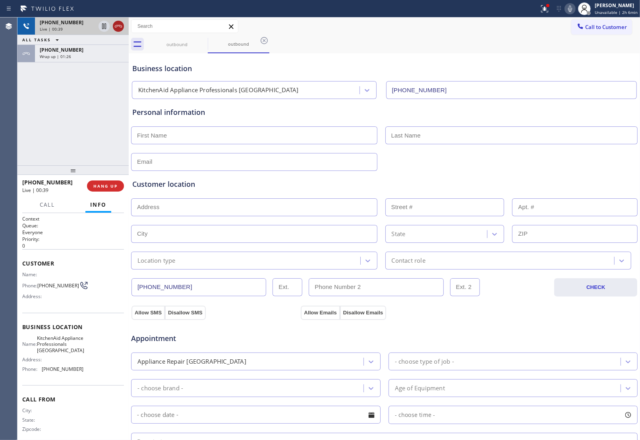
click at [118, 29] on icon at bounding box center [119, 26] width 10 height 10
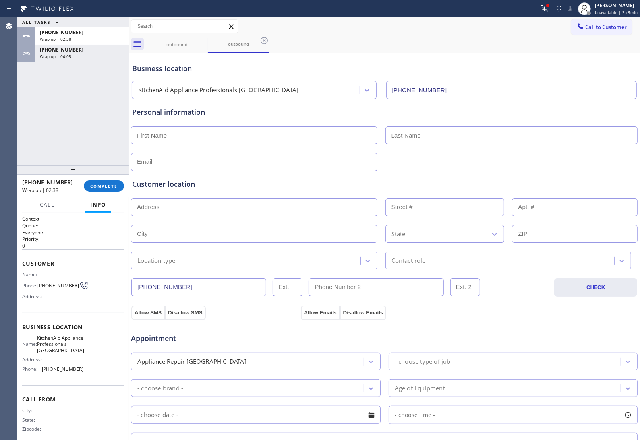
click at [103, 175] on div at bounding box center [72, 170] width 111 height 10
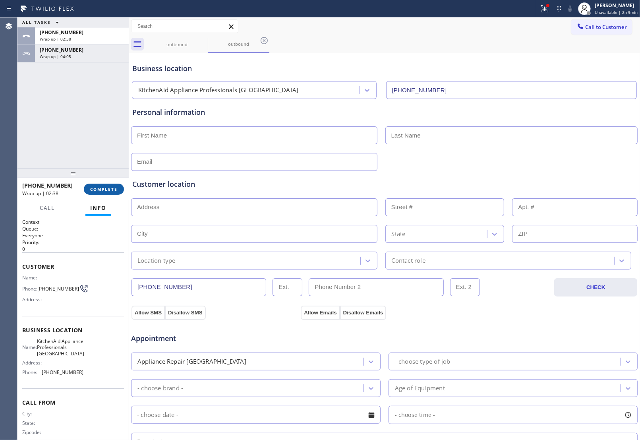
click at [103, 185] on div "[PHONE_NUMBER] Wrap up | 02:38 COMPLETE" at bounding box center [73, 189] width 102 height 21
click at [104, 186] on button "COMPLETE" at bounding box center [104, 189] width 40 height 11
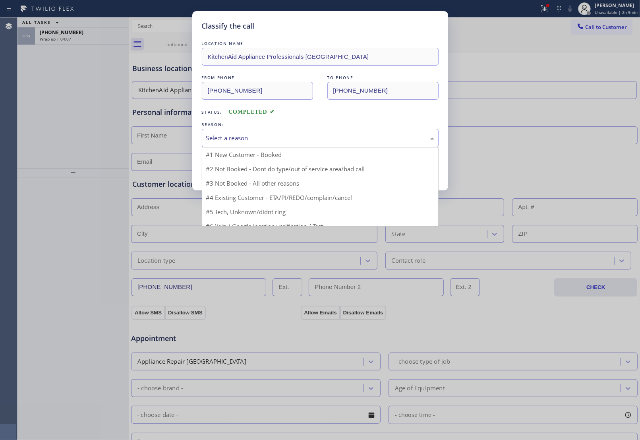
click at [227, 139] on div "Select a reason" at bounding box center [320, 138] width 228 height 9
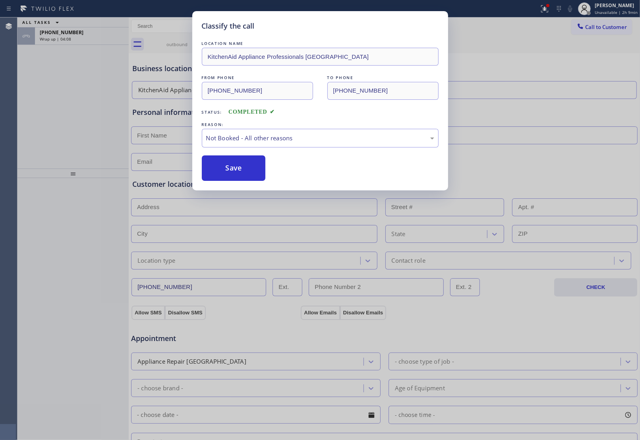
click at [239, 170] on button "Save" at bounding box center [234, 167] width 64 height 25
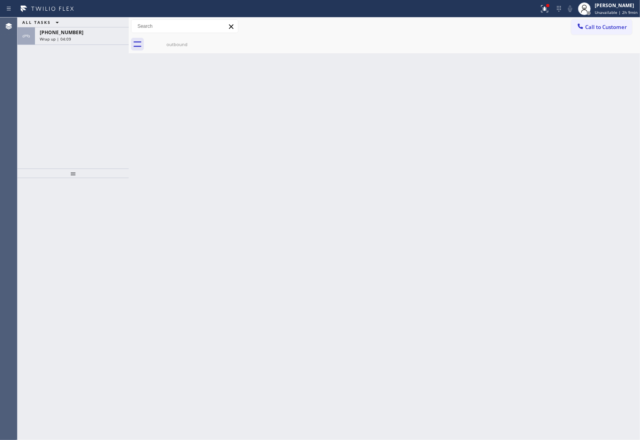
click at [99, 35] on div "[PHONE_NUMBER]" at bounding box center [82, 32] width 84 height 7
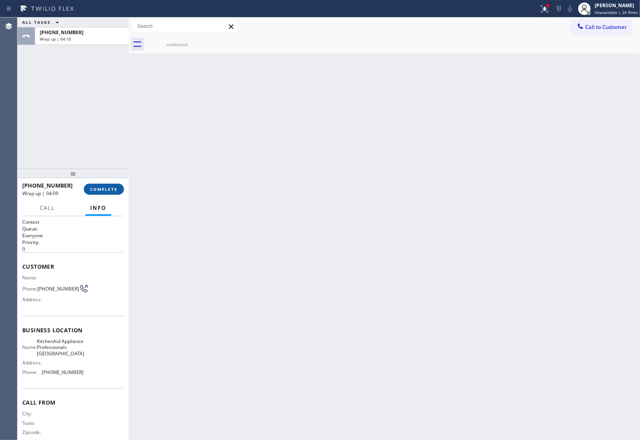
click at [102, 185] on button "COMPLETE" at bounding box center [104, 189] width 40 height 11
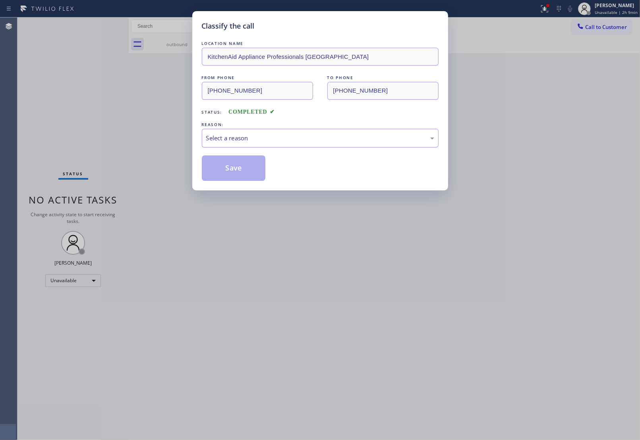
click at [219, 138] on div "Select a reason" at bounding box center [320, 138] width 228 height 9
click at [227, 170] on button "Save" at bounding box center [234, 167] width 64 height 25
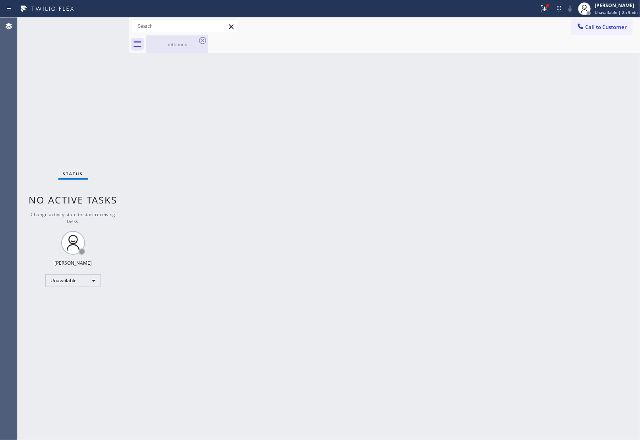
click at [185, 50] on div "outbound" at bounding box center [177, 44] width 60 height 18
click at [199, 42] on div at bounding box center [393, 44] width 494 height 18
drag, startPoint x: 595, startPoint y: 26, endPoint x: 360, endPoint y: 151, distance: 265.8
click at [594, 26] on span "Call to Customer" at bounding box center [606, 26] width 42 height 7
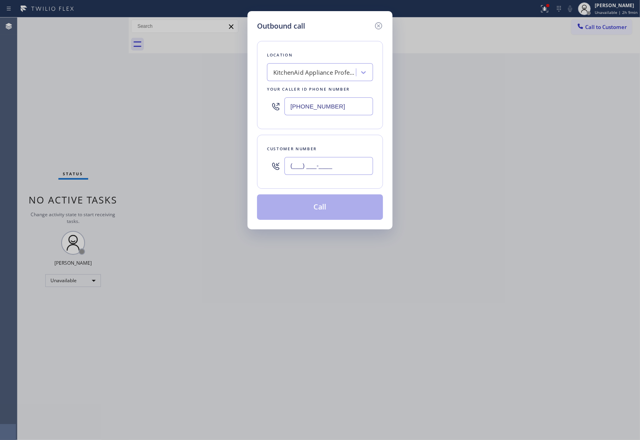
click at [333, 166] on input "(___) ___-____" at bounding box center [329, 166] width 89 height 18
click at [331, 170] on input "(___) ___-____" at bounding box center [329, 166] width 89 height 18
paste input "781) 366-7511"
type input "[PHONE_NUMBER]"
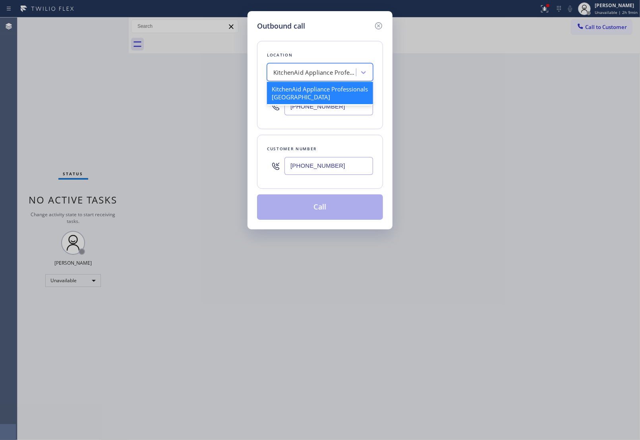
click at [303, 76] on div "KitchenAid Appliance Professionals [GEOGRAPHIC_DATA]" at bounding box center [314, 72] width 83 height 9
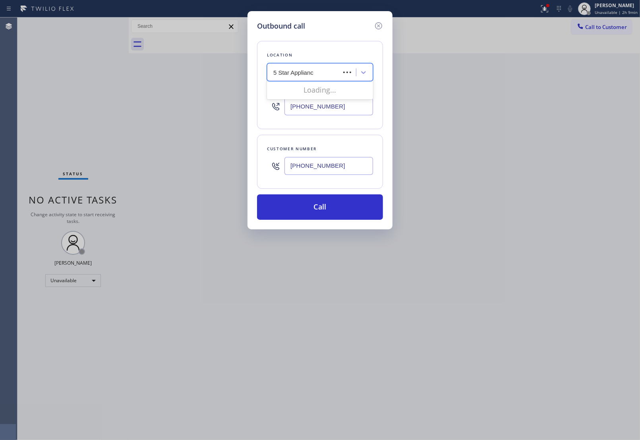
type input "5 Star Appliance"
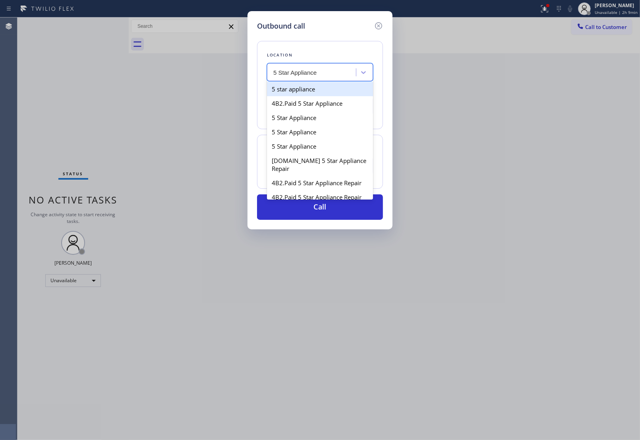
type input "[PHONE_NUMBER]"
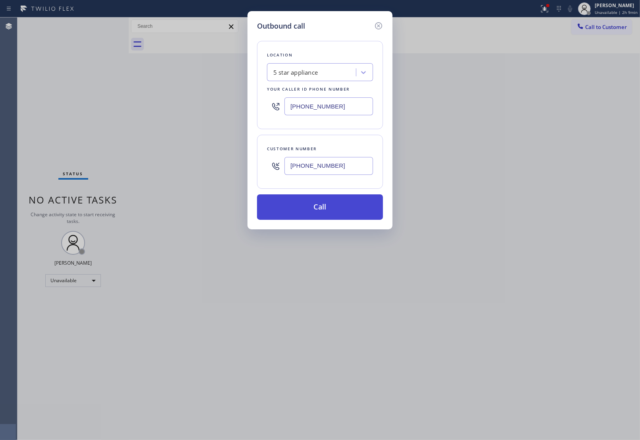
click at [302, 215] on button "Call" at bounding box center [320, 206] width 126 height 25
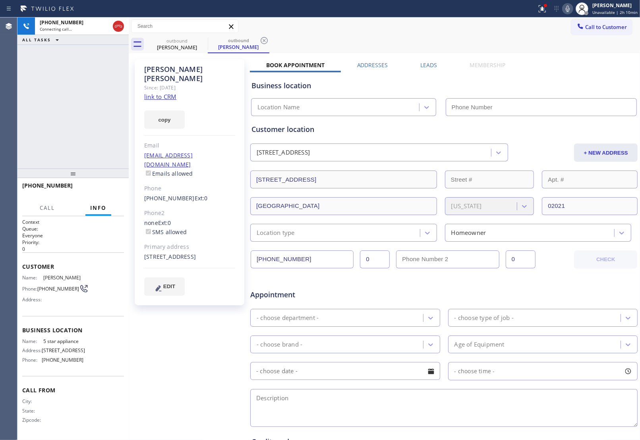
type input "[PHONE_NUMBER]"
click at [169, 93] on link "link to CRM" at bounding box center [160, 97] width 32 height 8
drag, startPoint x: 50, startPoint y: 289, endPoint x: 77, endPoint y: 242, distance: 54.1
click at [40, 286] on span "[PHONE_NUMBER]" at bounding box center [58, 289] width 42 height 6
copy span "781) 366-7511"
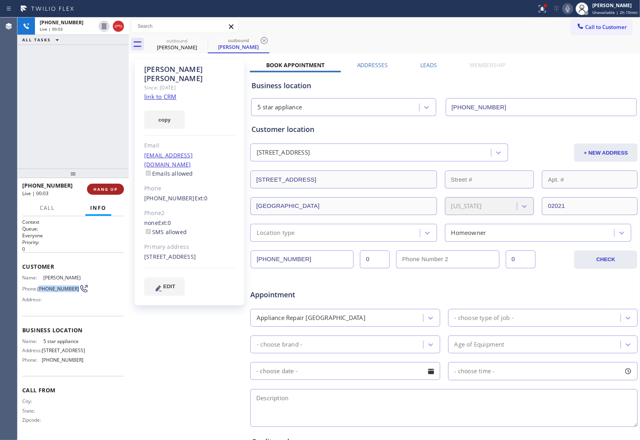
click at [111, 187] on span "HANG UP" at bounding box center [105, 189] width 24 height 6
click at [590, 27] on span "Call to Customer" at bounding box center [606, 26] width 42 height 7
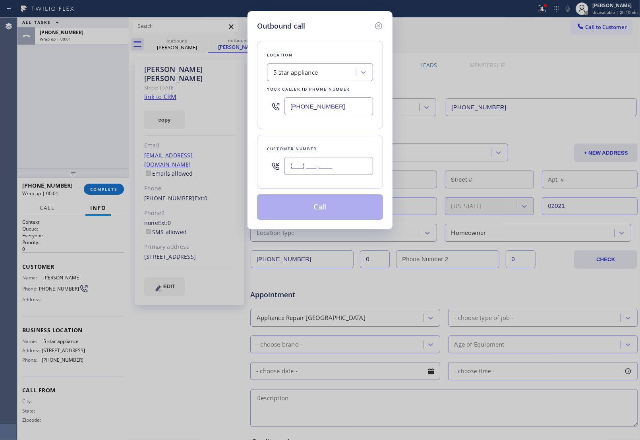
click at [335, 167] on input "(___) ___-____" at bounding box center [329, 166] width 89 height 18
paste input "781) 366-7511"
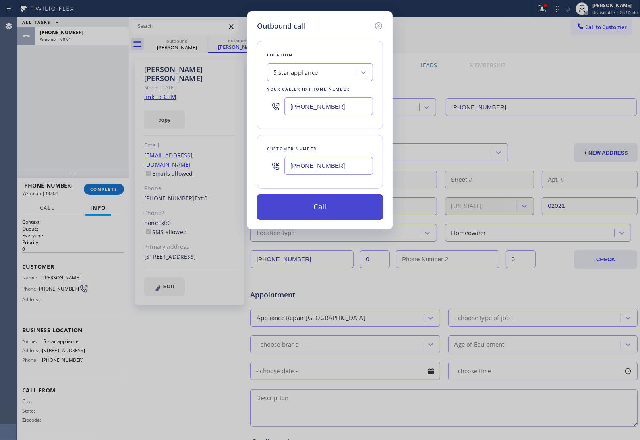
type input "[PHONE_NUMBER]"
click at [320, 207] on button "Call" at bounding box center [320, 206] width 126 height 25
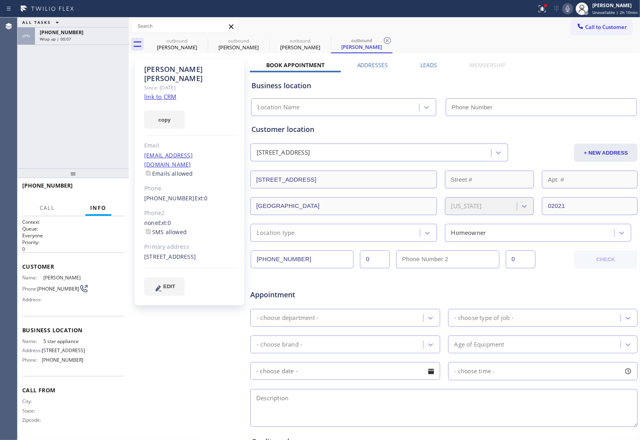
type input "[PHONE_NUMBER]"
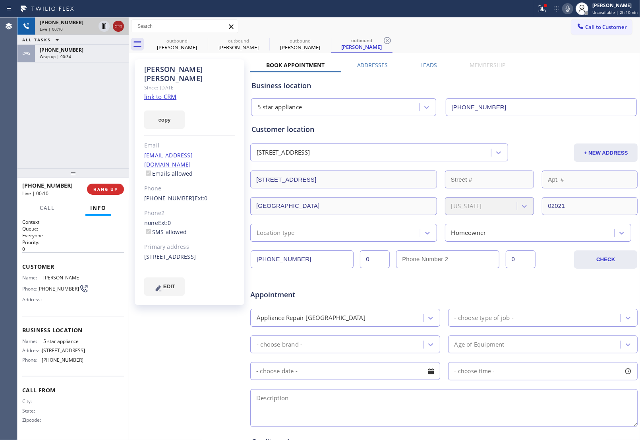
click at [116, 27] on icon at bounding box center [119, 26] width 10 height 10
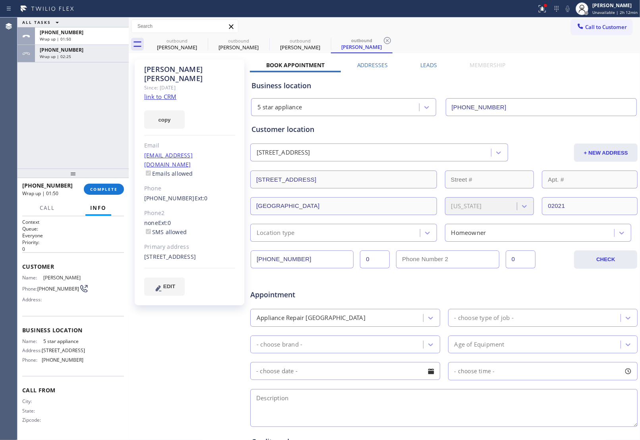
click at [126, 93] on div "ALL TASKS ALL TASKS ACTIVE TASKS TASKS IN WRAP UP [PHONE_NUMBER] Wrap up | 01:5…" at bounding box center [72, 92] width 111 height 151
drag, startPoint x: 608, startPoint y: 28, endPoint x: 585, endPoint y: 33, distance: 23.5
click at [604, 29] on span "Call to Customer" at bounding box center [606, 26] width 42 height 7
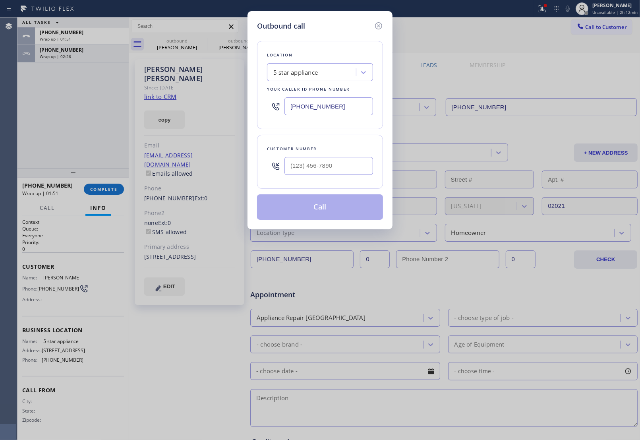
drag, startPoint x: 298, startPoint y: 105, endPoint x: 21, endPoint y: 197, distance: 292.2
click at [298, 106] on input "[PHONE_NUMBER]" at bounding box center [329, 106] width 89 height 18
paste input "951) 783-3053"
type input "[PHONE_NUMBER]"
click at [312, 166] on input "(___) ___-____" at bounding box center [329, 166] width 89 height 18
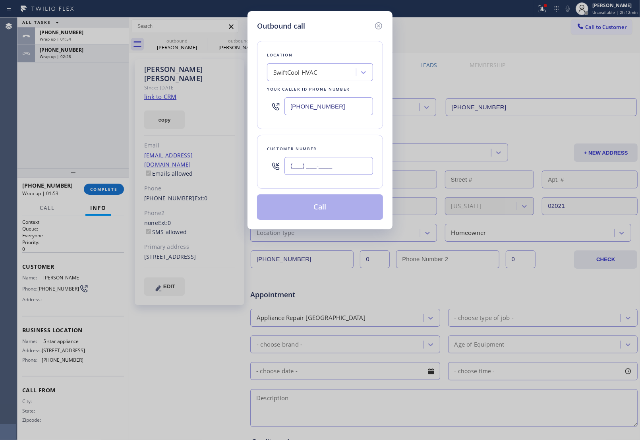
paste input "323) 316-9462"
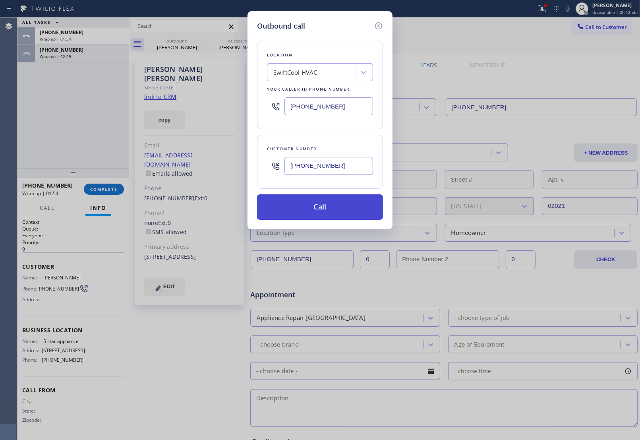
type input "[PHONE_NUMBER]"
click at [318, 209] on button "Call" at bounding box center [320, 206] width 126 height 25
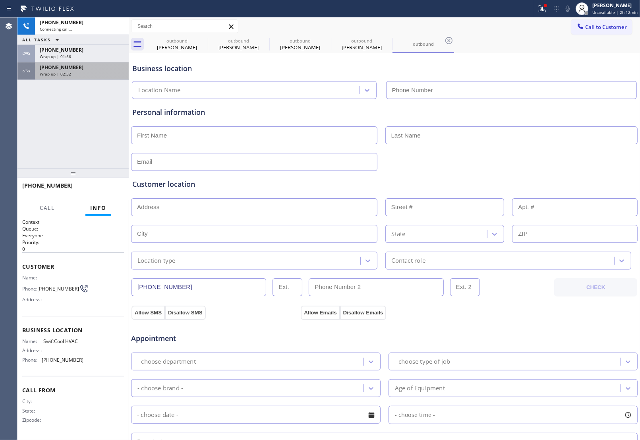
type input "[PHONE_NUMBER]"
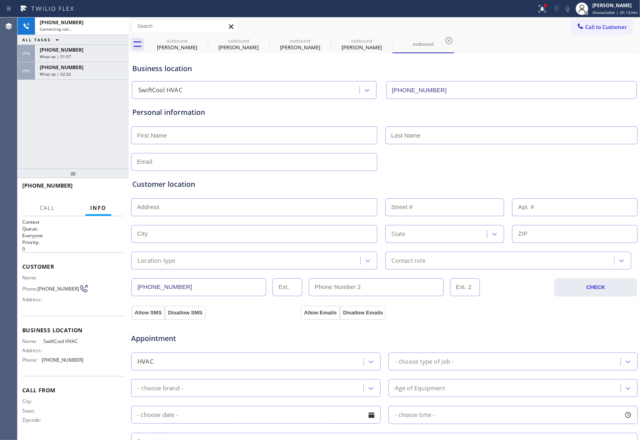
click at [58, 73] on span "Wrap up | 02:32" at bounding box center [55, 74] width 31 height 6
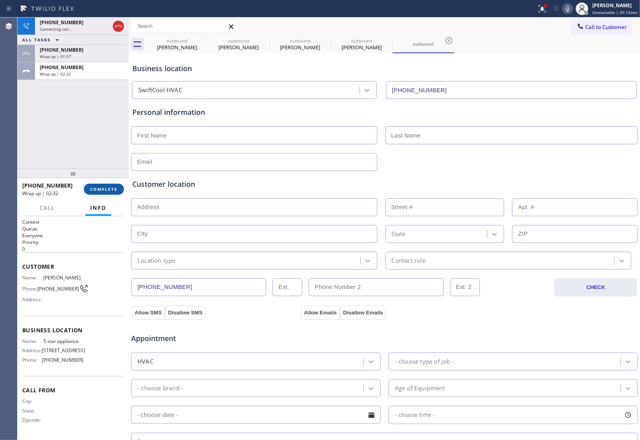
click at [105, 189] on span "COMPLETE" at bounding box center [103, 189] width 27 height 6
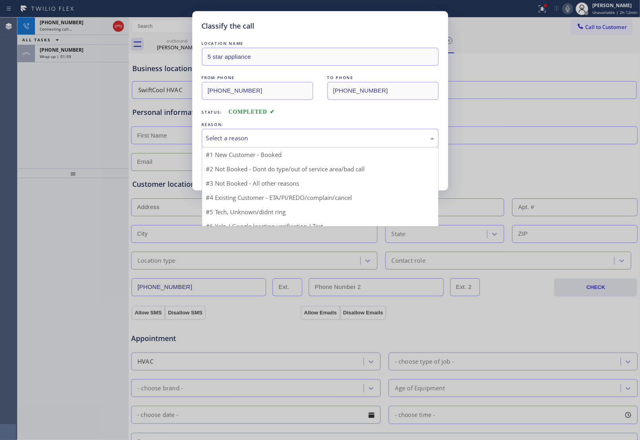
click at [232, 134] on div "Select a reason" at bounding box center [320, 138] width 228 height 9
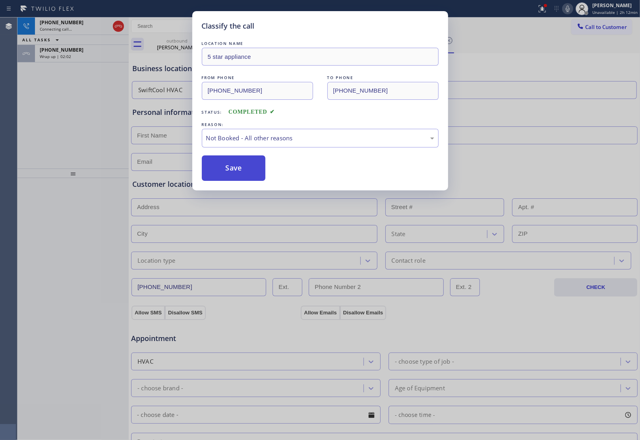
click at [243, 167] on button "Save" at bounding box center [234, 167] width 64 height 25
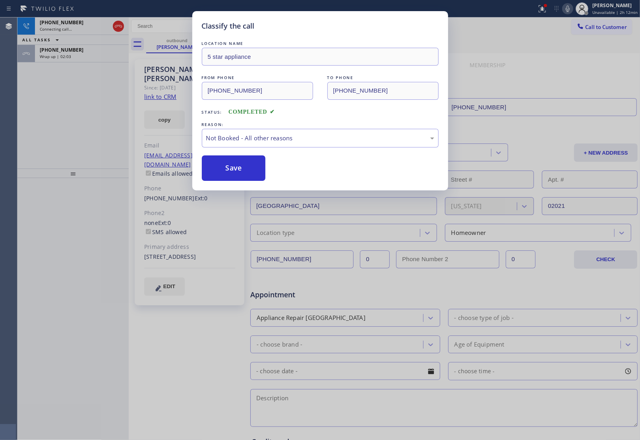
click at [77, 58] on div "Classify the call LOCATION NAME 5 star appliance FROM PHONE [PHONE_NUMBER] TO P…" at bounding box center [320, 220] width 640 height 440
click at [77, 58] on div "Wrap up | 02:03" at bounding box center [82, 57] width 84 height 6
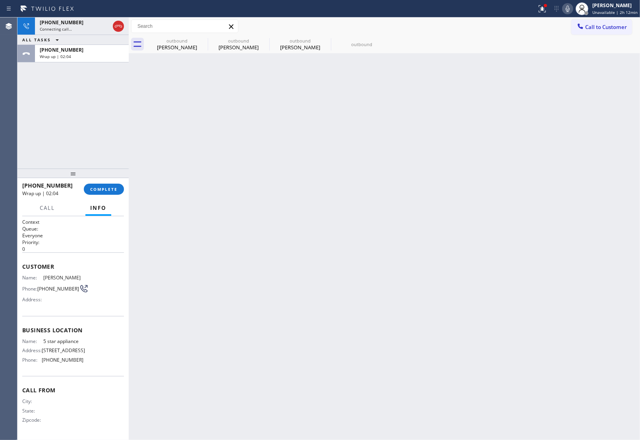
click at [77, 58] on div "Wrap up | 02:04" at bounding box center [82, 57] width 84 height 6
click at [106, 190] on span "COMPLETE" at bounding box center [103, 189] width 27 height 6
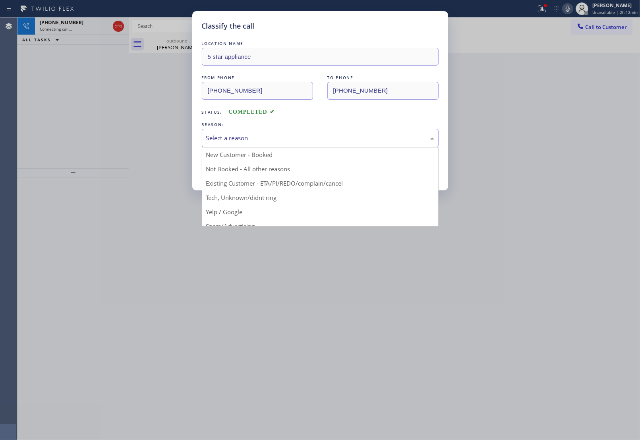
drag, startPoint x: 261, startPoint y: 142, endPoint x: 246, endPoint y: 157, distance: 21.6
click at [259, 144] on div "Select a reason" at bounding box center [320, 138] width 237 height 19
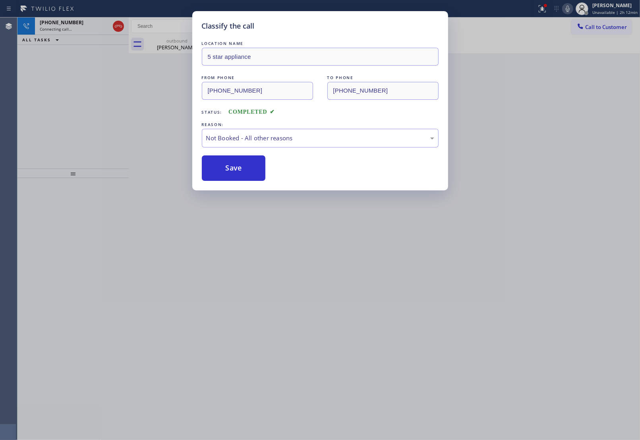
click at [229, 175] on button "Save" at bounding box center [234, 167] width 64 height 25
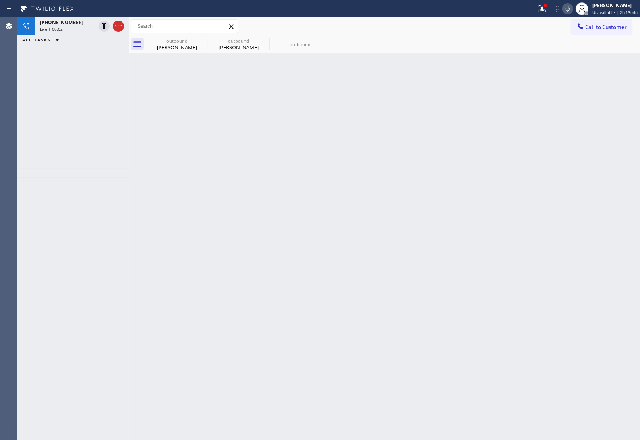
drag, startPoint x: 137, startPoint y: 90, endPoint x: 120, endPoint y: 46, distance: 47.4
click at [134, 85] on div "Back to Dashboard Change Sender ID Customers Technicians Select a contact Outbo…" at bounding box center [384, 228] width 511 height 422
click at [115, 27] on icon at bounding box center [118, 26] width 7 height 2
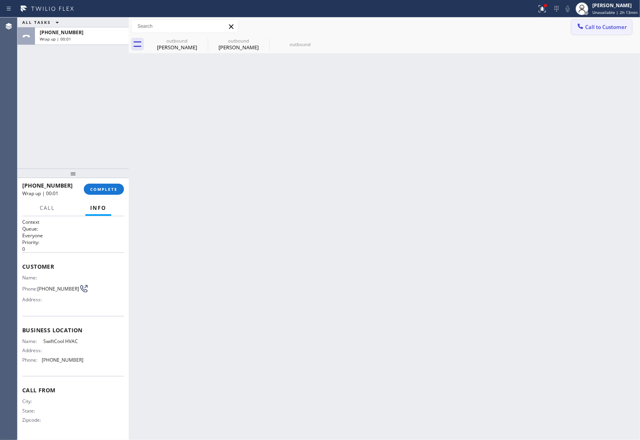
click at [589, 31] on button "Call to Customer" at bounding box center [601, 26] width 61 height 15
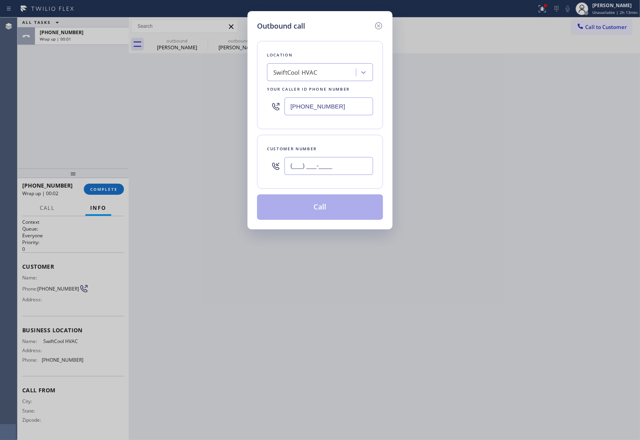
drag, startPoint x: 311, startPoint y: 172, endPoint x: 316, endPoint y: 192, distance: 20.3
click at [310, 172] on input "(___) ___-____" at bounding box center [329, 166] width 89 height 18
paste input "323) 316-9462"
type input "[PHONE_NUMBER]"
click at [318, 211] on button "Call" at bounding box center [320, 206] width 126 height 25
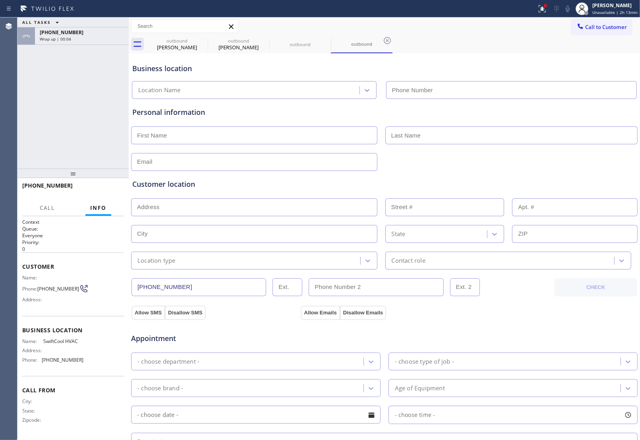
type input "[PHONE_NUMBER]"
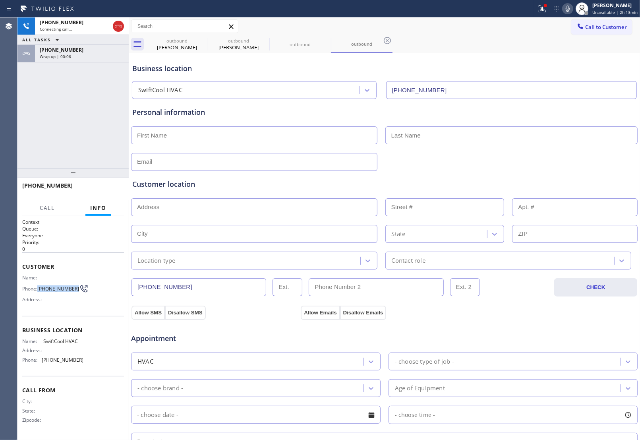
drag, startPoint x: 39, startPoint y: 286, endPoint x: 72, endPoint y: 287, distance: 33.4
click at [72, 287] on div "Phone: [PHONE_NUMBER]" at bounding box center [52, 289] width 61 height 10
click at [554, 174] on div "Customer location >> ADD NEW ADDRESS << + NEW ADDRESS State Location type Conta…" at bounding box center [384, 220] width 507 height 99
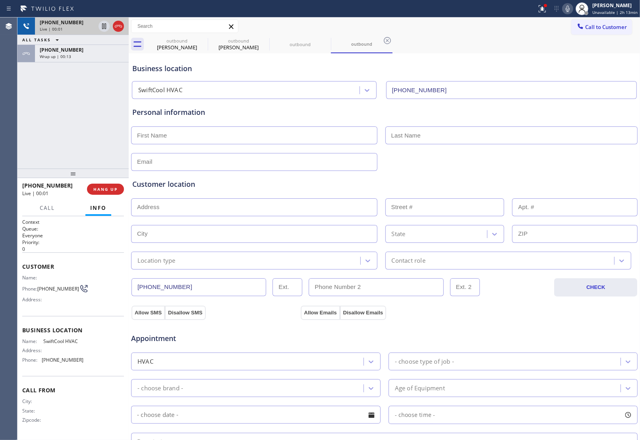
click at [110, 27] on div at bounding box center [111, 25] width 29 height 17
click at [116, 28] on icon at bounding box center [119, 26] width 10 height 10
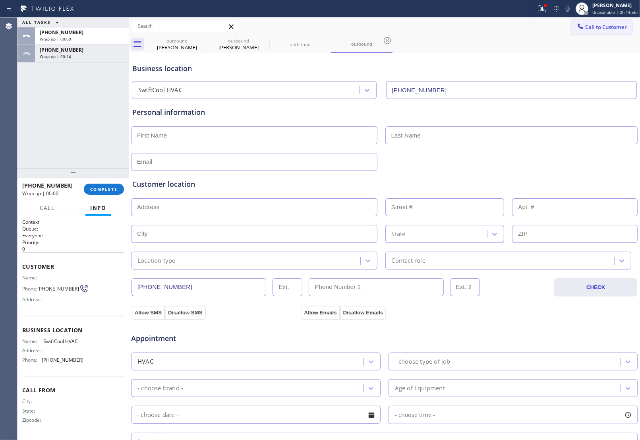
click at [571, 34] on button "Call to Customer" at bounding box center [601, 26] width 61 height 15
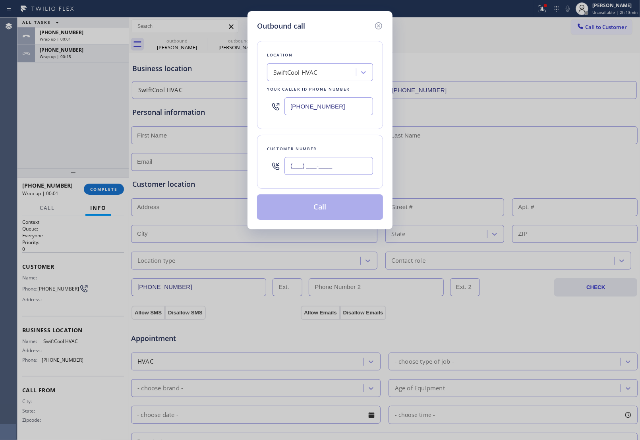
click at [343, 173] on input "(___) ___-____" at bounding box center [329, 166] width 89 height 18
paste input "323) 316-9462"
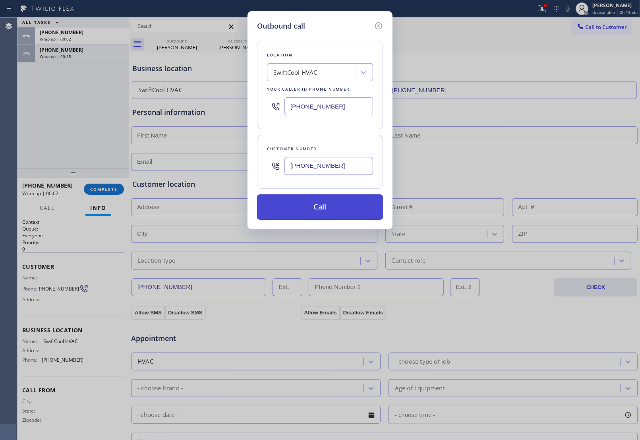
type input "[PHONE_NUMBER]"
click at [339, 210] on button "Call" at bounding box center [320, 206] width 126 height 25
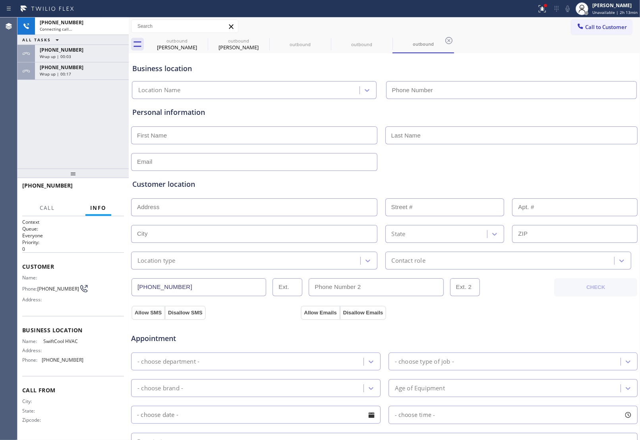
type input "[PHONE_NUMBER]"
drag, startPoint x: 571, startPoint y: 161, endPoint x: 559, endPoint y: 162, distance: 12.3
click at [571, 161] on div at bounding box center [384, 160] width 508 height 19
click at [116, 26] on icon at bounding box center [119, 26] width 10 height 10
click at [597, 29] on span "Call to Customer" at bounding box center [606, 26] width 42 height 7
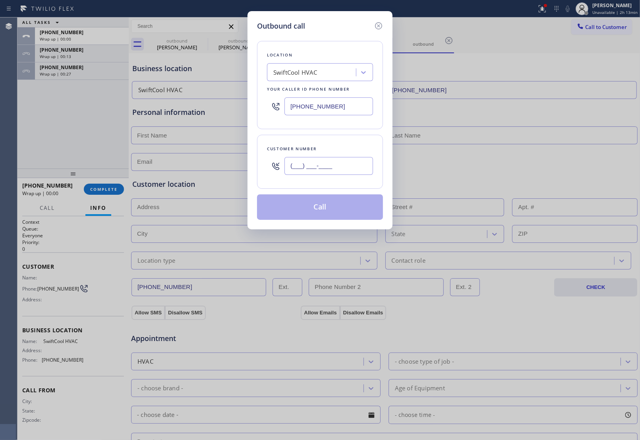
click at [354, 170] on input "(___) ___-____" at bounding box center [329, 166] width 89 height 18
paste input "323) 316-9462"
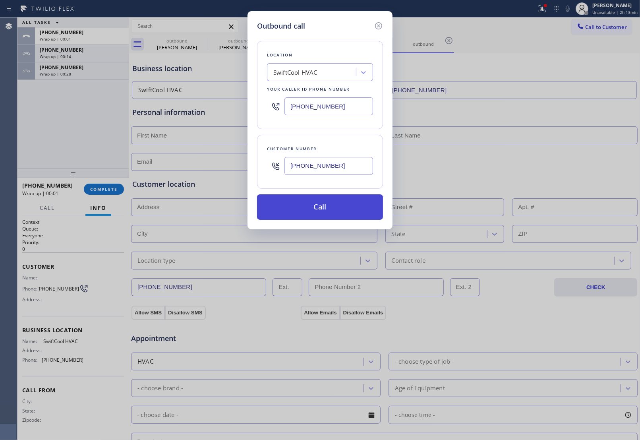
type input "[PHONE_NUMBER]"
click at [328, 209] on button "Call" at bounding box center [320, 206] width 126 height 25
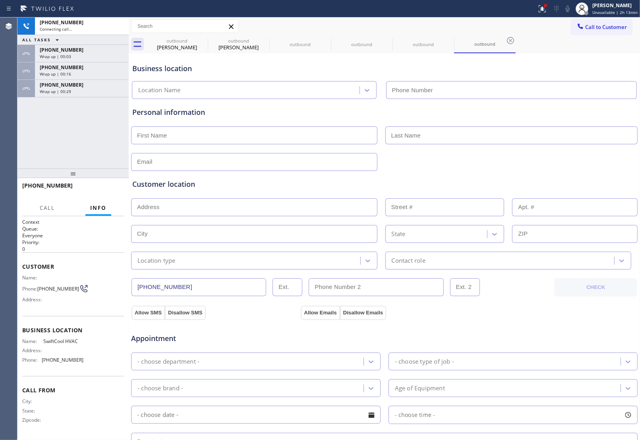
type input "[PHONE_NUMBER]"
click at [108, 190] on span "HANG UP" at bounding box center [105, 189] width 24 height 6
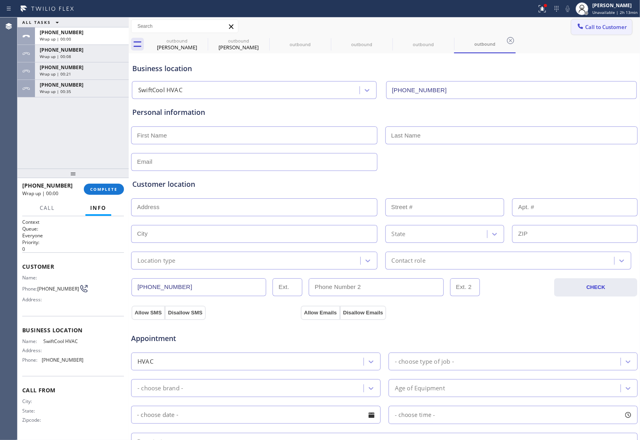
click at [589, 24] on span "Call to Customer" at bounding box center [606, 26] width 42 height 7
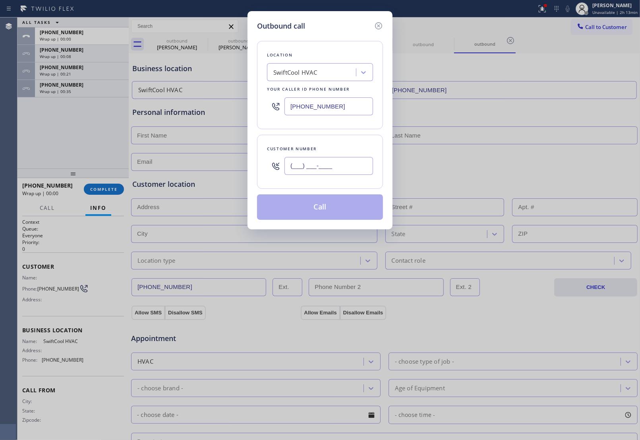
click at [316, 168] on input "(___) ___-____" at bounding box center [329, 166] width 89 height 18
paste input "323) 316-9462"
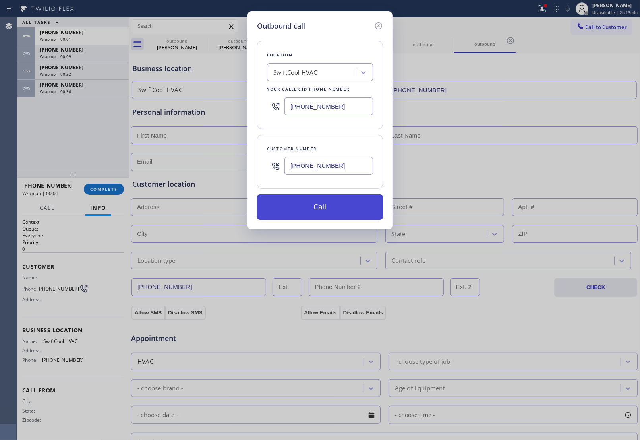
type input "[PHONE_NUMBER]"
click at [312, 209] on button "Call" at bounding box center [320, 206] width 126 height 25
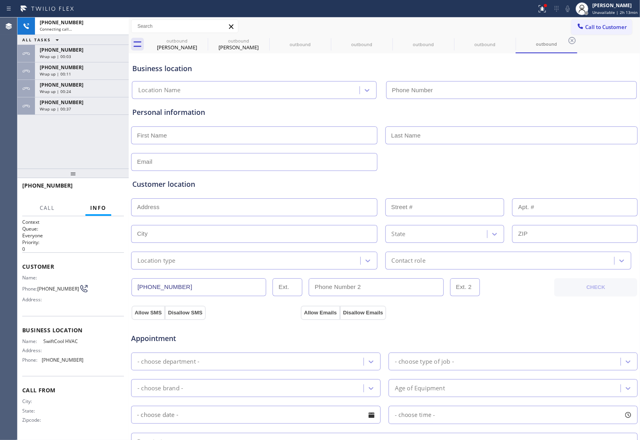
type input "[PHONE_NUMBER]"
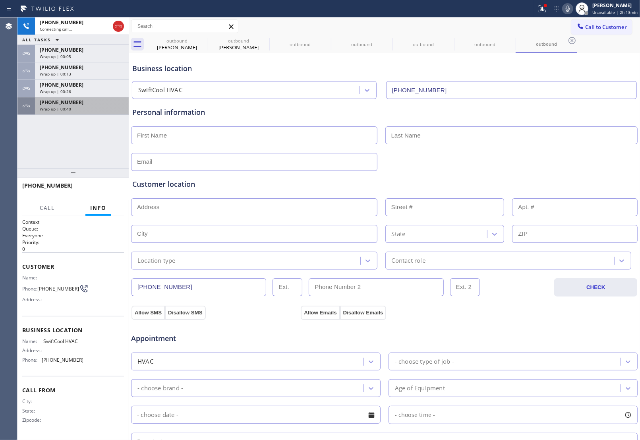
click at [66, 110] on span "Wrap up | 00:40" at bounding box center [55, 109] width 31 height 6
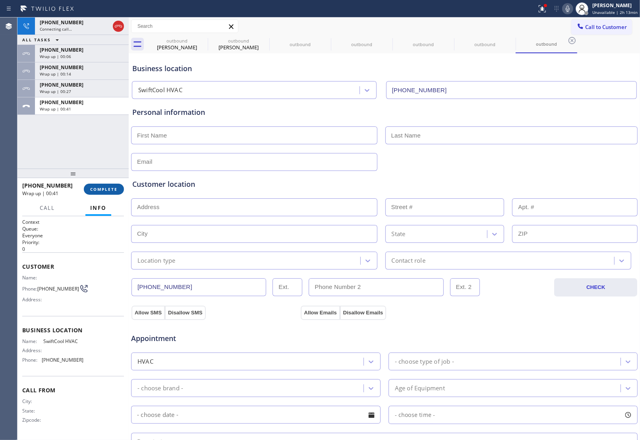
click at [100, 193] on button "COMPLETE" at bounding box center [104, 189] width 40 height 11
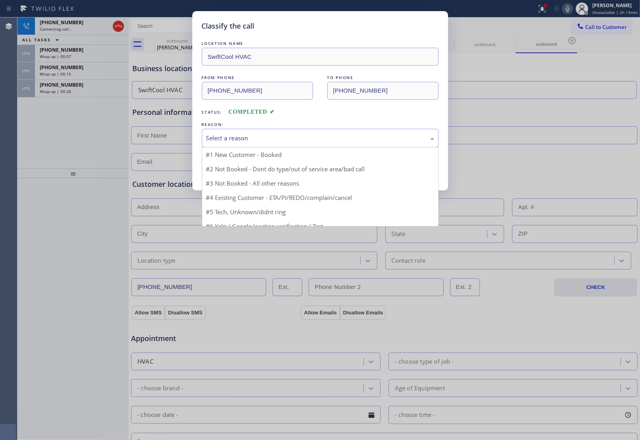
drag, startPoint x: 236, startPoint y: 140, endPoint x: 242, endPoint y: 167, distance: 27.9
click at [237, 141] on div "Select a reason" at bounding box center [320, 138] width 228 height 9
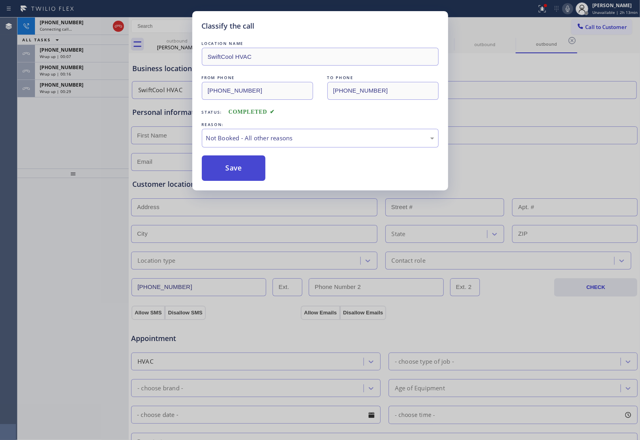
click at [238, 170] on button "Save" at bounding box center [234, 167] width 64 height 25
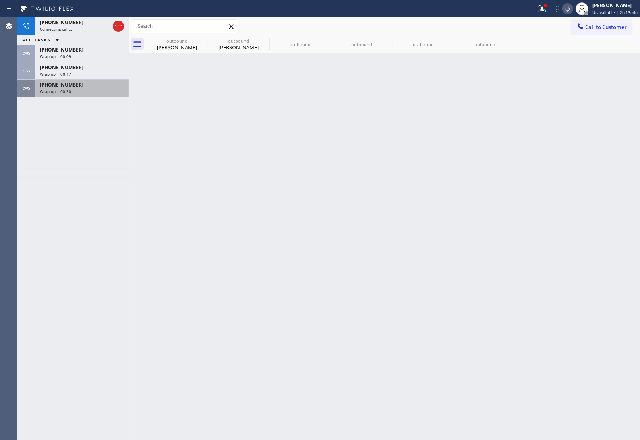
click at [62, 86] on span "[PHONE_NUMBER]" at bounding box center [62, 84] width 44 height 7
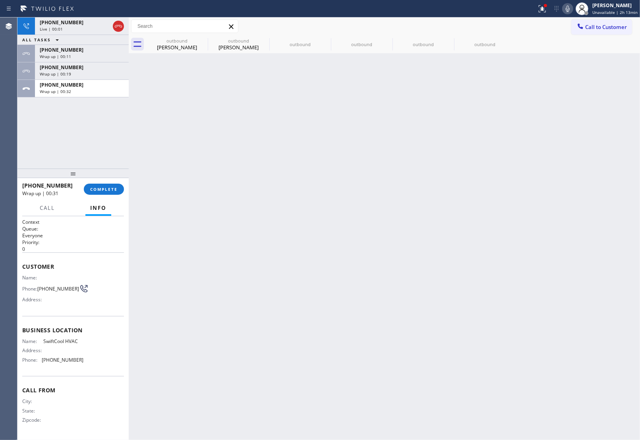
click at [112, 195] on div "[PHONE_NUMBER] Wrap up | 00:31 COMPLETE" at bounding box center [73, 189] width 102 height 21
click at [110, 192] on span "COMPLETE" at bounding box center [103, 189] width 27 height 6
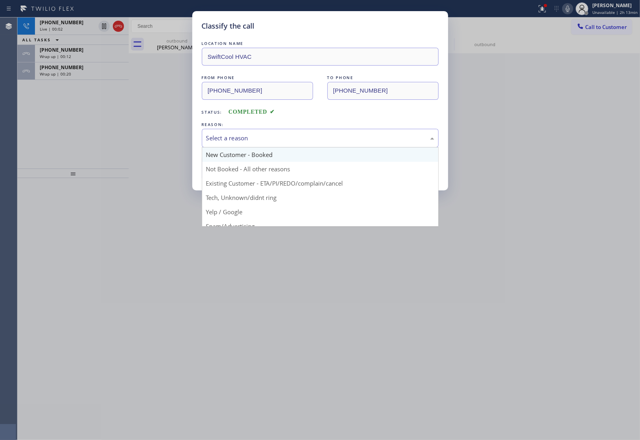
drag, startPoint x: 243, startPoint y: 134, endPoint x: 238, endPoint y: 154, distance: 20.6
click at [244, 137] on div "Select a reason" at bounding box center [320, 138] width 228 height 9
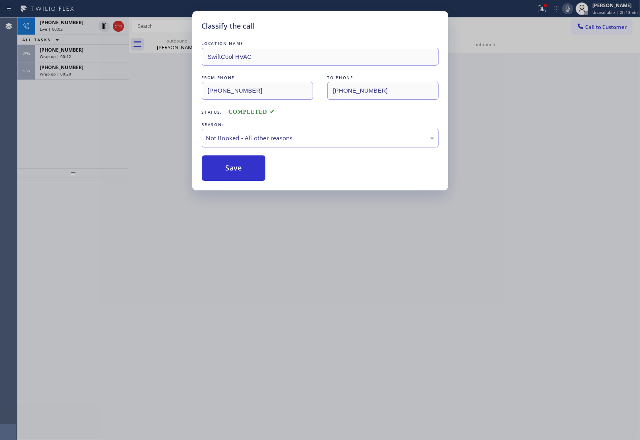
click at [231, 165] on button "Save" at bounding box center [234, 167] width 64 height 25
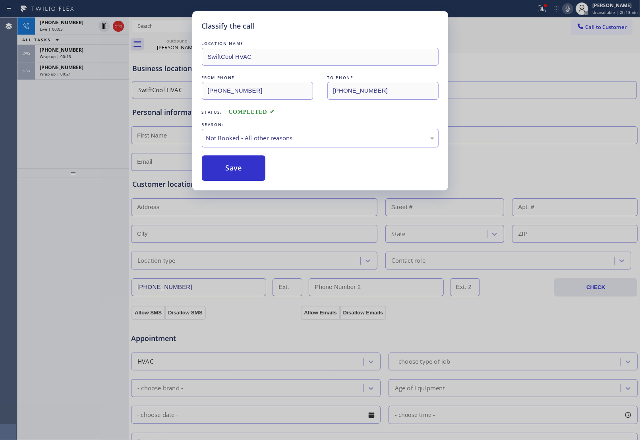
click at [118, 26] on icon at bounding box center [118, 26] width 7 height 2
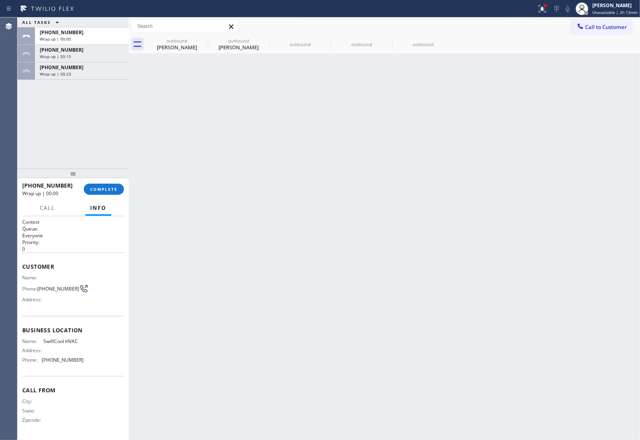
drag, startPoint x: 78, startPoint y: 76, endPoint x: 102, endPoint y: 108, distance: 40.4
click at [78, 76] on div "Wrap up | 00:23" at bounding box center [82, 74] width 84 height 6
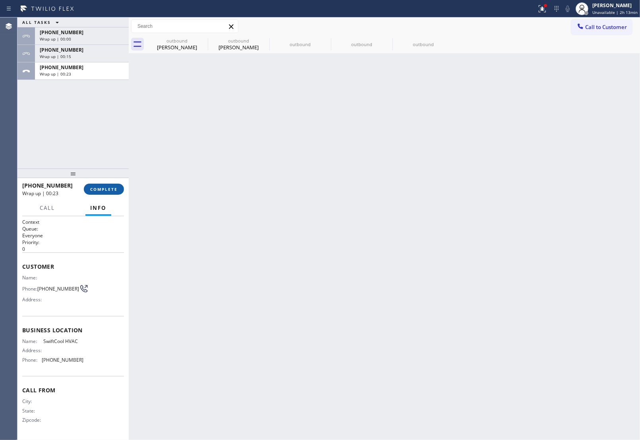
click at [101, 190] on span "COMPLETE" at bounding box center [103, 189] width 27 height 6
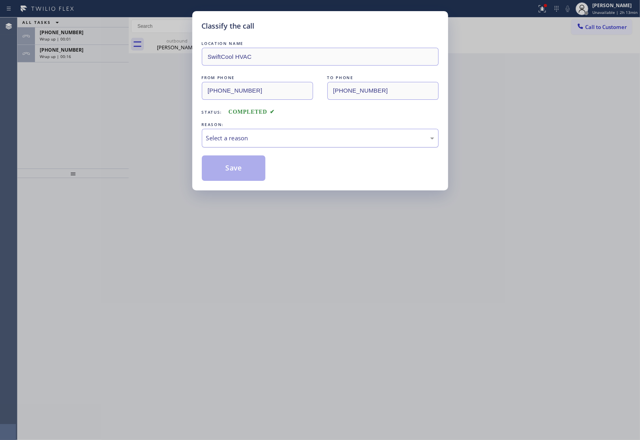
click at [243, 136] on div "Select a reason" at bounding box center [320, 138] width 228 height 9
click at [236, 166] on button "Save" at bounding box center [234, 167] width 64 height 25
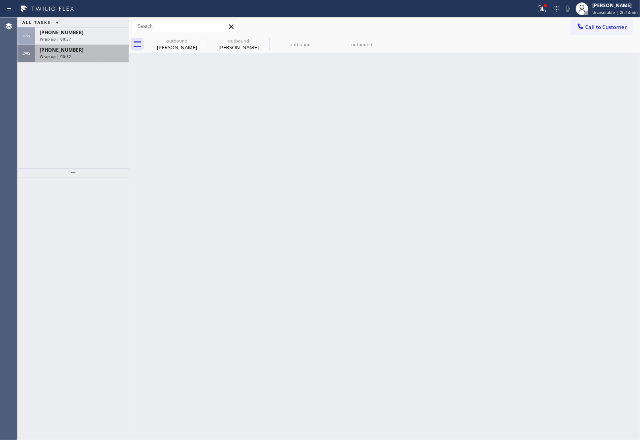
click at [70, 54] on div "Wrap up | 00:52" at bounding box center [82, 57] width 84 height 6
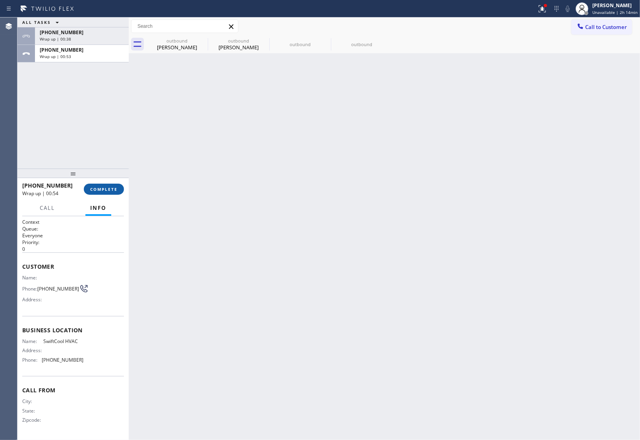
click at [98, 192] on span "COMPLETE" at bounding box center [103, 189] width 27 height 6
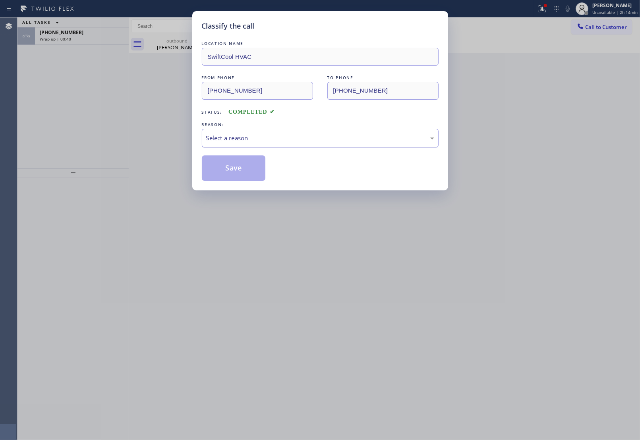
click at [259, 143] on div "Select a reason" at bounding box center [320, 138] width 237 height 19
click at [238, 172] on button "Save" at bounding box center [234, 167] width 64 height 25
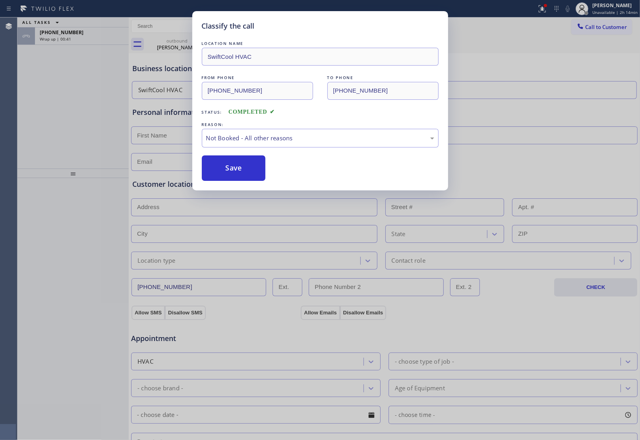
click at [82, 39] on div "Wrap up | 00:41" at bounding box center [82, 39] width 84 height 6
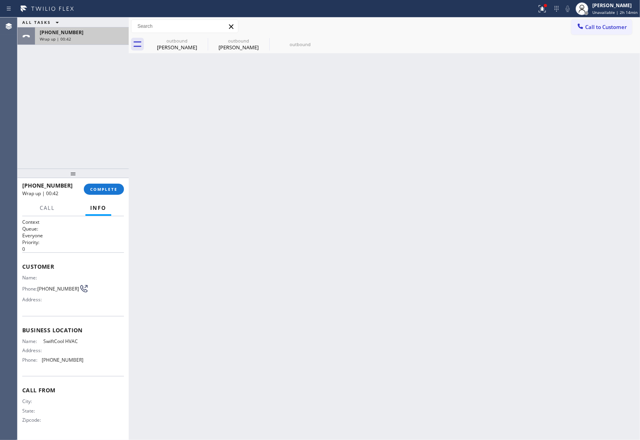
click at [82, 39] on div "Wrap up | 00:42" at bounding box center [82, 39] width 84 height 6
click at [105, 186] on button "COMPLETE" at bounding box center [104, 189] width 40 height 11
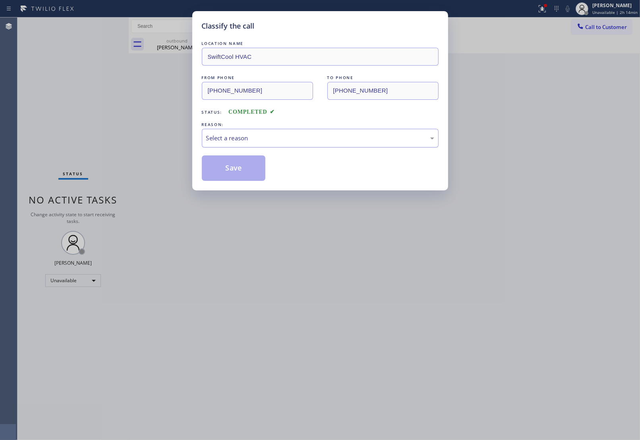
click at [250, 141] on div "Select a reason" at bounding box center [320, 138] width 228 height 9
click at [245, 167] on button "Save" at bounding box center [234, 167] width 64 height 25
type input "[PHONE_NUMBER]"
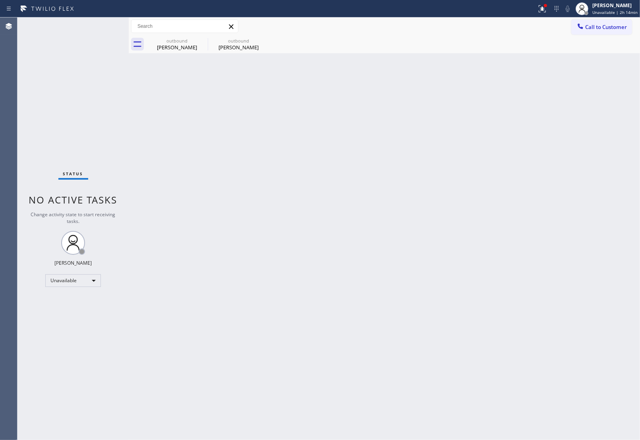
drag, startPoint x: 611, startPoint y: 28, endPoint x: 597, endPoint y: 38, distance: 16.9
click at [610, 30] on span "Call to Customer" at bounding box center [606, 26] width 42 height 7
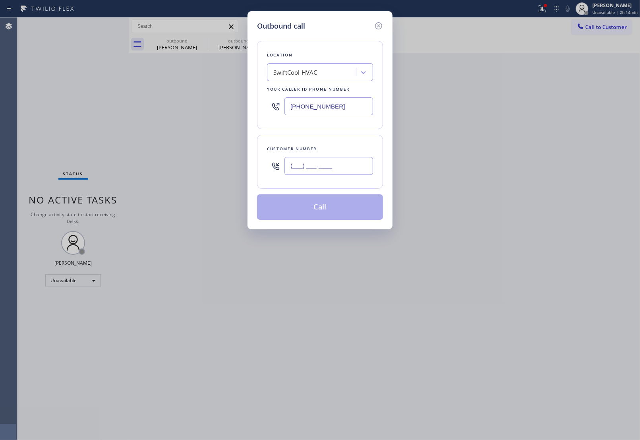
click at [344, 165] on input "(___) ___-____" at bounding box center [329, 166] width 89 height 18
paste input "650) 303-6072"
type input "[PHONE_NUMBER]"
click at [303, 73] on div "SwiftCool HVAC" at bounding box center [295, 72] width 44 height 9
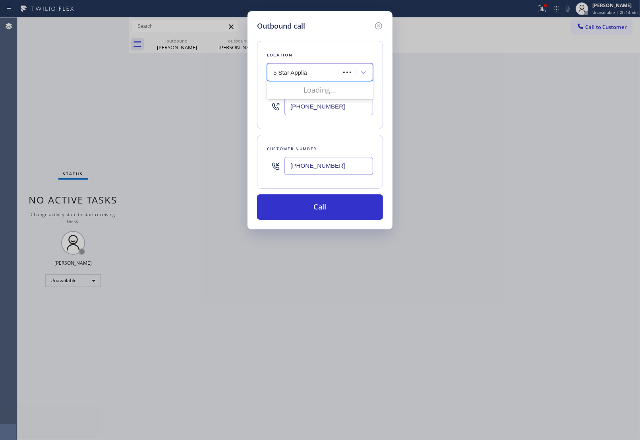
type input "5 Star Applian"
click at [315, 77] on div "SwiftCool HVAC" at bounding box center [295, 72] width 44 height 9
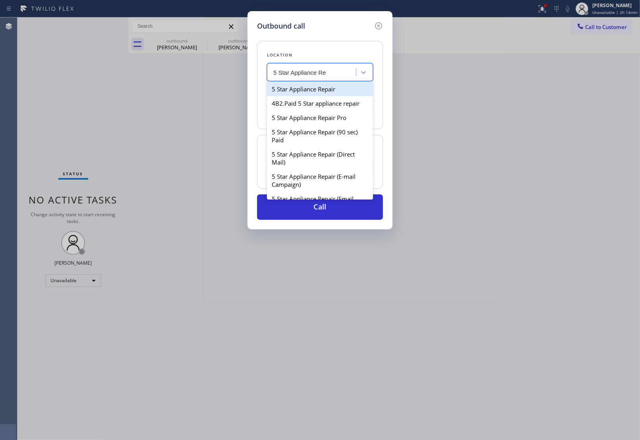
click at [320, 89] on div "5 Star Appliance Repair" at bounding box center [320, 89] width 106 height 14
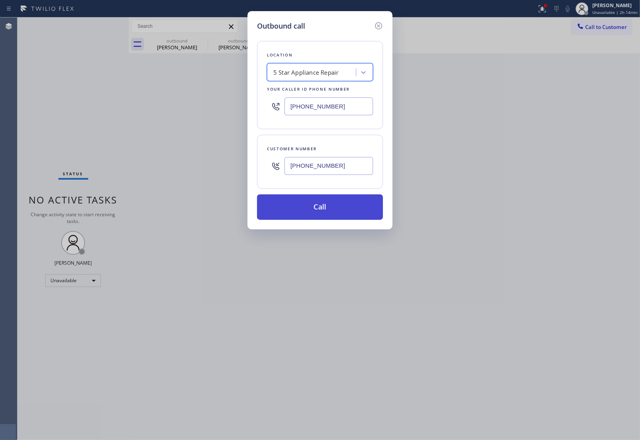
click at [300, 203] on button "Call" at bounding box center [320, 206] width 126 height 25
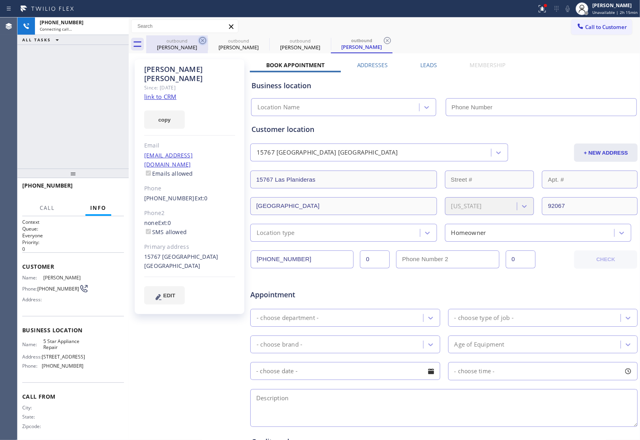
click at [199, 38] on icon at bounding box center [203, 41] width 10 height 10
click at [259, 38] on icon at bounding box center [264, 41] width 10 height 10
click at [0, 0] on icon at bounding box center [0, 0] width 0 height 0
click at [383, 38] on icon at bounding box center [388, 41] width 10 height 10
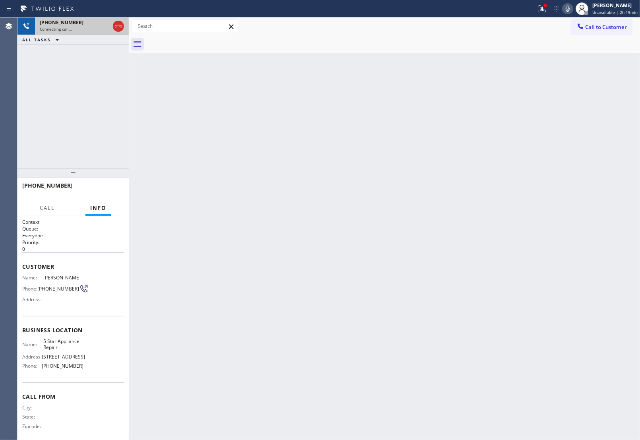
click at [80, 28] on div "Connecting call…" at bounding box center [75, 29] width 70 height 6
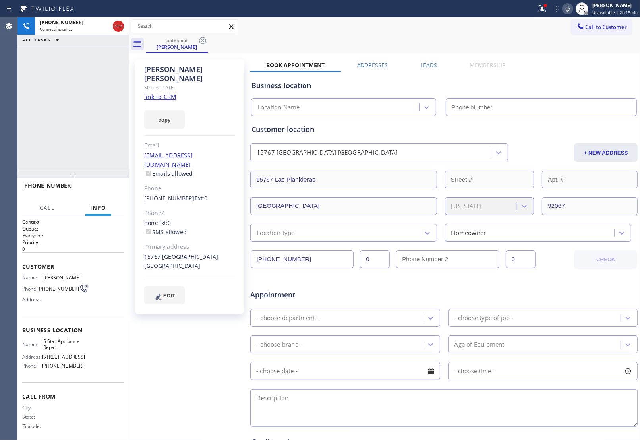
click at [166, 93] on link "link to CRM" at bounding box center [160, 97] width 32 height 8
drag, startPoint x: 107, startPoint y: 189, endPoint x: 67, endPoint y: 272, distance: 92.8
click at [107, 188] on span "HANG UP" at bounding box center [105, 189] width 24 height 6
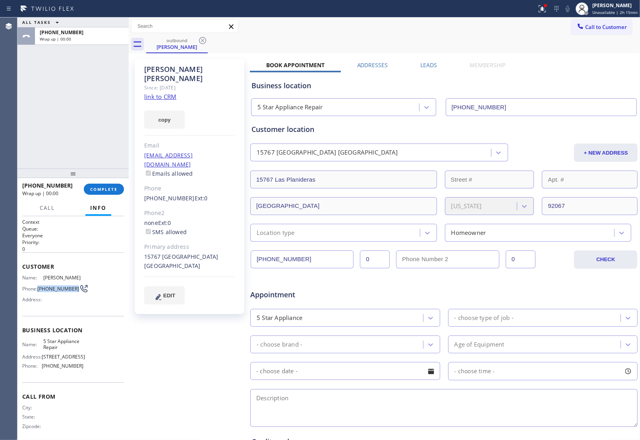
drag, startPoint x: 43, startPoint y: 288, endPoint x: 39, endPoint y: 286, distance: 4.4
click at [39, 286] on span "[PHONE_NUMBER]" at bounding box center [58, 289] width 42 height 6
click at [587, 25] on span "Call to Customer" at bounding box center [606, 26] width 42 height 7
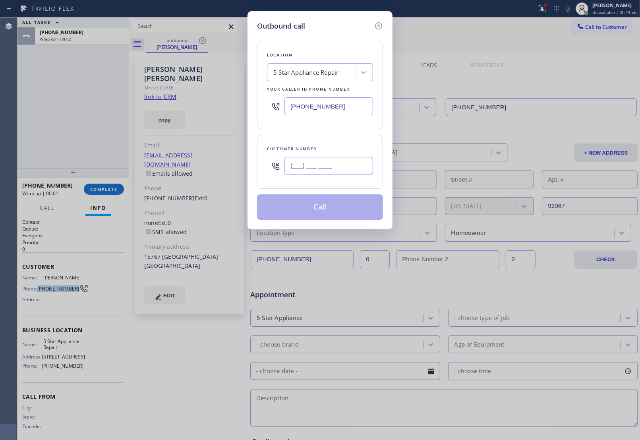
click at [312, 169] on input "(___) ___-____" at bounding box center [329, 166] width 89 height 18
paste
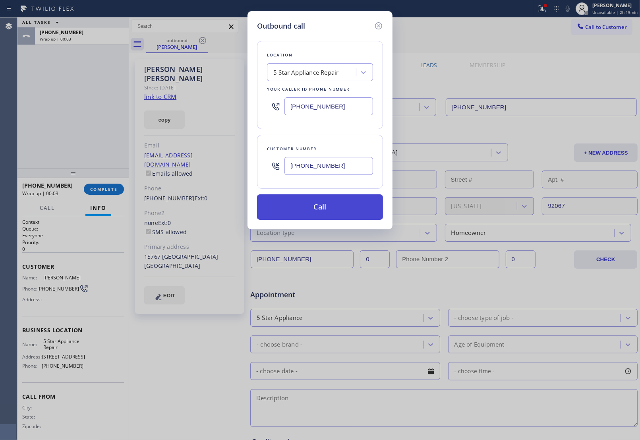
click at [309, 209] on button "Call" at bounding box center [320, 206] width 126 height 25
click at [410, 54] on div "Outbound call Location 5 Star Appliance Repair Your caller id phone number [PHO…" at bounding box center [320, 220] width 640 height 440
click at [330, 209] on button "Call" at bounding box center [320, 206] width 126 height 25
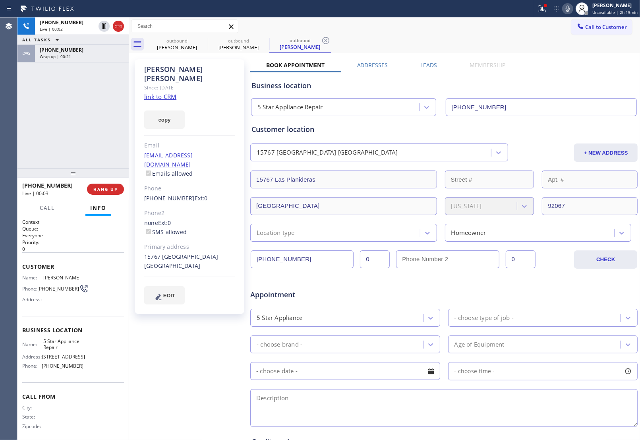
drag, startPoint x: 121, startPoint y: 23, endPoint x: 122, endPoint y: 3, distance: 20.3
click at [120, 23] on icon at bounding box center [119, 26] width 10 height 10
click at [619, 27] on span "Call to Customer" at bounding box center [606, 26] width 42 height 7
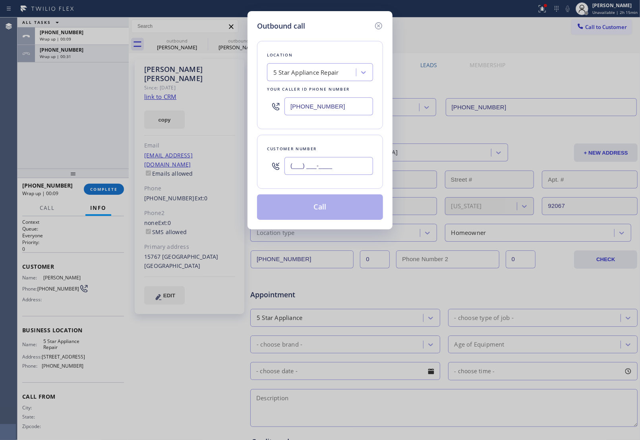
click at [346, 160] on input "(___) ___-____" at bounding box center [329, 166] width 89 height 18
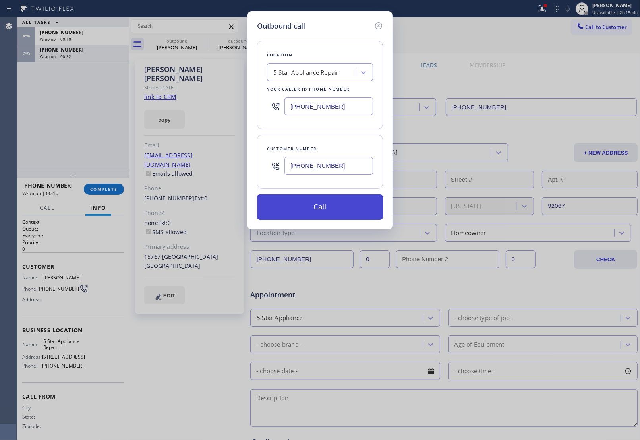
click at [323, 211] on button "Call" at bounding box center [320, 206] width 126 height 25
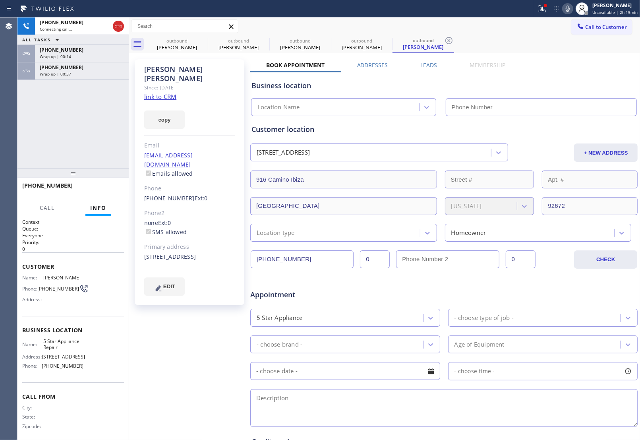
click at [83, 71] on div "Wrap up | 00:37" at bounding box center [82, 74] width 84 height 6
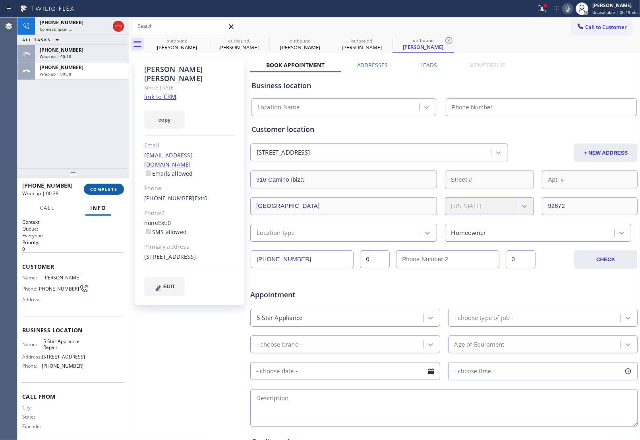
click at [114, 190] on span "COMPLETE" at bounding box center [103, 189] width 27 height 6
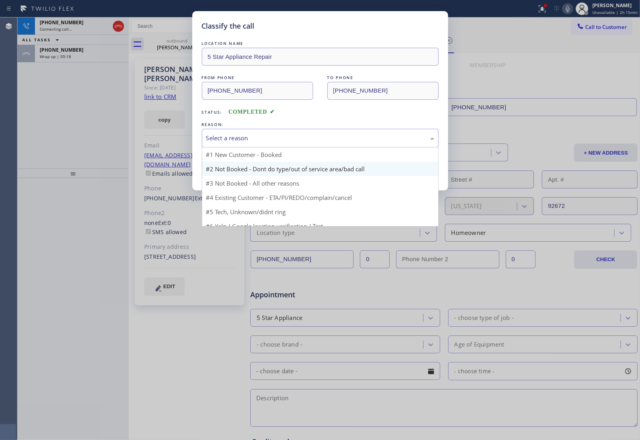
drag, startPoint x: 245, startPoint y: 130, endPoint x: 248, endPoint y: 163, distance: 33.9
click at [247, 130] on div "Select a reason" at bounding box center [320, 138] width 237 height 19
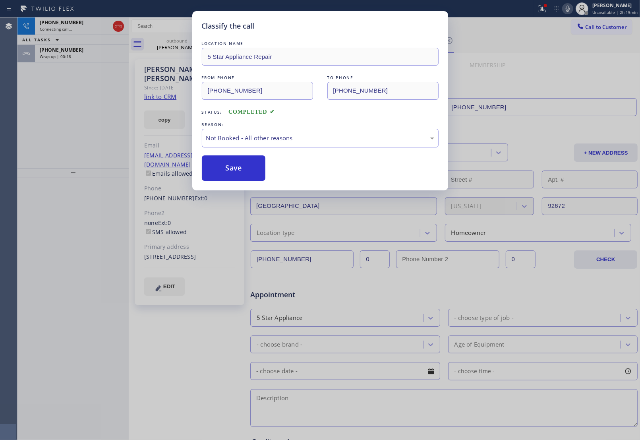
click at [237, 172] on button "Save" at bounding box center [234, 167] width 64 height 25
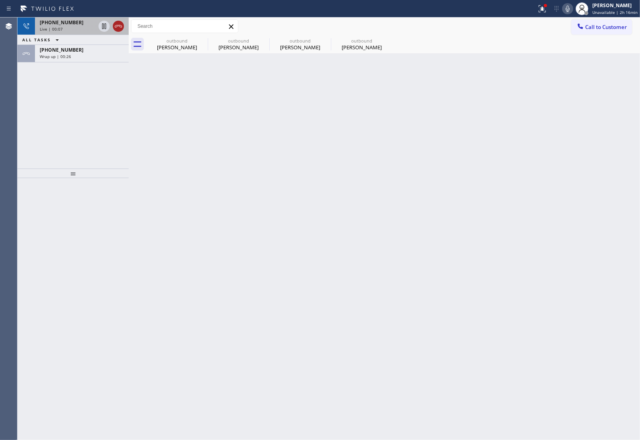
click at [121, 24] on icon at bounding box center [119, 26] width 10 height 10
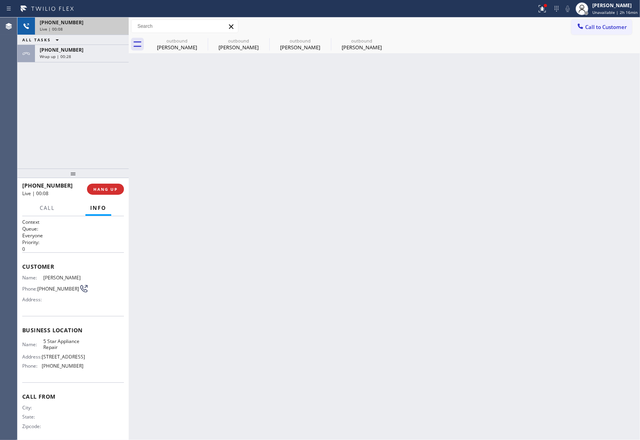
click at [589, 30] on span "Call to Customer" at bounding box center [606, 26] width 42 height 7
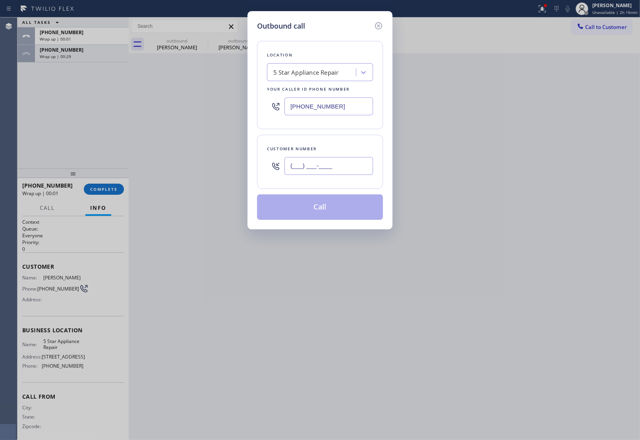
click at [325, 172] on input "(___) ___-____" at bounding box center [329, 166] width 89 height 18
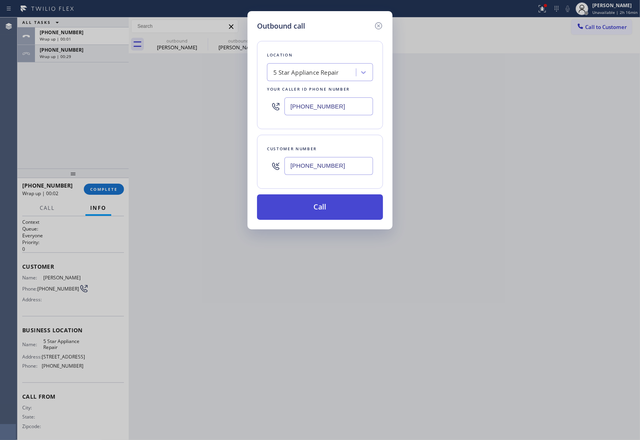
click at [322, 213] on button "Call" at bounding box center [320, 206] width 126 height 25
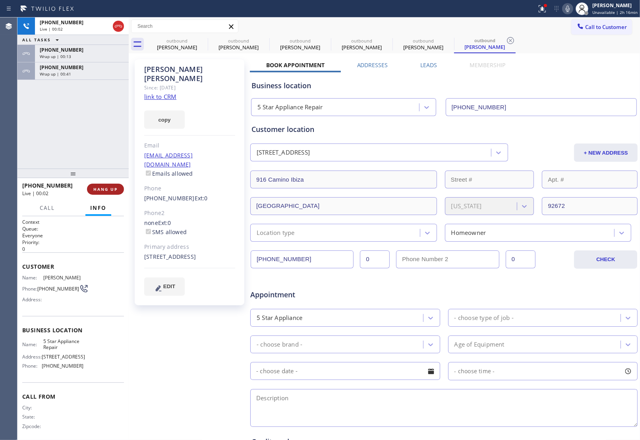
click at [99, 191] on span "HANG UP" at bounding box center [105, 189] width 24 height 6
click at [604, 30] on span "Call to Customer" at bounding box center [606, 26] width 42 height 7
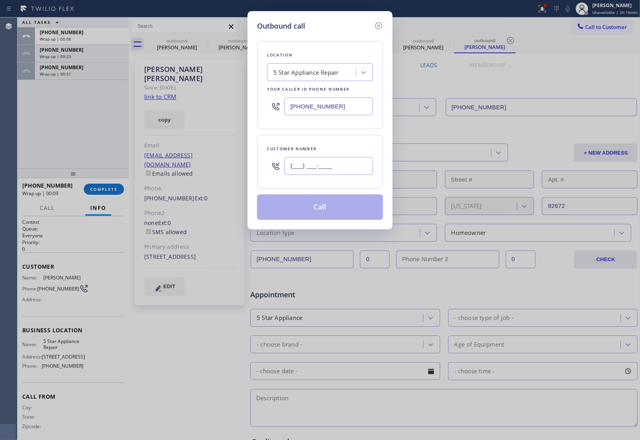
click at [340, 160] on input "(___) ___-____" at bounding box center [329, 166] width 89 height 18
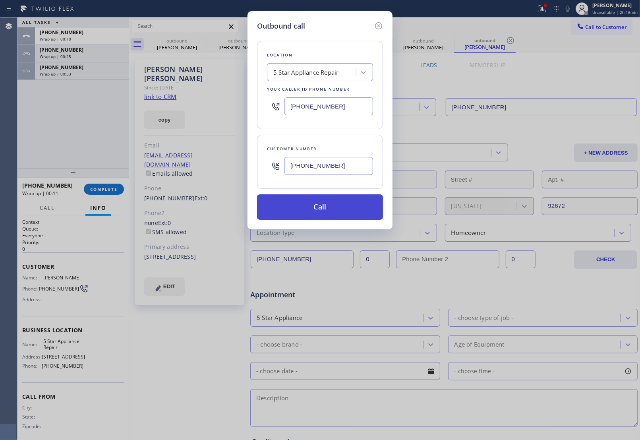
click at [301, 211] on button "Call" at bounding box center [320, 206] width 126 height 25
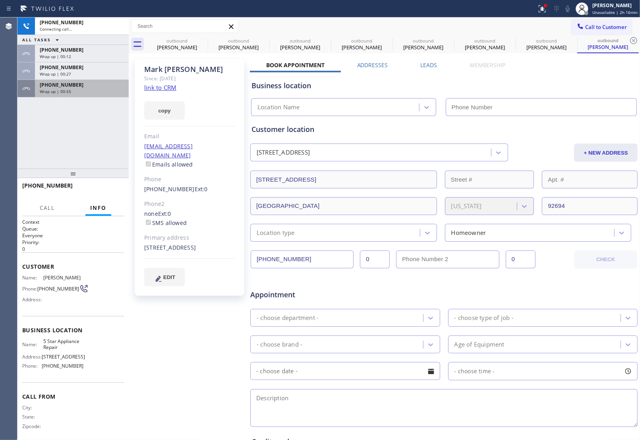
click at [66, 90] on span "Wrap up | 00:55" at bounding box center [55, 92] width 31 height 6
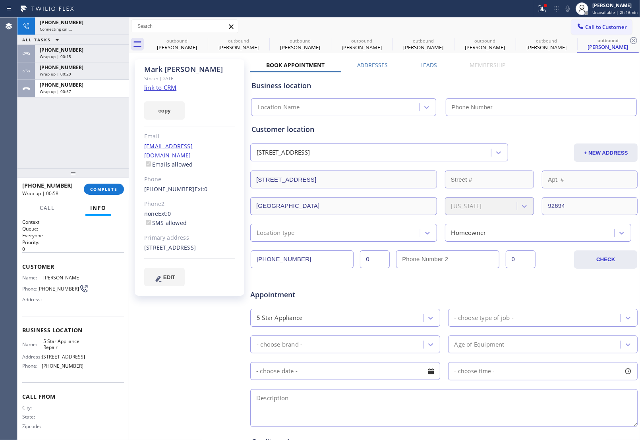
click at [165, 87] on link "link to CRM" at bounding box center [160, 87] width 32 height 8
click at [120, 24] on icon at bounding box center [119, 26] width 10 height 10
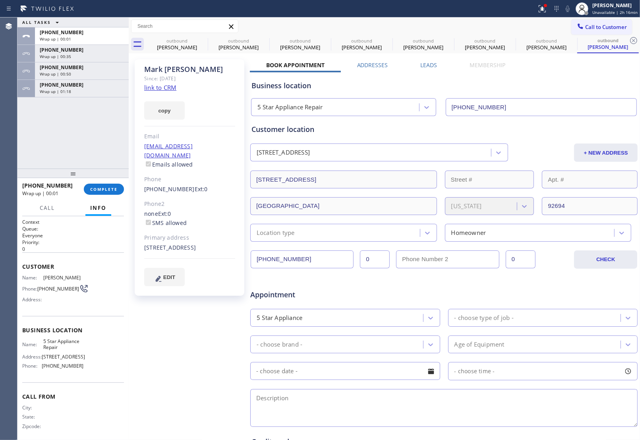
click at [585, 25] on span "Call to Customer" at bounding box center [606, 26] width 42 height 7
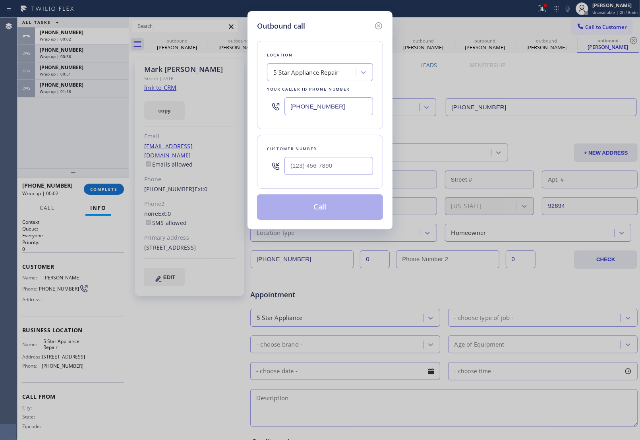
click at [340, 103] on input "[PHONE_NUMBER]" at bounding box center [329, 106] width 89 height 18
click at [309, 171] on input "(___) ___-____" at bounding box center [329, 166] width 89 height 18
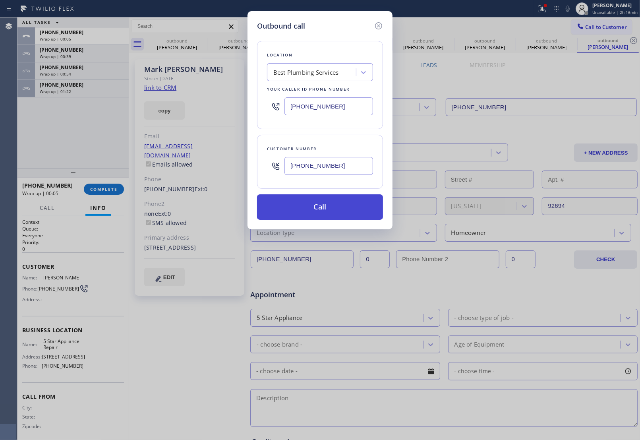
click at [317, 207] on button "Call" at bounding box center [320, 206] width 126 height 25
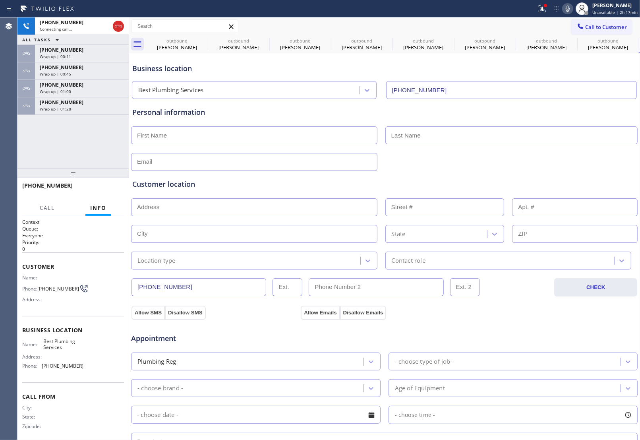
click at [567, 175] on div "Customer location >> ADD NEW ADDRESS << + NEW ADDRESS State Location type Conta…" at bounding box center [384, 220] width 507 height 99
click at [122, 24] on icon at bounding box center [119, 26] width 10 height 10
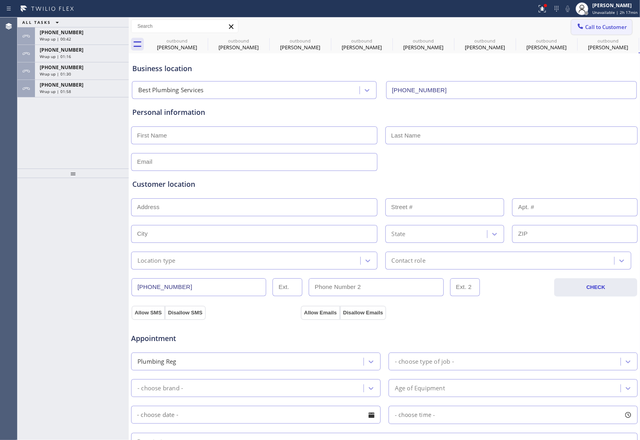
drag, startPoint x: 597, startPoint y: 24, endPoint x: 581, endPoint y: 38, distance: 21.4
click at [597, 24] on span "Call to Customer" at bounding box center [606, 26] width 42 height 7
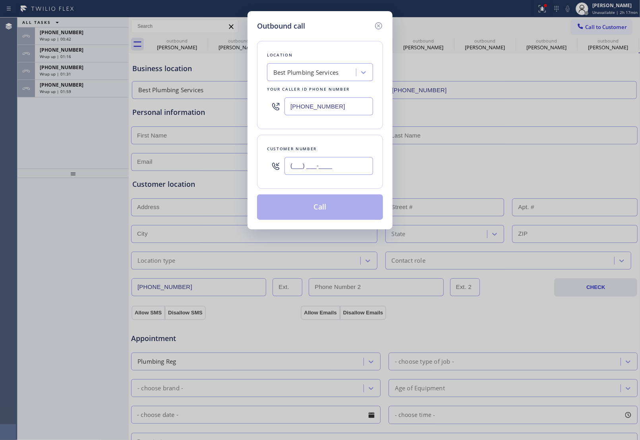
click at [328, 169] on input "(___) ___-____" at bounding box center [329, 166] width 89 height 18
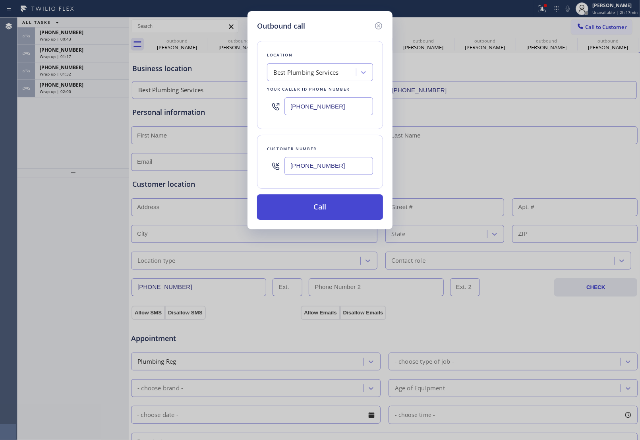
click at [314, 211] on button "Call" at bounding box center [320, 206] width 126 height 25
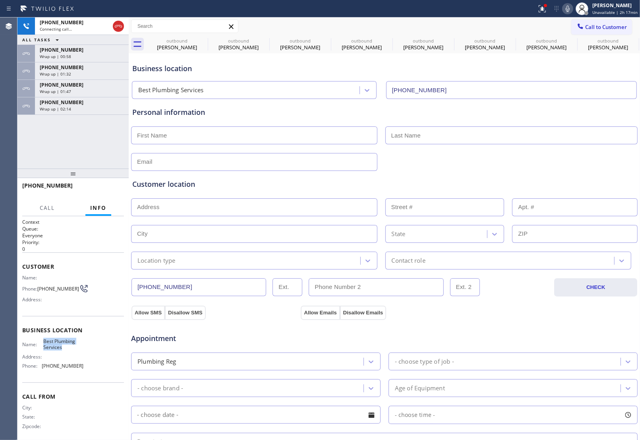
drag, startPoint x: 62, startPoint y: 350, endPoint x: 41, endPoint y: 339, distance: 23.5
click at [41, 339] on div "Business location Name: Best Plumbing Services Address: Phone: [PHONE_NUMBER]" at bounding box center [73, 349] width 102 height 66
click at [555, 170] on div "Customer location >> ADD NEW ADDRESS << + NEW ADDRESS State Location type Conta…" at bounding box center [384, 219] width 507 height 102
click at [117, 28] on icon at bounding box center [119, 26] width 10 height 10
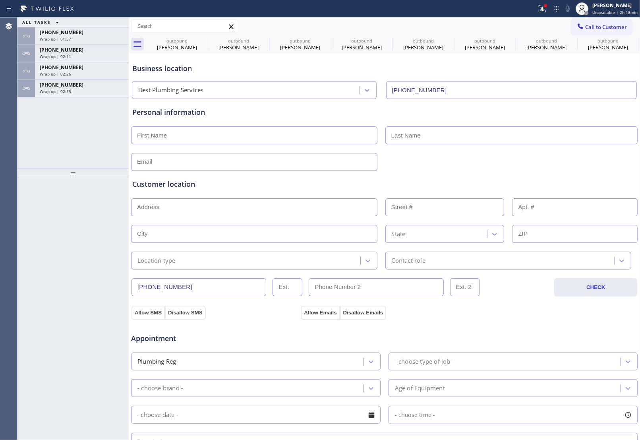
click at [105, 207] on div at bounding box center [72, 309] width 111 height 262
drag, startPoint x: 608, startPoint y: 24, endPoint x: 496, endPoint y: 70, distance: 121.9
click at [601, 26] on span "Call to Customer" at bounding box center [606, 26] width 42 height 7
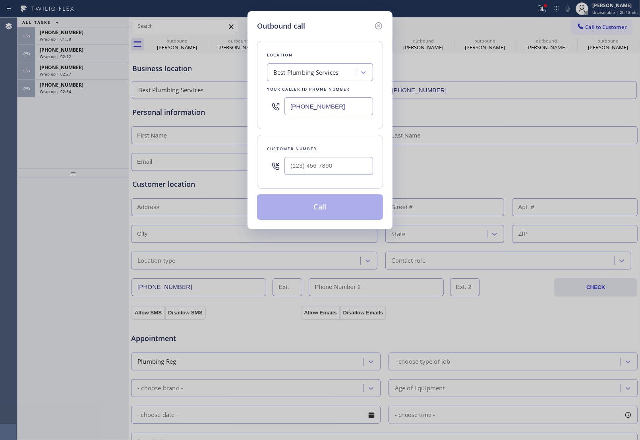
drag, startPoint x: 338, startPoint y: 106, endPoint x: 289, endPoint y: 123, distance: 52.2
click at [338, 106] on input "[PHONE_NUMBER]" at bounding box center [329, 106] width 89 height 18
click at [327, 167] on input "text" at bounding box center [329, 166] width 89 height 18
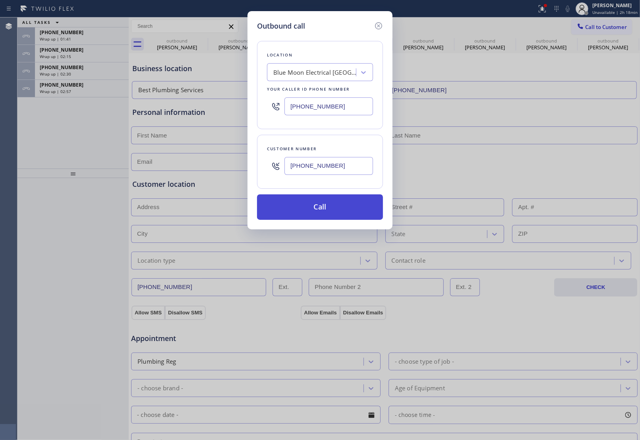
click at [319, 208] on button "Call" at bounding box center [320, 206] width 126 height 25
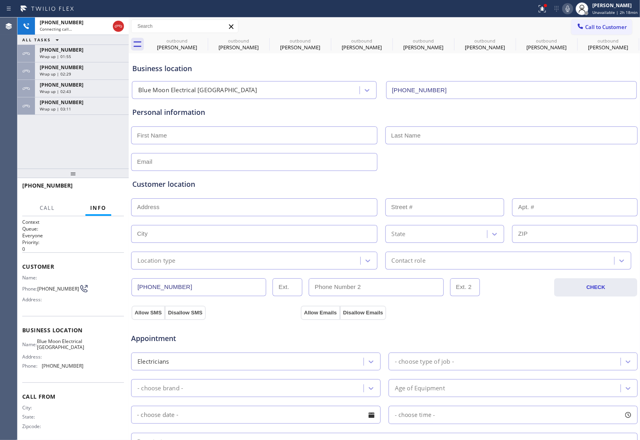
click at [566, 171] on div "Customer location >> ADD NEW ADDRESS << + NEW ADDRESS State Location type Conta…" at bounding box center [384, 220] width 507 height 99
click at [80, 114] on div "[PHONE_NUMBER] Wrap up | 03:12" at bounding box center [72, 105] width 111 height 17
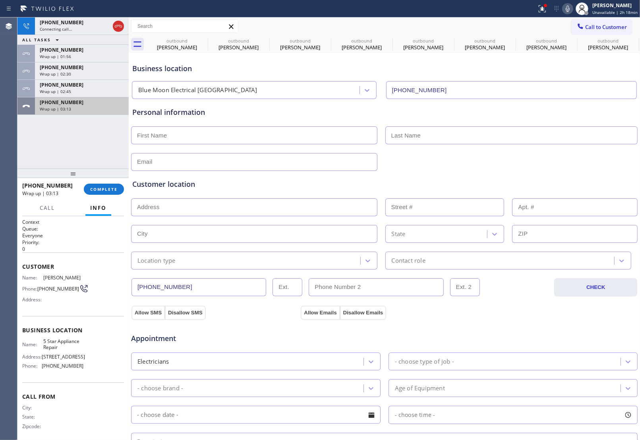
click at [78, 110] on div "Wrap up | 03:13" at bounding box center [82, 109] width 84 height 6
click at [106, 191] on span "COMPLETE" at bounding box center [103, 189] width 27 height 6
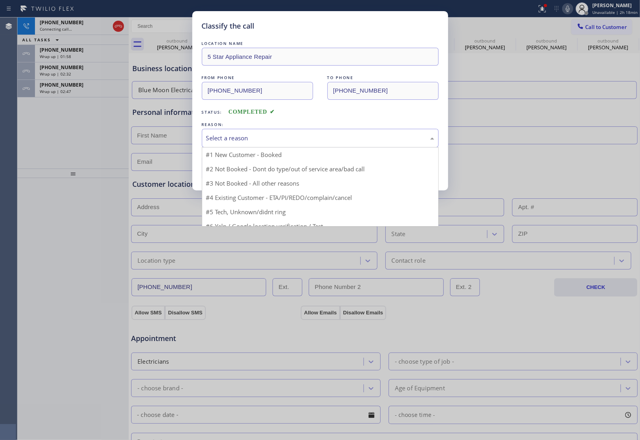
click at [247, 145] on div "Select a reason" at bounding box center [320, 138] width 237 height 19
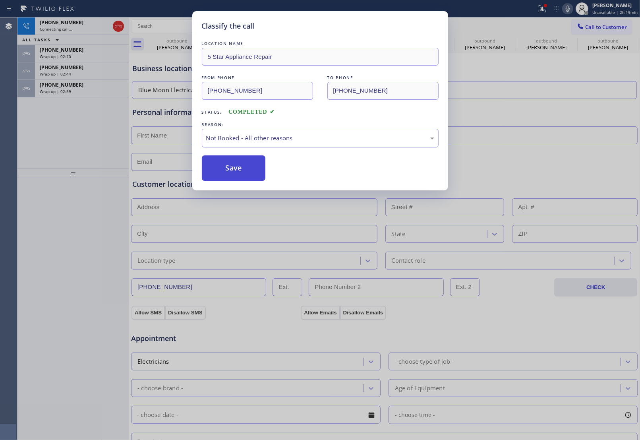
click at [231, 168] on button "Save" at bounding box center [234, 167] width 64 height 25
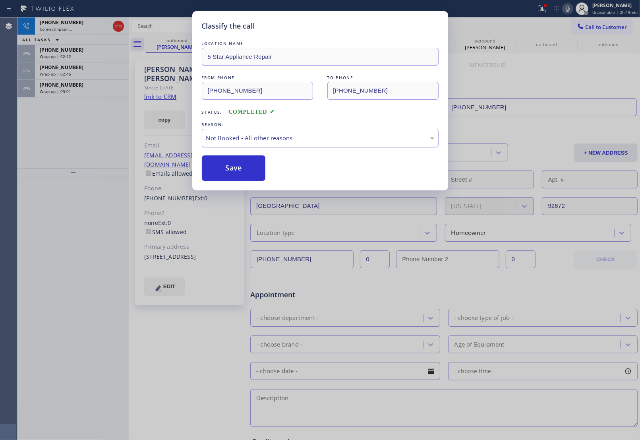
click at [225, 174] on div "Back to Dashboard Change Sender ID Customers Technicians Select a contact Outbo…" at bounding box center [384, 228] width 511 height 422
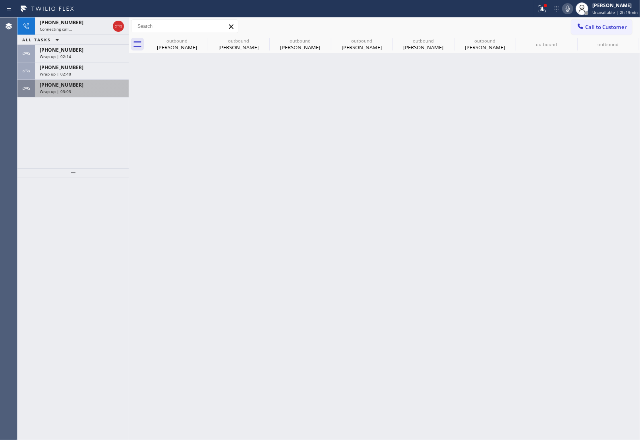
click at [105, 87] on div "[PHONE_NUMBER]" at bounding box center [82, 84] width 84 height 7
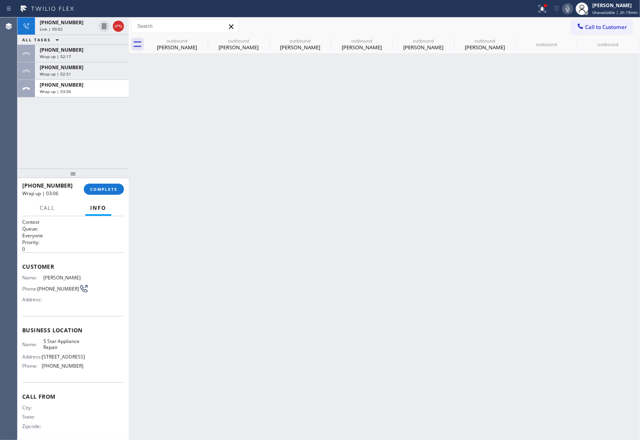
click at [120, 27] on icon at bounding box center [118, 26] width 7 height 2
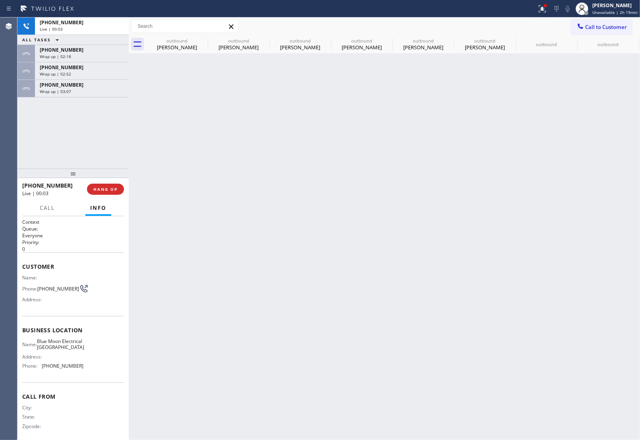
click at [595, 29] on span "Call to Customer" at bounding box center [606, 26] width 42 height 7
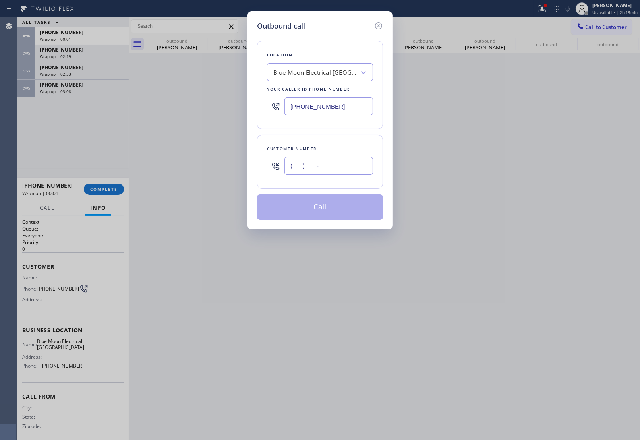
click at [319, 168] on input "(___) ___-____" at bounding box center [329, 166] width 89 height 18
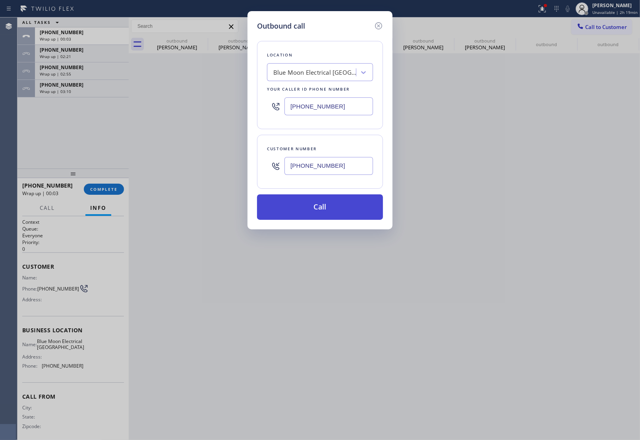
click at [317, 213] on button "Call" at bounding box center [320, 206] width 126 height 25
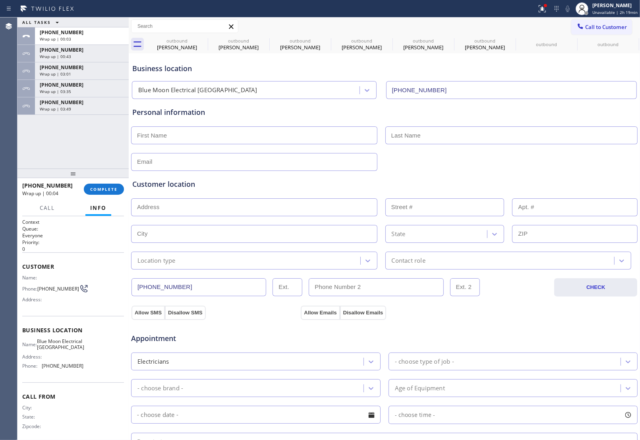
click at [544, 308] on div "Allow SMS Disallow SMS Allow Emails Disallow Emails" at bounding box center [384, 312] width 508 height 16
click at [101, 188] on span "COMPLETE" at bounding box center [103, 189] width 27 height 6
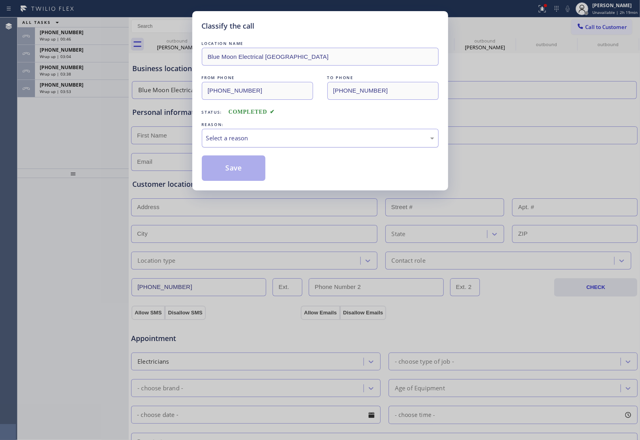
click at [238, 140] on div "Select a reason" at bounding box center [320, 138] width 228 height 9
click at [227, 171] on button "Save" at bounding box center [234, 167] width 64 height 25
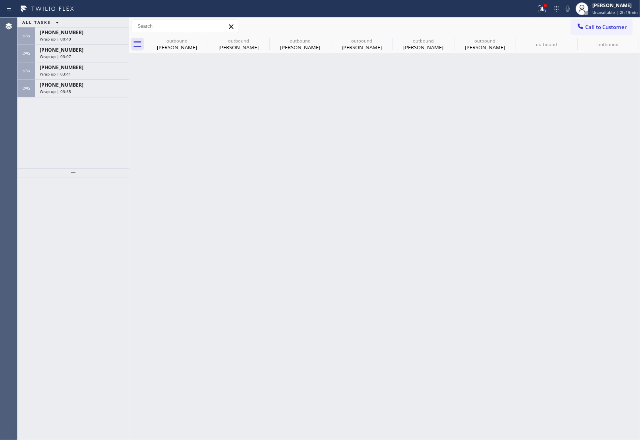
click at [71, 89] on div "Wrap up | 03:55" at bounding box center [82, 92] width 84 height 6
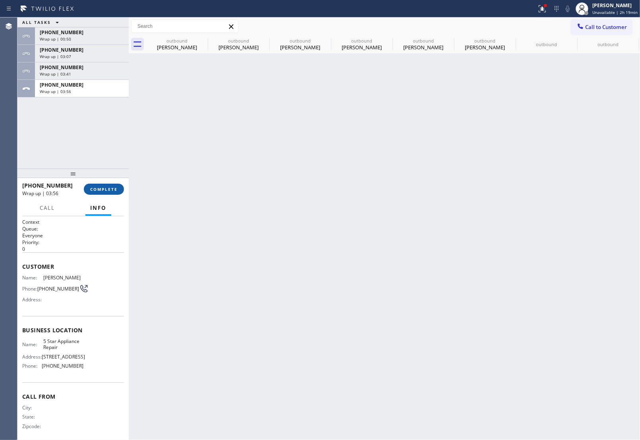
click at [111, 185] on button "COMPLETE" at bounding box center [104, 189] width 40 height 11
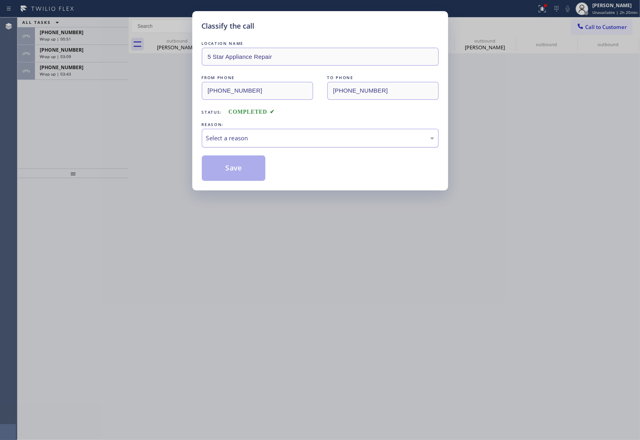
drag, startPoint x: 240, startPoint y: 136, endPoint x: 241, endPoint y: 140, distance: 4.4
click at [241, 136] on div "Select a reason" at bounding box center [320, 138] width 228 height 9
click at [228, 171] on button "Save" at bounding box center [234, 167] width 64 height 25
type input "[PHONE_NUMBER]"
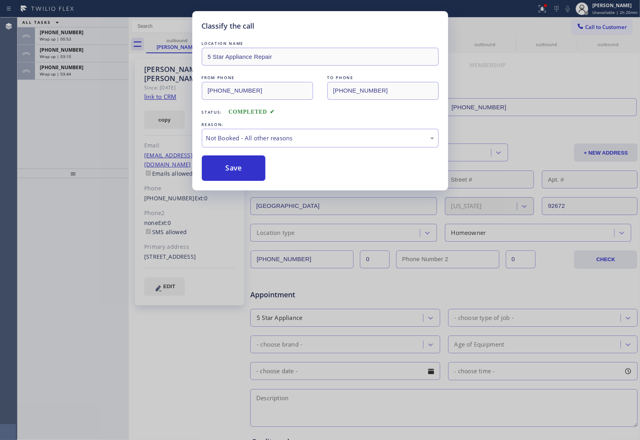
click at [56, 70] on div "Classify the call LOCATION NAME 5 Star Appliance Repair FROM PHONE (855) 731-49…" at bounding box center [320, 220] width 640 height 440
click at [56, 70] on span "[PHONE_NUMBER]" at bounding box center [62, 67] width 44 height 7
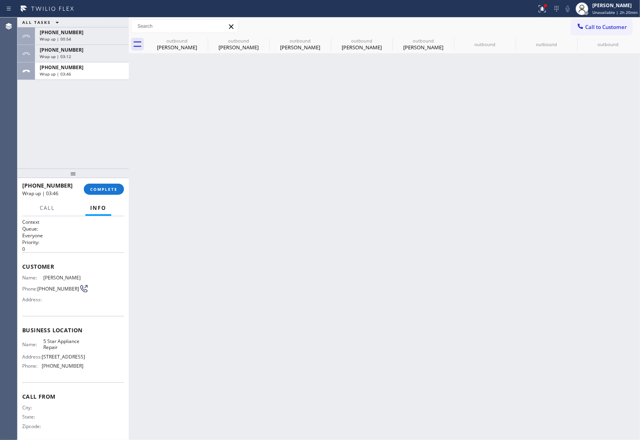
click at [56, 70] on span "[PHONE_NUMBER]" at bounding box center [62, 67] width 44 height 7
click at [108, 190] on span "COMPLETE" at bounding box center [103, 189] width 27 height 6
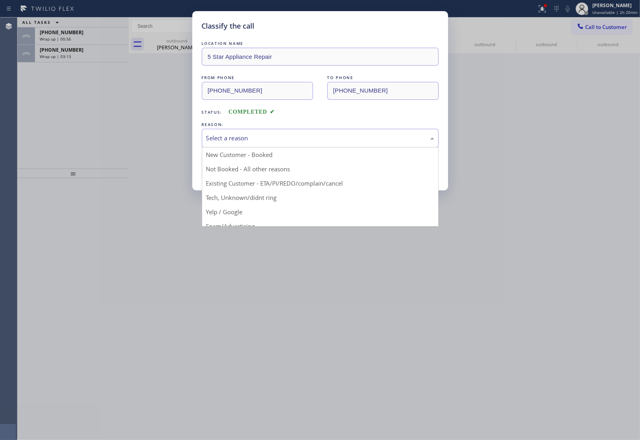
click at [275, 134] on div "Select a reason" at bounding box center [320, 138] width 228 height 9
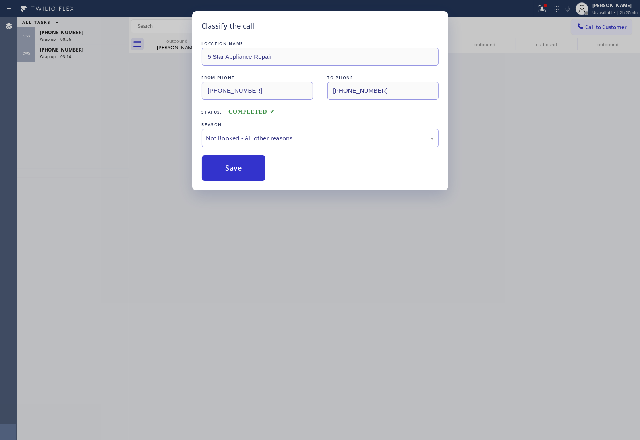
click at [239, 172] on button "Save" at bounding box center [234, 167] width 64 height 25
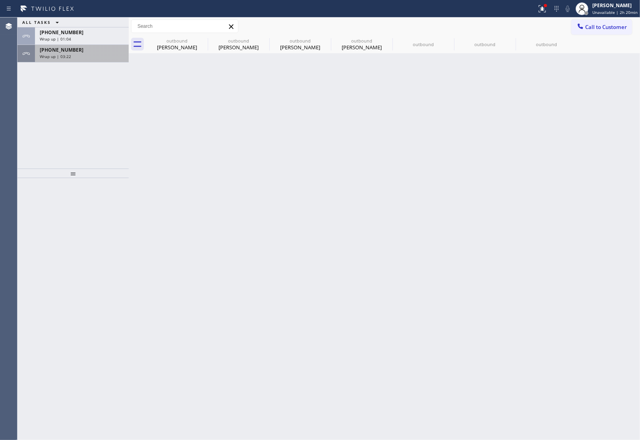
click at [60, 56] on span "Wrap up | 03:22" at bounding box center [55, 57] width 31 height 6
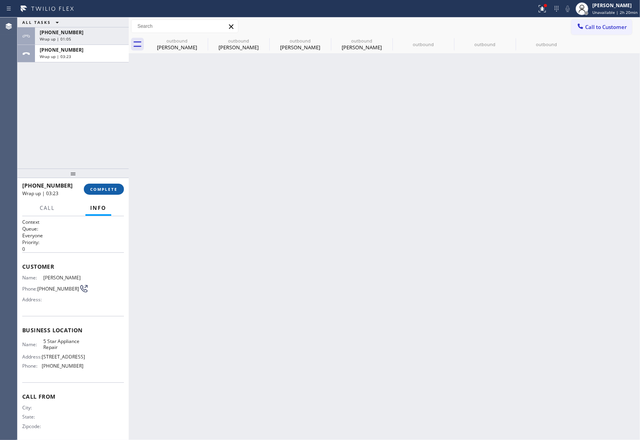
click at [98, 184] on button "COMPLETE" at bounding box center [104, 189] width 40 height 11
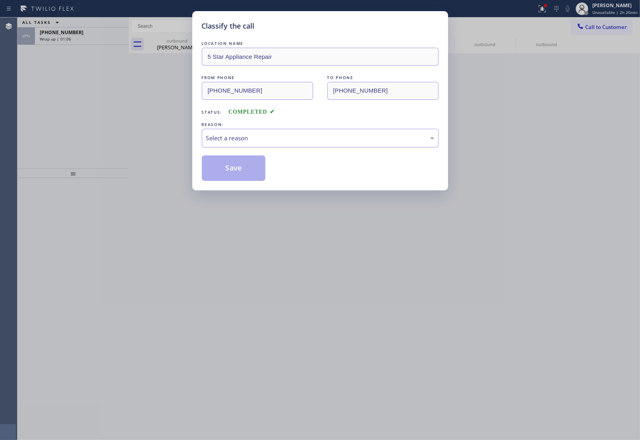
click at [253, 139] on div "Select a reason" at bounding box center [320, 138] width 228 height 9
click at [242, 168] on button "Save" at bounding box center [234, 167] width 64 height 25
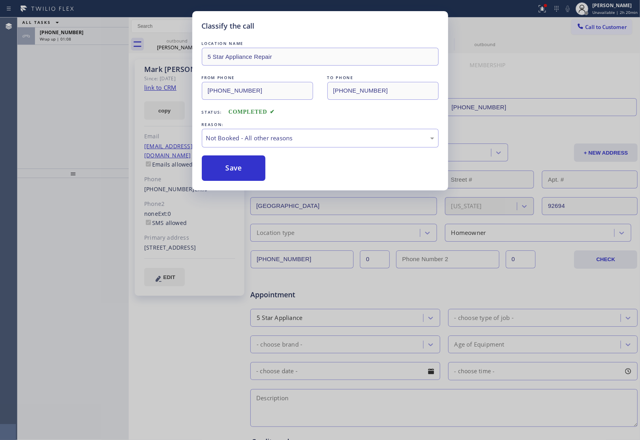
click at [64, 37] on div "Classify the call LOCATION NAME 5 Star Appliance Repair FROM PHONE (855) 731-49…" at bounding box center [320, 220] width 640 height 440
click at [64, 37] on div "Classify the call LOCATION NAME Best Wolf Appliance Repair [GEOGRAPHIC_DATA] FR…" at bounding box center [328, 228] width 623 height 422
click at [64, 37] on span "Wrap up | 01:08" at bounding box center [55, 39] width 31 height 6
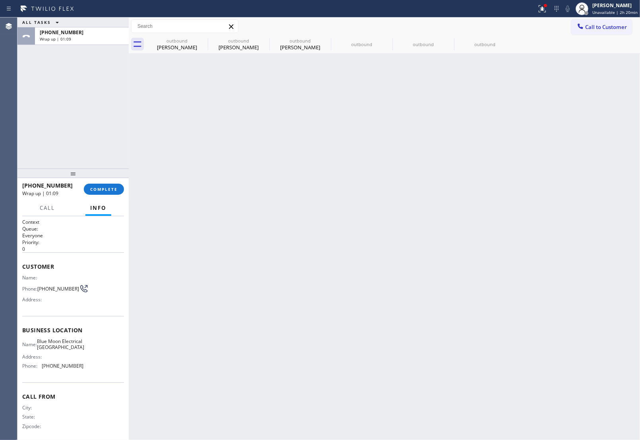
click at [64, 37] on span "Wrap up | 01:09" at bounding box center [55, 39] width 31 height 6
click at [101, 189] on span "COMPLETE" at bounding box center [103, 189] width 27 height 6
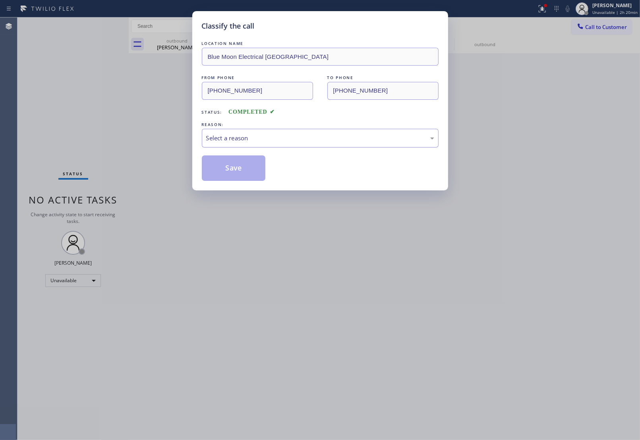
click at [234, 140] on div "Select a reason" at bounding box center [320, 138] width 228 height 9
click at [237, 174] on button "Save" at bounding box center [234, 167] width 64 height 25
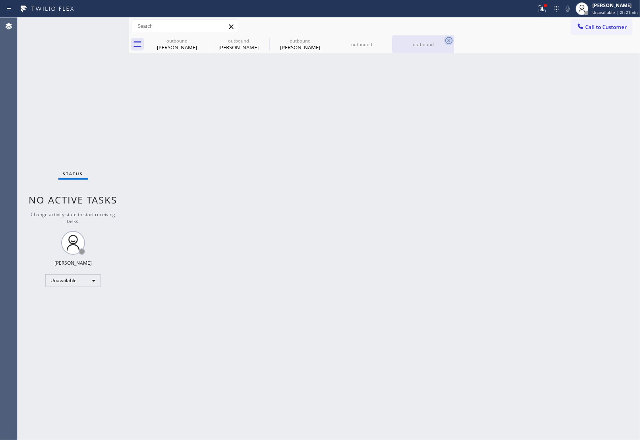
click at [0, 0] on icon at bounding box center [0, 0] width 0 height 0
click at [444, 42] on icon at bounding box center [449, 41] width 10 height 10
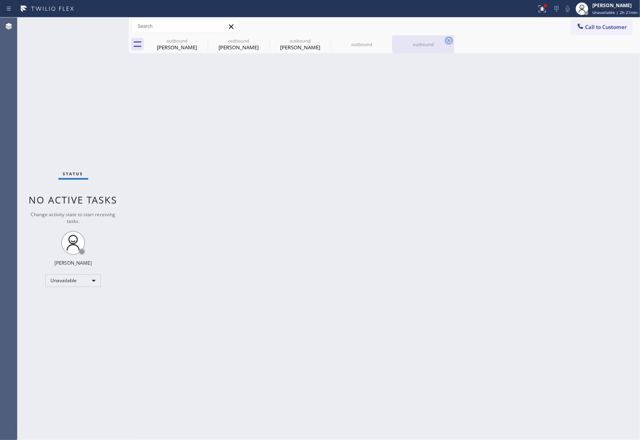
click at [201, 42] on div "outbound Betsy Healy outbound Betsy Healy outbound Mark McDonough outbound outb…" at bounding box center [393, 44] width 494 height 18
click at [201, 42] on div at bounding box center [393, 44] width 494 height 18
drag, startPoint x: 593, startPoint y: 33, endPoint x: 343, endPoint y: 140, distance: 272.6
click at [588, 35] on div "Call to Customer Outbound call Location Blue Moon Electrical Thousand Oaks Your…" at bounding box center [384, 26] width 511 height 18
click at [594, 28] on span "Call to Customer" at bounding box center [606, 26] width 42 height 7
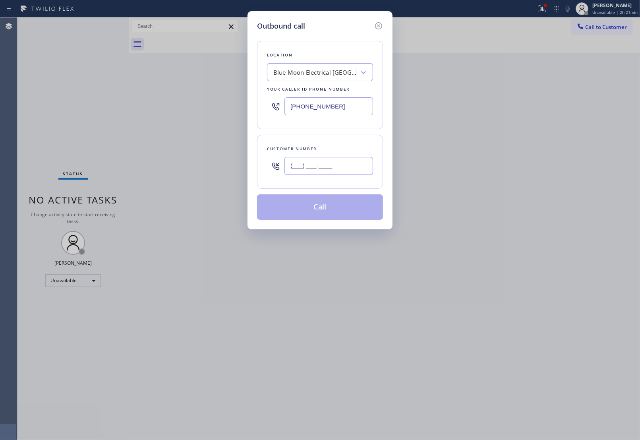
click at [302, 172] on input "(___) ___-____" at bounding box center [329, 166] width 89 height 18
paste input "949) 226-9630"
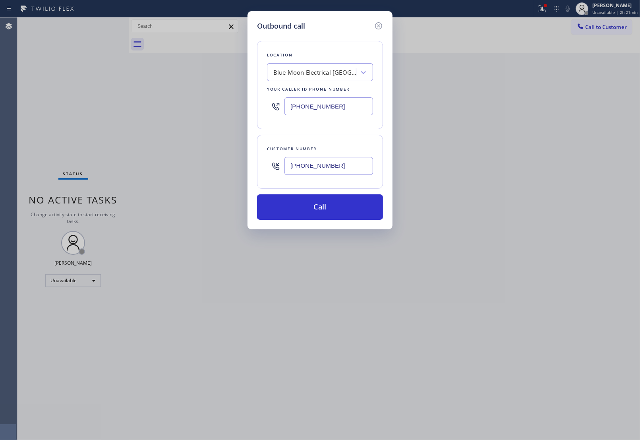
type input "[PHONE_NUMBER]"
click at [324, 104] on input "[PHONE_NUMBER]" at bounding box center [329, 106] width 89 height 18
paste input "949) 536-969"
type input "(949) 536-9698"
click at [310, 205] on button "Call" at bounding box center [320, 206] width 126 height 25
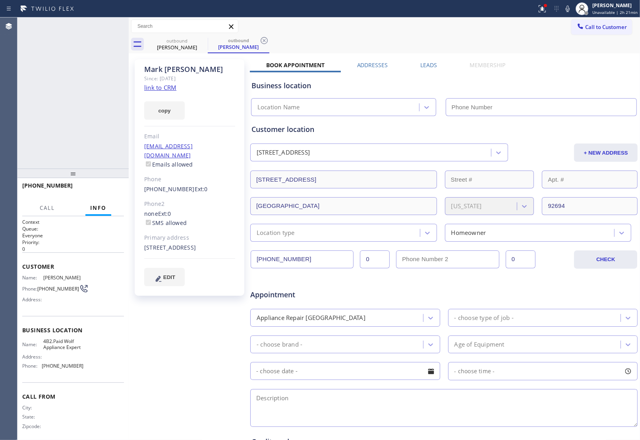
type input "(949) 536-9698"
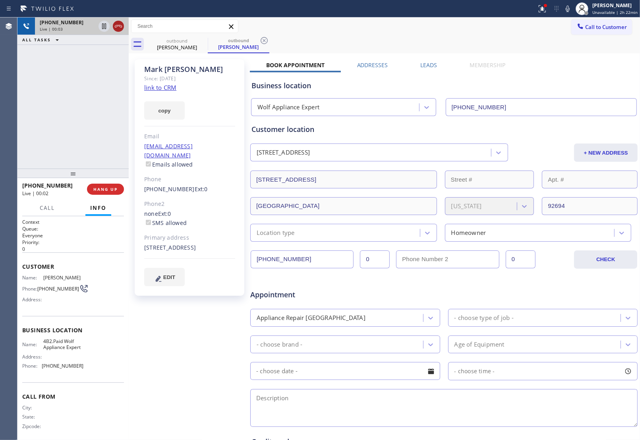
click at [120, 27] on icon at bounding box center [119, 26] width 10 height 10
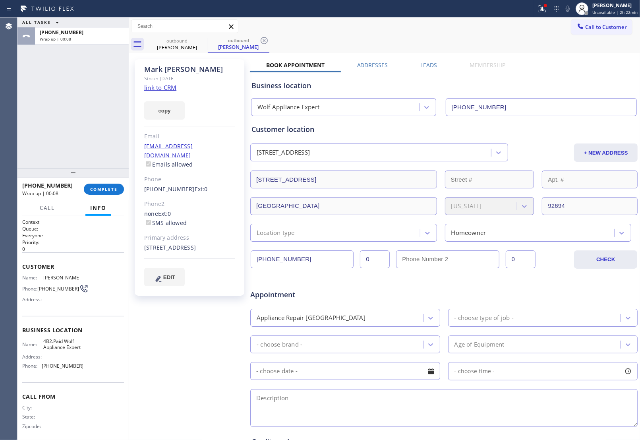
click at [542, 295] on div "Appointment" at bounding box center [444, 290] width 389 height 20
click at [100, 204] on span "Info" at bounding box center [98, 207] width 16 height 7
drag, startPoint x: 124, startPoint y: 175, endPoint x: 115, endPoint y: 183, distance: 11.5
click at [124, 176] on div at bounding box center [72, 173] width 111 height 10
click at [106, 197] on div "+19492269630 Wrap up | 07:21 COMPLETE" at bounding box center [73, 189] width 102 height 21
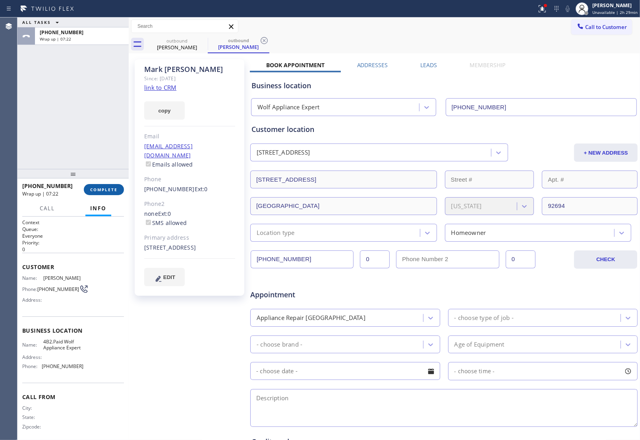
click at [106, 194] on button "COMPLETE" at bounding box center [104, 189] width 40 height 11
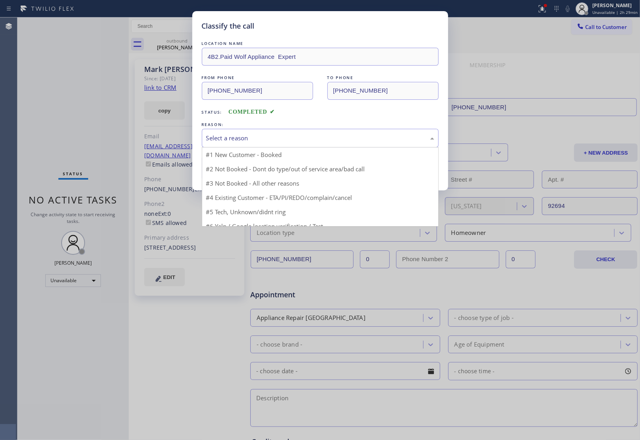
click at [238, 143] on div "Select a reason" at bounding box center [320, 138] width 237 height 19
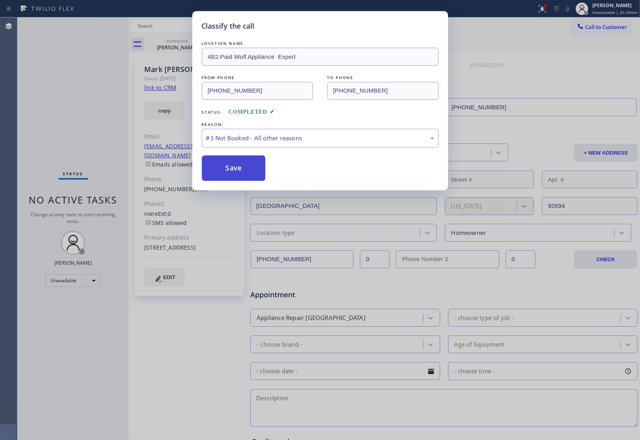
click at [227, 174] on button "Save" at bounding box center [234, 167] width 64 height 25
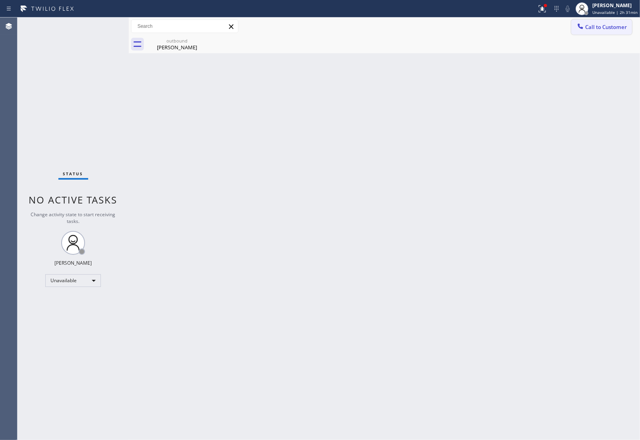
click at [597, 32] on button "Call to Customer" at bounding box center [601, 26] width 61 height 15
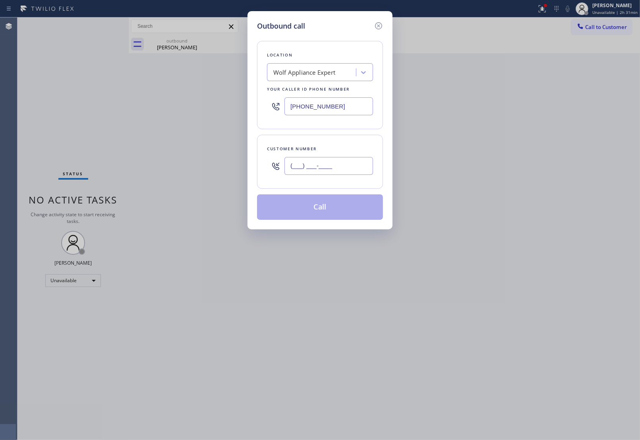
click at [320, 173] on input "(___) ___-____" at bounding box center [329, 166] width 89 height 18
paste input "212) 470-3445"
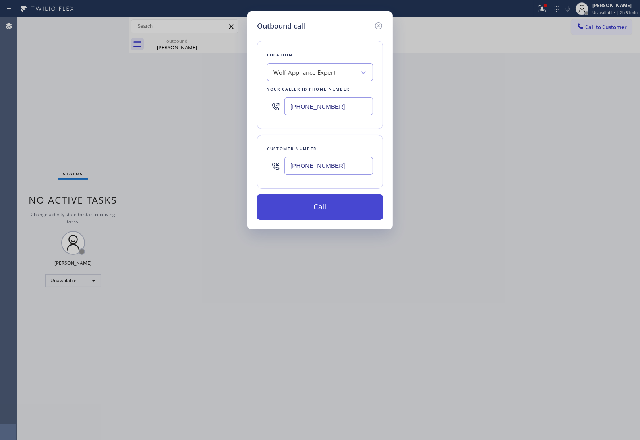
type input "(212) 470-3445"
click at [340, 208] on button "Call" at bounding box center [320, 206] width 126 height 25
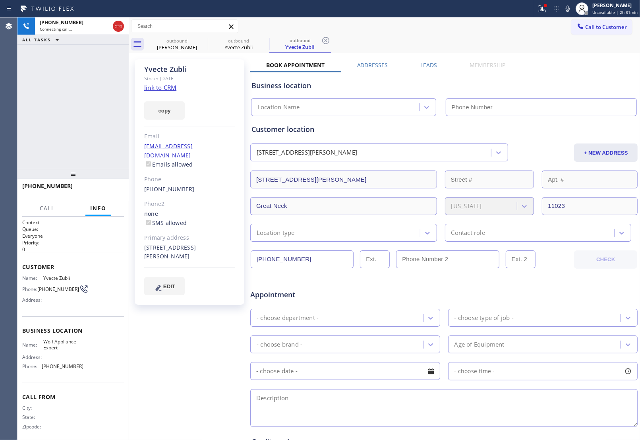
click at [162, 88] on link "link to CRM" at bounding box center [160, 87] width 32 height 8
type input "(949) 536-9698"
drag, startPoint x: 51, startPoint y: 293, endPoint x: 44, endPoint y: 287, distance: 9.0
click at [44, 287] on span "(212) 470-3445" at bounding box center [58, 289] width 42 height 6
click at [42, 286] on span "(212) 470-3445" at bounding box center [58, 289] width 42 height 6
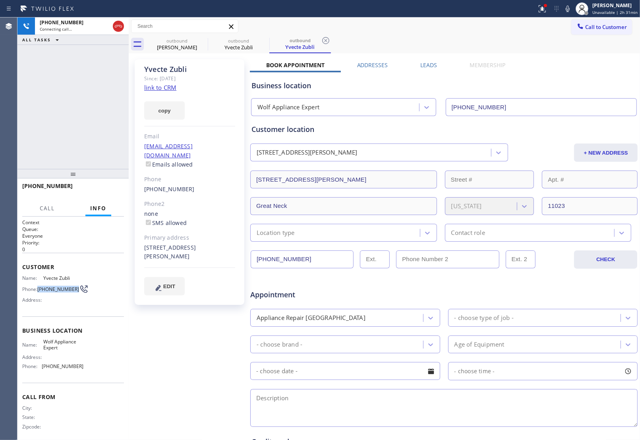
drag, startPoint x: 38, startPoint y: 285, endPoint x: 128, endPoint y: 30, distance: 269.7
click at [55, 293] on div "Phone: (212) 470-3445" at bounding box center [52, 289] width 61 height 10
copy span "(212) 470-3445"
click at [118, 22] on icon at bounding box center [119, 26] width 10 height 10
click at [595, 27] on span "Call to Customer" at bounding box center [606, 26] width 42 height 7
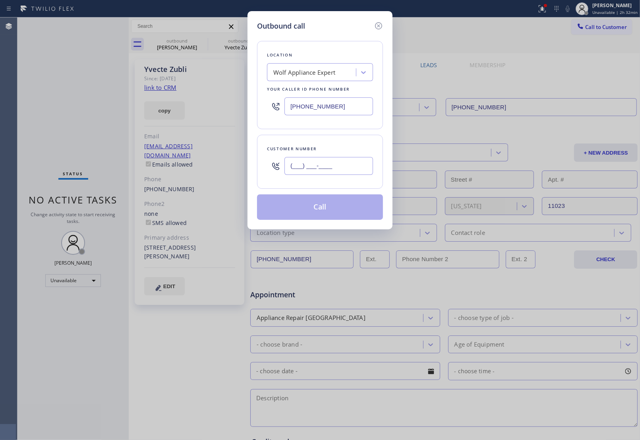
click at [328, 174] on input "(___) ___-____" at bounding box center [329, 166] width 89 height 18
paste input "212) 470-3445"
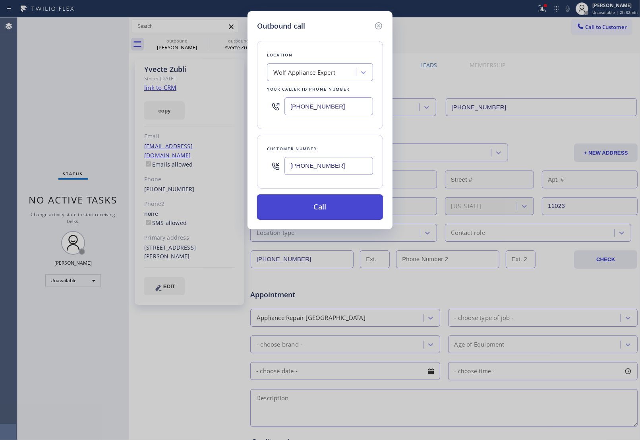
type input "(212) 470-3445"
click at [317, 209] on button "Call" at bounding box center [320, 206] width 126 height 25
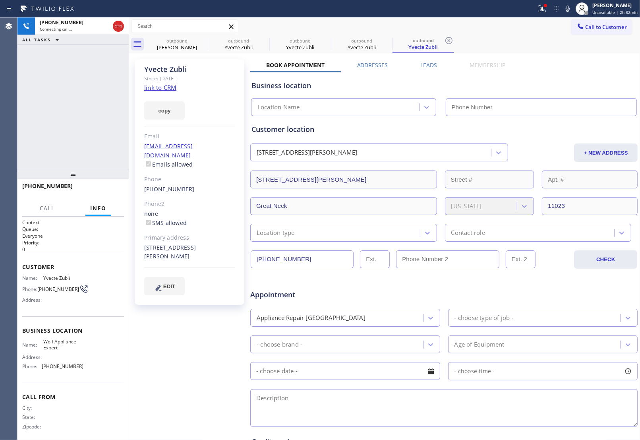
type input "(949) 536-9698"
drag, startPoint x: 116, startPoint y: 29, endPoint x: 120, endPoint y: 33, distance: 5.1
click at [118, 29] on icon at bounding box center [119, 26] width 10 height 10
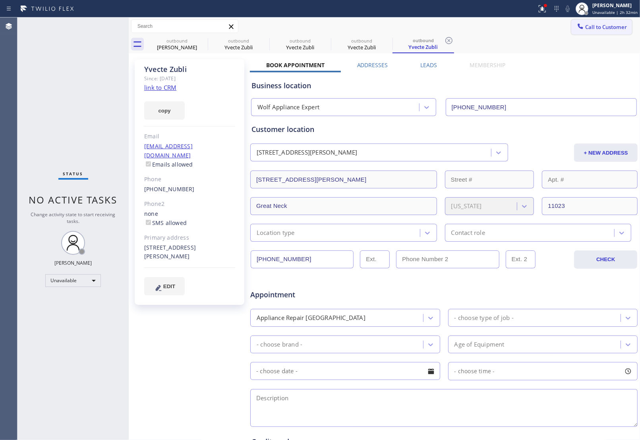
click at [578, 35] on div "Call to Customer Outbound call Location Wolf Appliance Expert Your caller id ph…" at bounding box center [384, 35] width 511 height 36
click at [579, 31] on button "Call to Customer" at bounding box center [601, 26] width 61 height 15
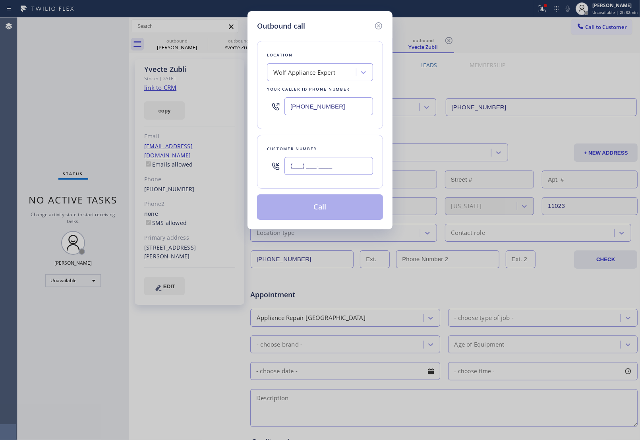
click at [344, 168] on input "(___) ___-____" at bounding box center [329, 166] width 89 height 18
paste input "561) 702-7000"
type input "(561) 702-7000"
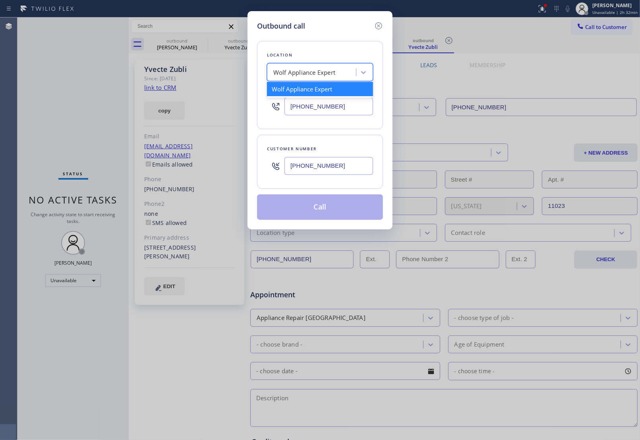
click at [302, 70] on div "Wolf Appliance Expert" at bounding box center [304, 72] width 62 height 9
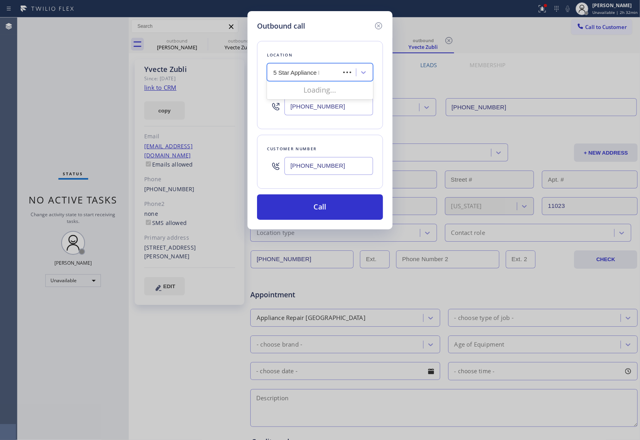
type input "5 Star Appliance Re"
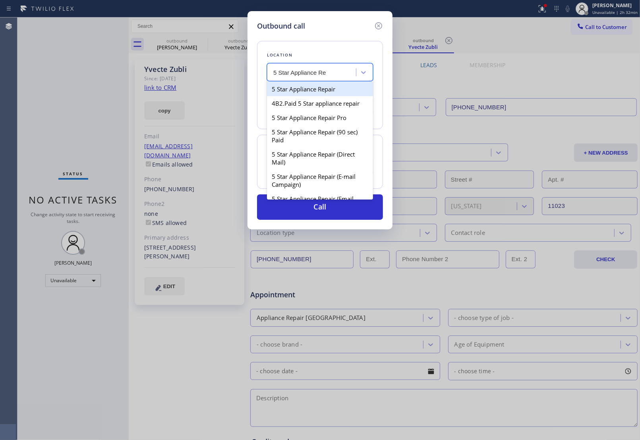
drag, startPoint x: 314, startPoint y: 93, endPoint x: 8, endPoint y: 259, distance: 348.0
click at [313, 93] on div "5 Star Appliance Repair" at bounding box center [320, 89] width 106 height 14
type input "[PHONE_NUMBER]"
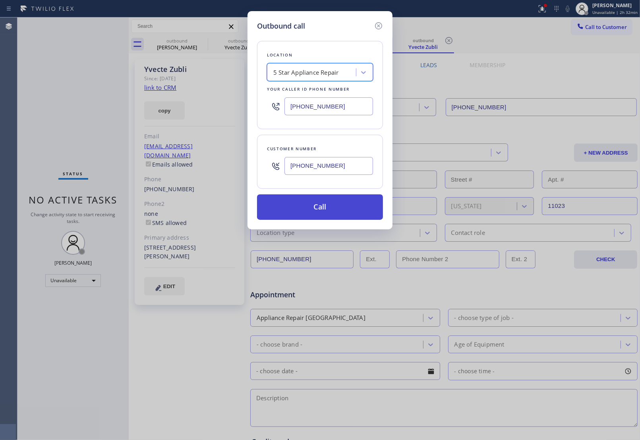
click at [299, 213] on button "Call" at bounding box center [320, 206] width 126 height 25
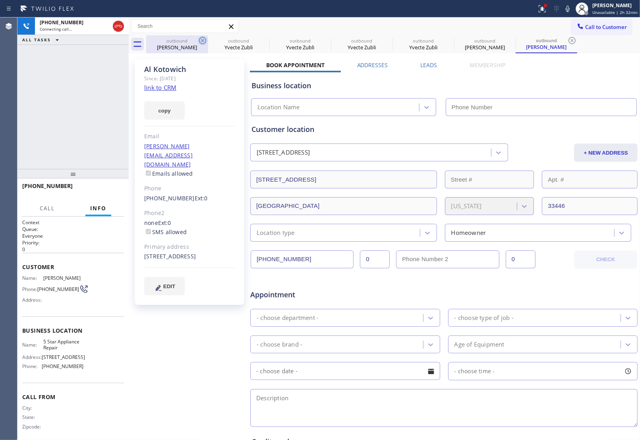
drag, startPoint x: 194, startPoint y: 44, endPoint x: 199, endPoint y: 42, distance: 5.7
click at [194, 44] on div "[PERSON_NAME]" at bounding box center [177, 47] width 60 height 7
click at [199, 42] on icon at bounding box center [203, 41] width 10 height 10
click at [0, 0] on icon at bounding box center [0, 0] width 0 height 0
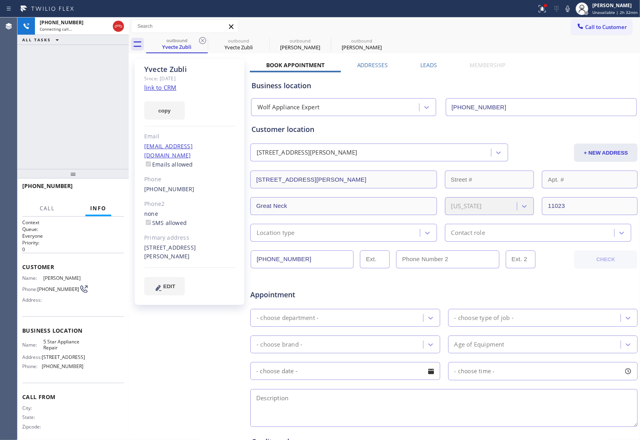
click at [199, 42] on icon at bounding box center [203, 41] width 10 height 10
click at [0, 0] on icon at bounding box center [0, 0] width 0 height 0
click at [199, 42] on div "outbound Yvecte Zubli outbound Yvecte Zubli outbound Al Kotowich outbound Al Ko…" at bounding box center [393, 44] width 494 height 18
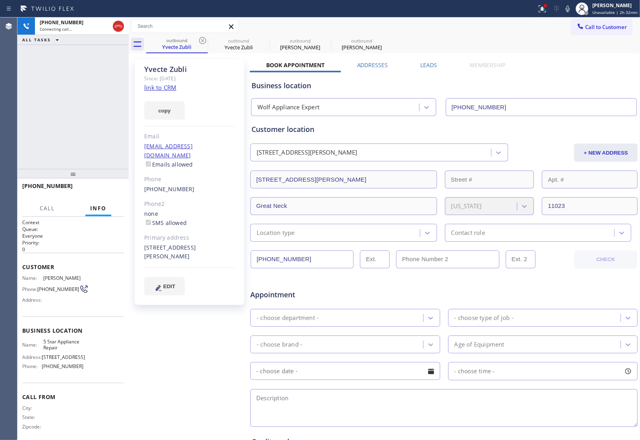
click at [199, 42] on div "outbound Yvecte Zubli outbound Yvecte Zubli outbound Al Kotowich outbound Al Ko…" at bounding box center [393, 44] width 494 height 18
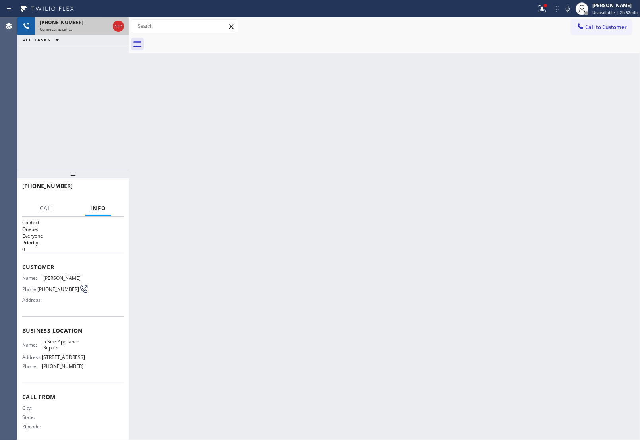
click at [62, 28] on span "Connecting call…" at bounding box center [56, 29] width 32 height 6
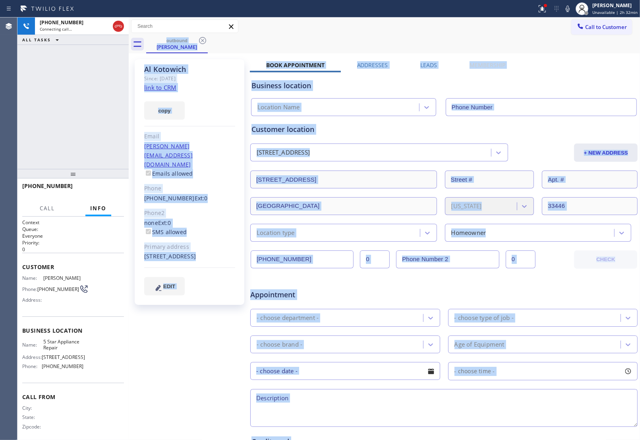
click at [167, 90] on link "link to CRM" at bounding box center [160, 87] width 32 height 8
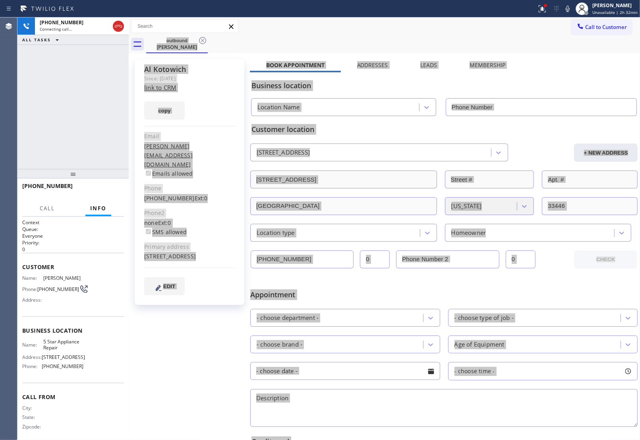
type input "[PHONE_NUMBER]"
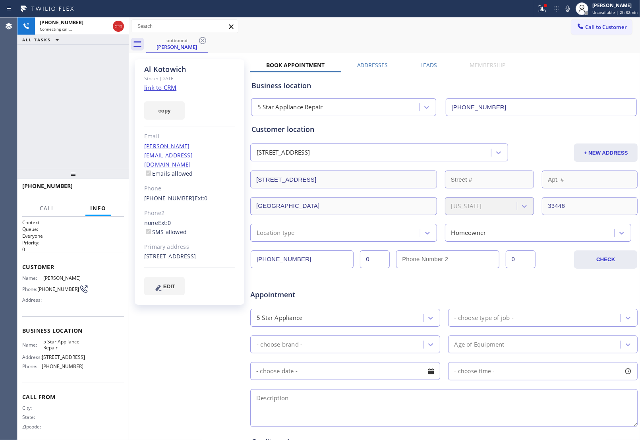
click at [109, 74] on div "+15617027000 Connecting call… ALL TASKS ALL TASKS ACTIVE TASKS TASKS IN WRAP UP" at bounding box center [72, 92] width 111 height 151
click at [116, 30] on icon at bounding box center [119, 26] width 10 height 10
drag, startPoint x: 584, startPoint y: 30, endPoint x: 553, endPoint y: 40, distance: 32.7
click at [585, 30] on span "Call to Customer" at bounding box center [606, 26] width 42 height 7
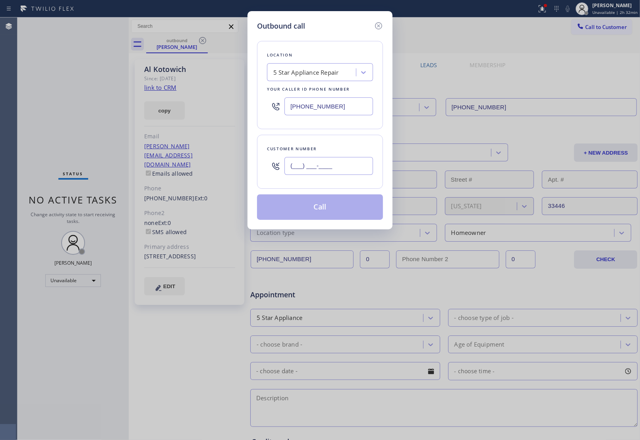
click at [326, 171] on input "(___) ___-____" at bounding box center [329, 166] width 89 height 18
paste input "561) 702-7000"
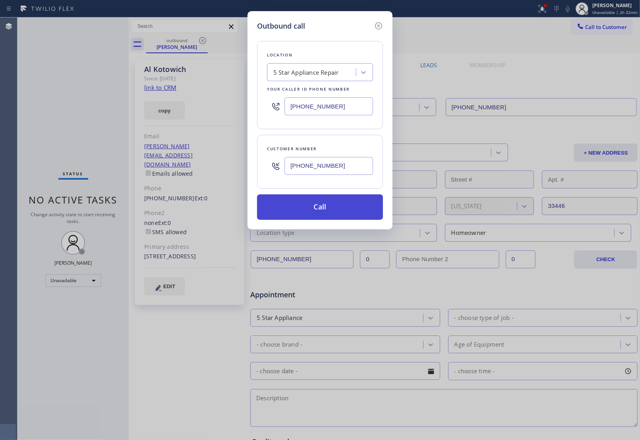
type input "(561) 702-7000"
click at [323, 209] on button "Call" at bounding box center [320, 206] width 126 height 25
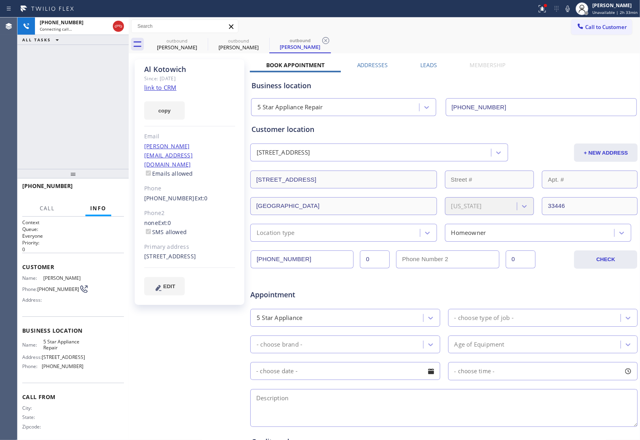
type input "[PHONE_NUMBER]"
click at [178, 342] on div "Al Kotowich Since: 20 may 2020 link to CRM copy Email alan@idealhomemgmt.com Em…" at bounding box center [190, 312] width 119 height 515
click at [116, 25] on icon at bounding box center [118, 26] width 7 height 2
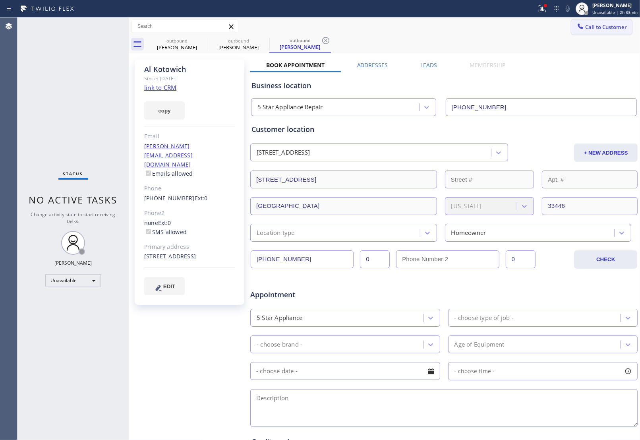
click at [571, 31] on button "Call to Customer" at bounding box center [601, 26] width 61 height 15
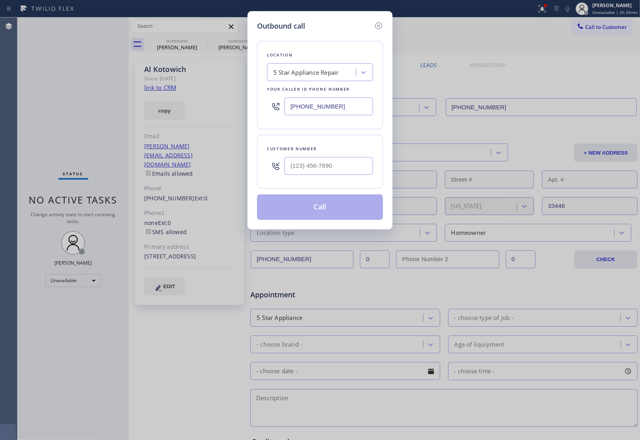
click at [331, 107] on input "[PHONE_NUMBER]" at bounding box center [329, 106] width 89 height 18
paste input "631) 430-4344"
type input "(631) 430-4344"
type input "(___) ___-____"
click at [331, 164] on input "(___) ___-____" at bounding box center [329, 166] width 89 height 18
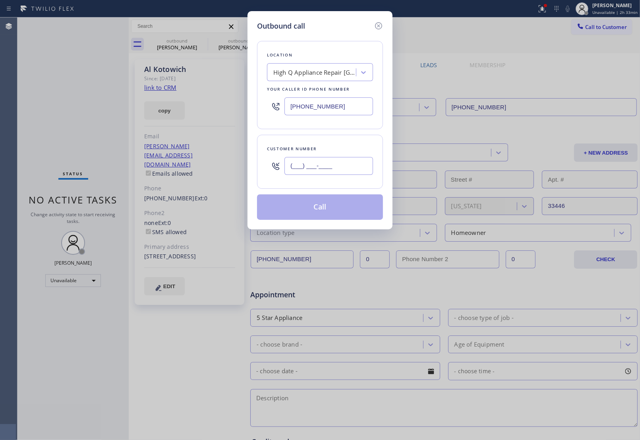
paste input "631) 450-6024"
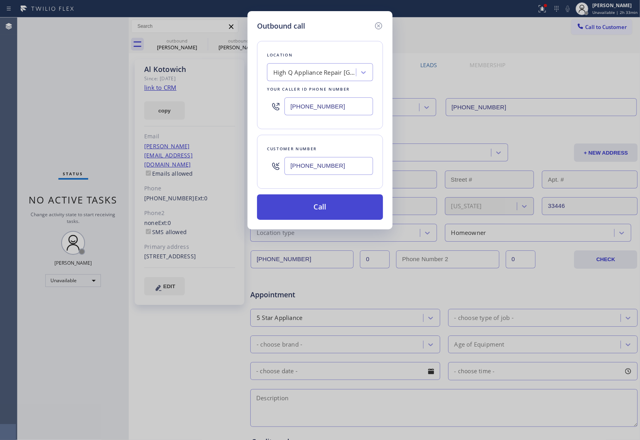
type input "(631) 450-6024"
click at [315, 211] on button "Call" at bounding box center [320, 206] width 126 height 25
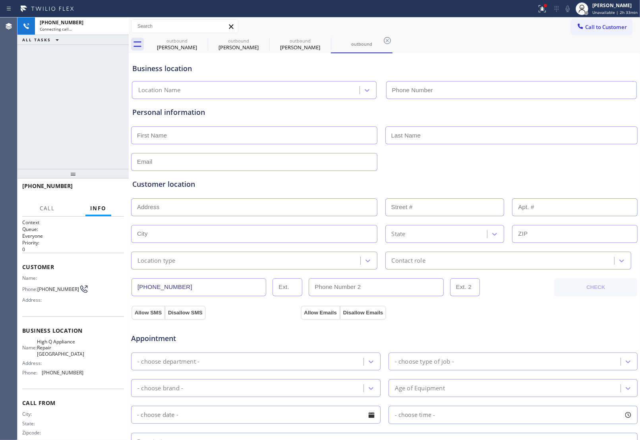
type input "(631) 430-4344"
click at [583, 181] on div "Customer location" at bounding box center [384, 184] width 504 height 11
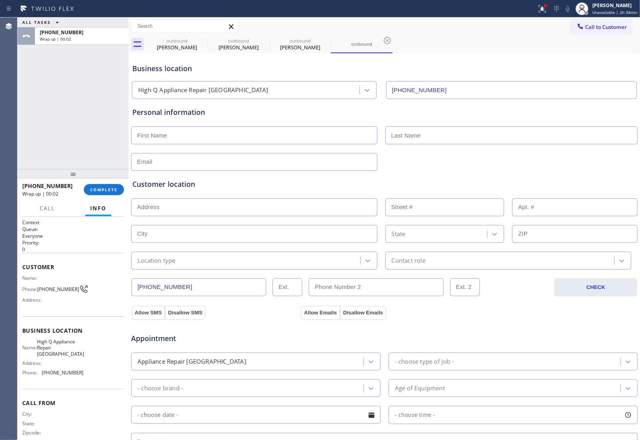
click at [559, 56] on div "Business location High Q Appliance Repair West Hampton (631) 430-4344" at bounding box center [384, 77] width 507 height 44
click at [591, 30] on span "Call to Customer" at bounding box center [606, 26] width 42 height 7
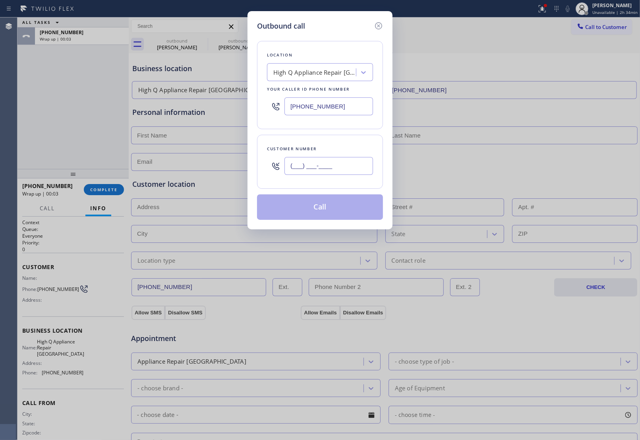
click at [301, 166] on input "(___) ___-____" at bounding box center [329, 166] width 89 height 18
paste input "631) 450-6024"
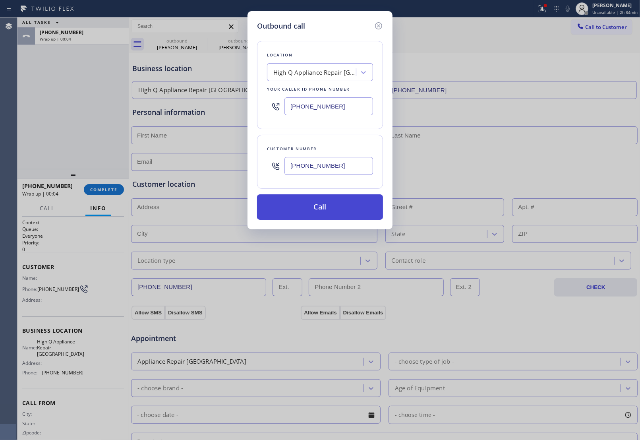
type input "(631) 450-6024"
click at [324, 213] on button "Call" at bounding box center [320, 206] width 126 height 25
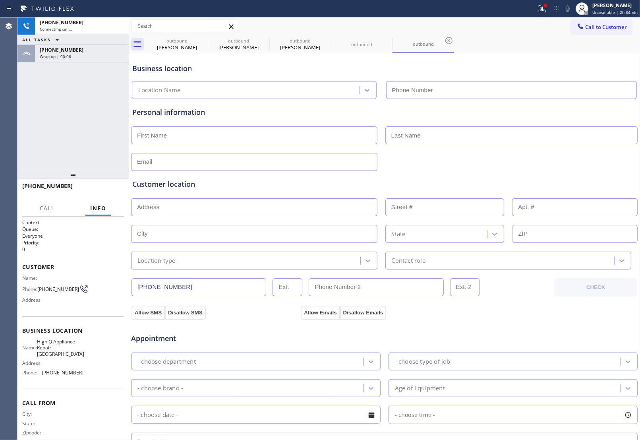
type input "(631) 430-4344"
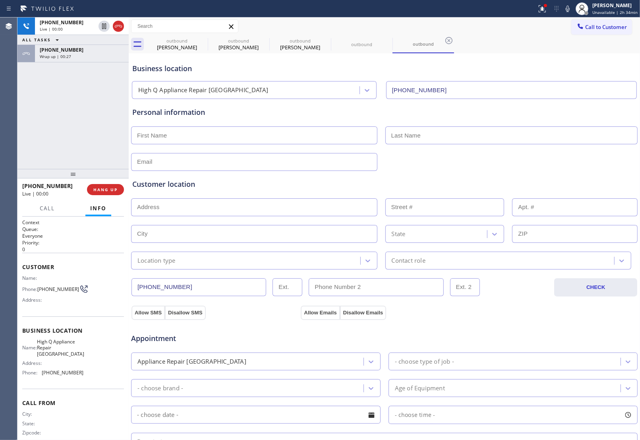
drag, startPoint x: 555, startPoint y: 183, endPoint x: 430, endPoint y: 156, distance: 128.1
click at [553, 182] on div "Customer location" at bounding box center [384, 184] width 504 height 11
click at [594, 26] on span "Call to Customer" at bounding box center [606, 26] width 42 height 7
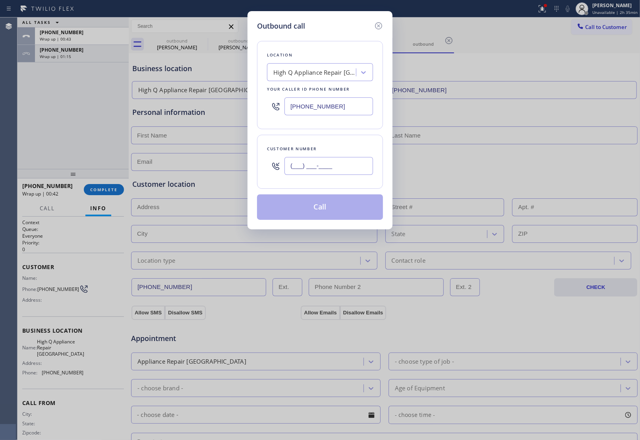
click at [342, 173] on input "(___) ___-____" at bounding box center [329, 166] width 89 height 18
paste input "408) 857-7514"
type input "(408) 857-7514"
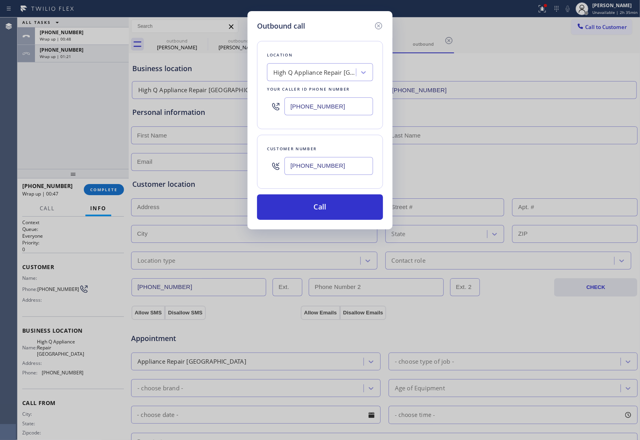
click at [546, 124] on div "Outbound call Location High Q Appliance Repair West Hampton Your caller id phon…" at bounding box center [320, 220] width 640 height 440
click at [317, 109] on input "(631) 430-4344" at bounding box center [329, 106] width 89 height 18
paste input "888) 894-247"
type input "(888) 894-2474"
click at [320, 215] on button "Call" at bounding box center [320, 206] width 126 height 25
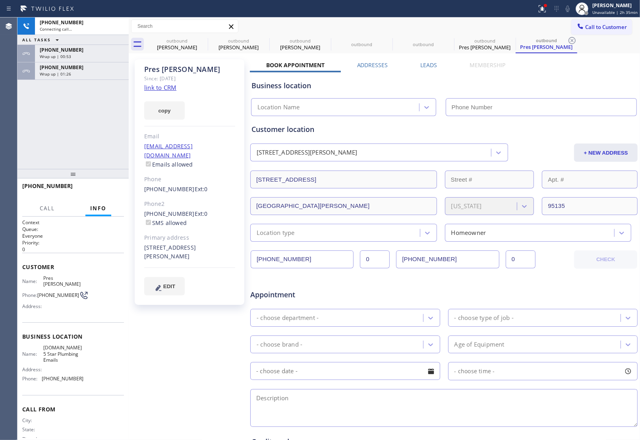
drag, startPoint x: 165, startPoint y: 82, endPoint x: 166, endPoint y: 90, distance: 8.0
click at [166, 86] on div "Pres Miranda Since: 20 may 2020 link to CRM copy Email presmiranda@mac.com Emai…" at bounding box center [190, 182] width 110 height 246
click at [165, 91] on link "link to CRM" at bounding box center [160, 87] width 32 height 8
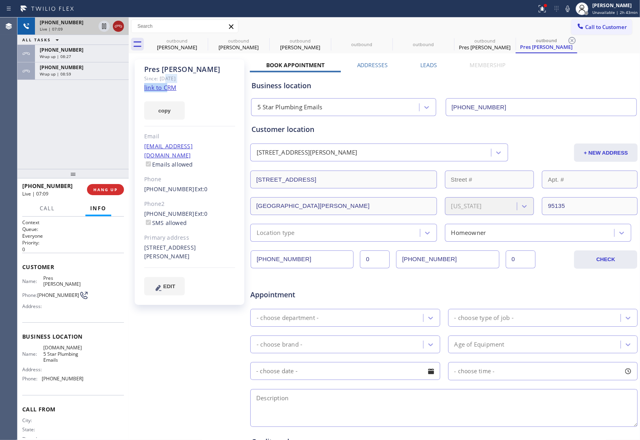
click at [118, 21] on icon at bounding box center [119, 26] width 10 height 10
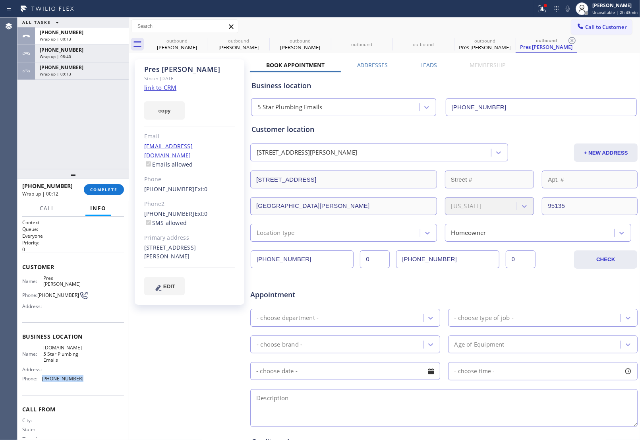
drag, startPoint x: 77, startPoint y: 368, endPoint x: 42, endPoint y: 368, distance: 35.4
click at [42, 376] on span "(888) 894-2474" at bounding box center [63, 379] width 42 height 6
copy span "(888) 894-2474"
drag, startPoint x: 82, startPoint y: 349, endPoint x: 39, endPoint y: 343, distance: 43.7
click at [39, 345] on div "Name: 4C.Email 5 Star Plumbing Emails Address: Phone: (888) 894-2474" at bounding box center [73, 365] width 102 height 40
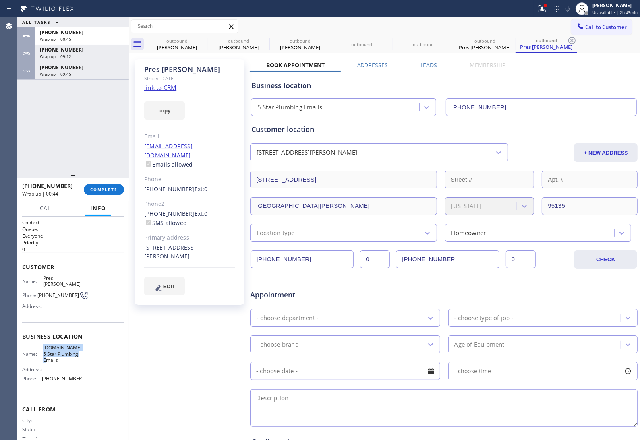
copy div "4C.Email 5 Star Plumbing Emails"
click at [104, 188] on span "COMPLETE" at bounding box center [103, 190] width 27 height 6
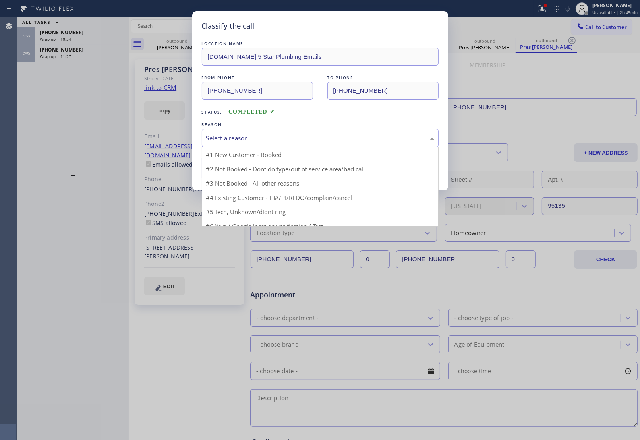
click at [246, 136] on div "Select a reason" at bounding box center [320, 138] width 237 height 19
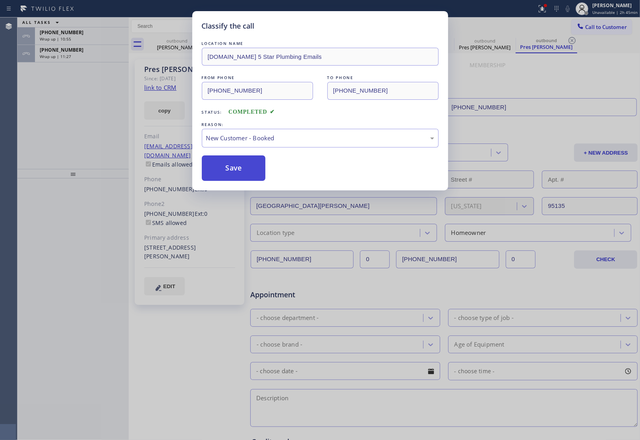
click at [234, 164] on button "Save" at bounding box center [234, 167] width 64 height 25
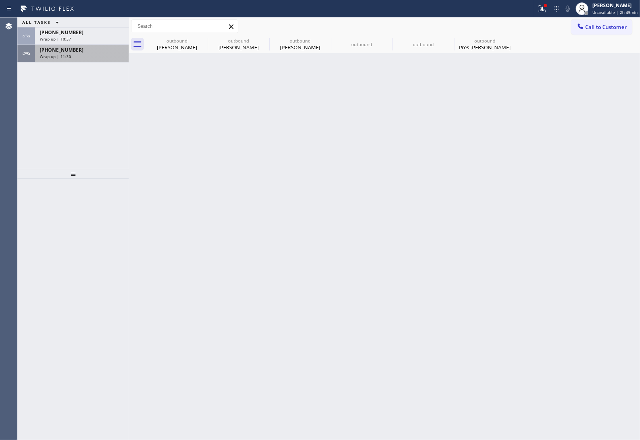
click at [56, 50] on span "+16314506024" at bounding box center [62, 49] width 44 height 7
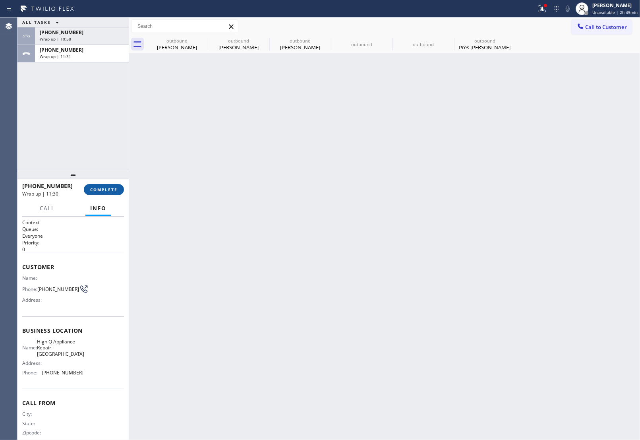
click at [114, 187] on span "COMPLETE" at bounding box center [103, 190] width 27 height 6
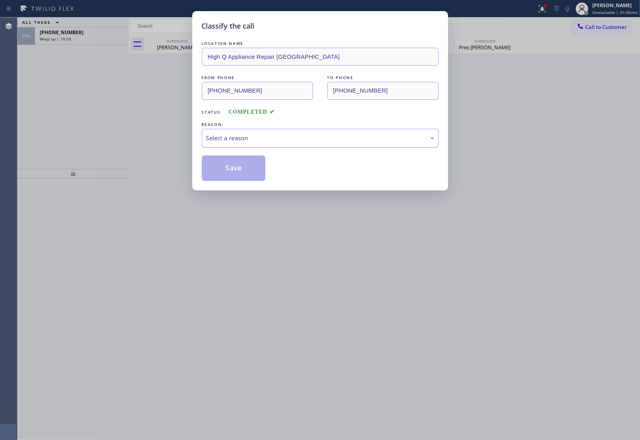
click at [247, 137] on div "Select a reason" at bounding box center [320, 138] width 228 height 9
click at [242, 168] on button "Save" at bounding box center [234, 167] width 64 height 25
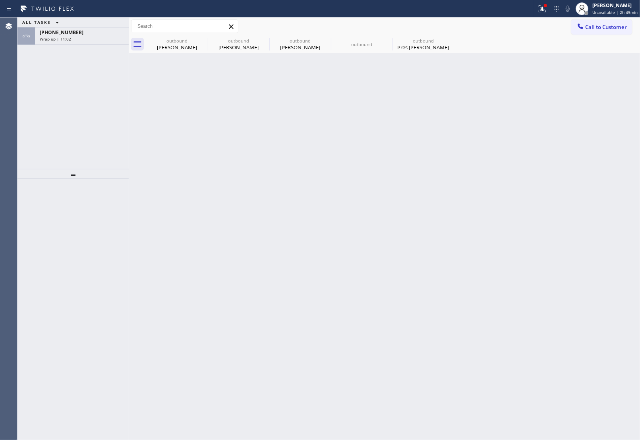
click at [62, 46] on div "ALL TASKS ALL TASKS ACTIVE TASKS TASKS IN WRAP UP +16314506024 Wrap up | 11:02" at bounding box center [72, 92] width 111 height 151
drag, startPoint x: 62, startPoint y: 46, endPoint x: 60, endPoint y: 52, distance: 5.8
click at [60, 52] on div "ALL TASKS ALL TASKS ACTIVE TASKS TASKS IN WRAP UP +16314506024 Wrap up | 11:02" at bounding box center [72, 92] width 111 height 151
click at [60, 50] on div "ALL TASKS ALL TASKS ACTIVE TASKS TASKS IN WRAP UP +16314506024 Wrap up | 11:02" at bounding box center [72, 92] width 111 height 151
click at [60, 50] on div "ALL TASKS ALL TASKS ACTIVE TASKS TASKS IN WRAP UP +16314506024 Wrap up | 11:03" at bounding box center [72, 92] width 111 height 151
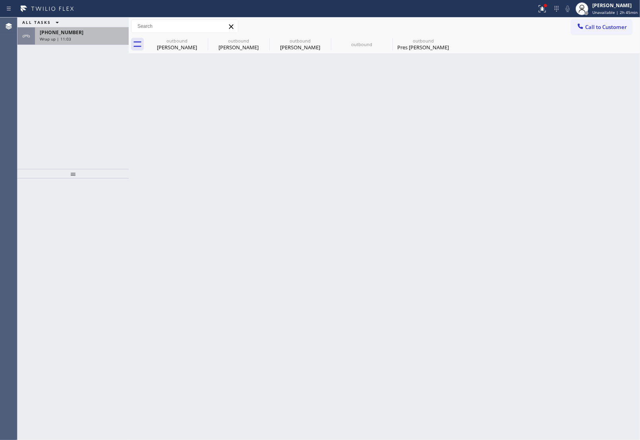
drag, startPoint x: 59, startPoint y: 45, endPoint x: 62, endPoint y: 37, distance: 8.2
click at [60, 41] on div "+16314506024 Wrap up | 11:03" at bounding box center [72, 35] width 111 height 17
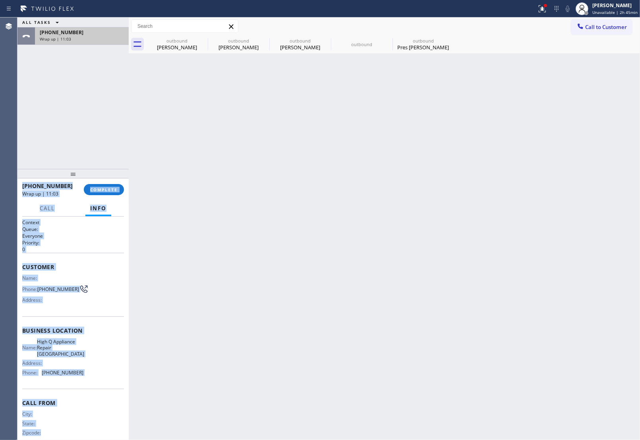
click at [62, 37] on span "Wrap up | 11:03" at bounding box center [55, 39] width 31 height 6
click at [108, 189] on span "COMPLETE" at bounding box center [103, 190] width 27 height 6
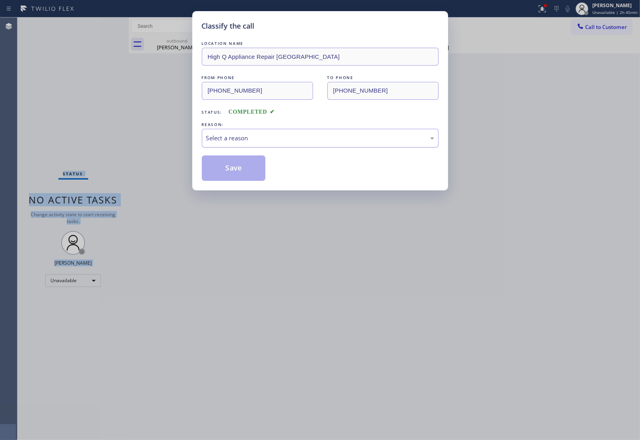
drag, startPoint x: 291, startPoint y: 132, endPoint x: 288, endPoint y: 140, distance: 8.8
click at [291, 133] on div "Select a reason" at bounding box center [320, 138] width 237 height 19
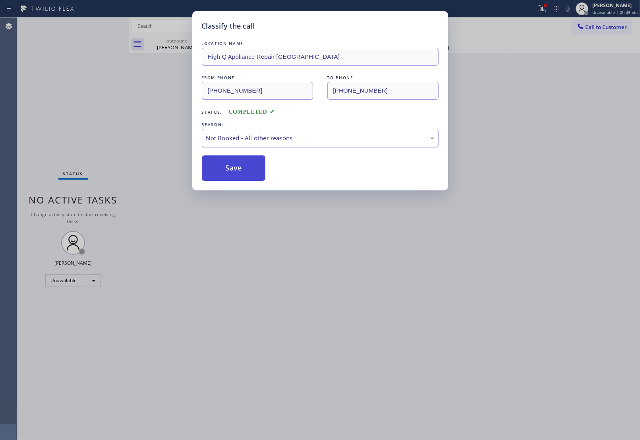
click at [230, 172] on button "Save" at bounding box center [234, 167] width 64 height 25
type input "(888) 894-2474"
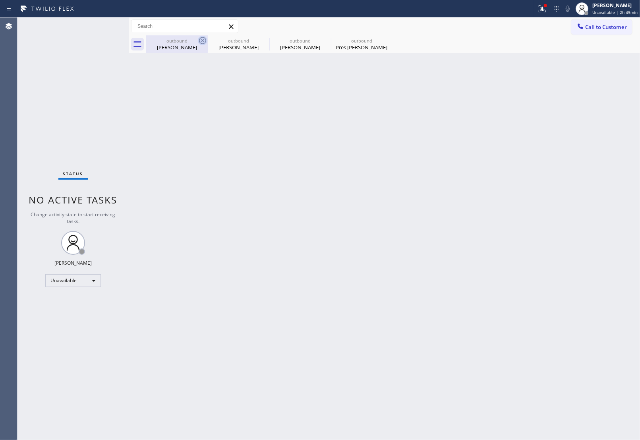
click at [200, 41] on icon at bounding box center [203, 41] width 10 height 10
click at [0, 0] on icon at bounding box center [0, 0] width 0 height 0
click at [200, 41] on div "outbound Al Kotowich outbound Al Kotowich outbound Al Kotowich outbound Pres Mi…" at bounding box center [393, 44] width 494 height 18
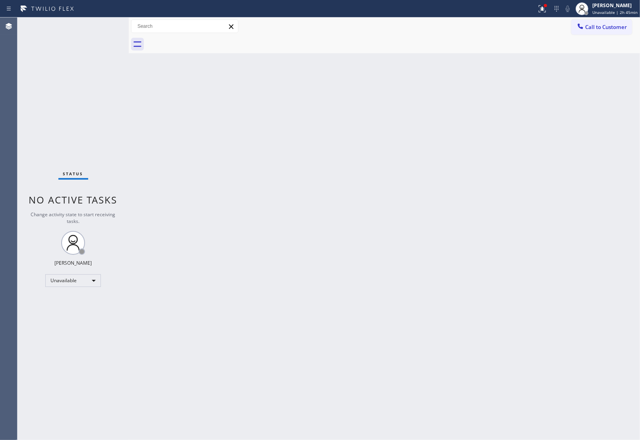
click at [200, 41] on div at bounding box center [393, 44] width 494 height 18
click at [597, 29] on span "Call to Customer" at bounding box center [606, 26] width 42 height 7
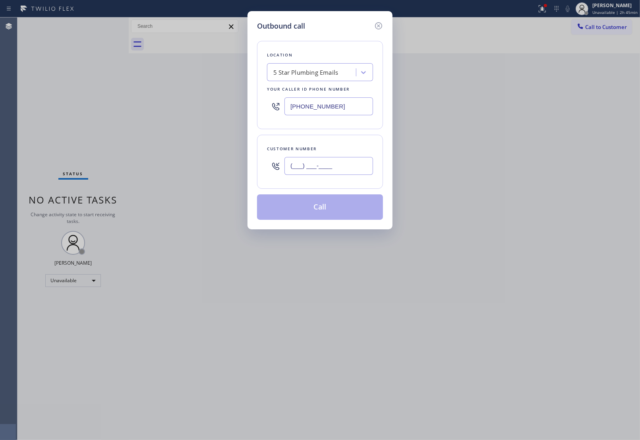
click at [344, 168] on input "(___) ___-____" at bounding box center [329, 166] width 89 height 18
paste input "609) 558-9089"
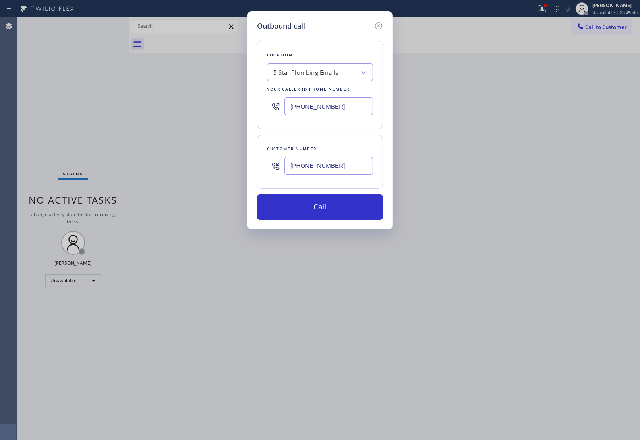
type input "[PHONE_NUMBER]"
drag, startPoint x: 546, startPoint y: 154, endPoint x: 508, endPoint y: 155, distance: 37.8
click at [545, 154] on div "Outbound call Location 5 Star Plumbing Emails Your caller id phone number (888)…" at bounding box center [320, 220] width 640 height 440
click at [306, 68] on div "5 Star Plumbing Emails" at bounding box center [305, 72] width 65 height 9
paste input "HVAC Alliance Experts"
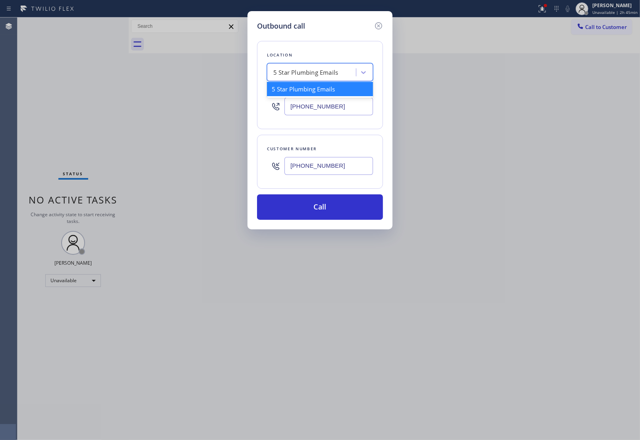
type input "HVAC Alliance Experts"
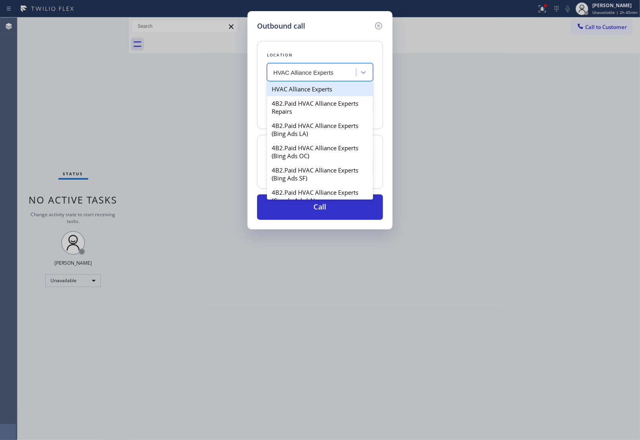
click at [317, 92] on div "HVAC Alliance Experts" at bounding box center [320, 89] width 106 height 14
type input "(424) 301-8950"
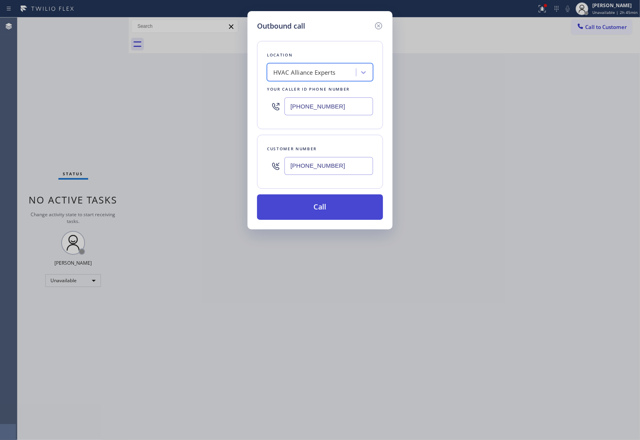
click at [334, 207] on button "Call" at bounding box center [320, 206] width 126 height 25
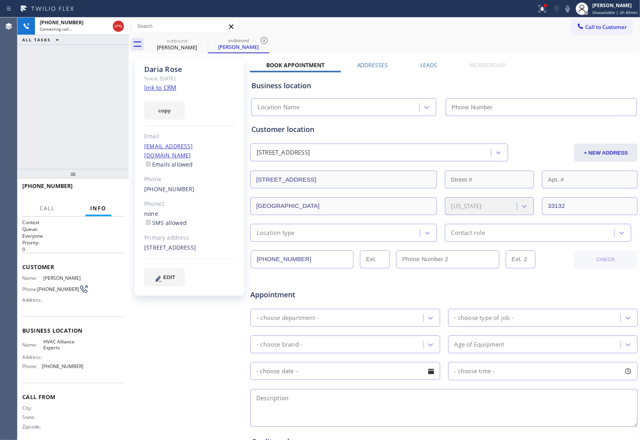
type input "(424) 301-8950"
click at [160, 89] on link "link to CRM" at bounding box center [160, 87] width 32 height 8
click at [104, 191] on span "HANG UP" at bounding box center [105, 190] width 24 height 6
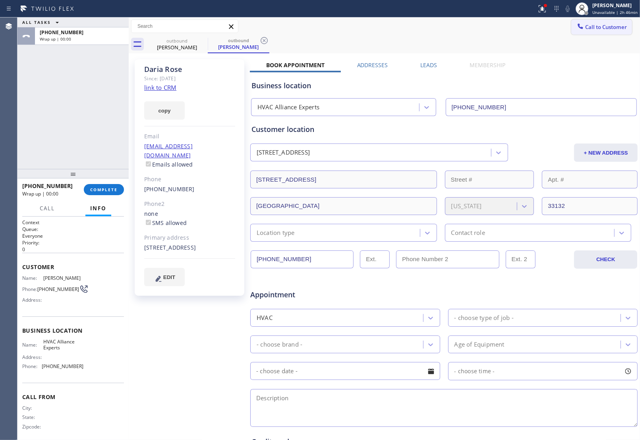
drag, startPoint x: 593, startPoint y: 28, endPoint x: 399, endPoint y: 154, distance: 231.2
click at [593, 28] on span "Call to Customer" at bounding box center [606, 26] width 42 height 7
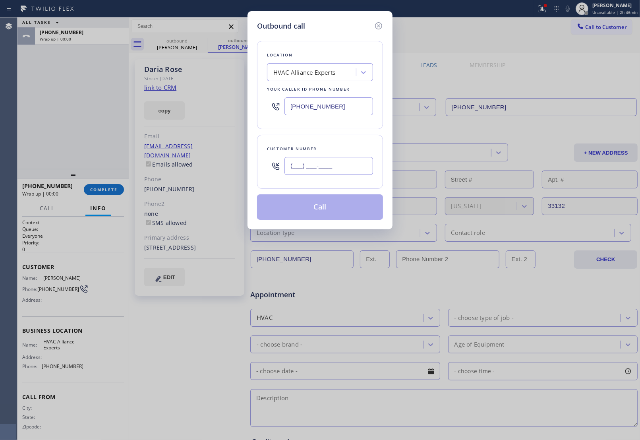
click at [334, 170] on input "(___) ___-____" at bounding box center [329, 166] width 89 height 18
paste input "609) 558-9089"
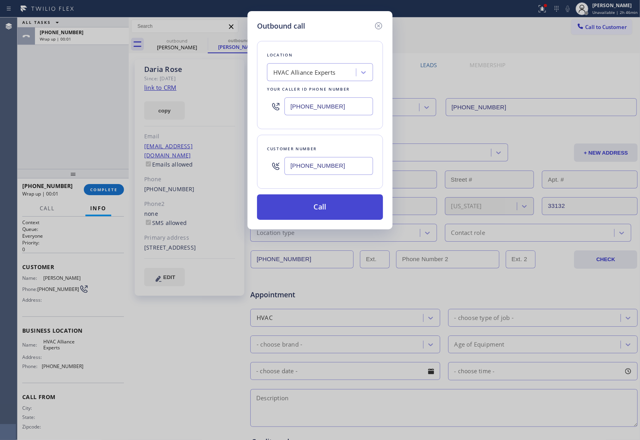
type input "[PHONE_NUMBER]"
click at [324, 209] on button "Call" at bounding box center [320, 206] width 126 height 25
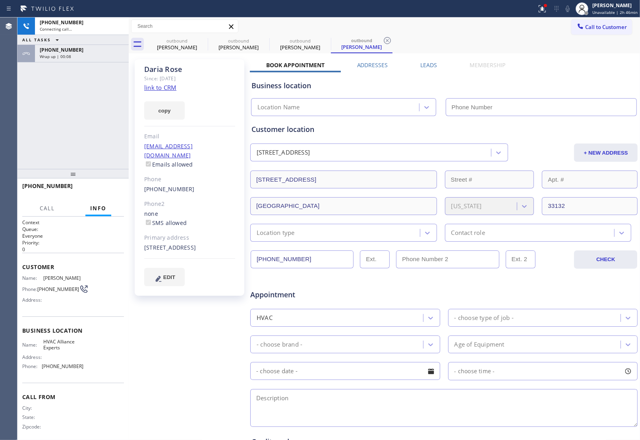
type input "(424) 301-8950"
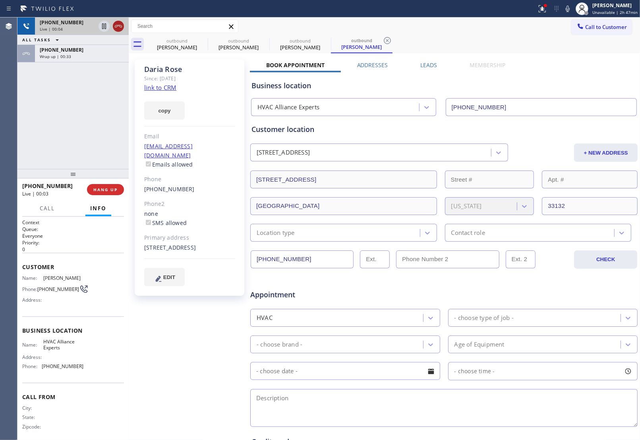
click at [122, 25] on icon at bounding box center [119, 26] width 10 height 10
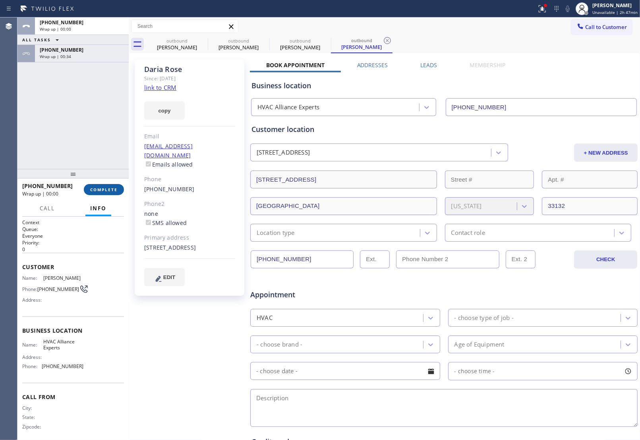
click at [100, 186] on button "COMPLETE" at bounding box center [104, 189] width 40 height 11
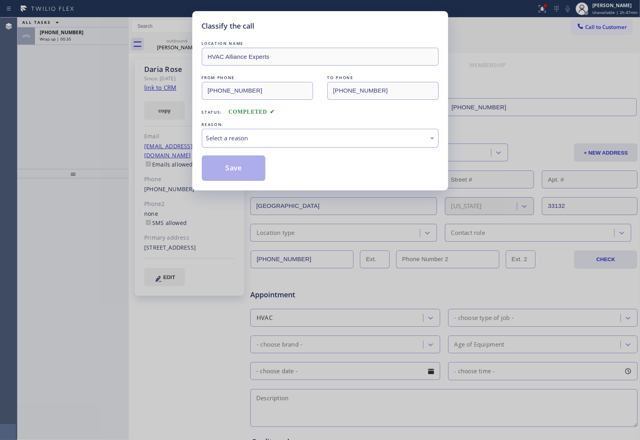
click at [261, 140] on div "Select a reason" at bounding box center [320, 138] width 228 height 9
click at [245, 129] on div "Select a reason" at bounding box center [320, 138] width 237 height 19
click at [245, 139] on div "Select a reason" at bounding box center [320, 138] width 228 height 9
click at [237, 171] on button "Save" at bounding box center [234, 167] width 64 height 25
click at [60, 37] on span "Wrap up | 00:37" at bounding box center [55, 39] width 31 height 6
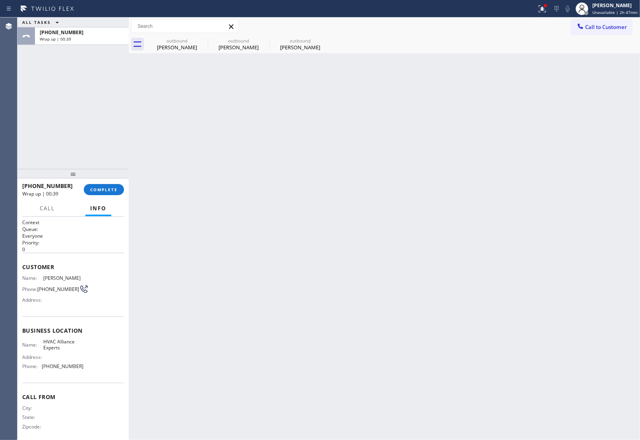
click at [60, 37] on span "Wrap up | 00:39" at bounding box center [55, 39] width 31 height 6
click at [108, 190] on span "COMPLETE" at bounding box center [103, 190] width 27 height 6
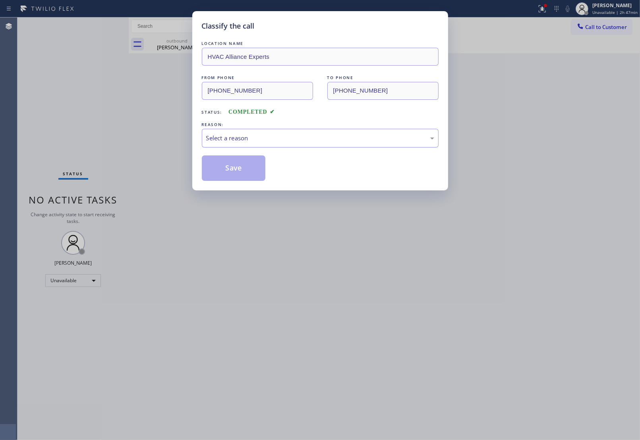
click at [245, 144] on div "Select a reason" at bounding box center [320, 138] width 237 height 19
click at [235, 169] on button "Save" at bounding box center [234, 167] width 64 height 25
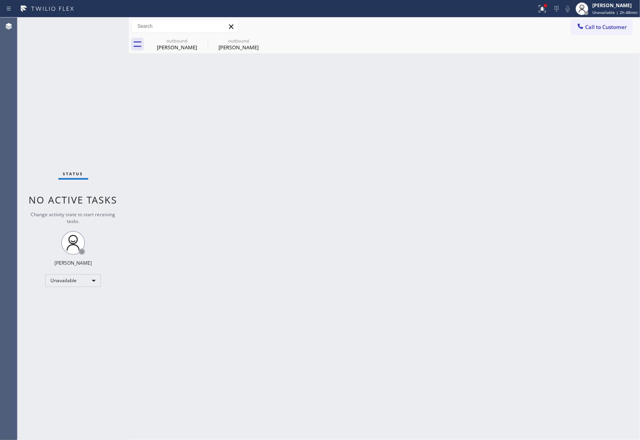
click at [0, 0] on icon at bounding box center [0, 0] width 0 height 0
click at [203, 38] on div "outbound Daria Rose outbound Daria Rose" at bounding box center [393, 44] width 494 height 18
click at [203, 38] on div at bounding box center [393, 44] width 494 height 18
drag, startPoint x: 585, startPoint y: 27, endPoint x: 579, endPoint y: 25, distance: 6.2
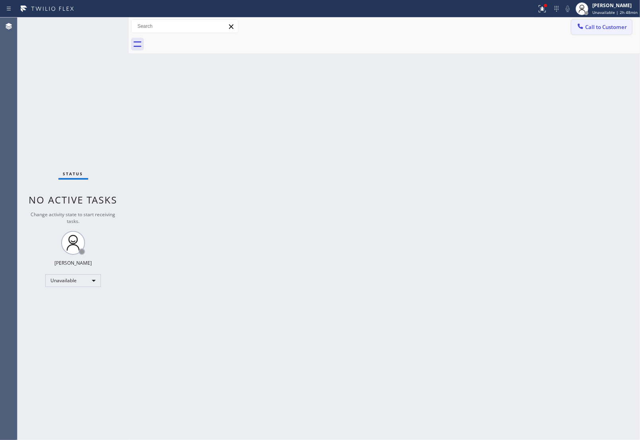
click at [584, 25] on button "Call to Customer" at bounding box center [601, 26] width 61 height 15
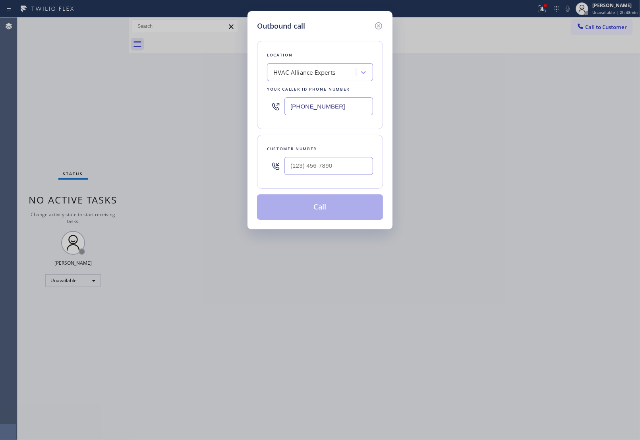
click at [338, 71] on div "HVAC Alliance Experts" at bounding box center [312, 73] width 87 height 14
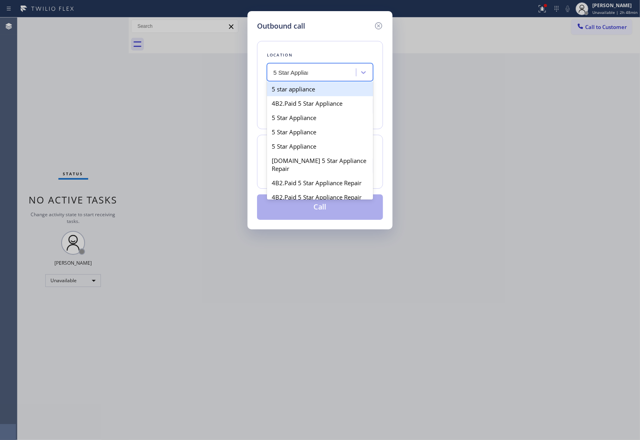
type input "5 Star Appliance"
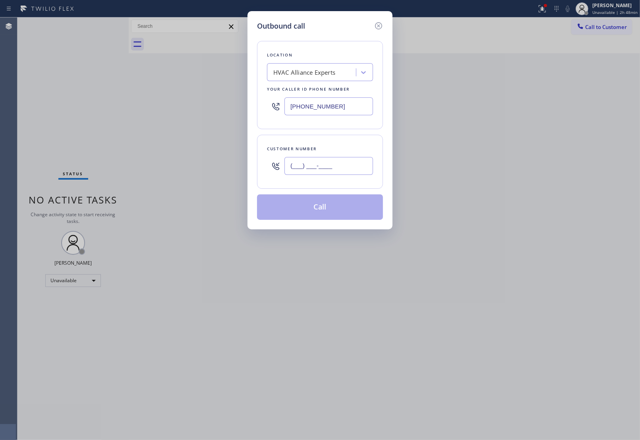
paste input "561) 702-7000"
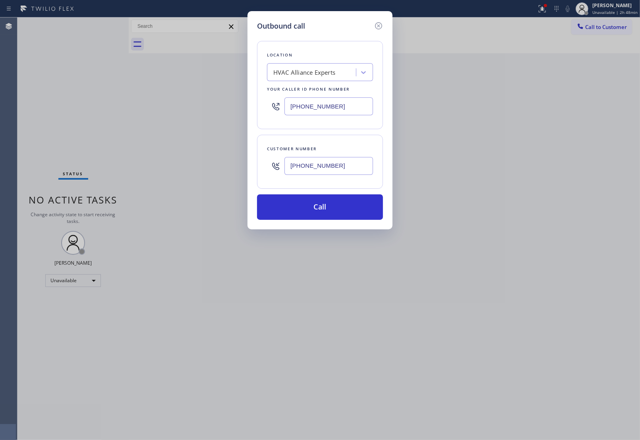
type input "(561) 702-7000"
click at [340, 72] on div "HVAC Alliance Experts" at bounding box center [312, 73] width 87 height 14
type input "5 Star Applian"
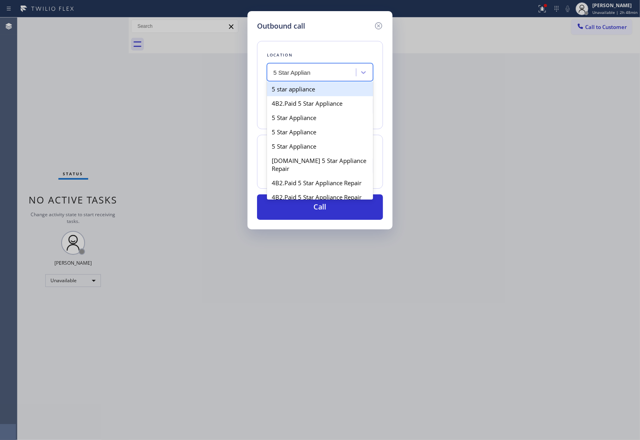
type input "[PHONE_NUMBER]"
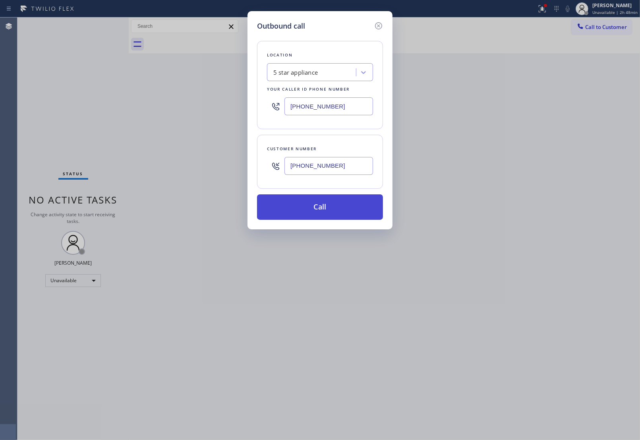
click at [306, 210] on button "Call" at bounding box center [320, 206] width 126 height 25
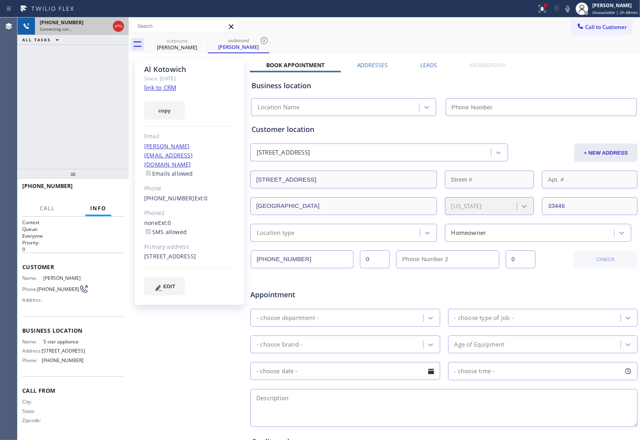
type input "[PHONE_NUMBER]"
click at [116, 26] on icon at bounding box center [119, 26] width 10 height 10
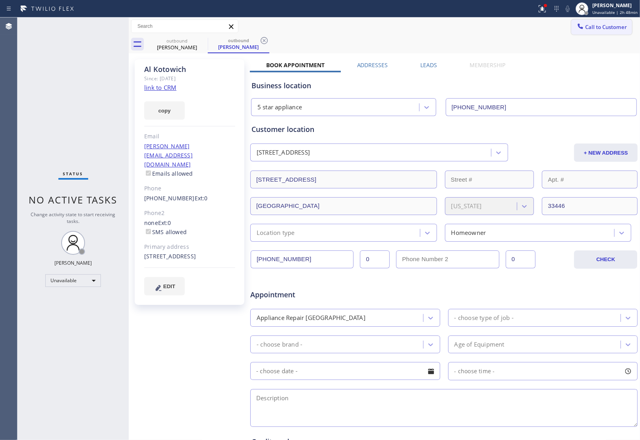
click at [608, 28] on span "Call to Customer" at bounding box center [606, 26] width 42 height 7
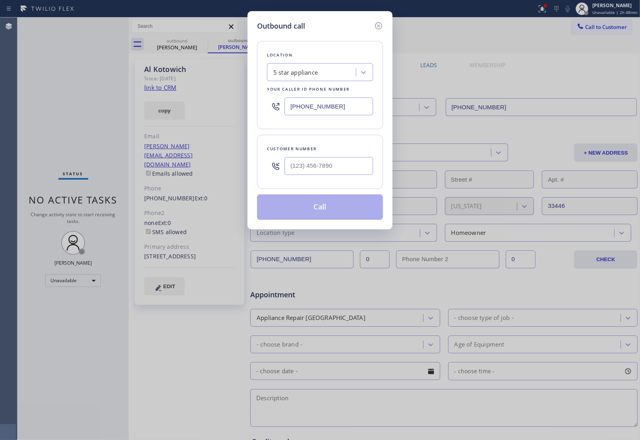
click at [331, 177] on div at bounding box center [329, 166] width 89 height 26
click at [328, 174] on input "(___) ___-____" at bounding box center [329, 166] width 89 height 18
paste input "516) 819-8989"
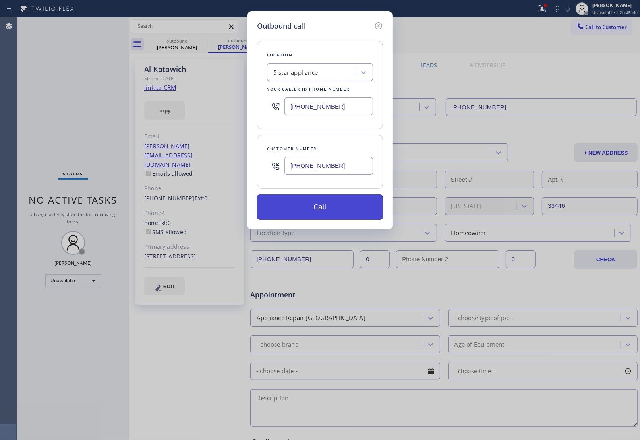
type input "(516) 819-8989"
click at [316, 209] on button "Call" at bounding box center [320, 206] width 126 height 25
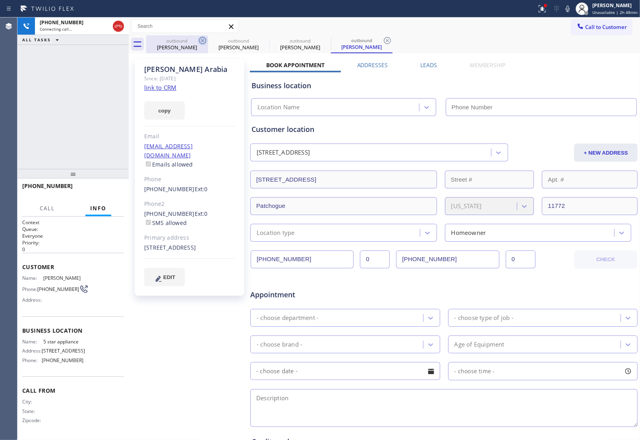
click at [198, 40] on icon at bounding box center [203, 41] width 10 height 10
click at [0, 0] on icon at bounding box center [0, 0] width 0 height 0
type input "[PHONE_NUMBER]"
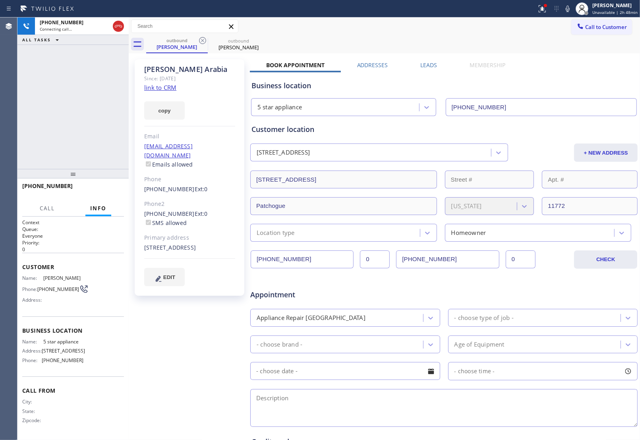
click at [198, 40] on icon at bounding box center [203, 41] width 10 height 10
type input "[PHONE_NUMBER]"
click at [166, 88] on link "link to CRM" at bounding box center [160, 87] width 32 height 8
click at [117, 26] on icon at bounding box center [118, 26] width 7 height 2
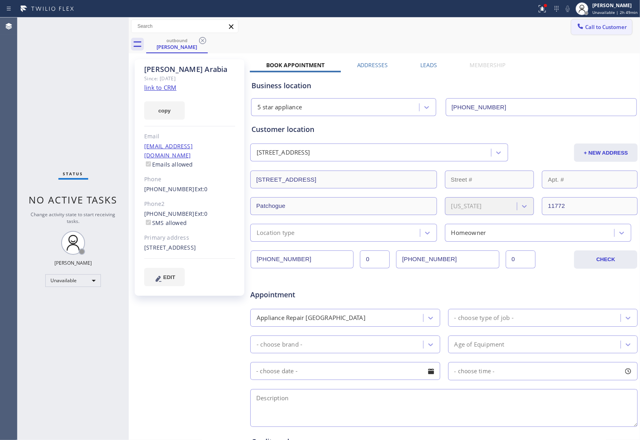
click at [616, 25] on span "Call to Customer" at bounding box center [606, 26] width 42 height 7
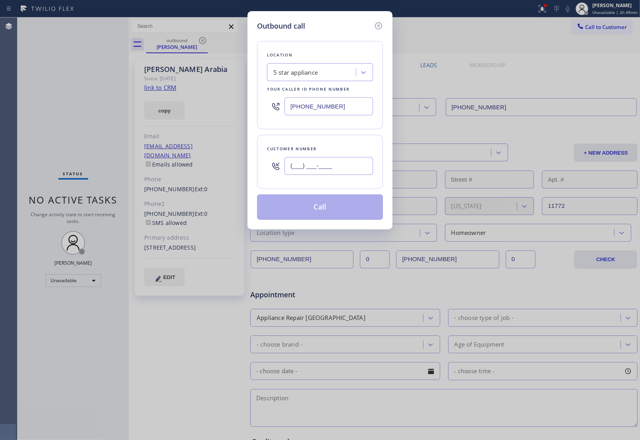
click at [337, 162] on input "(___) ___-____" at bounding box center [329, 166] width 89 height 18
paste input "206) 459-4099"
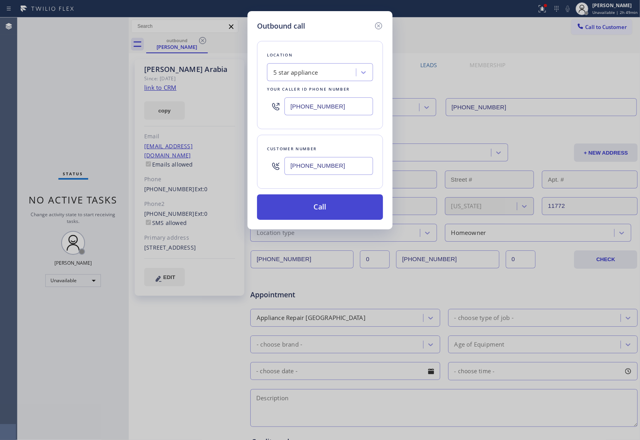
type input "(206) 459-4099"
click at [302, 201] on button "Call" at bounding box center [320, 206] width 126 height 25
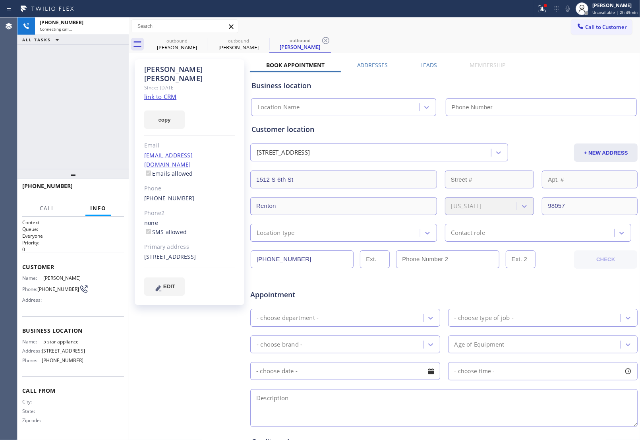
click at [160, 93] on link "link to CRM" at bounding box center [160, 97] width 32 height 8
type input "[PHONE_NUMBER]"
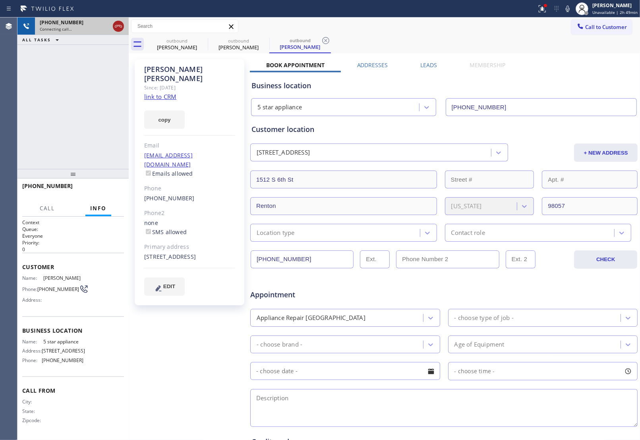
click at [118, 23] on icon at bounding box center [119, 26] width 10 height 10
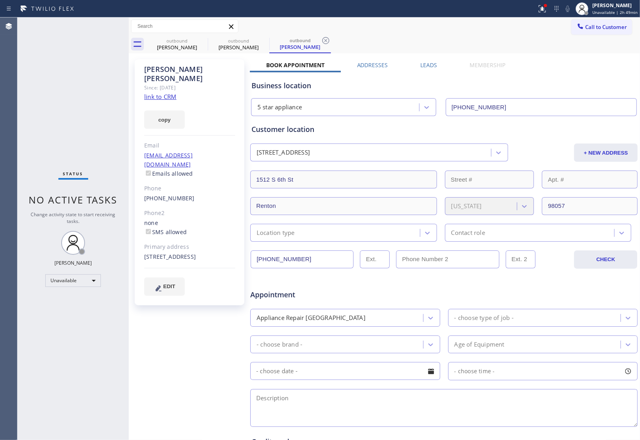
drag, startPoint x: 605, startPoint y: 28, endPoint x: 445, endPoint y: 103, distance: 176.5
click at [605, 29] on span "Call to Customer" at bounding box center [606, 26] width 42 height 7
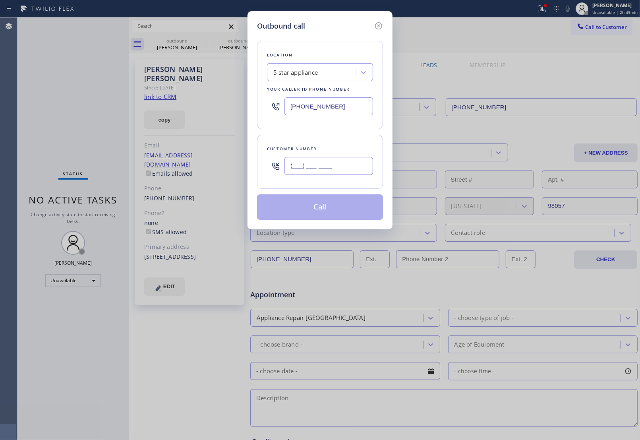
click at [317, 173] on input "(___) ___-____" at bounding box center [329, 166] width 89 height 18
paste input "305) 252-0864"
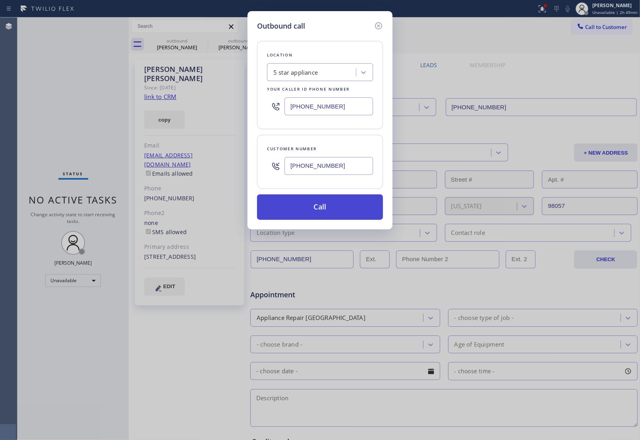
type input "(305) 252-0864"
click at [324, 215] on button "Call" at bounding box center [320, 206] width 126 height 25
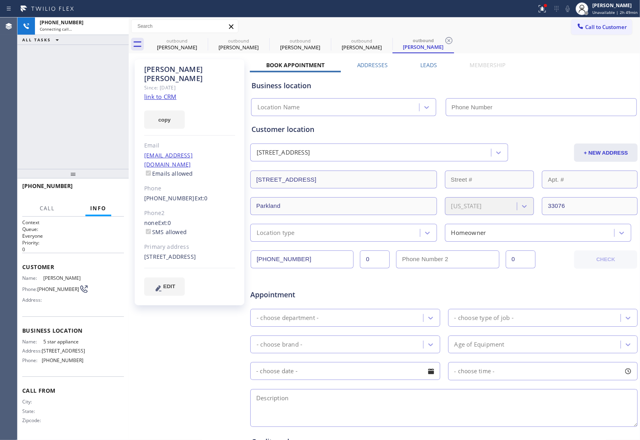
type input "[PHONE_NUMBER]"
click at [545, 62] on div "Book Appointment Addresses Leads Membership Business location 5 star appliance …" at bounding box center [444, 315] width 388 height 509
click at [161, 93] on link "link to CRM" at bounding box center [160, 97] width 32 height 8
drag, startPoint x: 52, startPoint y: 291, endPoint x: 40, endPoint y: 285, distance: 14.4
click at [40, 286] on span "(305) 252-0864" at bounding box center [58, 289] width 42 height 6
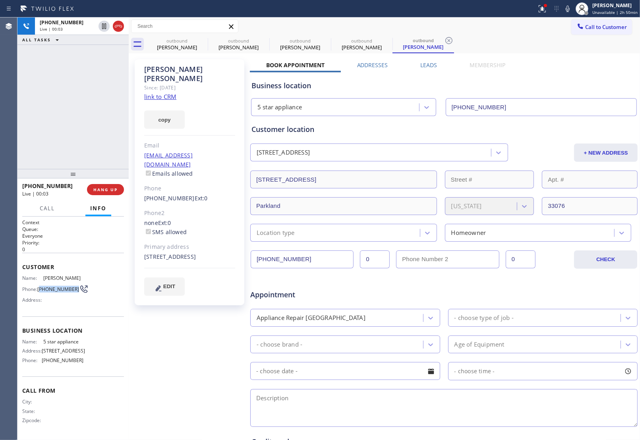
copy span "305) 252-0864"
click at [103, 190] on span "HANG UP" at bounding box center [105, 190] width 24 height 6
click at [584, 22] on button "Call to Customer" at bounding box center [601, 26] width 61 height 15
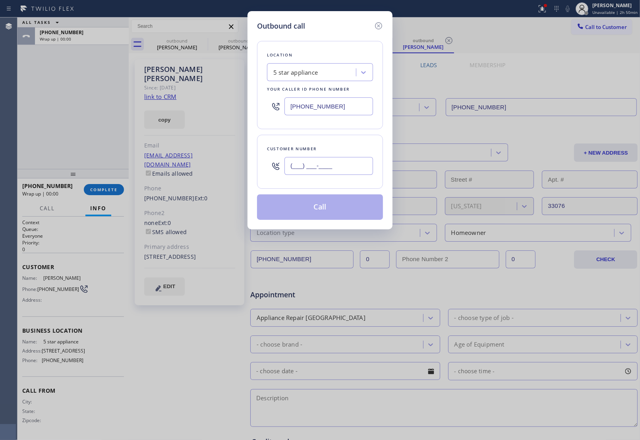
click at [343, 171] on input "(___) ___-____" at bounding box center [329, 166] width 89 height 18
paste input "305) 252-0864"
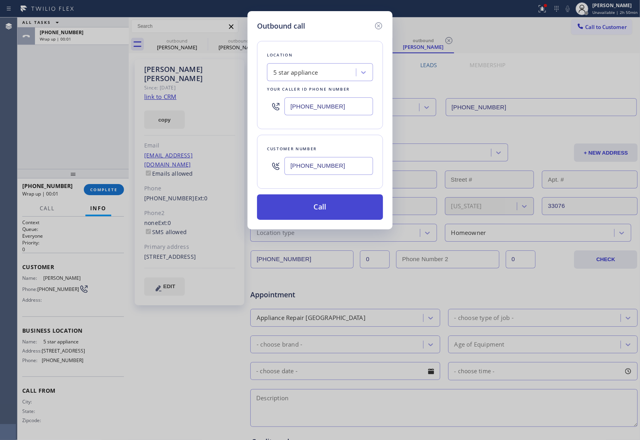
type input "(305) 252-0864"
click at [343, 207] on button "Call" at bounding box center [320, 206] width 126 height 25
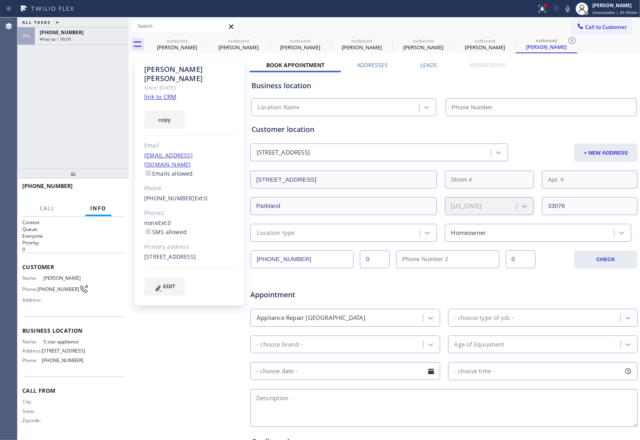
type input "[PHONE_NUMBER]"
click at [48, 45] on div "ALL TASKS ALL TASKS ACTIVE TASKS TASKS IN WRAP UP" at bounding box center [72, 40] width 111 height 10
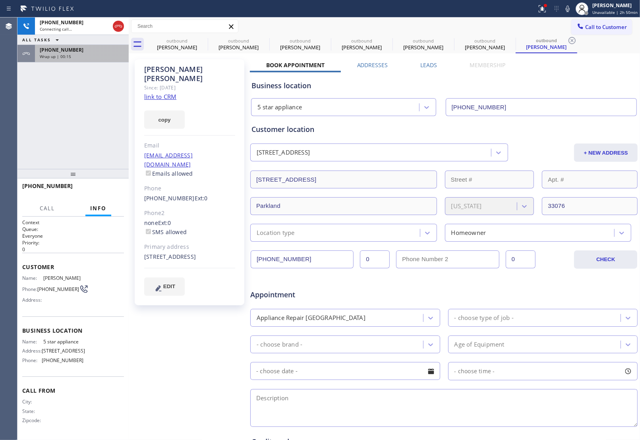
click at [58, 56] on span "Wrap up | 00:15" at bounding box center [55, 57] width 31 height 6
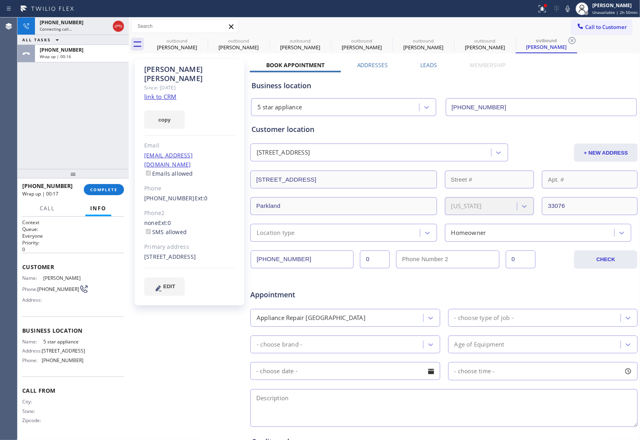
click at [107, 196] on div "+13052520864 Wrap up | 00:17 COMPLETE" at bounding box center [73, 189] width 102 height 21
click at [105, 193] on button "COMPLETE" at bounding box center [104, 189] width 40 height 11
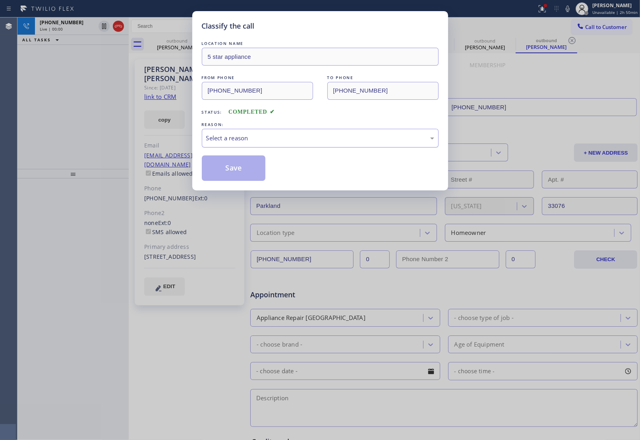
click at [271, 147] on div "Select a reason" at bounding box center [320, 138] width 237 height 19
click at [238, 169] on button "Save" at bounding box center [234, 167] width 64 height 25
click at [119, 22] on div "Classify the call LOCATION NAME 5 star appliance FROM PHONE (213) 687-2604 TO P…" at bounding box center [320, 220] width 640 height 440
click at [119, 23] on div "Classify the call LOCATION NAME 5 star appliance FROM PHONE (213) 687-2604 TO P…" at bounding box center [320, 220] width 640 height 440
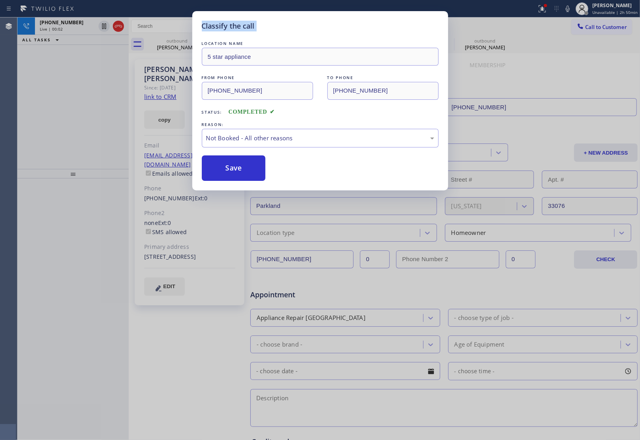
click at [119, 25] on div "Classify the call LOCATION NAME Best Wolf Appliance Repair [GEOGRAPHIC_DATA] FR…" at bounding box center [328, 228] width 623 height 422
click at [119, 25] on icon at bounding box center [119, 26] width 10 height 10
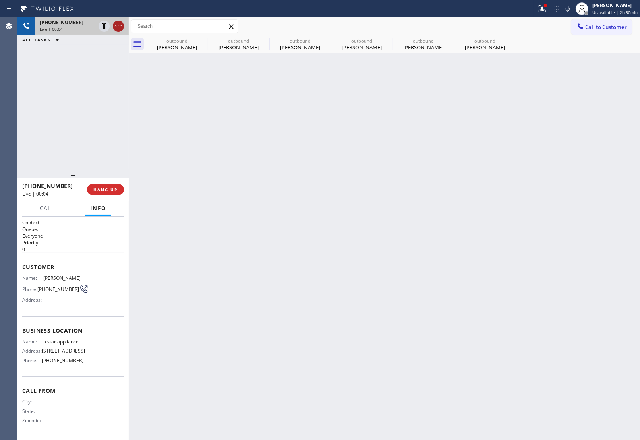
click at [119, 25] on icon at bounding box center [119, 26] width 10 height 10
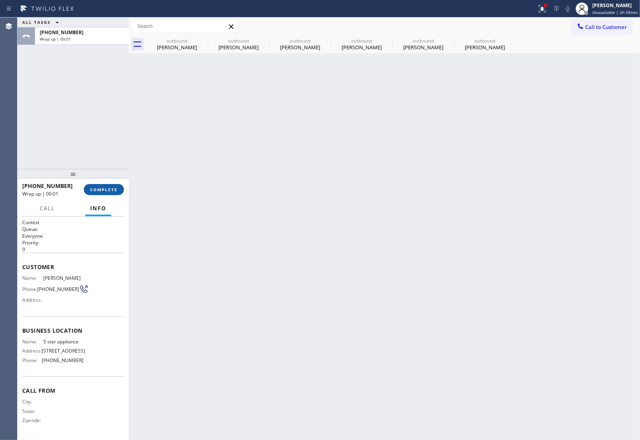
click at [122, 190] on button "COMPLETE" at bounding box center [104, 189] width 40 height 11
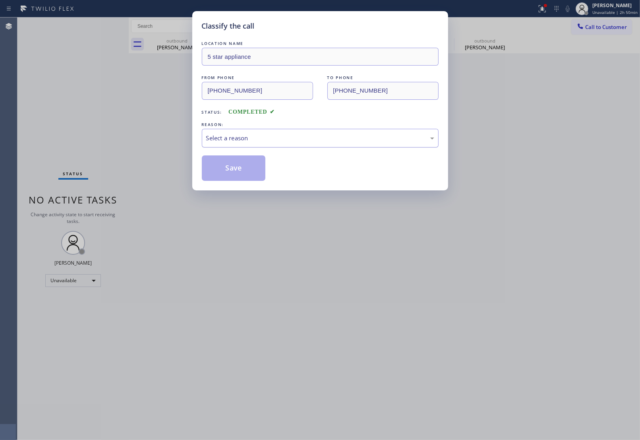
click at [258, 131] on div "Select a reason" at bounding box center [320, 138] width 237 height 19
click at [240, 169] on button "Save" at bounding box center [234, 167] width 64 height 25
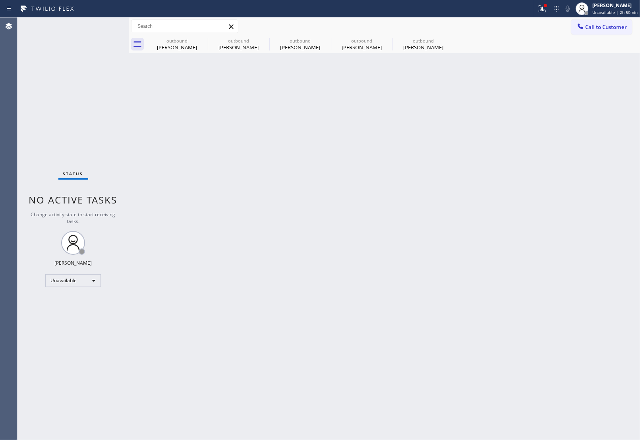
click at [0, 0] on icon at bounding box center [0, 0] width 0 height 0
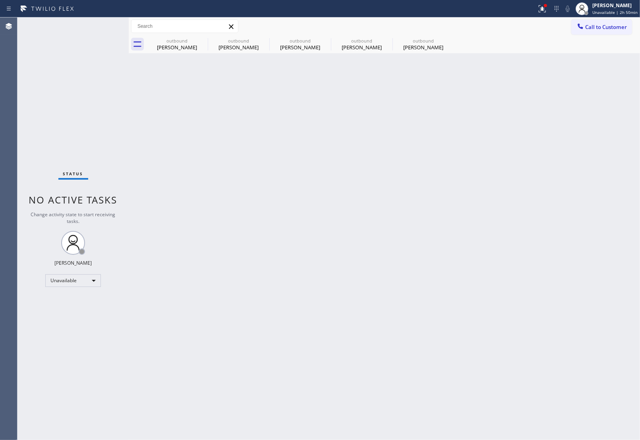
click at [199, 41] on div "outbound Joseph Arabia outbound Toni Dinius outbound Toni Dinius outbound Migue…" at bounding box center [393, 44] width 494 height 18
click at [201, 41] on div at bounding box center [393, 44] width 494 height 18
drag, startPoint x: 589, startPoint y: 20, endPoint x: 562, endPoint y: 48, distance: 38.8
click at [591, 20] on button "Call to Customer" at bounding box center [601, 26] width 61 height 15
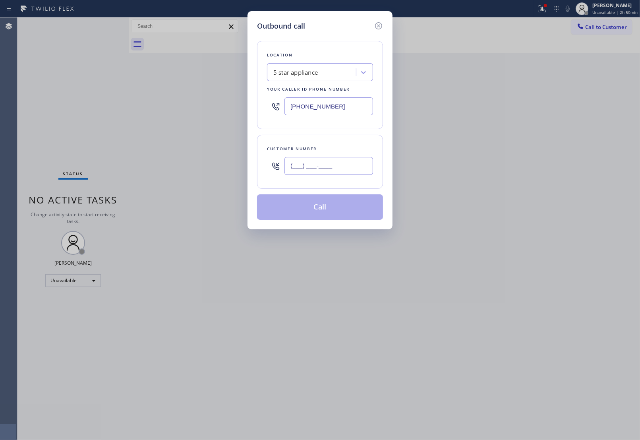
click at [356, 176] on div "(___) ___-____" at bounding box center [329, 166] width 89 height 26
click at [345, 163] on input "(___) ___-____" at bounding box center [329, 166] width 89 height 18
paste input "text"
click at [323, 171] on input "(___) ___-____" at bounding box center [329, 166] width 89 height 18
paste input "820) 758-6433"
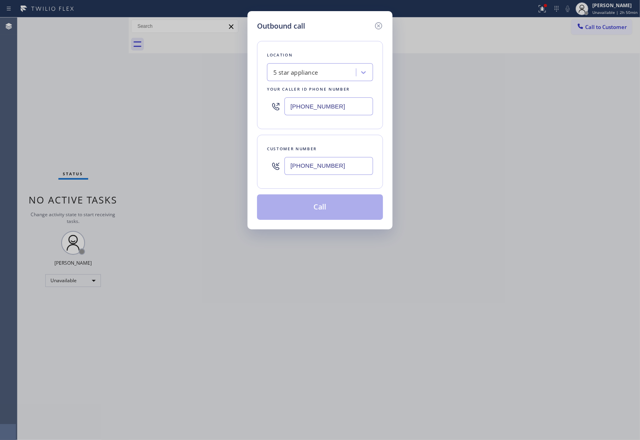
type input "[PHONE_NUMBER]"
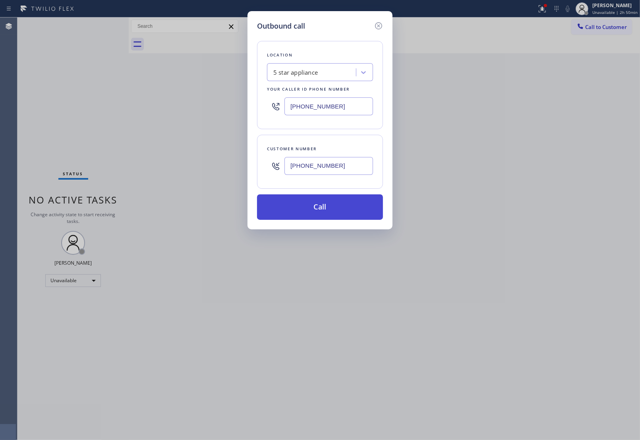
click at [331, 213] on button "Call" at bounding box center [320, 206] width 126 height 25
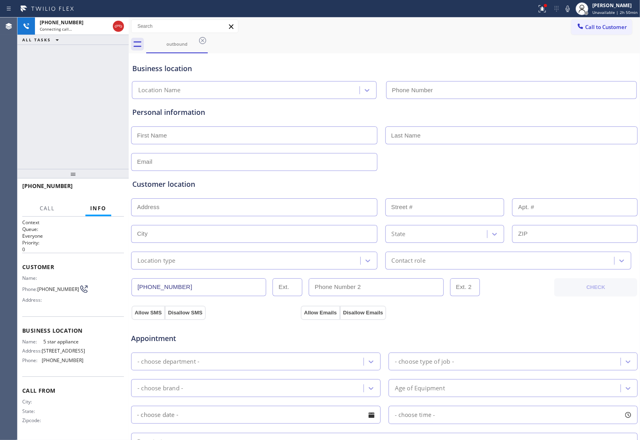
type input "[PHONE_NUMBER]"
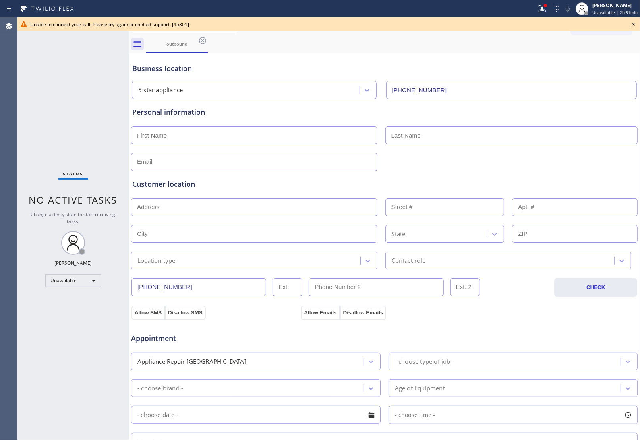
drag, startPoint x: 633, startPoint y: 20, endPoint x: 601, endPoint y: 35, distance: 35.0
click at [632, 20] on icon at bounding box center [634, 24] width 10 height 10
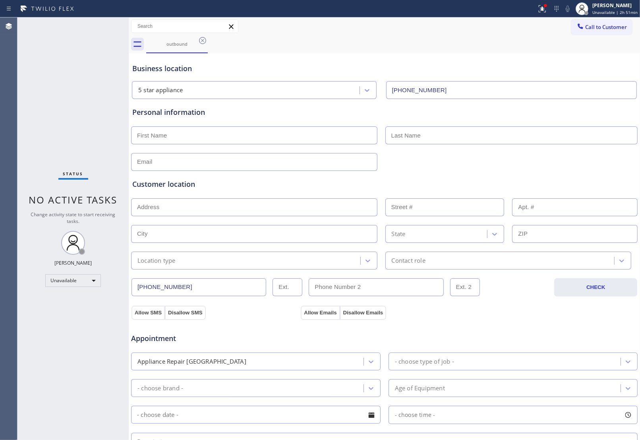
drag, startPoint x: 599, startPoint y: 30, endPoint x: 467, endPoint y: 109, distance: 154.0
click at [599, 30] on span "Call to Customer" at bounding box center [606, 26] width 42 height 7
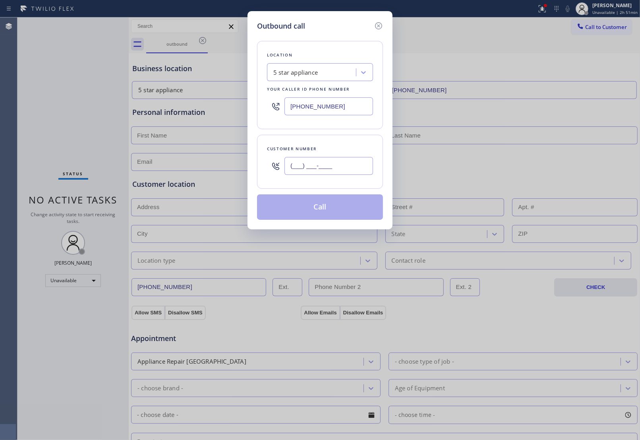
click at [324, 172] on input "(___) ___-____" at bounding box center [329, 166] width 89 height 18
paste input "820) 758-6433"
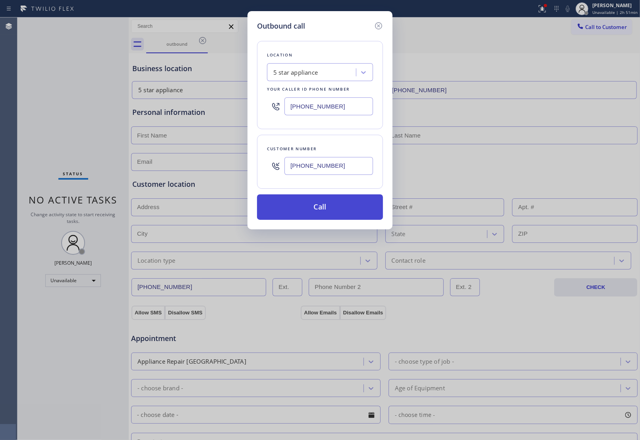
type input "[PHONE_NUMBER]"
click at [336, 213] on button "Call" at bounding box center [320, 206] width 126 height 25
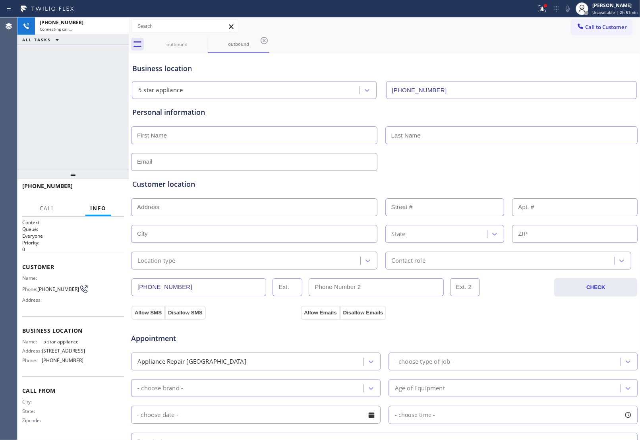
type input "[PHONE_NUMBER]"
click at [542, 76] on div "Business location 5 star appliance (213) 687-2604" at bounding box center [384, 77] width 507 height 44
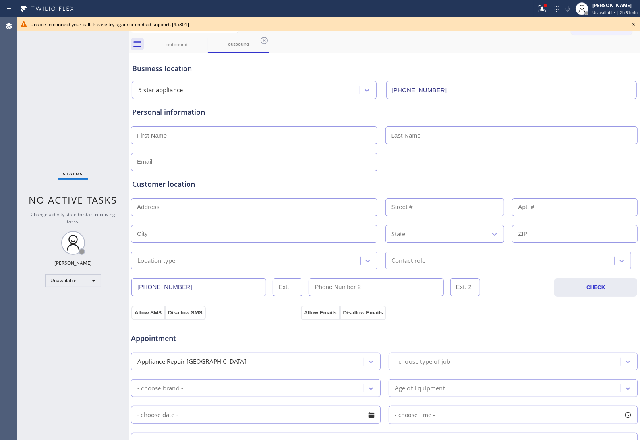
click at [629, 27] on icon at bounding box center [634, 24] width 10 height 10
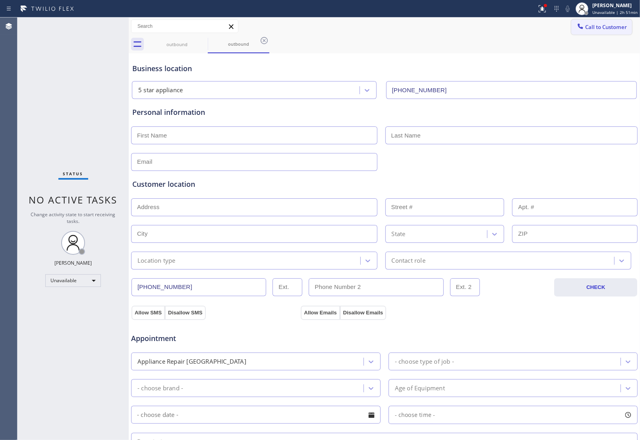
click at [614, 24] on span "Call to Customer" at bounding box center [606, 26] width 42 height 7
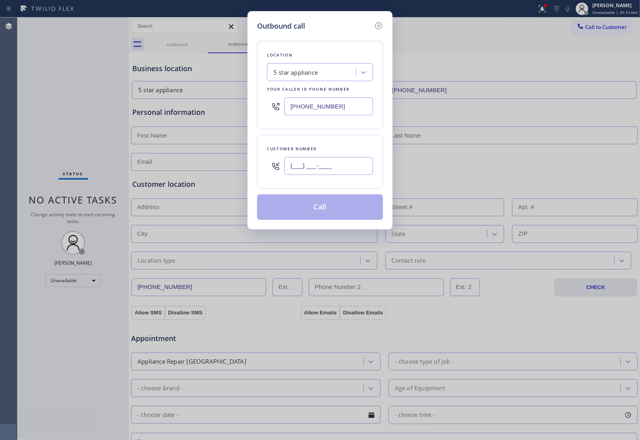
click at [355, 165] on input "(___) ___-____" at bounding box center [329, 166] width 89 height 18
paste input "908) 921-1347"
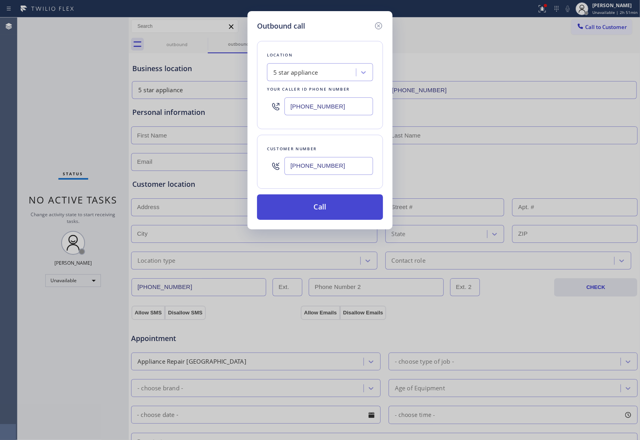
type input "(908) 921-1347"
click at [343, 211] on button "Call" at bounding box center [320, 206] width 126 height 25
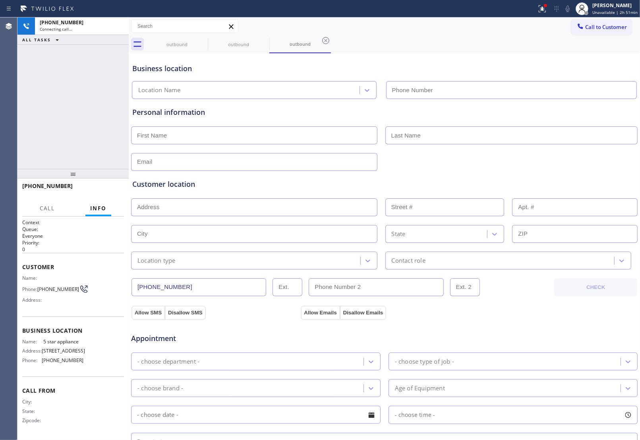
type input "[PHONE_NUMBER]"
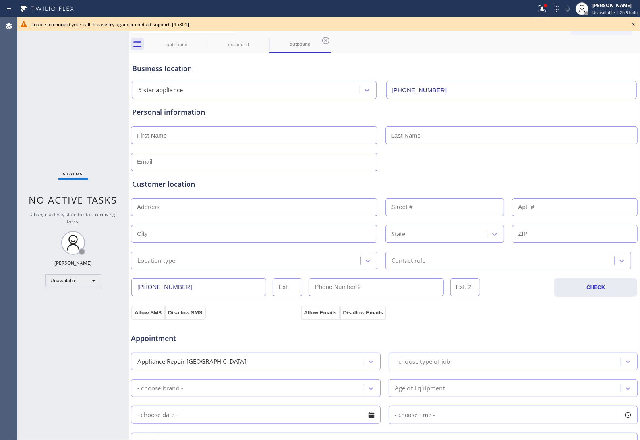
click at [632, 24] on icon at bounding box center [634, 24] width 10 height 10
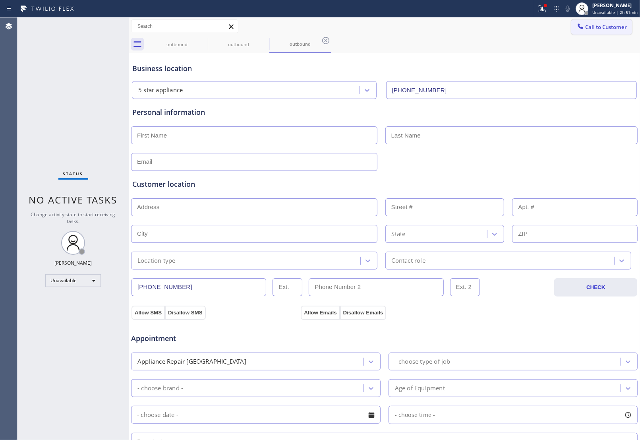
click at [623, 25] on button "Call to Customer" at bounding box center [601, 26] width 61 height 15
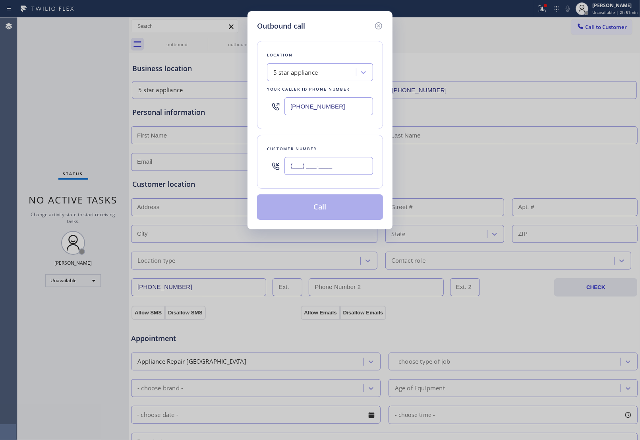
click at [312, 165] on input "(___) ___-____" at bounding box center [329, 166] width 89 height 18
paste input "908) 921-1347"
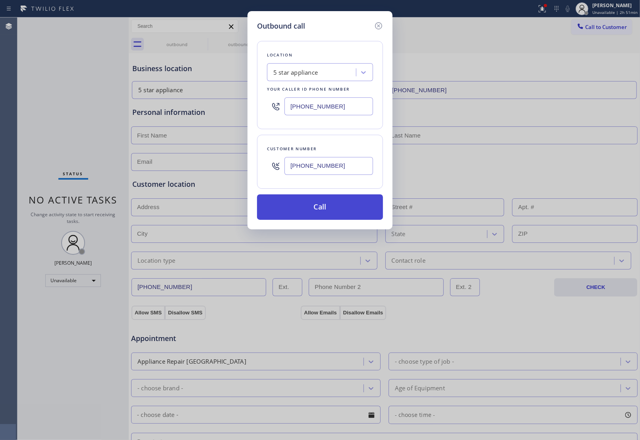
type input "(908) 921-1347"
click at [291, 207] on button "Call" at bounding box center [320, 206] width 126 height 25
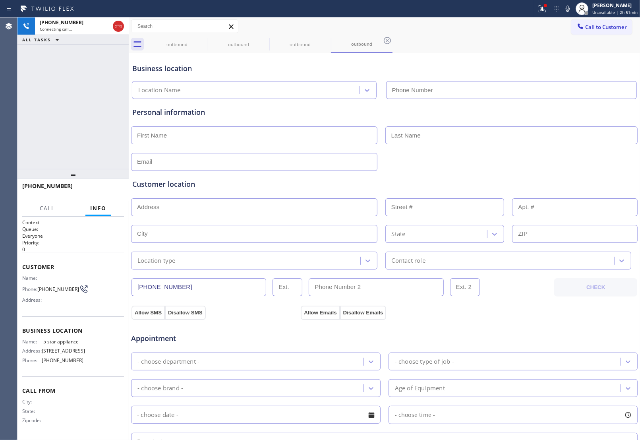
type input "[PHONE_NUMBER]"
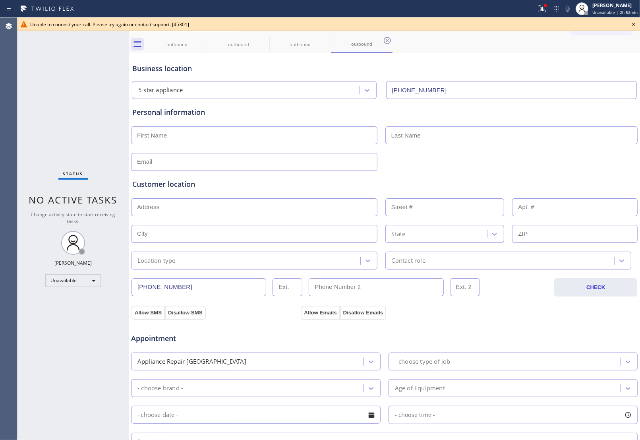
click at [635, 23] on icon at bounding box center [633, 24] width 3 height 3
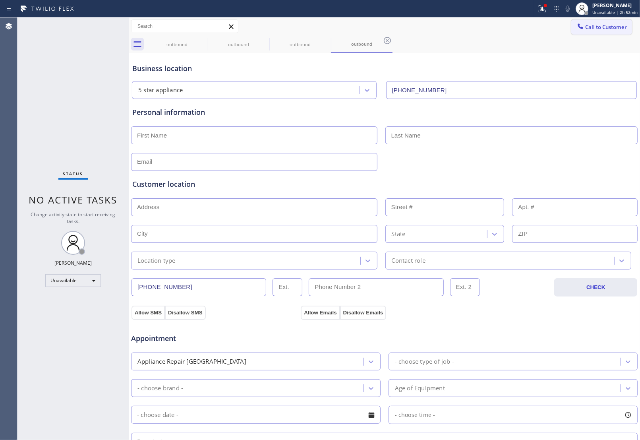
click at [585, 29] on span "Call to Customer" at bounding box center [606, 26] width 42 height 7
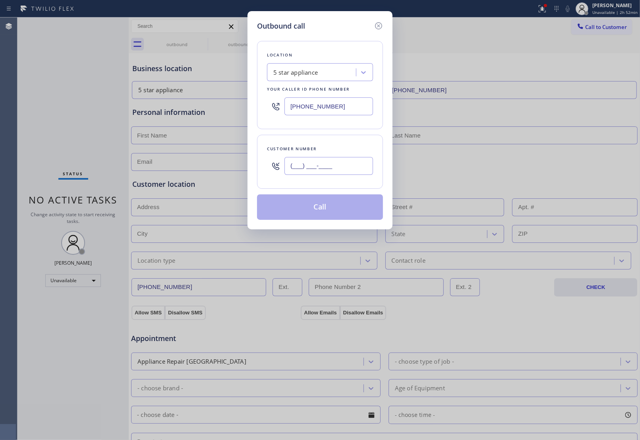
click at [317, 170] on input "(___) ___-____" at bounding box center [329, 166] width 89 height 18
paste input "908) 921-1347"
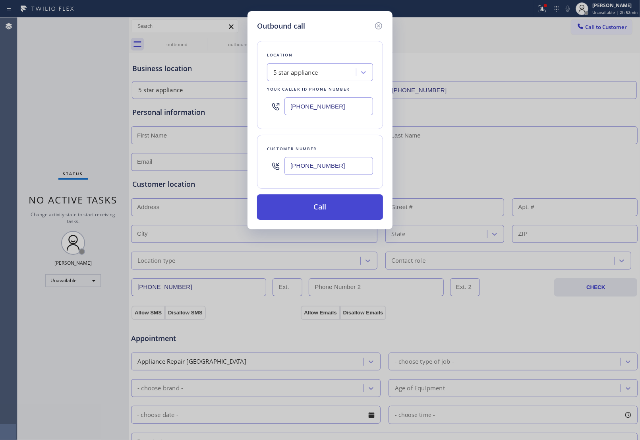
type input "(908) 921-1347"
click at [318, 208] on button "Call" at bounding box center [320, 206] width 126 height 25
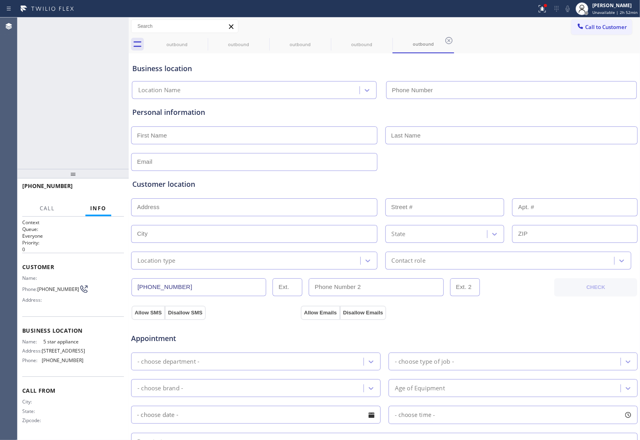
type input "[PHONE_NUMBER]"
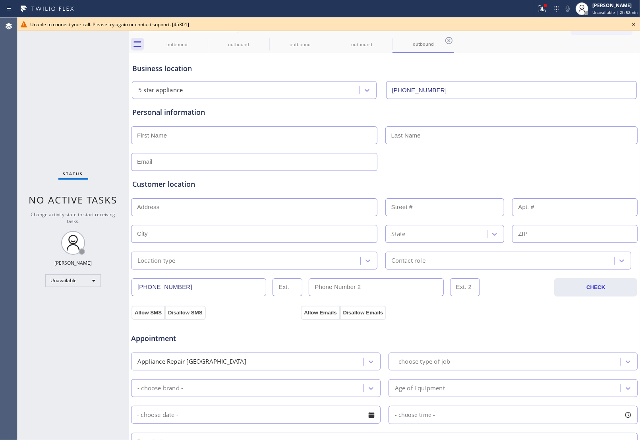
click at [632, 26] on icon at bounding box center [634, 24] width 10 height 10
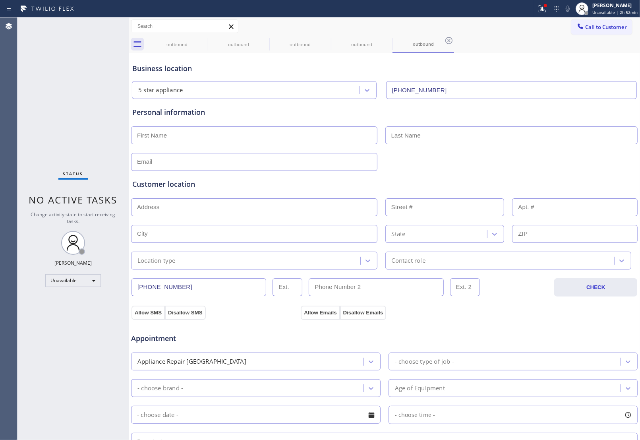
click at [610, 27] on span "Call to Customer" at bounding box center [606, 26] width 42 height 7
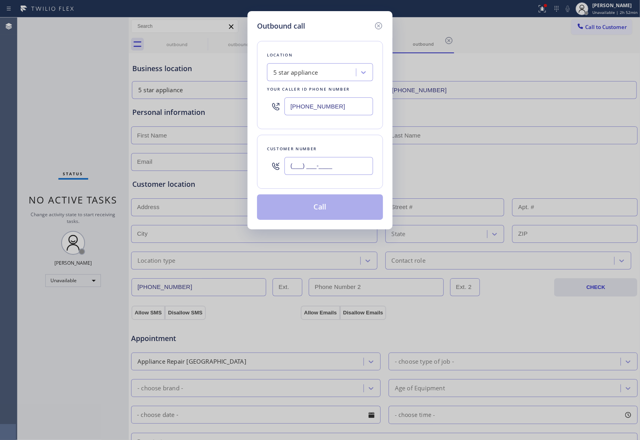
click at [342, 168] on input "(___) ___-____" at bounding box center [329, 166] width 89 height 18
paste input "326) 333-3427"
type input "(326) 333-3427"
click at [330, 214] on button "Call" at bounding box center [320, 206] width 126 height 25
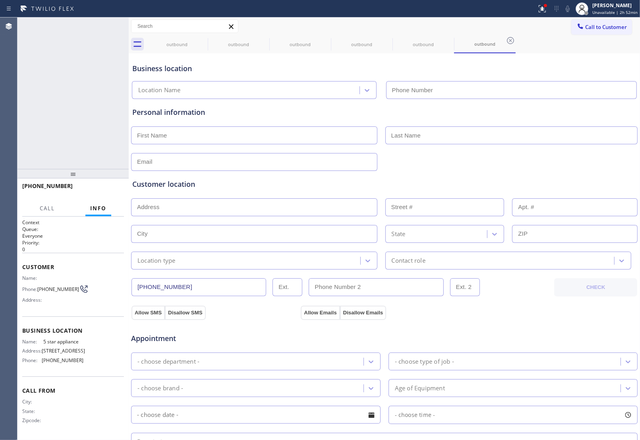
type input "[PHONE_NUMBER]"
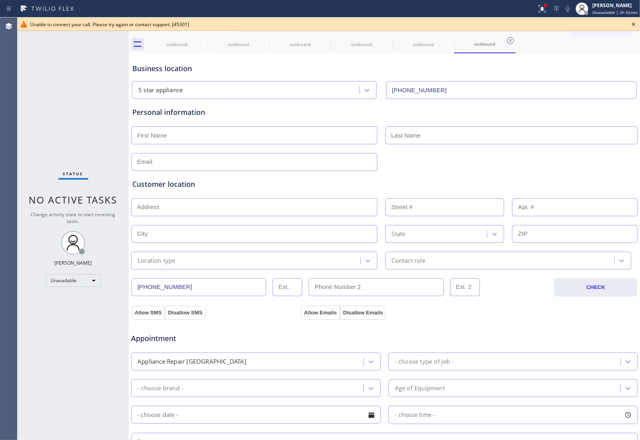
click at [95, 98] on div "Status No active tasks Change activity state to start receiving tasks. JOHN FEL…" at bounding box center [72, 228] width 111 height 422
click at [614, 24] on div "Unable to connect your call. Please try again or contact support. [45301]" at bounding box center [327, 24] width 595 height 7
click at [630, 24] on icon at bounding box center [632, 24] width 10 height 10
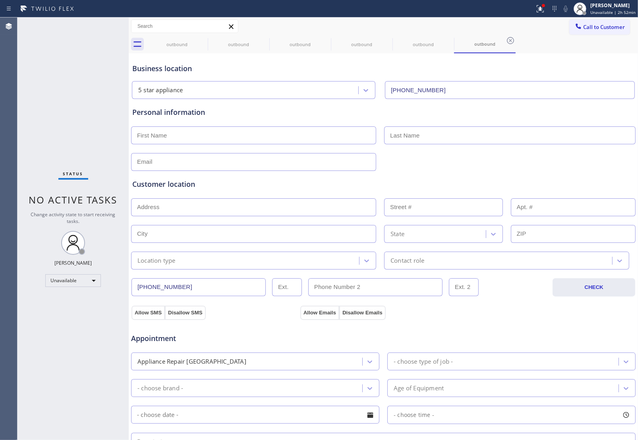
drag, startPoint x: 609, startPoint y: 24, endPoint x: 591, endPoint y: 34, distance: 21.3
click at [609, 24] on span "Call to Customer" at bounding box center [604, 26] width 42 height 7
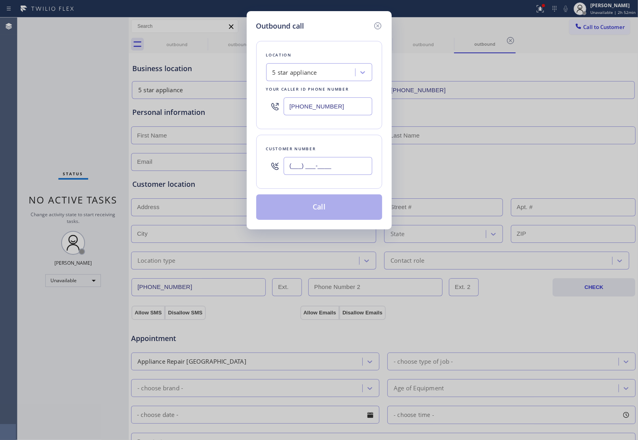
click at [326, 172] on input "(___) ___-____" at bounding box center [328, 166] width 89 height 18
paste input "326) 333-3427"
type input "(326) 333-3427"
click at [350, 211] on button "Call" at bounding box center [319, 206] width 126 height 25
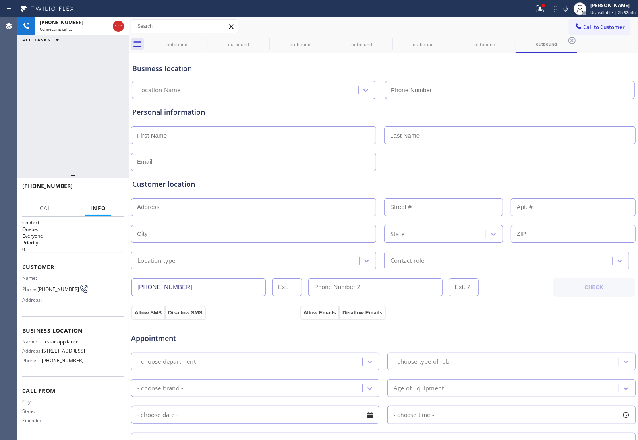
type input "[PHONE_NUMBER]"
click at [203, 41] on icon at bounding box center [203, 41] width 10 height 10
click at [261, 41] on icon at bounding box center [264, 40] width 7 height 7
click at [0, 0] on icon at bounding box center [0, 0] width 0 height 0
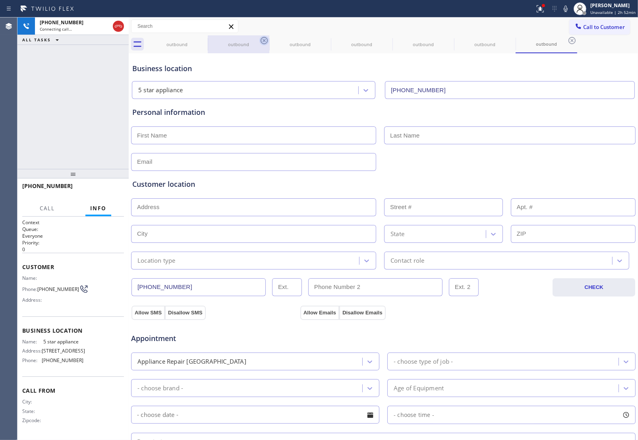
click at [0, 0] on icon at bounding box center [0, 0] width 0 height 0
click at [569, 41] on icon at bounding box center [572, 40] width 7 height 7
click at [203, 41] on div "outbound outbound outbound outbound outbound outbound outbound" at bounding box center [392, 44] width 492 height 18
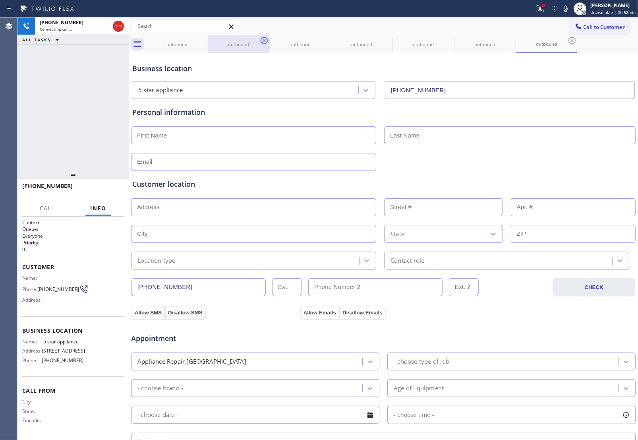
click at [203, 41] on div "outbound outbound outbound outbound outbound outbound outbound" at bounding box center [392, 44] width 492 height 18
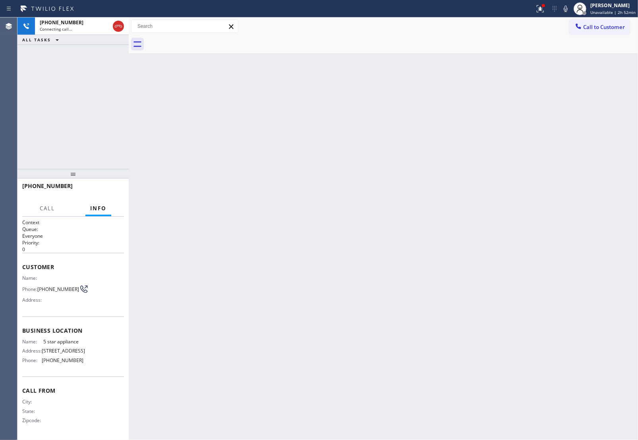
click at [203, 41] on div at bounding box center [392, 44] width 492 height 18
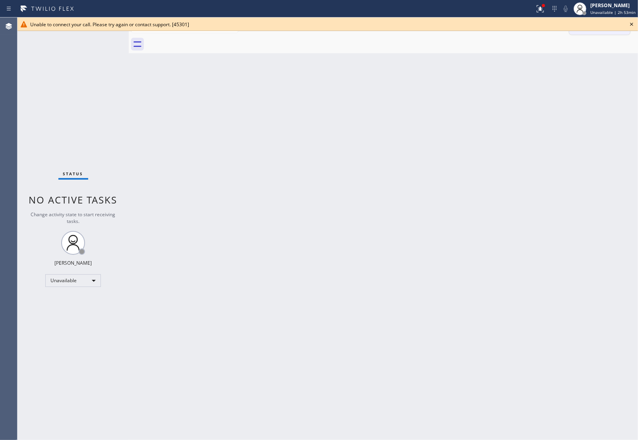
click at [630, 25] on icon at bounding box center [632, 24] width 10 height 10
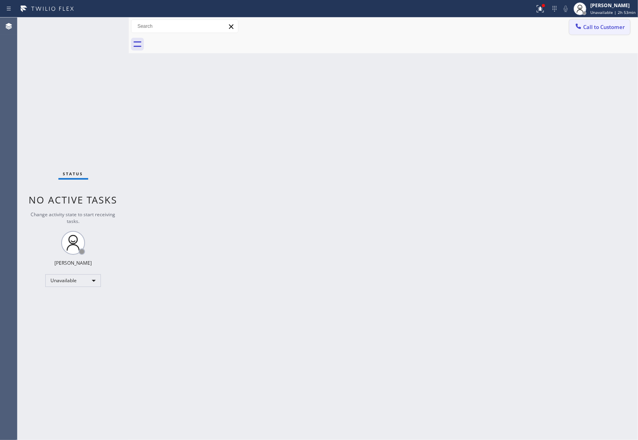
click at [623, 23] on button "Call to Customer" at bounding box center [599, 26] width 61 height 15
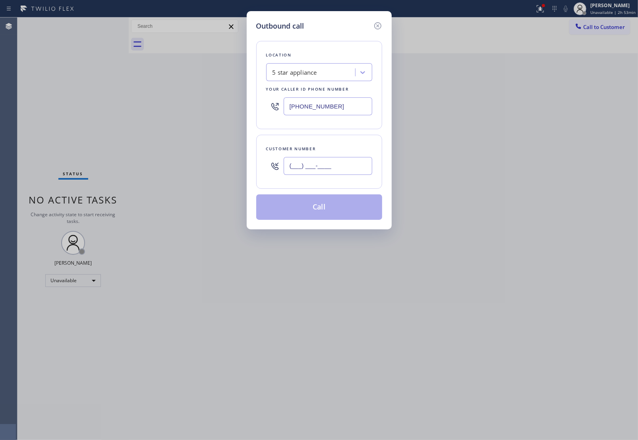
click at [317, 170] on input "(___) ___-____" at bounding box center [328, 166] width 89 height 18
paste input "326) 333-3427"
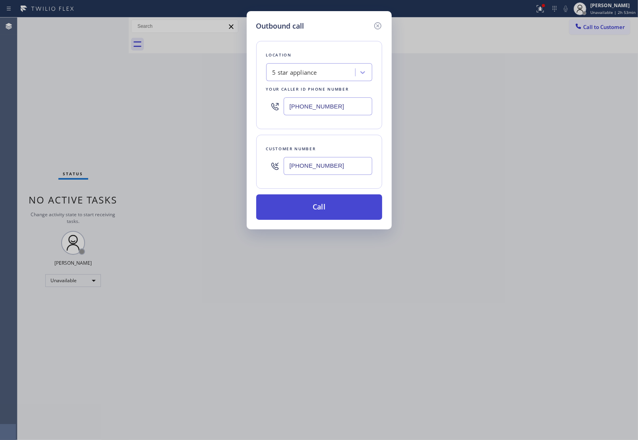
type input "(326) 333-3427"
click at [354, 211] on button "Call" at bounding box center [319, 206] width 126 height 25
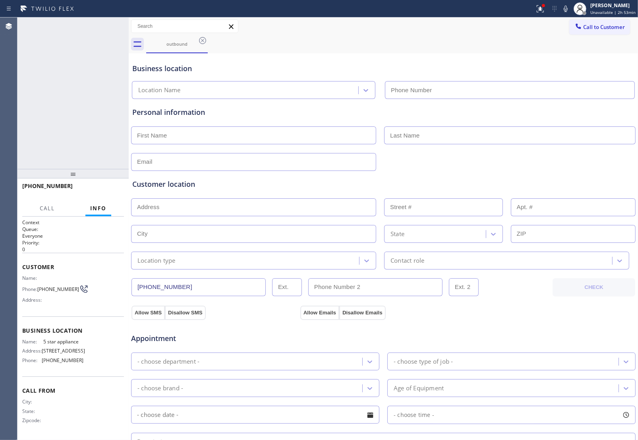
type input "[PHONE_NUMBER]"
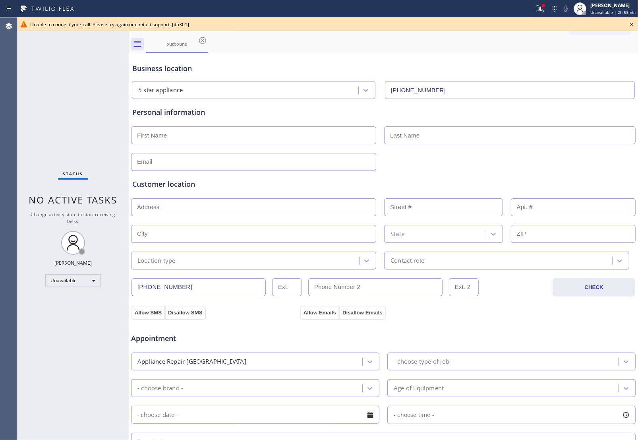
click at [632, 23] on icon at bounding box center [632, 24] width 10 height 10
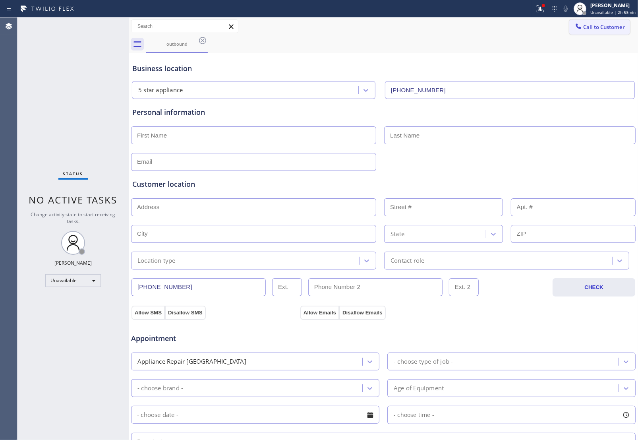
click at [616, 23] on span "Call to Customer" at bounding box center [604, 26] width 42 height 7
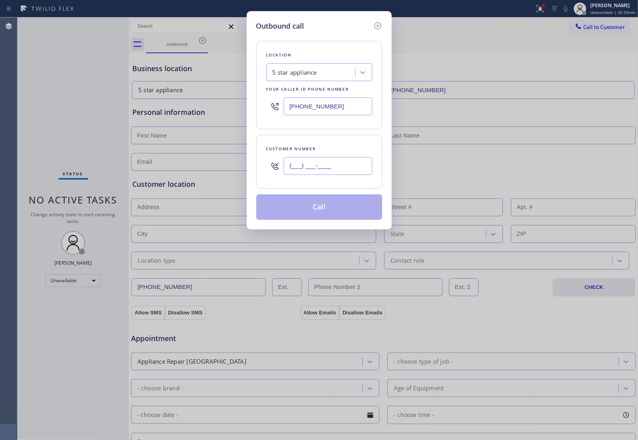
click at [315, 171] on input "(___) ___-____" at bounding box center [328, 166] width 89 height 18
paste input "326) 333-3427"
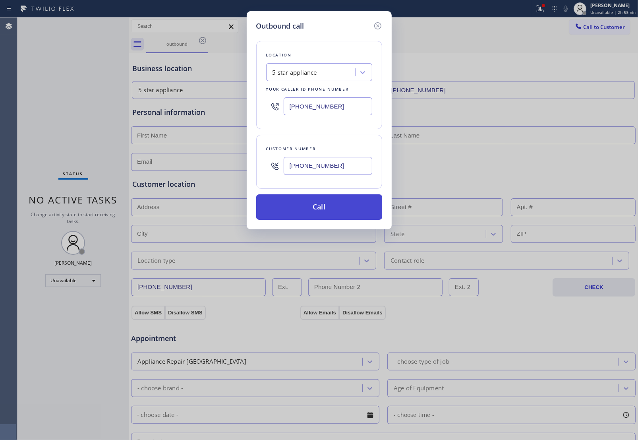
type input "(326) 333-3427"
click at [331, 211] on button "Call" at bounding box center [319, 206] width 126 height 25
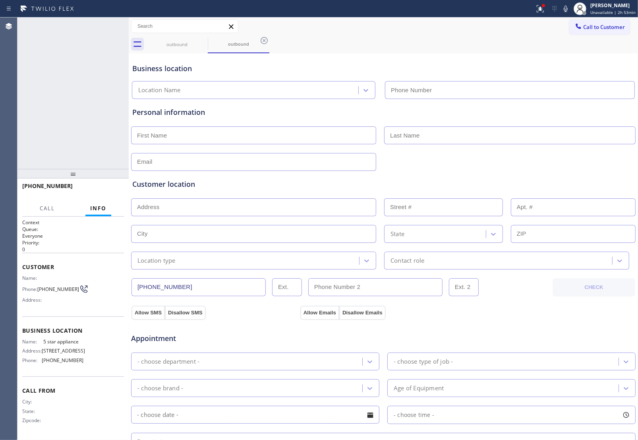
type input "[PHONE_NUMBER]"
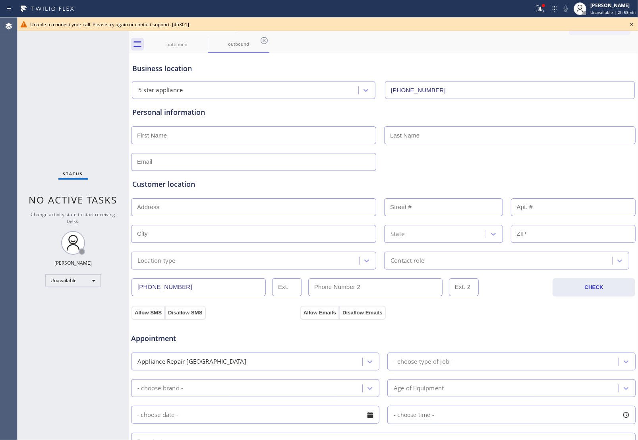
drag, startPoint x: 444, startPoint y: 46, endPoint x: 225, endPoint y: 54, distance: 219.9
click at [432, 47] on div "outbound outbound" at bounding box center [392, 44] width 492 height 18
click at [205, 43] on icon at bounding box center [203, 41] width 10 height 10
click at [208, 43] on div "outbound" at bounding box center [239, 44] width 62 height 18
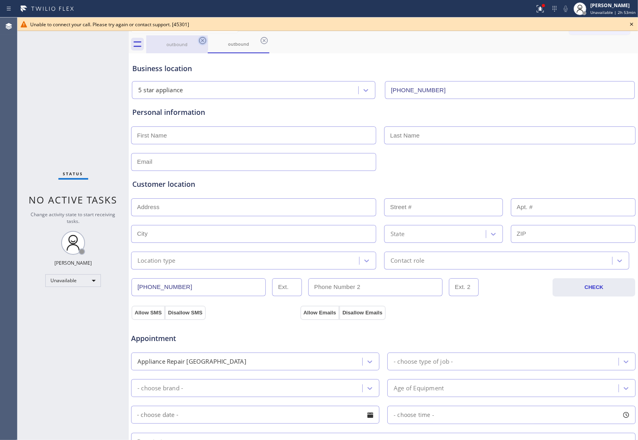
click at [259, 43] on icon at bounding box center [264, 41] width 10 height 10
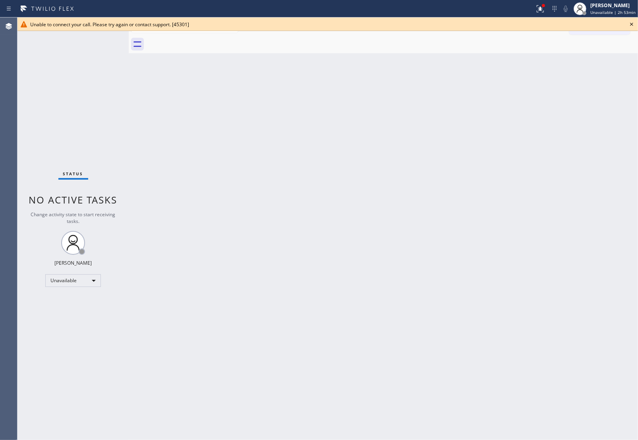
click at [205, 43] on div at bounding box center [392, 44] width 492 height 18
click at [203, 42] on div at bounding box center [392, 44] width 492 height 18
click at [632, 22] on icon at bounding box center [632, 24] width 10 height 10
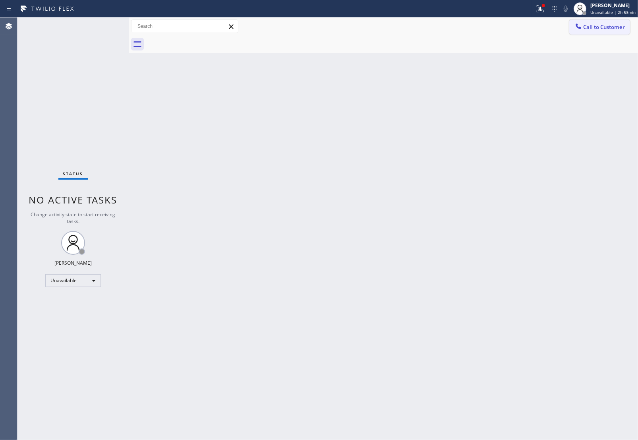
drag, startPoint x: 625, startPoint y: 24, endPoint x: 615, endPoint y: 29, distance: 10.9
click at [624, 24] on span "Call to Customer" at bounding box center [604, 26] width 42 height 7
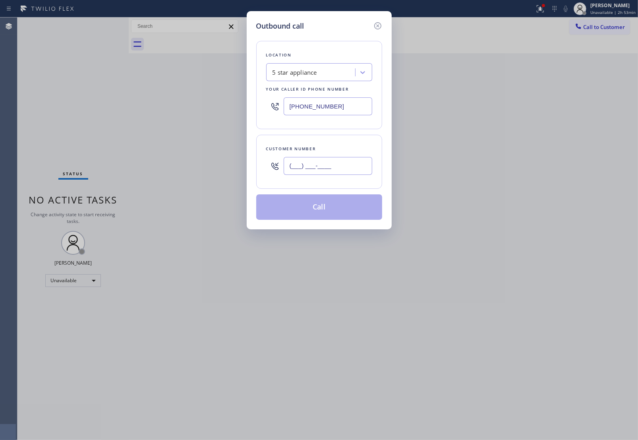
click at [288, 167] on input "(___) ___-____" at bounding box center [328, 166] width 89 height 18
paste input "326) 333-3427"
type input "(326) 333-3427"
click at [323, 212] on button "Call" at bounding box center [319, 206] width 126 height 25
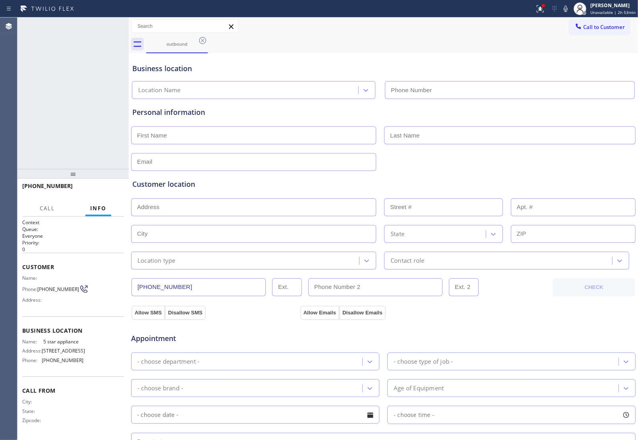
type input "[PHONE_NUMBER]"
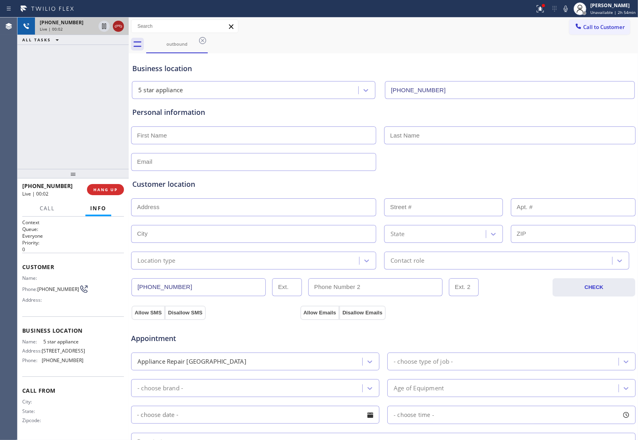
click at [118, 27] on icon at bounding box center [119, 26] width 10 height 10
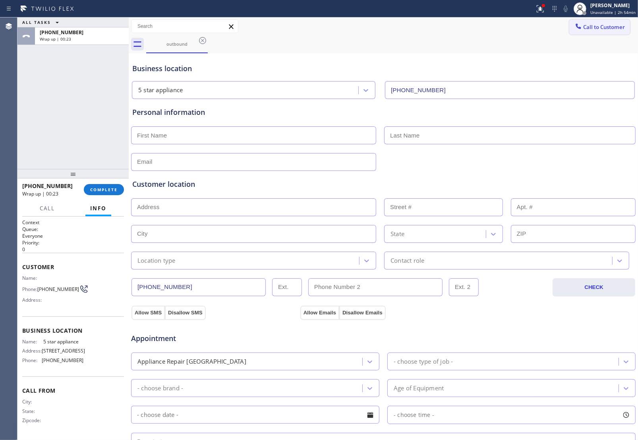
click at [616, 28] on span "Call to Customer" at bounding box center [604, 26] width 42 height 7
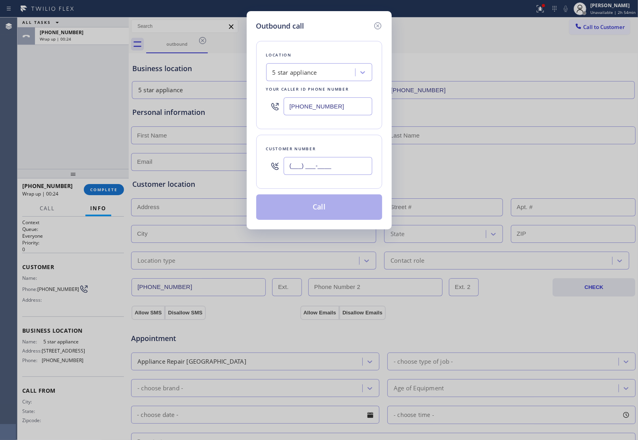
drag, startPoint x: 343, startPoint y: 159, endPoint x: 340, endPoint y: 165, distance: 6.2
click at [341, 162] on input "(___) ___-____" at bounding box center [328, 166] width 89 height 18
paste input "510) 237-3396"
type input "(510) 237-3396"
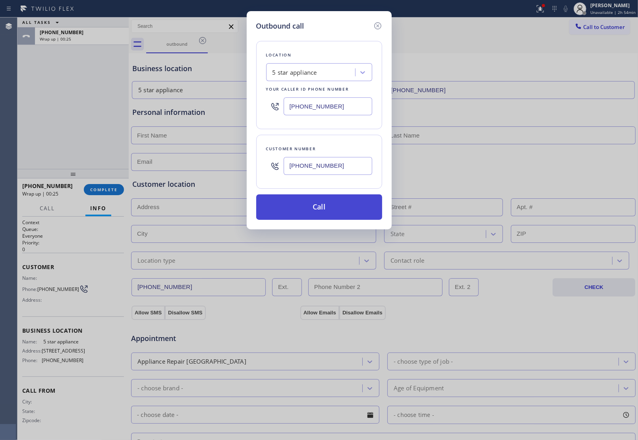
click at [323, 211] on button "Call" at bounding box center [319, 206] width 126 height 25
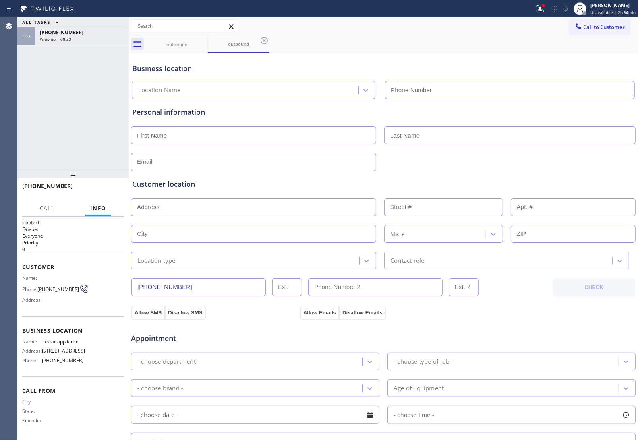
type input "[PHONE_NUMBER]"
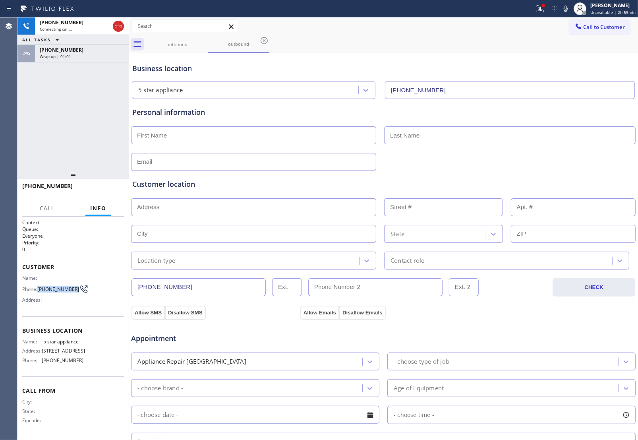
drag, startPoint x: 48, startPoint y: 290, endPoint x: 39, endPoint y: 285, distance: 10.2
click at [39, 286] on span "(510) 237-3396" at bounding box center [58, 289] width 42 height 6
copy span "(510) 237-3396"
click at [120, 21] on icon at bounding box center [119, 26] width 10 height 10
click at [608, 22] on button "Call to Customer" at bounding box center [599, 26] width 61 height 15
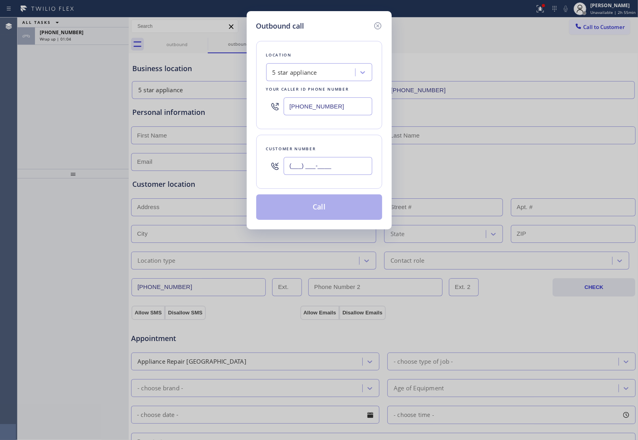
drag, startPoint x: 329, startPoint y: 164, endPoint x: 345, endPoint y: 186, distance: 27.3
click at [327, 166] on input "(___) ___-____" at bounding box center [328, 166] width 89 height 18
paste input "510) 237-3396"
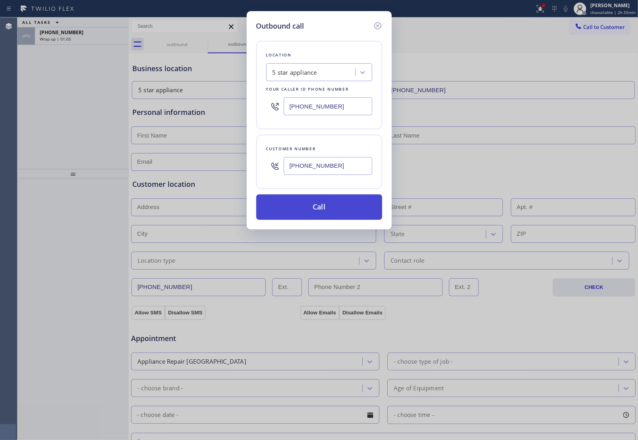
type input "(510) 237-3396"
click at [332, 211] on button "Call" at bounding box center [319, 206] width 126 height 25
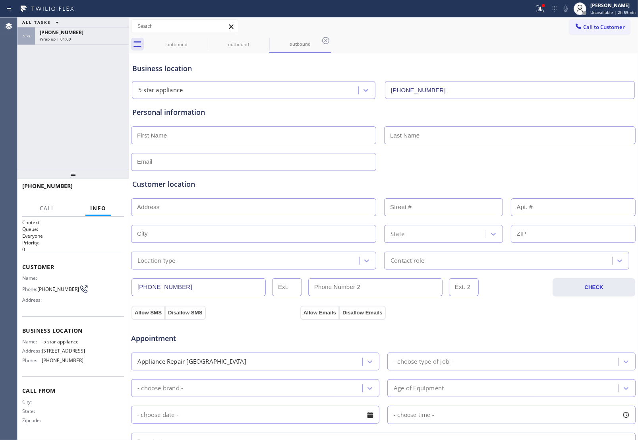
type input "[PHONE_NUMBER]"
drag, startPoint x: 47, startPoint y: 289, endPoint x: 40, endPoint y: 285, distance: 8.0
click at [40, 286] on span "(510) 237-3396" at bounding box center [58, 289] width 42 height 6
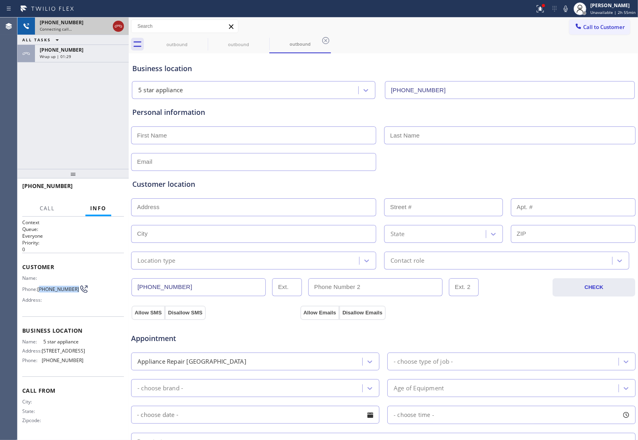
drag, startPoint x: 121, startPoint y: 18, endPoint x: 119, endPoint y: 24, distance: 6.3
click at [121, 19] on div at bounding box center [118, 25] width 14 height 17
click at [118, 24] on icon at bounding box center [119, 26] width 10 height 10
click at [609, 33] on button "Call to Customer" at bounding box center [599, 26] width 61 height 15
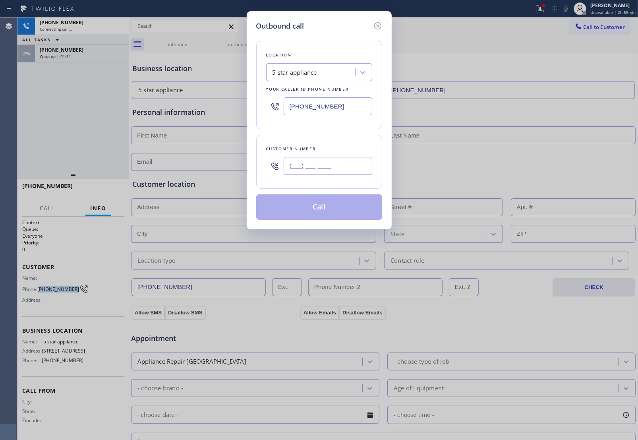
click at [336, 170] on input "(___) ___-____" at bounding box center [328, 166] width 89 height 18
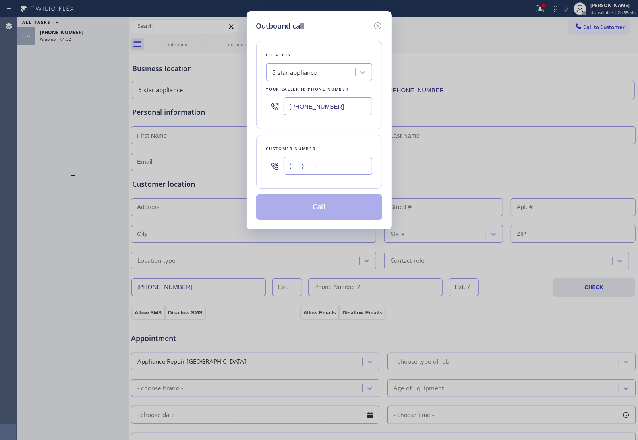
paste input "510) 237-3396"
type input "(510) 237-3396"
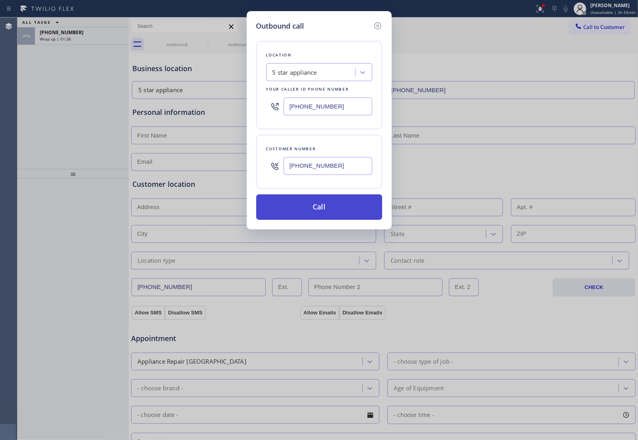
click at [314, 207] on button "Call" at bounding box center [319, 206] width 126 height 25
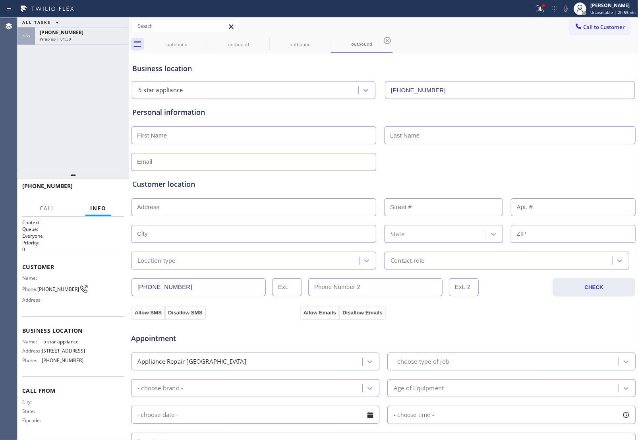
type input "[PHONE_NUMBER]"
drag, startPoint x: 59, startPoint y: 293, endPoint x: 39, endPoint y: 283, distance: 22.6
click at [39, 286] on span "(510) 237-3396" at bounding box center [58, 289] width 42 height 6
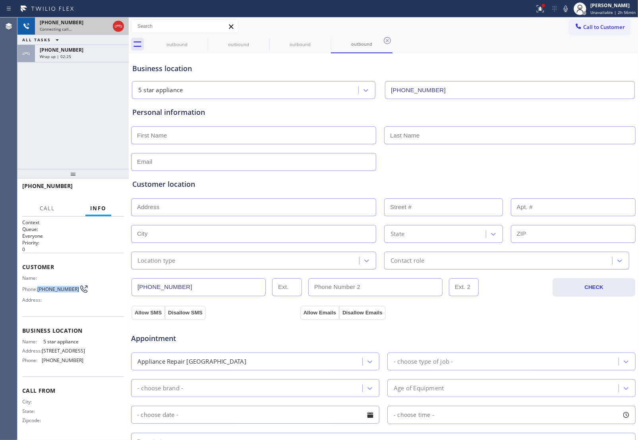
copy span "(510) 237-3396"
click at [119, 28] on icon at bounding box center [119, 26] width 10 height 10
click at [615, 21] on button "Call to Customer" at bounding box center [599, 26] width 61 height 15
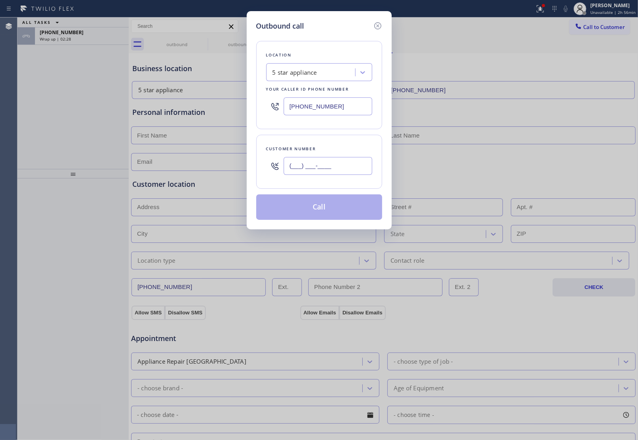
click at [344, 164] on input "(___) ___-____" at bounding box center [328, 166] width 89 height 18
paste input "510) 237-3396"
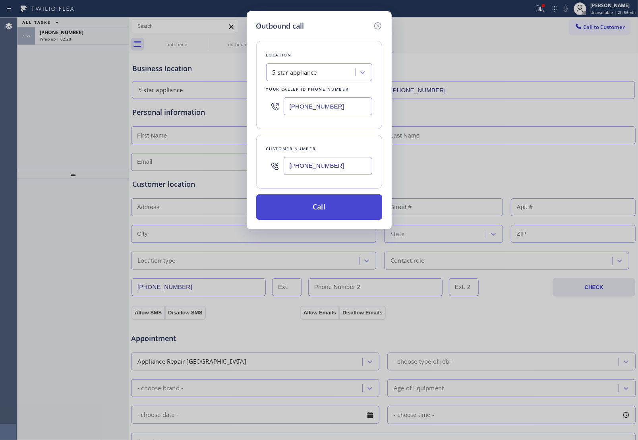
type input "(510) 237-3396"
click at [347, 211] on button "Call" at bounding box center [319, 206] width 126 height 25
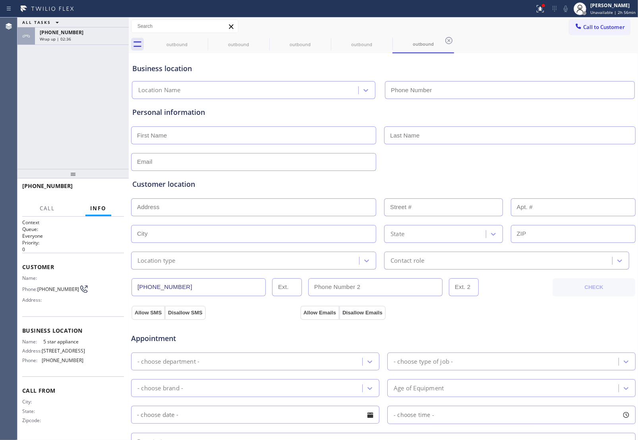
type input "[PHONE_NUMBER]"
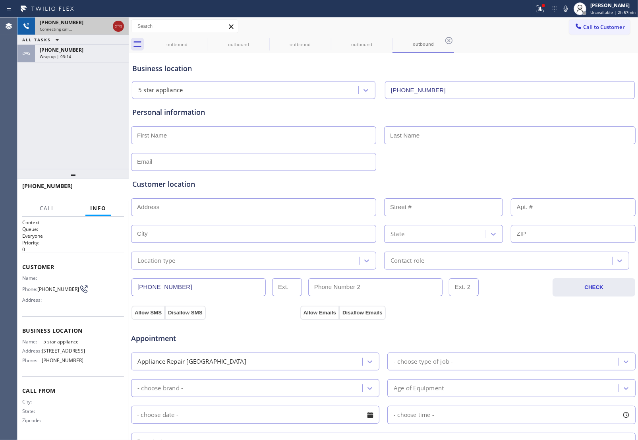
click at [118, 26] on icon at bounding box center [119, 26] width 10 height 10
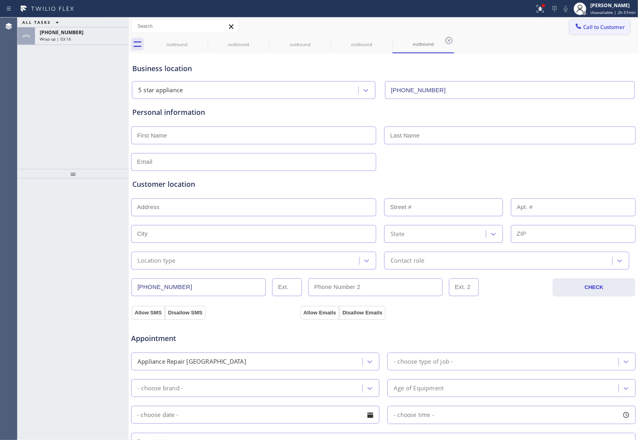
drag, startPoint x: 595, startPoint y: 27, endPoint x: 438, endPoint y: 124, distance: 184.5
click at [589, 29] on span "Call to Customer" at bounding box center [604, 26] width 42 height 7
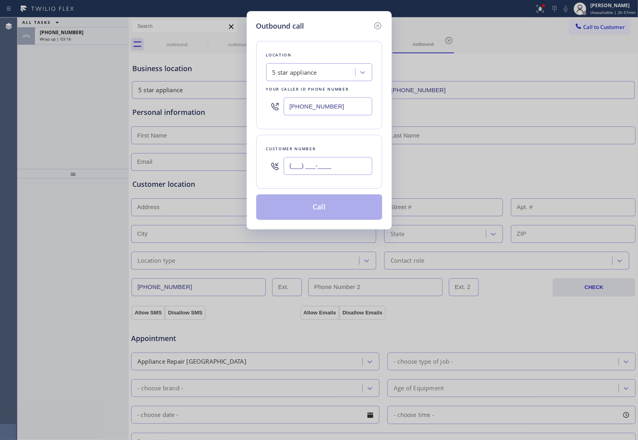
drag, startPoint x: 339, startPoint y: 170, endPoint x: 343, endPoint y: 177, distance: 8.7
click at [338, 170] on input "(___) ___-____" at bounding box center [328, 166] width 89 height 18
paste input "510) 237-3396"
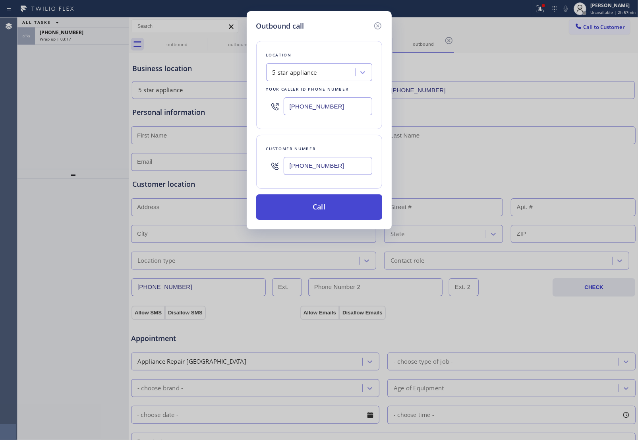
type input "(510) 237-3396"
click at [325, 211] on button "Call" at bounding box center [319, 206] width 126 height 25
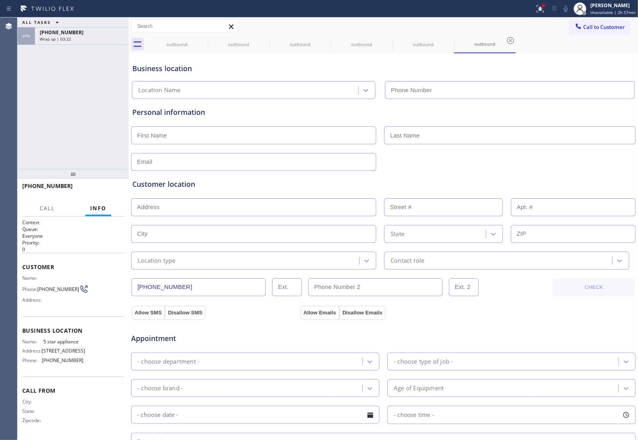
type input "[PHONE_NUMBER]"
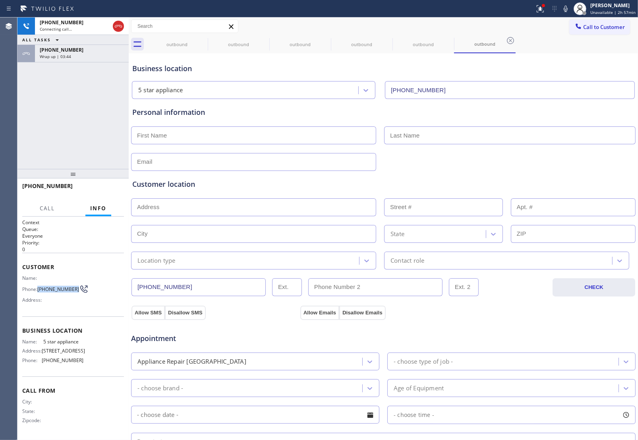
drag, startPoint x: 51, startPoint y: 292, endPoint x: 39, endPoint y: 284, distance: 14.9
click at [39, 286] on span "(510) 237-3396" at bounding box center [58, 289] width 42 height 6
copy span "(510) 237-3396"
click at [114, 23] on icon at bounding box center [119, 26] width 10 height 10
click at [585, 26] on span "Call to Customer" at bounding box center [604, 26] width 42 height 7
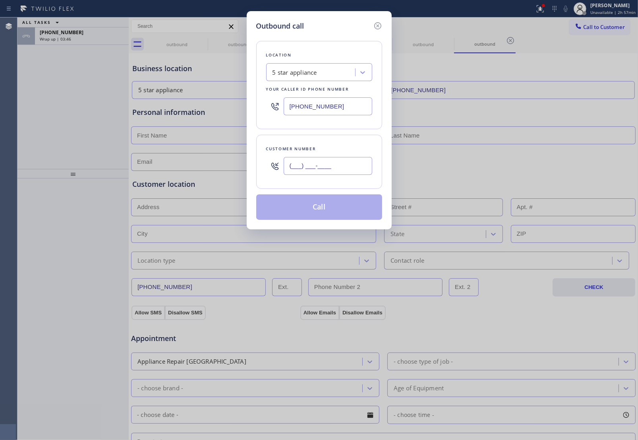
click at [324, 167] on input "(___) ___-____" at bounding box center [328, 166] width 89 height 18
paste input "510) 237-3396"
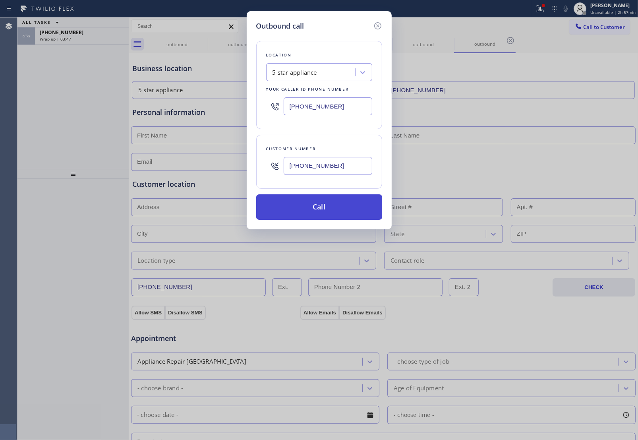
type input "(510) 237-3396"
click at [333, 213] on button "Call" at bounding box center [319, 206] width 126 height 25
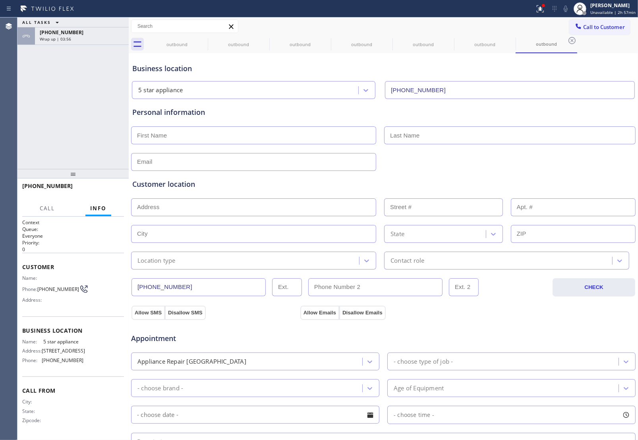
type input "[PHONE_NUMBER]"
drag, startPoint x: 53, startPoint y: 293, endPoint x: 40, endPoint y: 287, distance: 14.2
click at [40, 287] on span "(510) 237-3396" at bounding box center [58, 289] width 42 height 6
copy span "510) 237-3396"
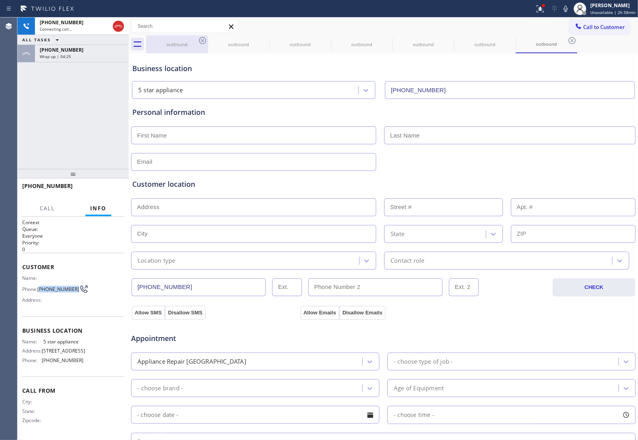
click at [122, 25] on icon at bounding box center [119, 26] width 10 height 10
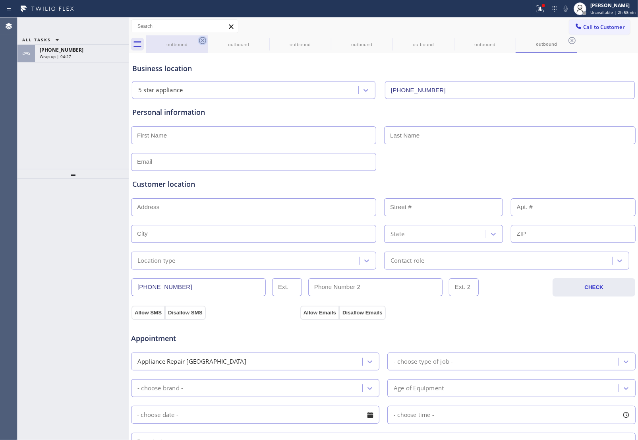
click at [201, 40] on icon at bounding box center [203, 41] width 10 height 10
click at [0, 0] on icon at bounding box center [0, 0] width 0 height 0
click at [384, 40] on icon at bounding box center [387, 40] width 7 height 7
click at [0, 0] on icon at bounding box center [0, 0] width 0 height 0
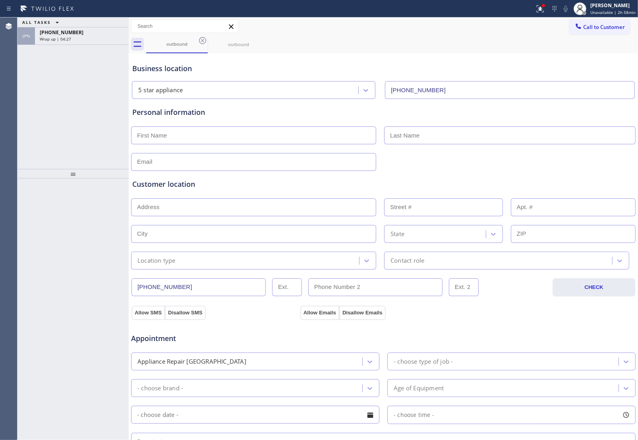
click at [201, 40] on icon at bounding box center [202, 40] width 7 height 7
click at [0, 0] on icon at bounding box center [0, 0] width 0 height 0
click at [201, 40] on div "outbound outbound" at bounding box center [392, 44] width 492 height 18
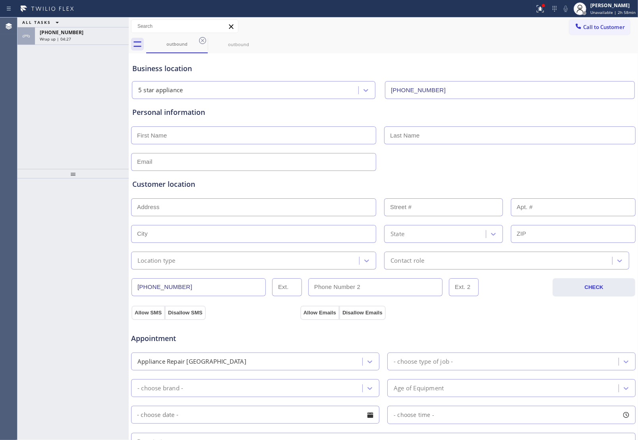
click at [201, 40] on div "outbound outbound" at bounding box center [392, 44] width 492 height 18
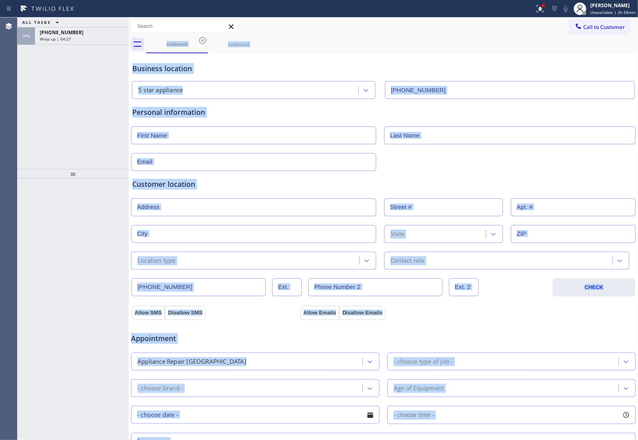
click at [201, 40] on div "outbound outbound" at bounding box center [392, 44] width 492 height 18
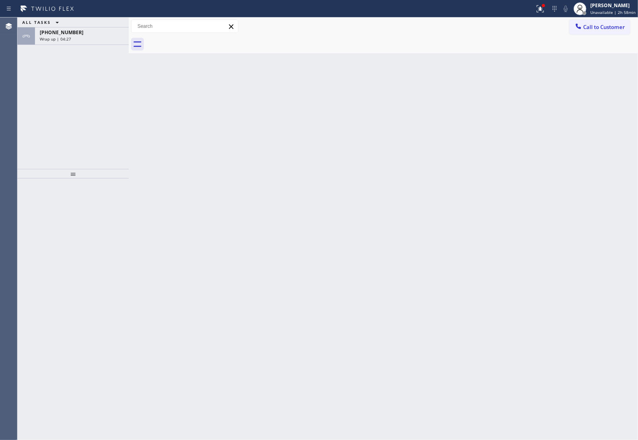
click at [201, 40] on div at bounding box center [392, 44] width 492 height 18
click at [544, 9] on icon at bounding box center [541, 9] width 10 height 10
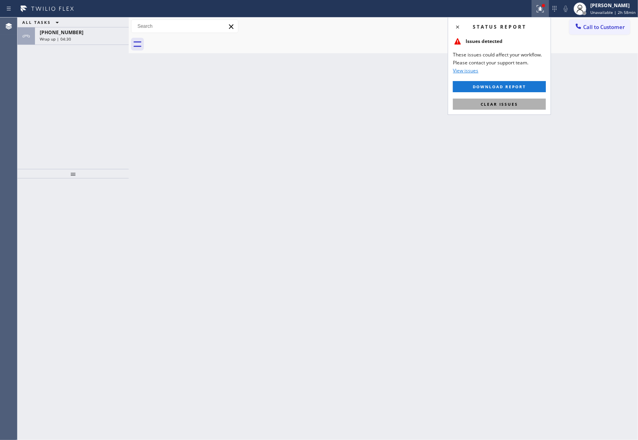
click at [501, 103] on span "Clear issues" at bounding box center [499, 104] width 37 height 6
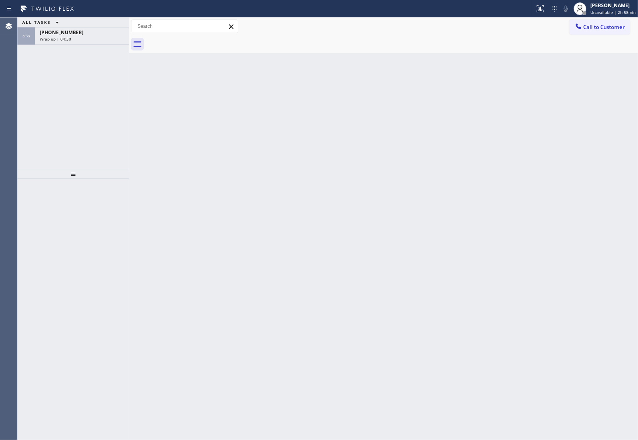
click at [596, 29] on span "Call to Customer" at bounding box center [604, 26] width 42 height 7
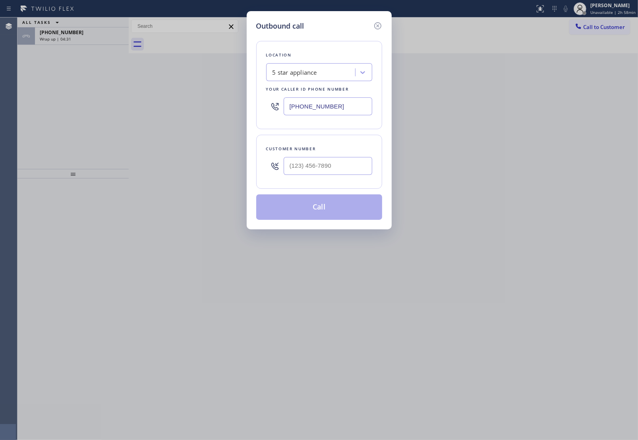
click at [315, 153] on div "Customer number" at bounding box center [319, 162] width 126 height 54
drag, startPoint x: 316, startPoint y: 161, endPoint x: 315, endPoint y: 171, distance: 10.0
click at [316, 162] on input "(___) ___-____" at bounding box center [328, 166] width 89 height 18
paste input "510) 237-3396"
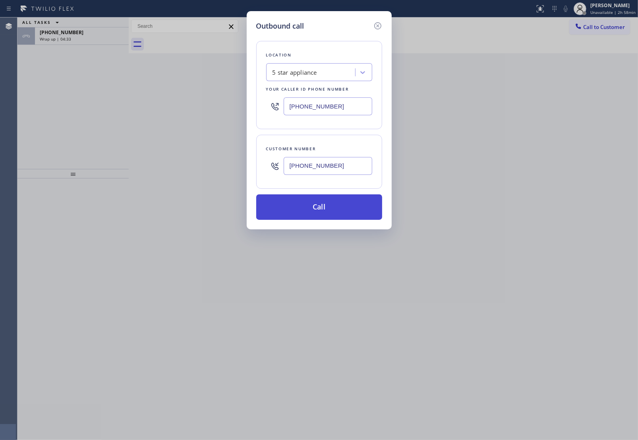
type input "(510) 237-3396"
click at [325, 212] on button "Call" at bounding box center [319, 206] width 126 height 25
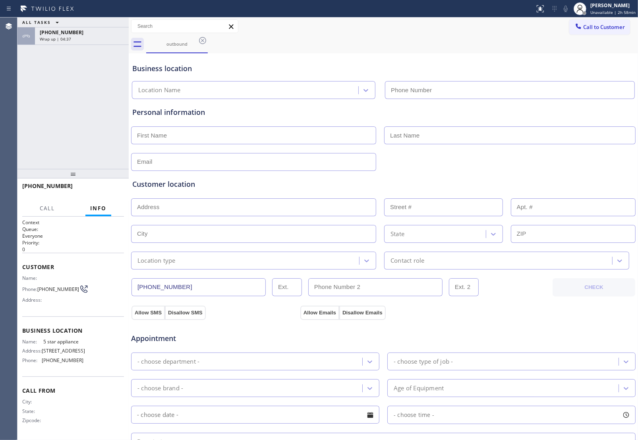
type input "[PHONE_NUMBER]"
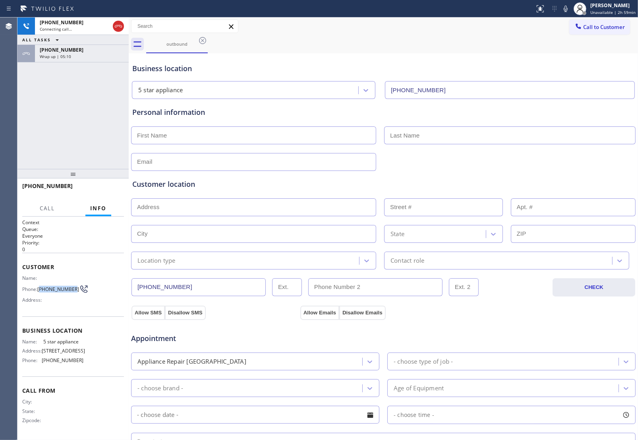
drag, startPoint x: 48, startPoint y: 293, endPoint x: 40, endPoint y: 285, distance: 11.2
click at [40, 286] on span "(510) 237-3396" at bounding box center [58, 289] width 42 height 6
click at [56, 292] on span "(510) 237-3396" at bounding box center [58, 289] width 42 height 6
drag, startPoint x: 50, startPoint y: 290, endPoint x: 46, endPoint y: 280, distance: 11.1
click at [40, 286] on span "(510) 237-3396" at bounding box center [58, 289] width 42 height 6
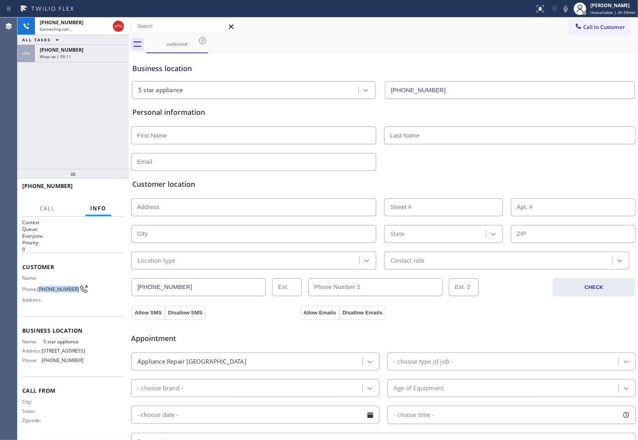
copy span "510) 237-3396"
drag, startPoint x: 122, startPoint y: 22, endPoint x: 438, endPoint y: 34, distance: 316.1
click at [121, 24] on icon at bounding box center [119, 26] width 10 height 10
drag, startPoint x: 603, startPoint y: 24, endPoint x: 456, endPoint y: 126, distance: 178.9
click at [602, 26] on span "Call to Customer" at bounding box center [604, 26] width 42 height 7
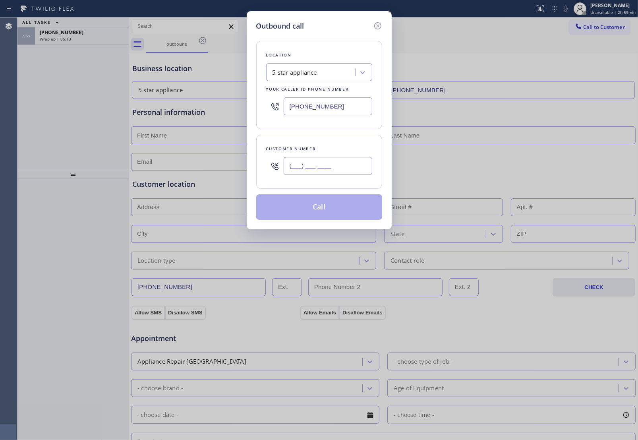
drag, startPoint x: 337, startPoint y: 168, endPoint x: 368, endPoint y: 199, distance: 43.8
click at [337, 168] on input "(___) ___-____" at bounding box center [328, 166] width 89 height 18
paste input "510) 237-3396"
type input "(510) 237-3396"
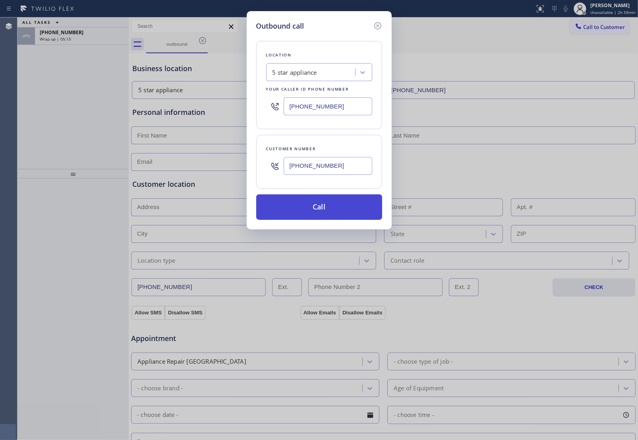
click at [334, 209] on button "Call" at bounding box center [319, 206] width 126 height 25
click at [333, 201] on button "Call" at bounding box center [319, 206] width 126 height 25
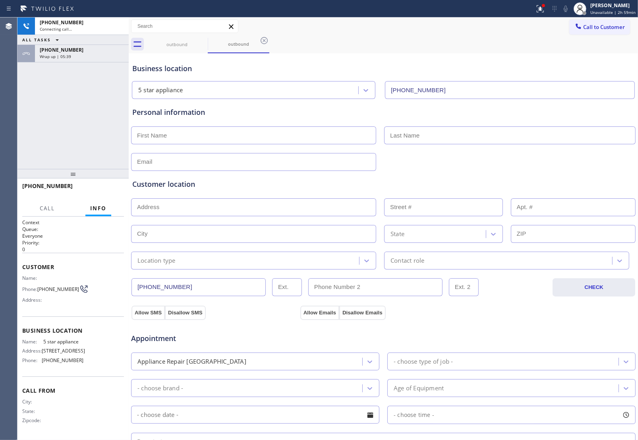
type input "[PHONE_NUMBER]"
click at [438, 70] on div "Business location" at bounding box center [383, 68] width 502 height 11
click at [118, 29] on icon at bounding box center [119, 26] width 10 height 10
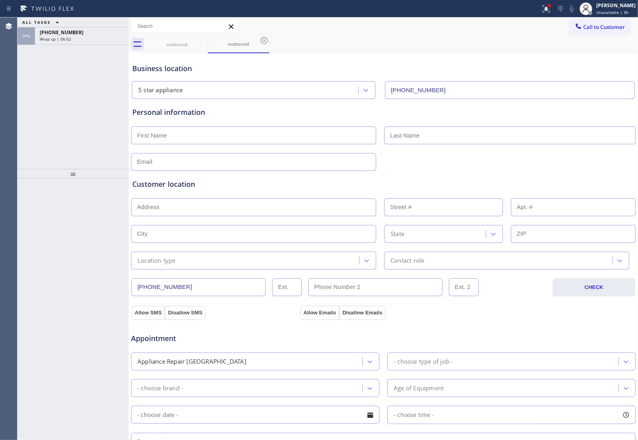
click at [594, 27] on span "Call to Customer" at bounding box center [604, 26] width 42 height 7
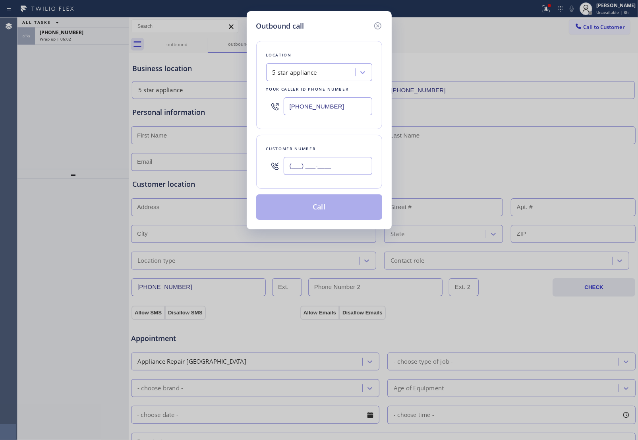
click at [336, 173] on input "(___) ___-____" at bounding box center [328, 166] width 89 height 18
paste input "510) 237-3396"
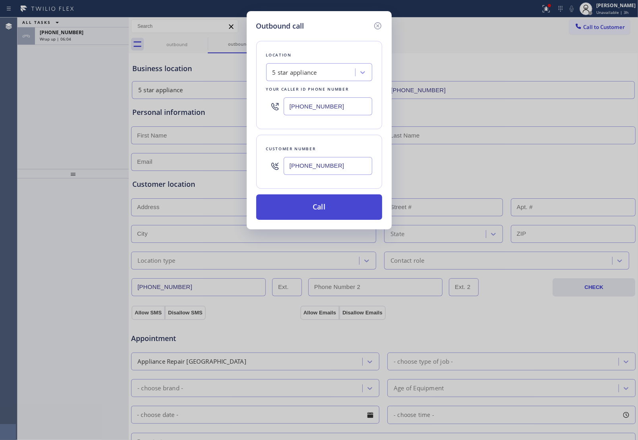
type input "(510) 237-3396"
click at [338, 209] on button "Call" at bounding box center [319, 206] width 126 height 25
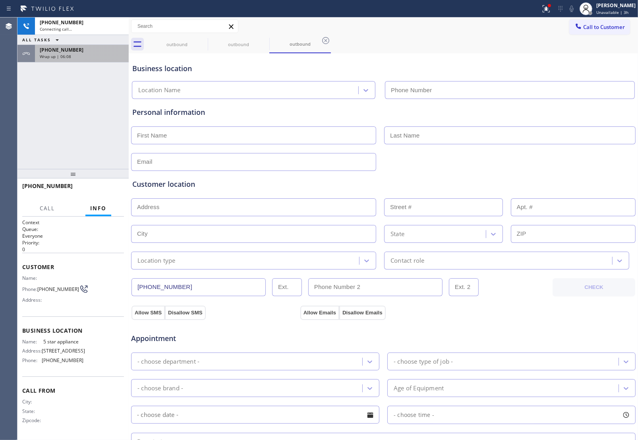
type input "[PHONE_NUMBER]"
click at [82, 54] on div "Wrap up | 06:08" at bounding box center [82, 57] width 84 height 6
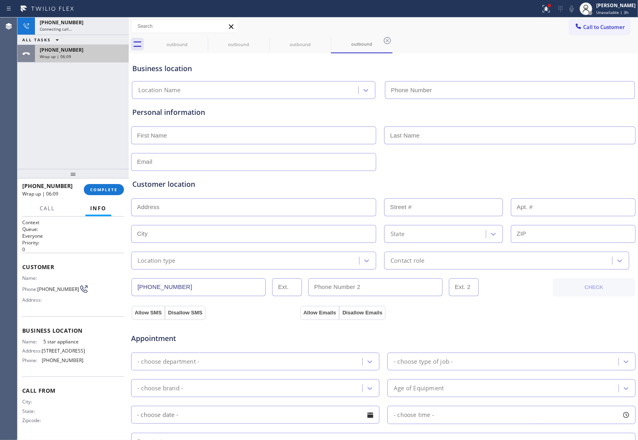
type input "[PHONE_NUMBER]"
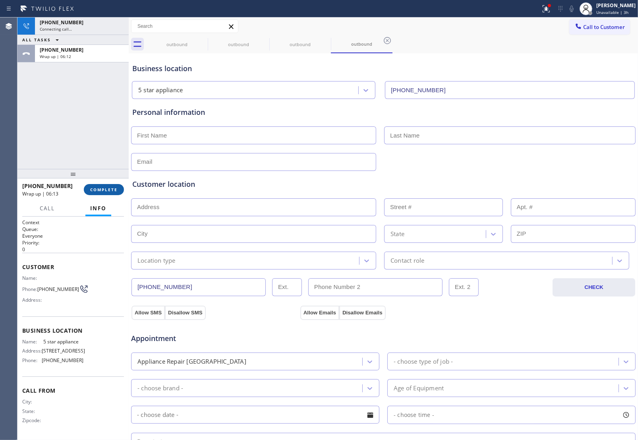
click at [114, 194] on button "COMPLETE" at bounding box center [104, 189] width 40 height 11
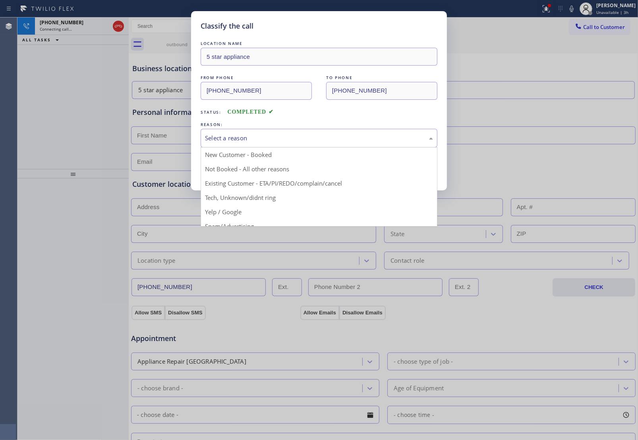
click at [263, 137] on div "Select a reason" at bounding box center [319, 138] width 228 height 9
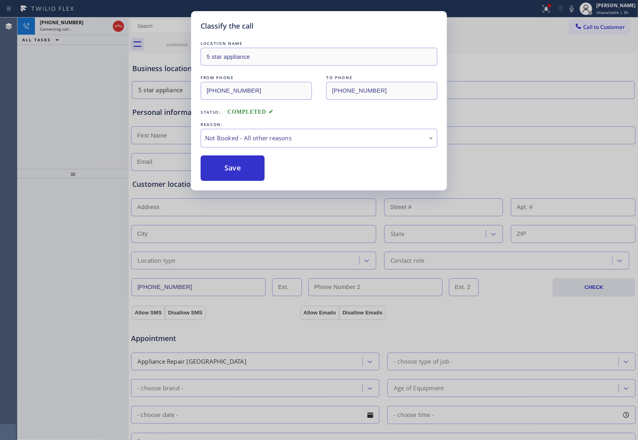
click at [234, 168] on button "Save" at bounding box center [233, 167] width 64 height 25
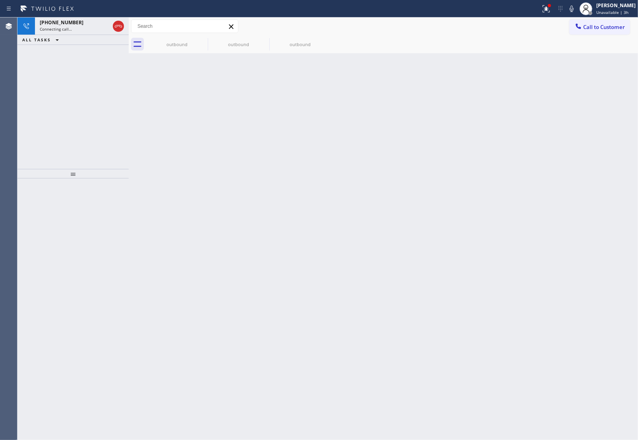
click at [564, 286] on div "Back to Dashboard Change Sender ID Customers Technicians Select a contact Outbo…" at bounding box center [383, 228] width 509 height 422
click at [539, 249] on div "Back to Dashboard Change Sender ID Customers Technicians Select a contact Outbo…" at bounding box center [383, 228] width 509 height 422
click at [62, 33] on div "+15102373396 Connecting call…" at bounding box center [73, 25] width 76 height 17
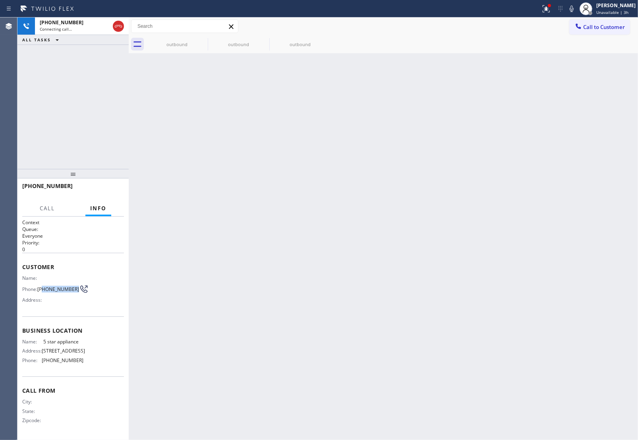
drag, startPoint x: 60, startPoint y: 290, endPoint x: 43, endPoint y: 288, distance: 17.2
click at [43, 288] on span "(510) 237-3396" at bounding box center [58, 289] width 42 height 6
click at [38, 286] on span "(510) 237-3396" at bounding box center [58, 289] width 42 height 6
copy span "(510) 237-3396"
click at [119, 26] on icon at bounding box center [119, 26] width 10 height 10
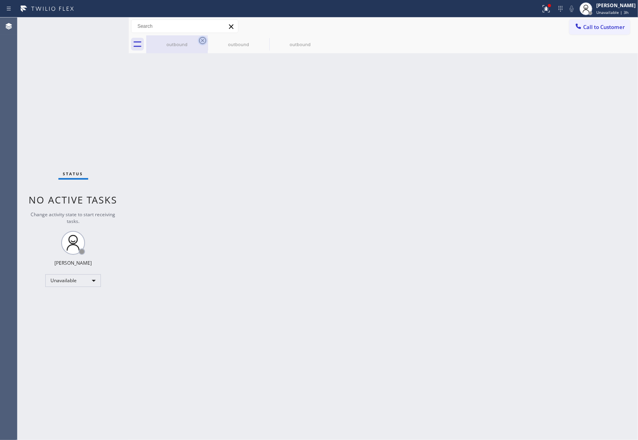
click at [201, 39] on icon at bounding box center [202, 40] width 7 height 7
click at [0, 0] on icon at bounding box center [0, 0] width 0 height 0
click at [201, 39] on div "outbound outbound outbound" at bounding box center [392, 44] width 492 height 18
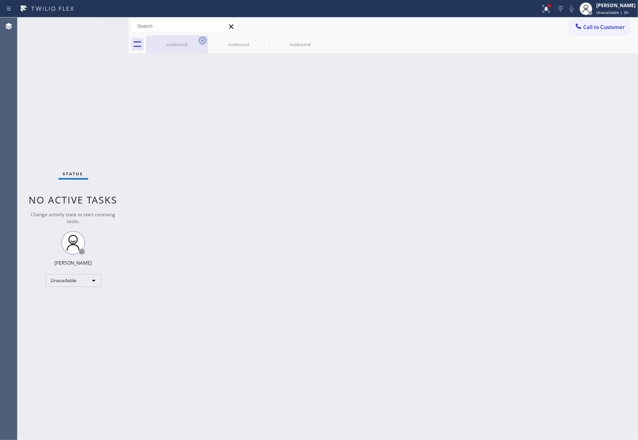
click at [201, 39] on div "outbound outbound outbound" at bounding box center [392, 44] width 492 height 18
click at [201, 39] on div at bounding box center [392, 44] width 492 height 18
click at [620, 28] on span "Call to Customer" at bounding box center [604, 26] width 42 height 7
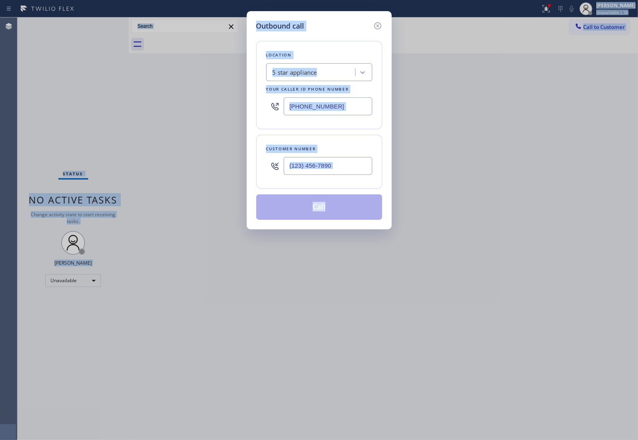
click at [342, 176] on div at bounding box center [328, 166] width 89 height 26
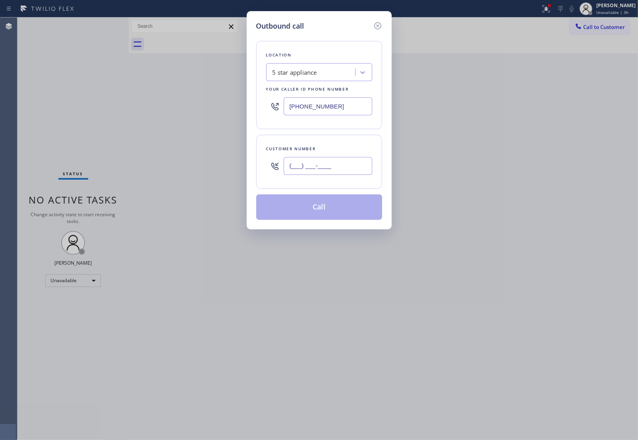
click at [335, 170] on input "(___) ___-____" at bounding box center [328, 166] width 89 height 18
paste input "510) 237-3396"
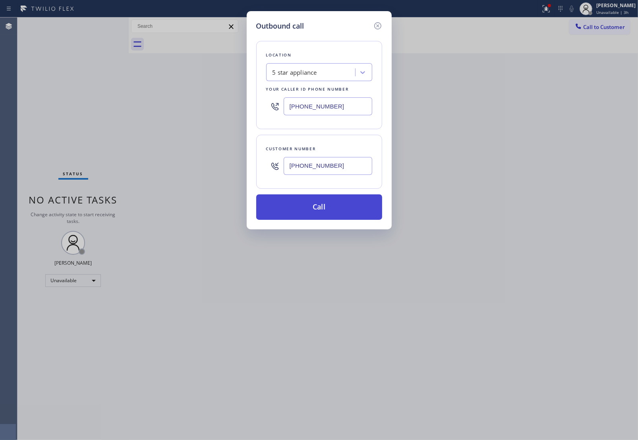
type input "(510) 237-3396"
click at [343, 213] on button "Call" at bounding box center [319, 206] width 126 height 25
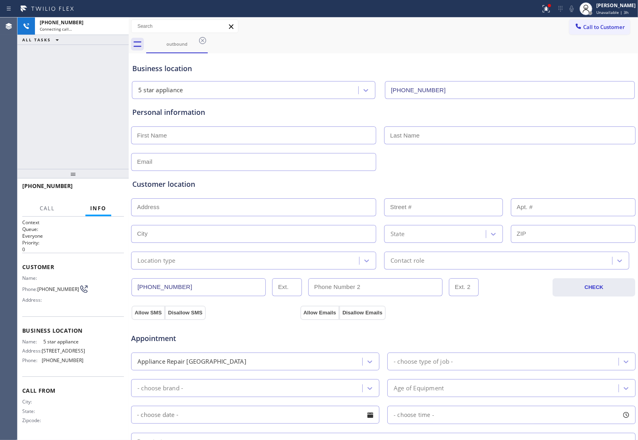
type input "[PHONE_NUMBER]"
drag, startPoint x: 561, startPoint y: 60, endPoint x: 410, endPoint y: 66, distance: 150.7
click at [561, 60] on div "Business location 5 star appliance (213) 687-2604" at bounding box center [383, 77] width 505 height 44
click at [122, 24] on icon at bounding box center [119, 26] width 10 height 10
